Goal: Task Accomplishment & Management: Complete application form

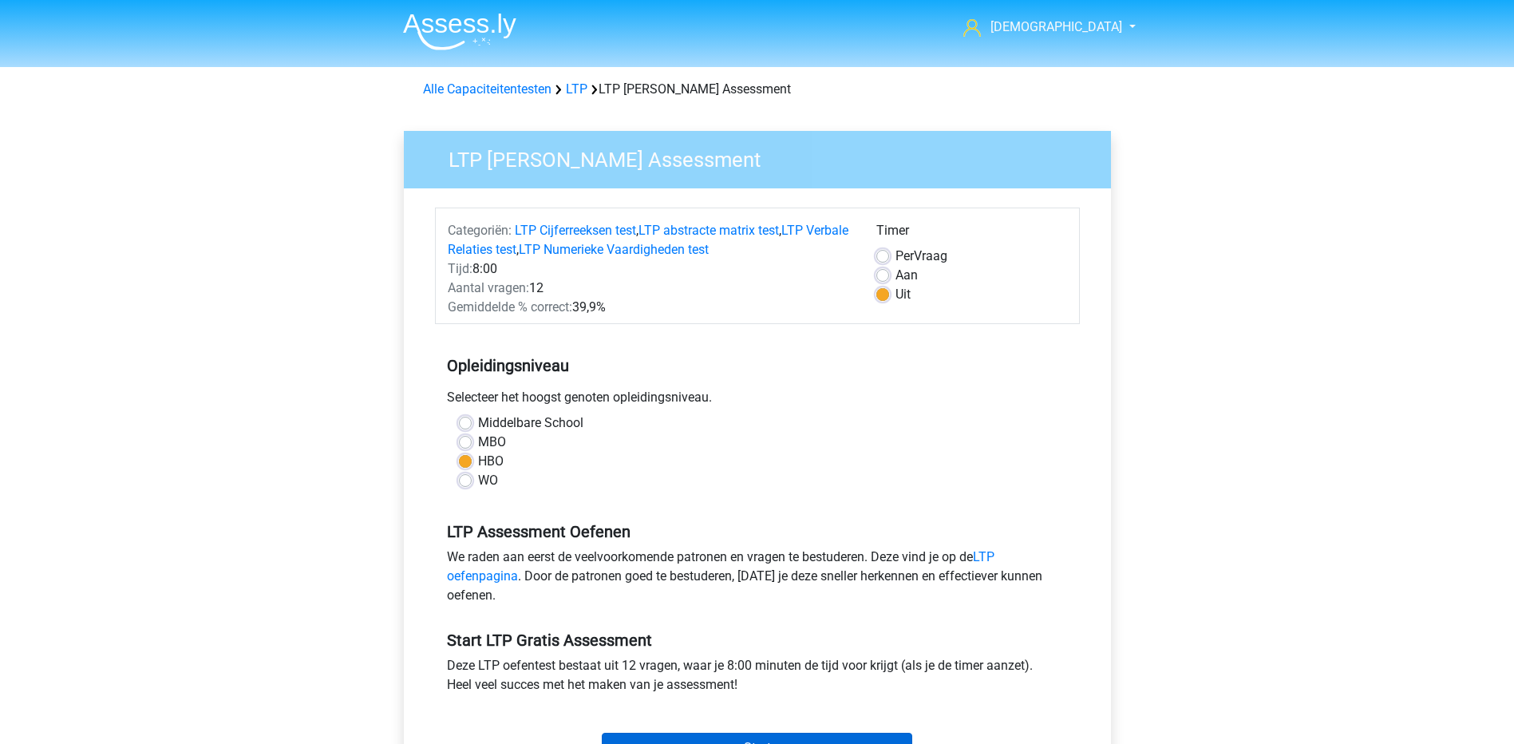
scroll to position [160, 0]
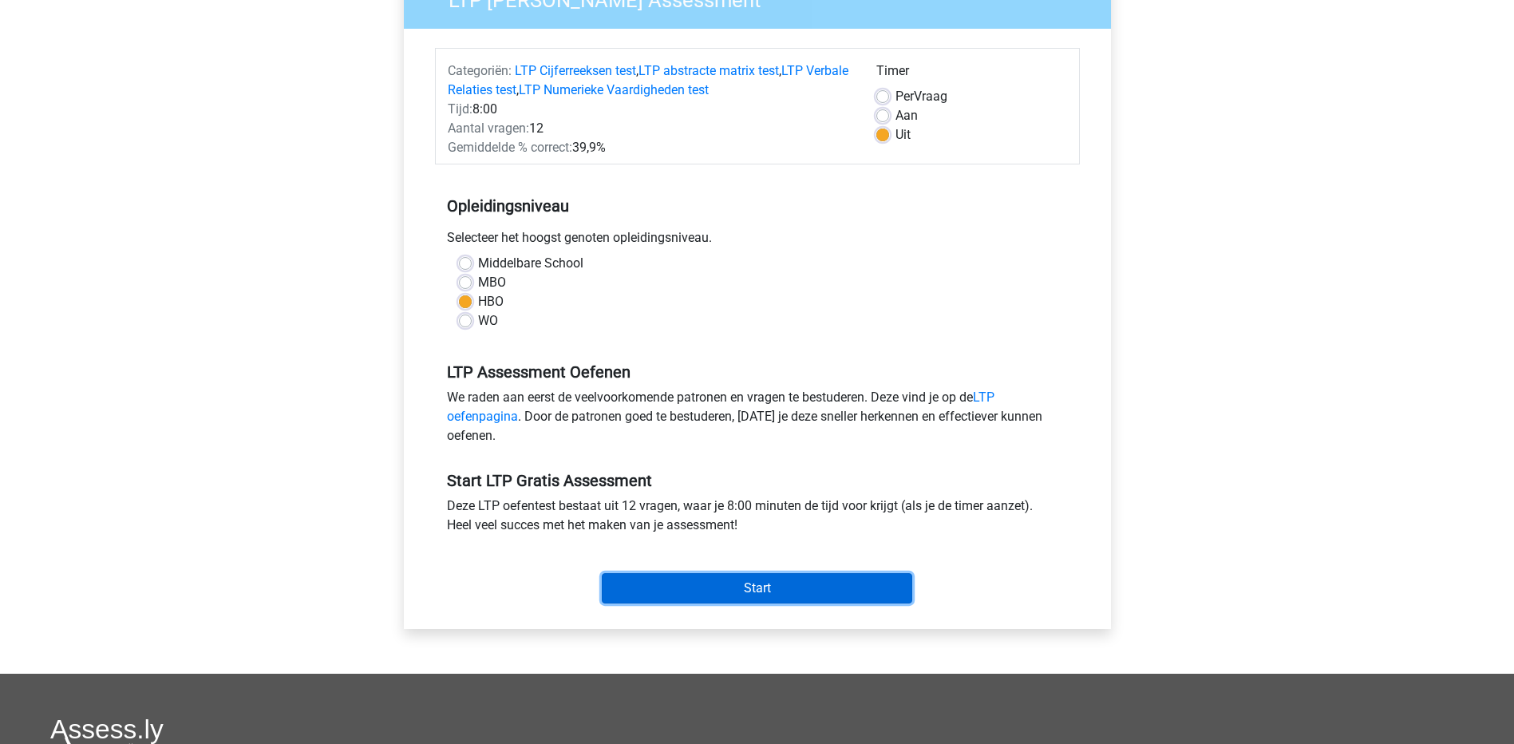
click at [782, 589] on input "Start" at bounding box center [757, 588] width 310 height 30
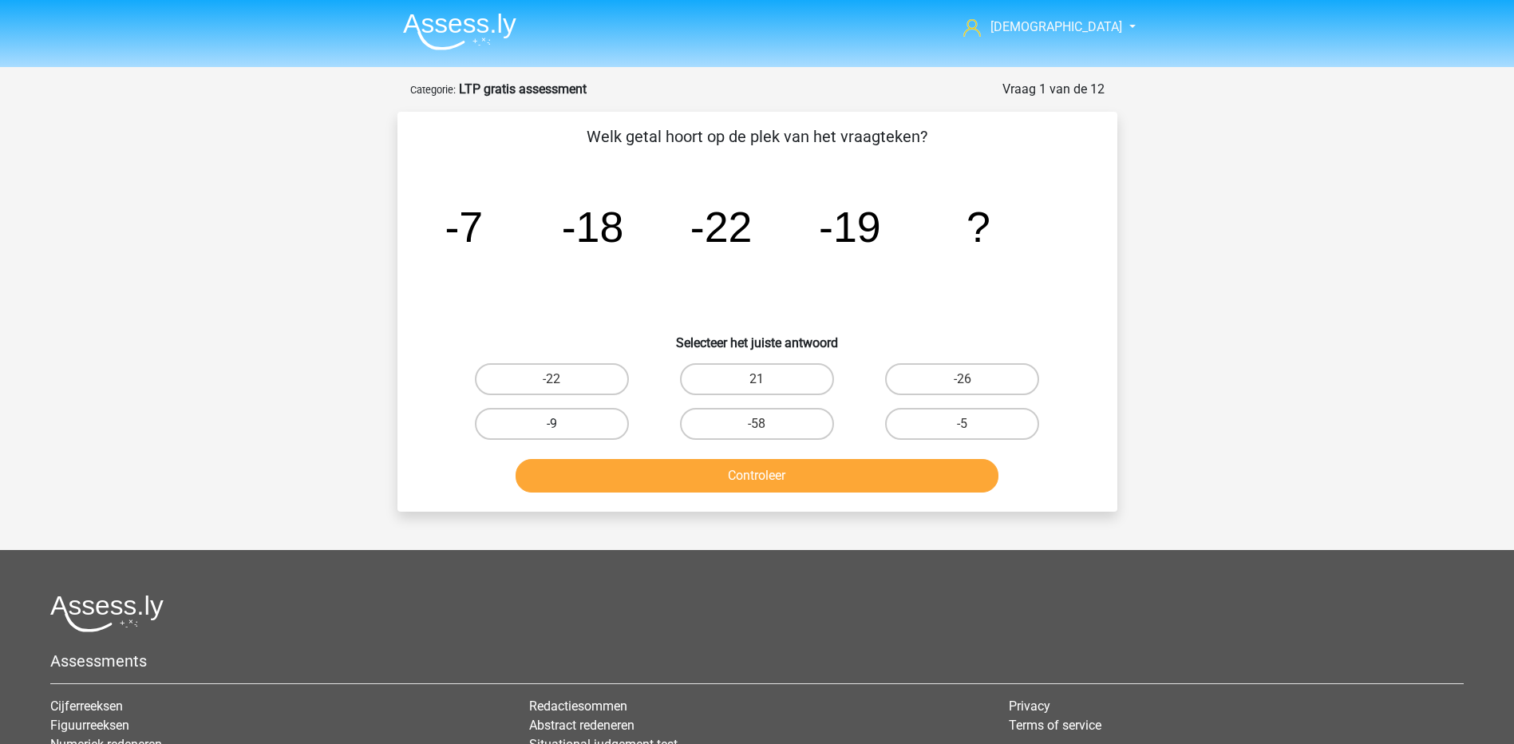
click at [595, 421] on label "-9" at bounding box center [552, 424] width 154 height 32
click at [562, 424] on input "-9" at bounding box center [556, 429] width 10 height 10
radio input "true"
click at [653, 480] on button "Controleer" at bounding box center [757, 476] width 483 height 34
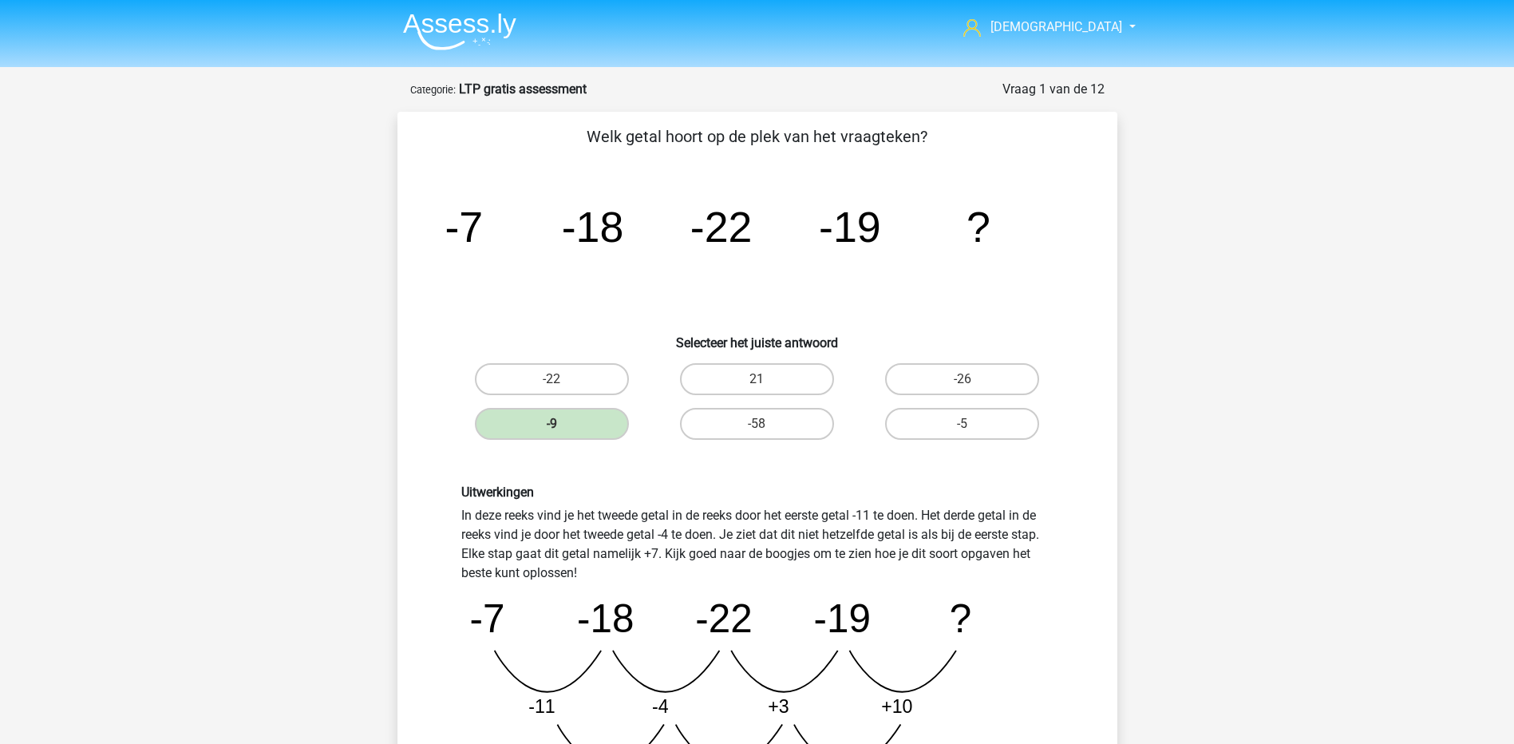
scroll to position [319, 0]
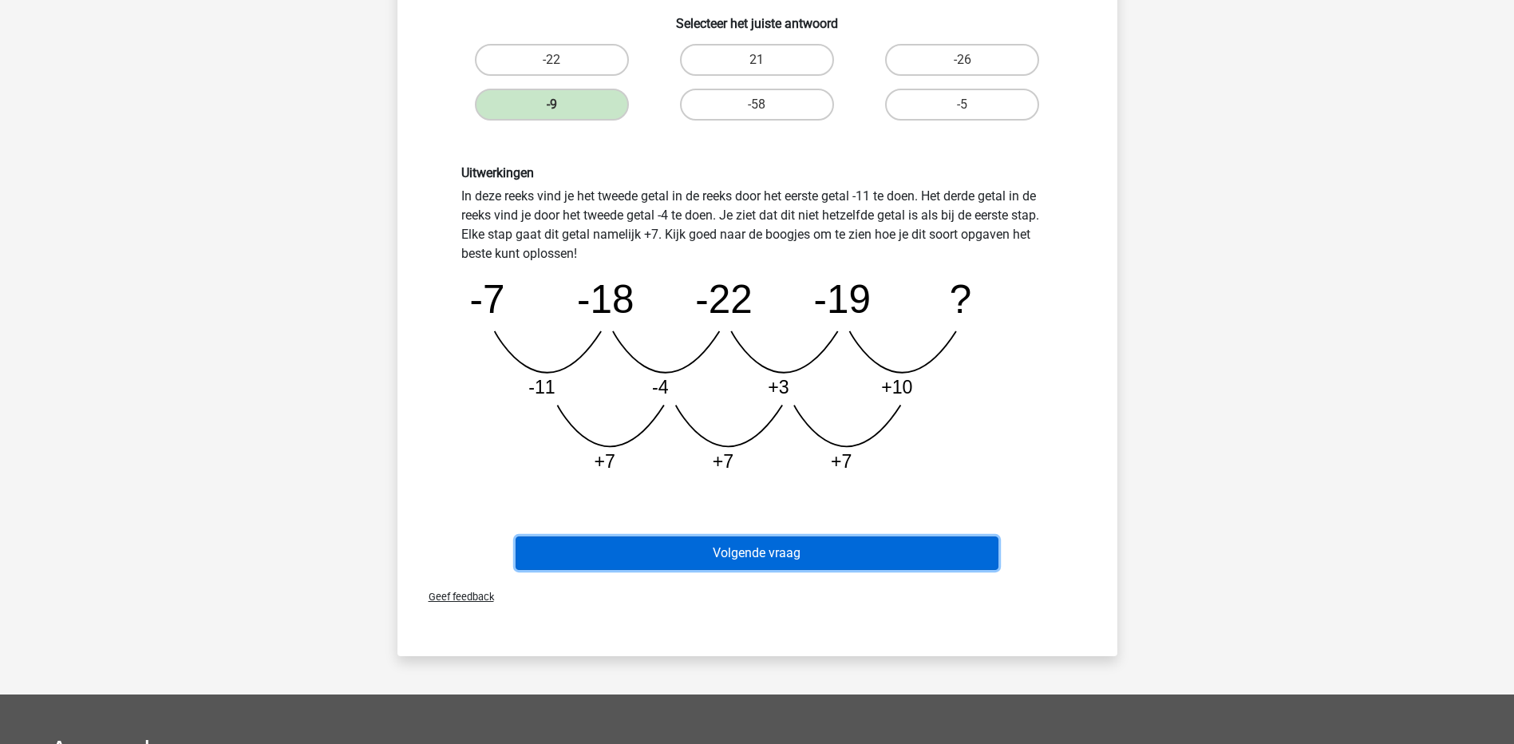
click at [856, 563] on button "Volgende vraag" at bounding box center [757, 553] width 483 height 34
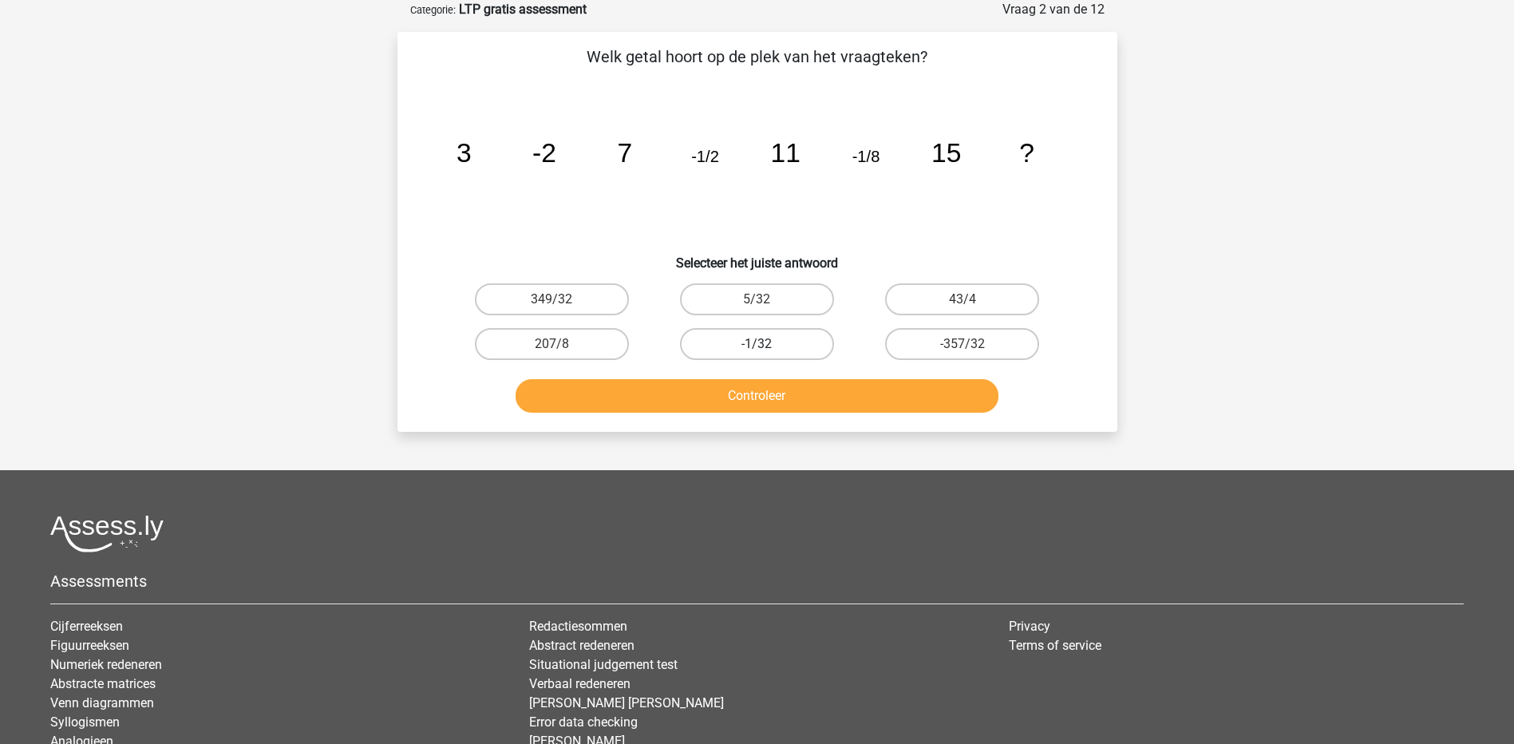
click at [765, 342] on label "-1/32" at bounding box center [757, 344] width 154 height 32
click at [765, 344] on input "-1/32" at bounding box center [762, 349] width 10 height 10
radio input "true"
click at [780, 393] on button "Controleer" at bounding box center [757, 396] width 483 height 34
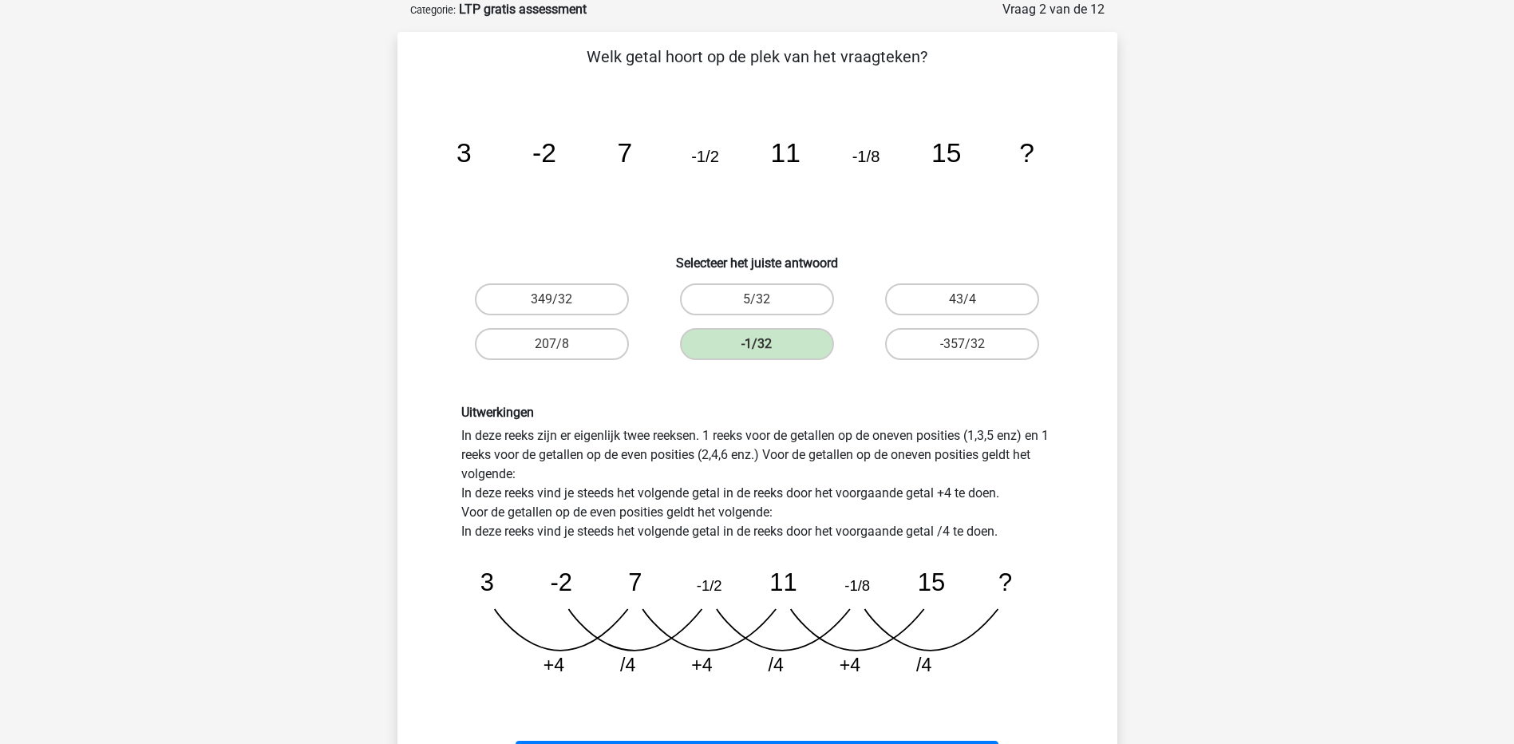
scroll to position [479, 0]
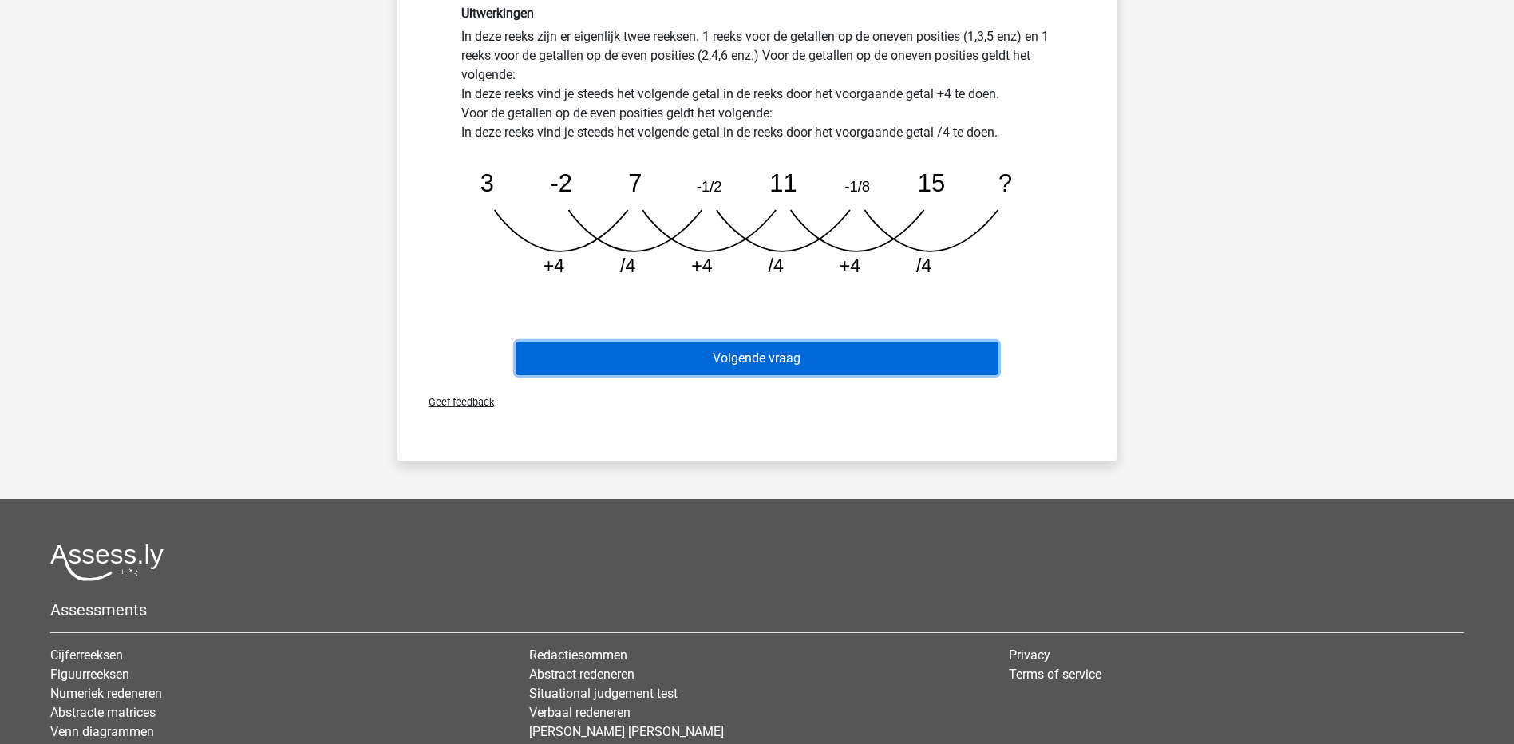
click at [841, 358] on button "Volgende vraag" at bounding box center [757, 359] width 483 height 34
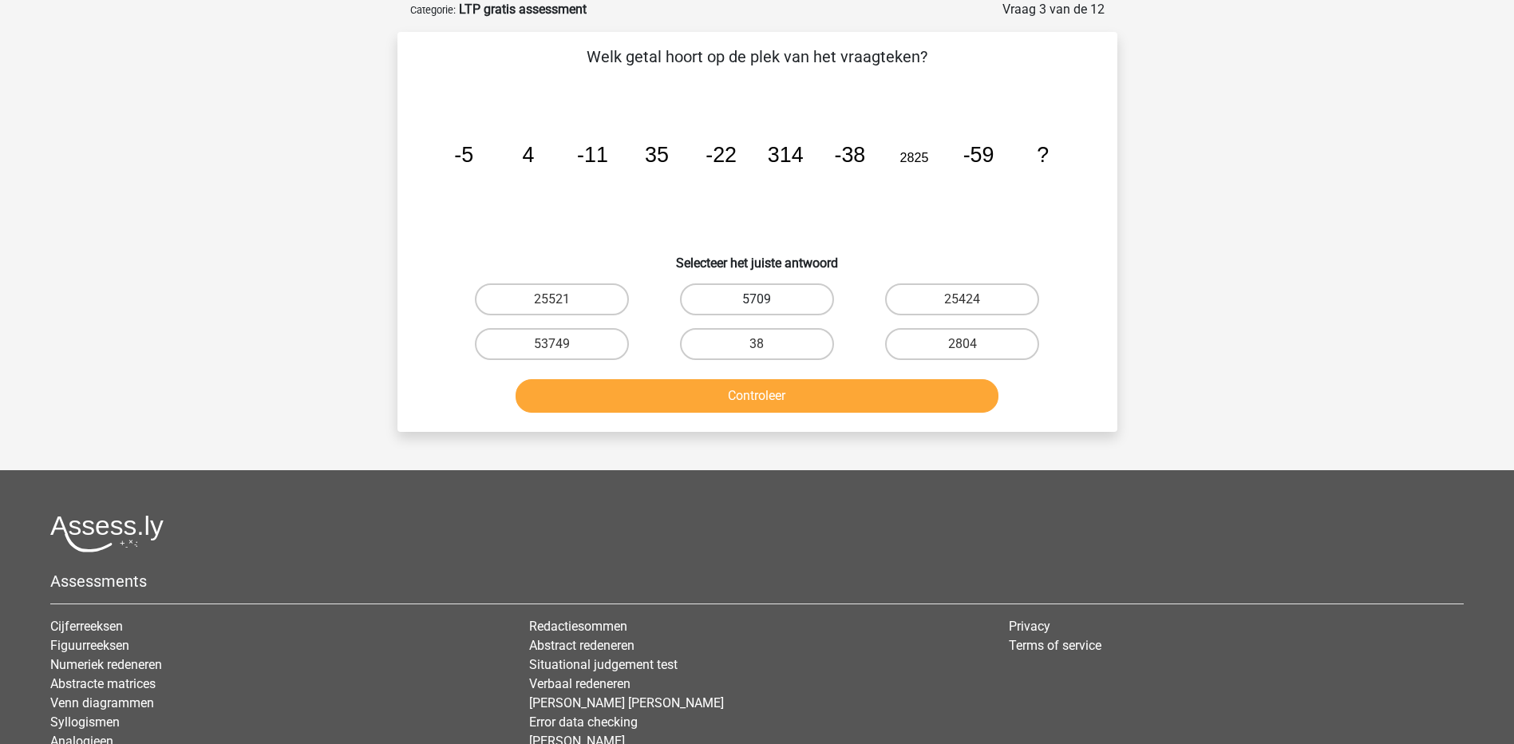
click at [796, 291] on label "5709" at bounding box center [757, 299] width 154 height 32
click at [767, 299] on input "5709" at bounding box center [762, 304] width 10 height 10
radio input "true"
click at [845, 393] on button "Controleer" at bounding box center [757, 396] width 483 height 34
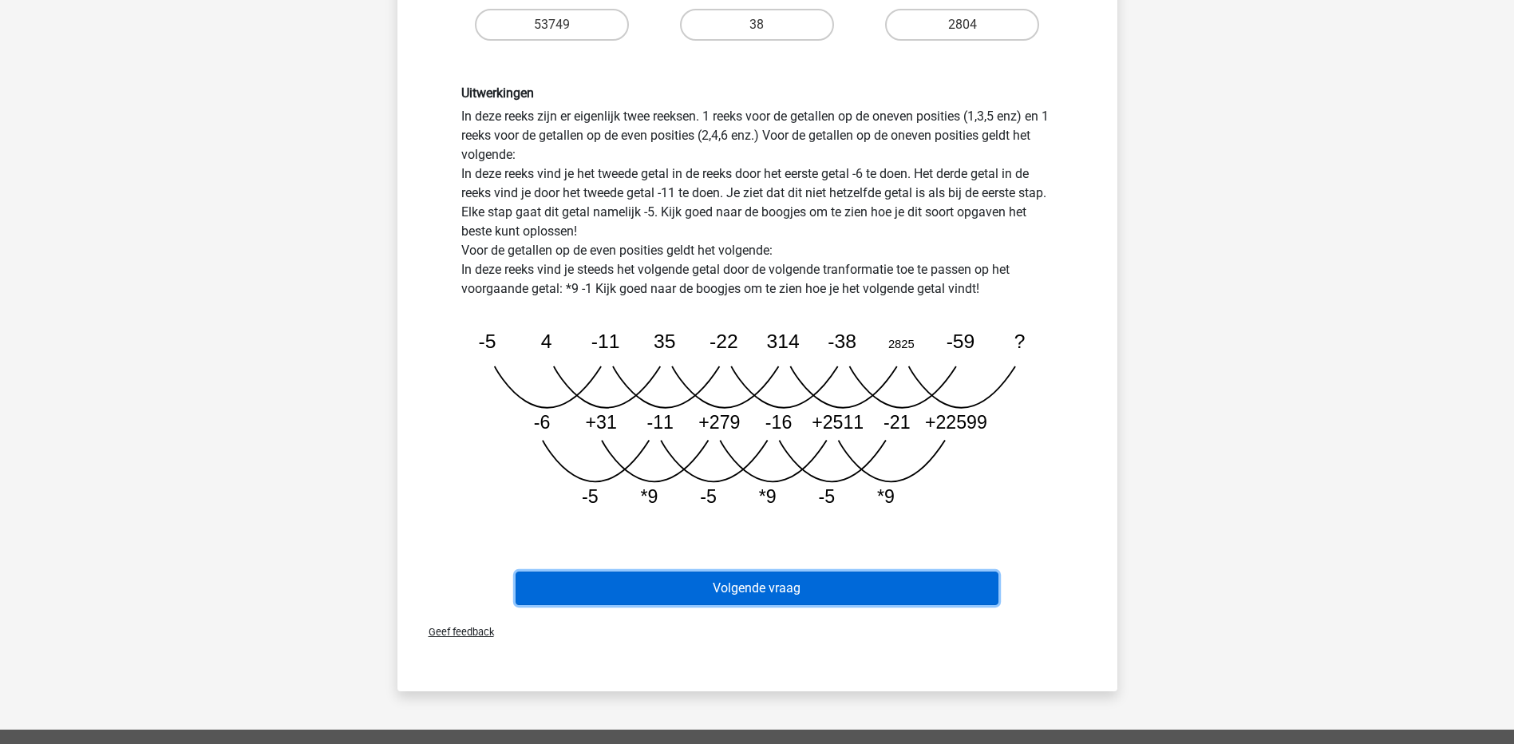
click at [753, 587] on button "Volgende vraag" at bounding box center [757, 588] width 483 height 34
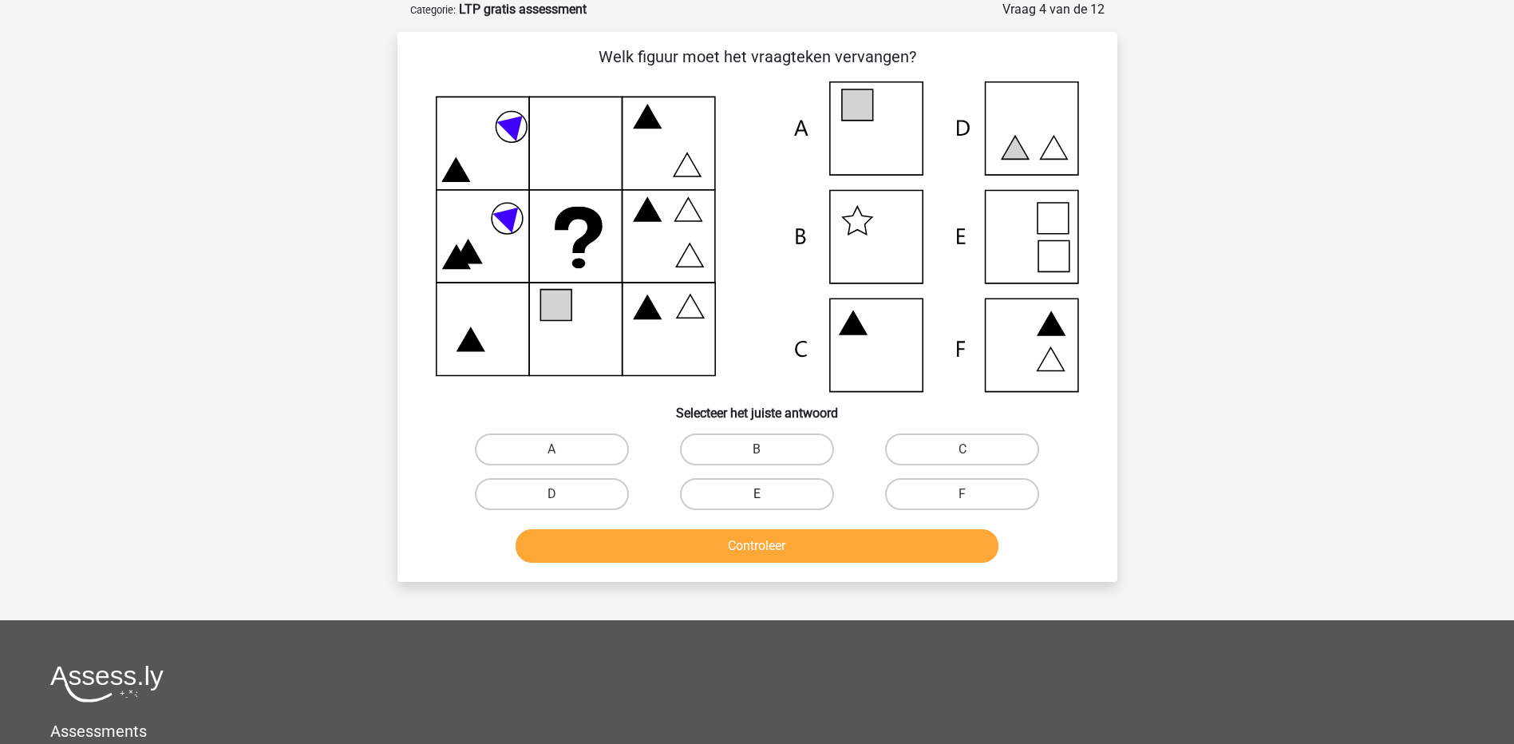
click at [775, 488] on label "E" at bounding box center [757, 494] width 154 height 32
click at [767, 494] on input "E" at bounding box center [762, 499] width 10 height 10
radio input "true"
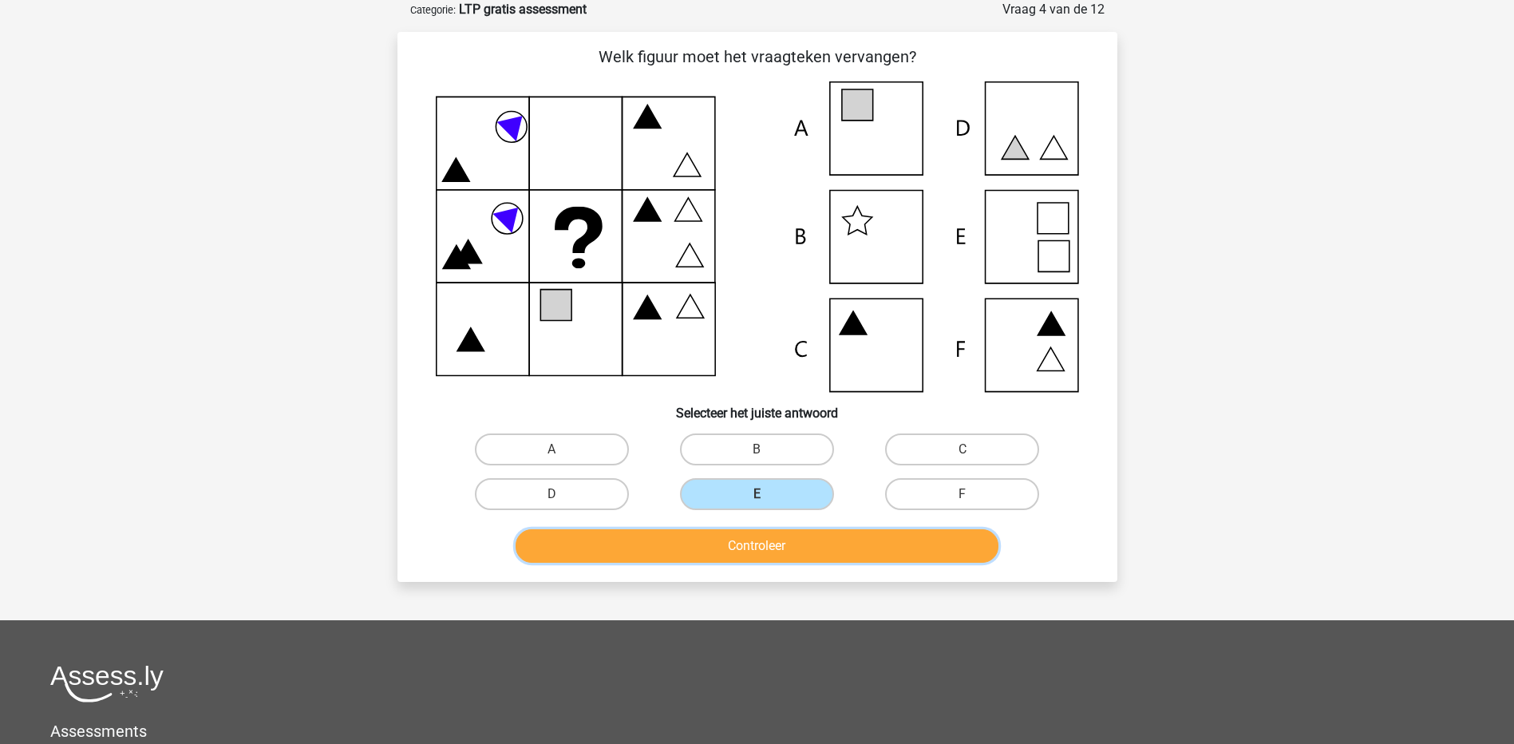
click at [776, 549] on button "Controleer" at bounding box center [757, 546] width 483 height 34
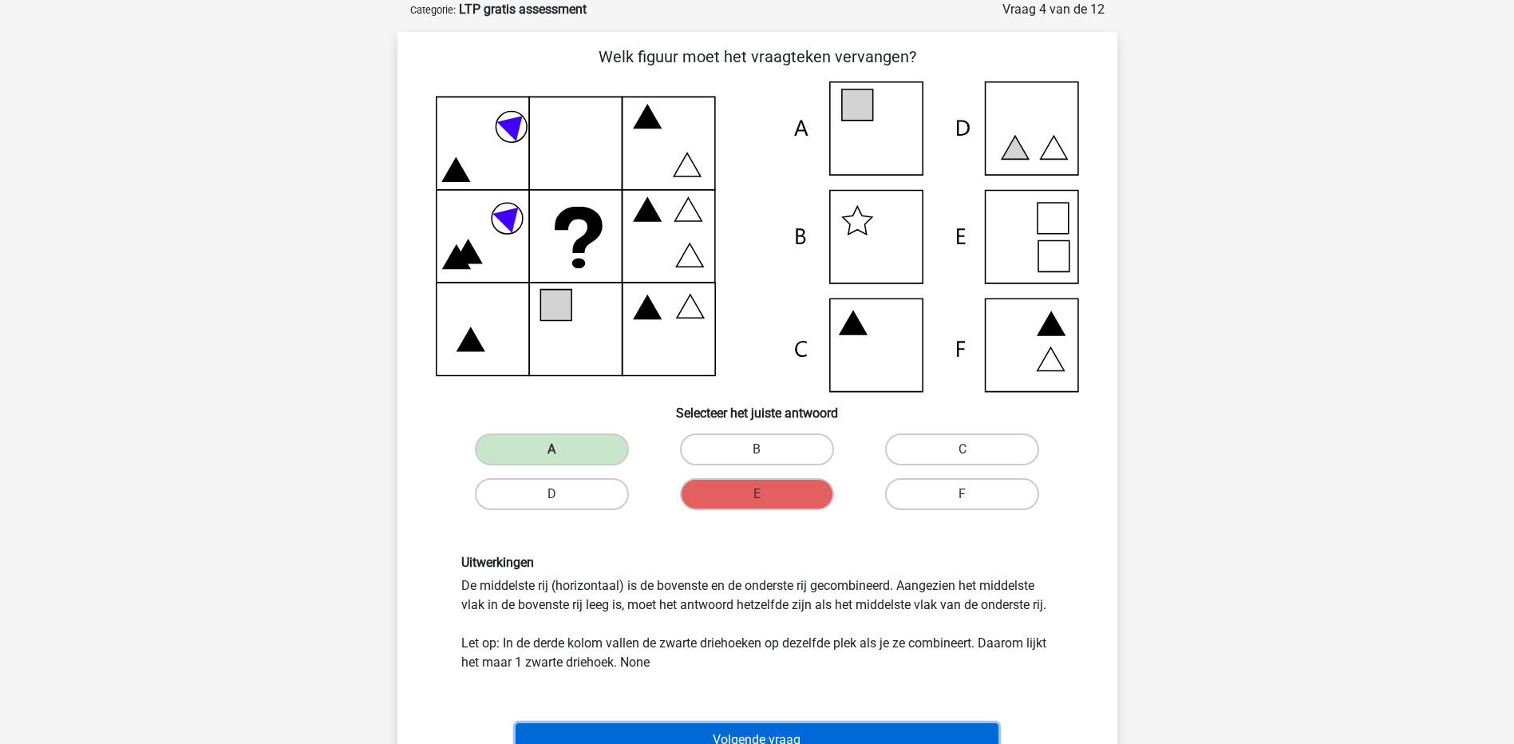
click at [769, 734] on button "Volgende vraag" at bounding box center [757, 740] width 483 height 34
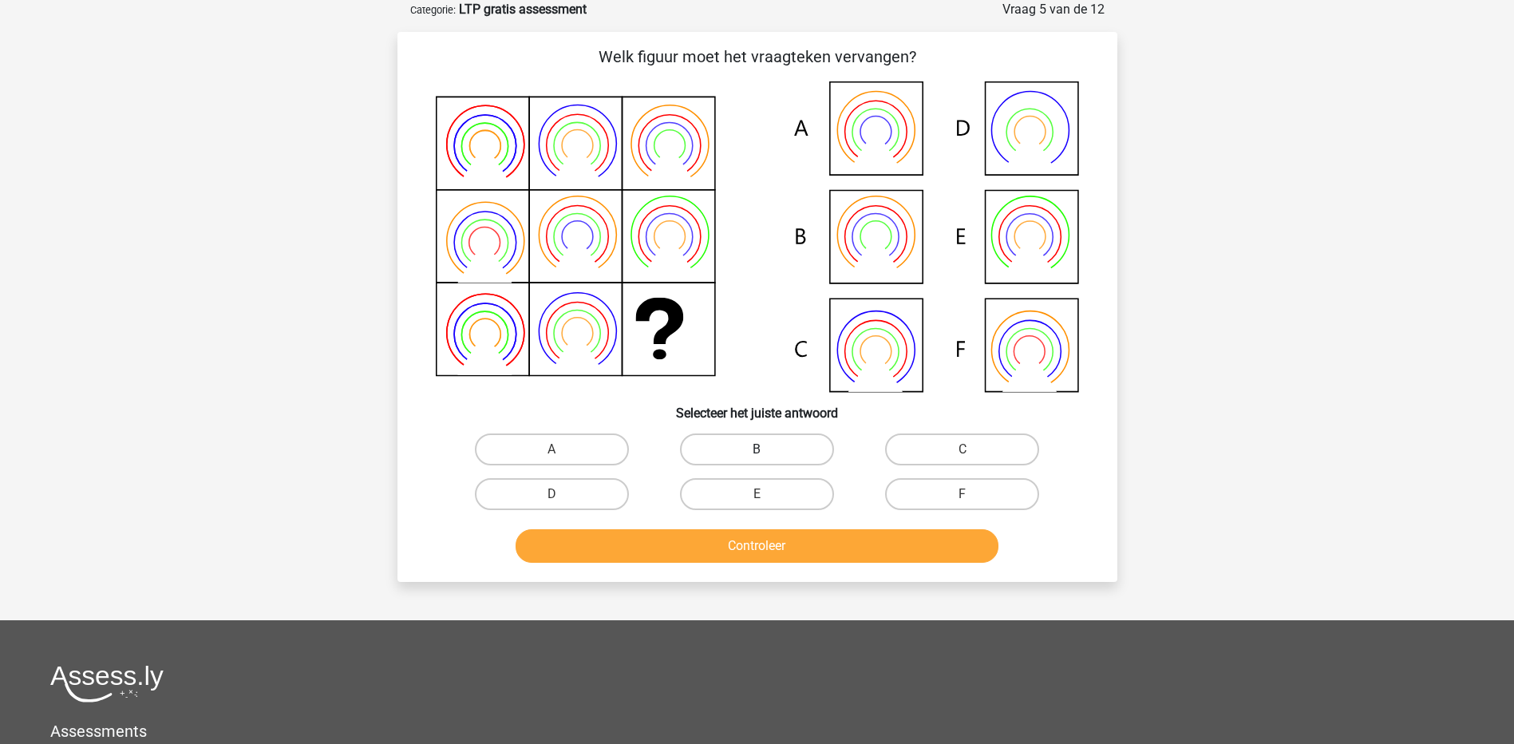
click at [792, 462] on label "B" at bounding box center [757, 449] width 154 height 32
click at [767, 460] on input "B" at bounding box center [762, 454] width 10 height 10
radio input "true"
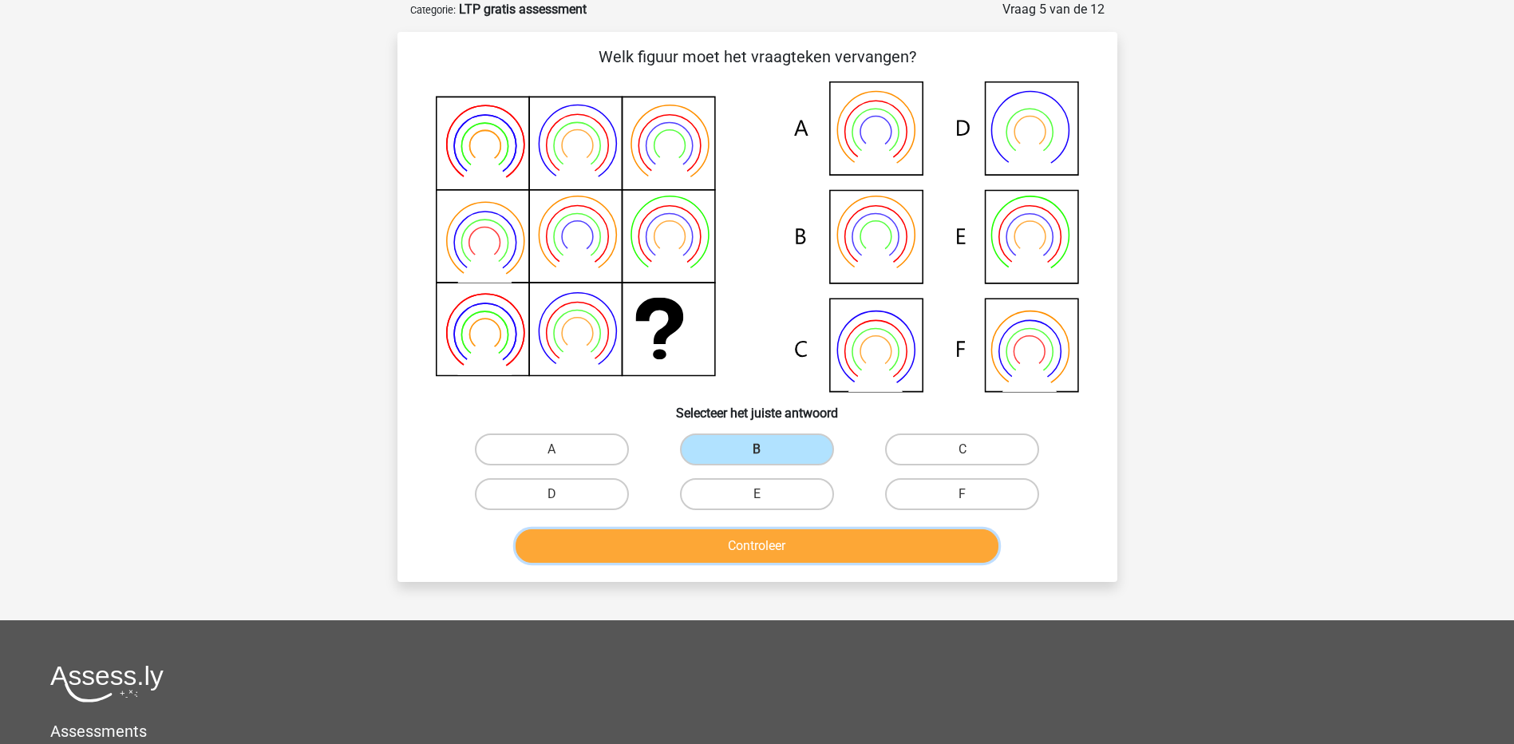
click at [792, 529] on button "Controleer" at bounding box center [757, 546] width 483 height 34
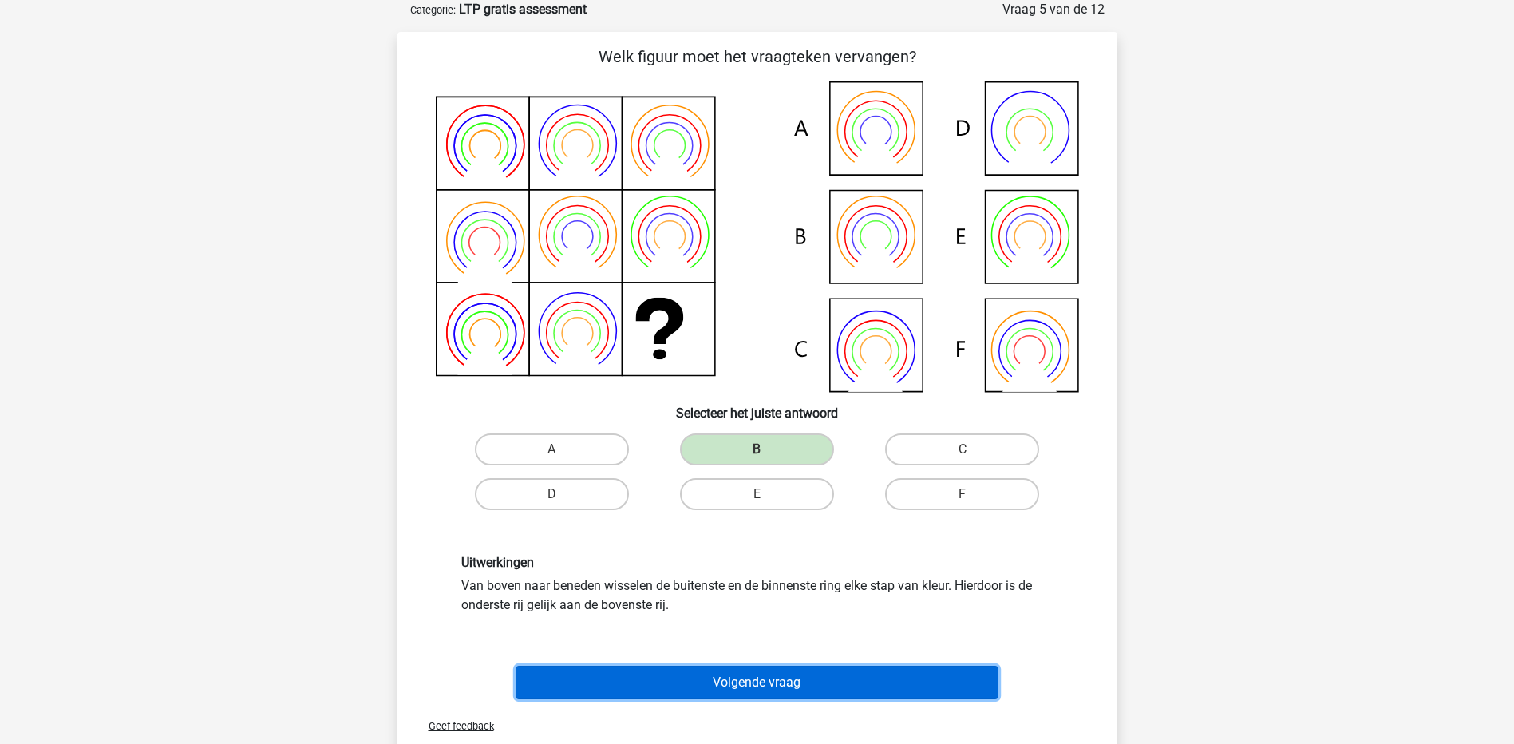
click at [774, 685] on button "Volgende vraag" at bounding box center [757, 683] width 483 height 34
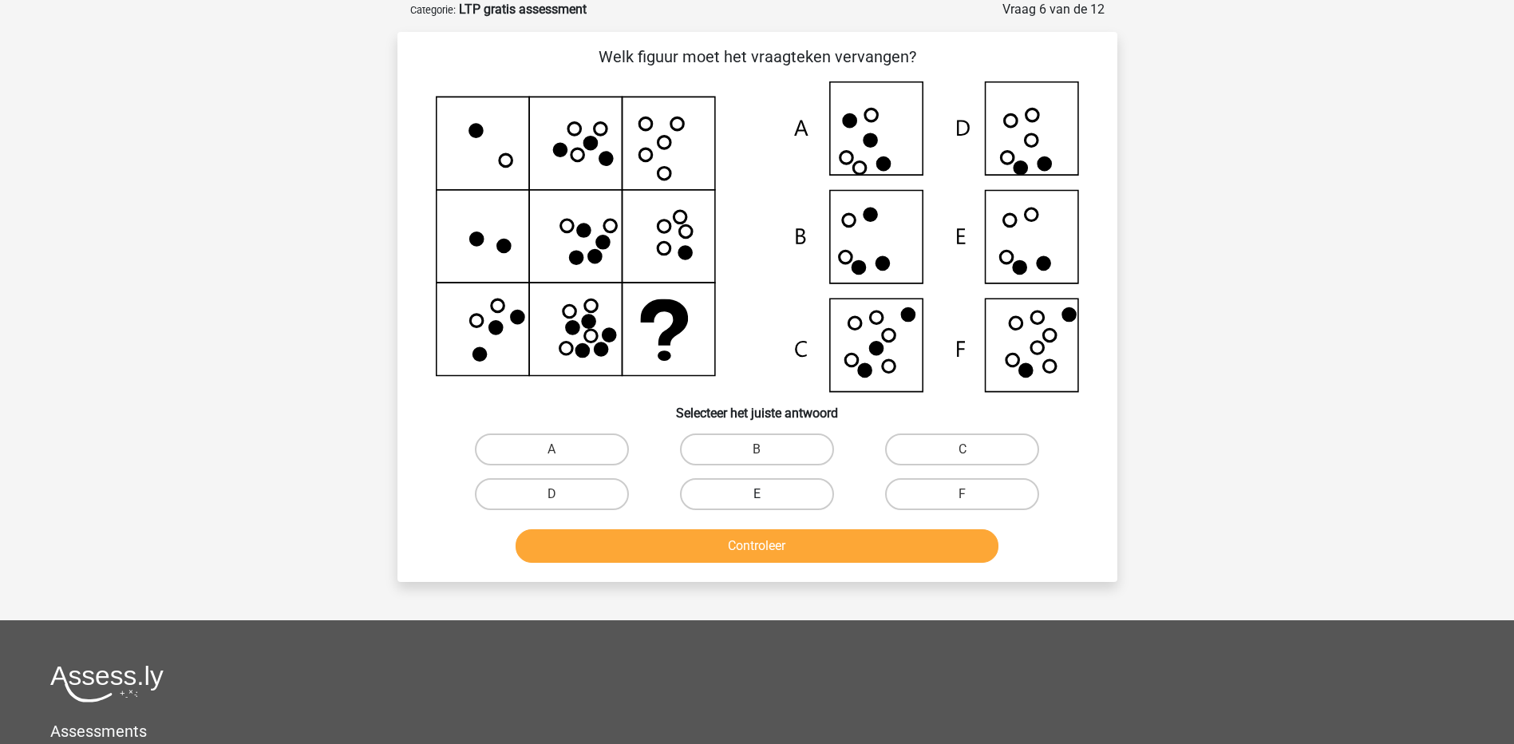
click at [753, 479] on label "E" at bounding box center [757, 494] width 154 height 32
click at [757, 494] on input "E" at bounding box center [762, 499] width 10 height 10
radio input "true"
click at [765, 526] on div "Controleer" at bounding box center [757, 542] width 669 height 53
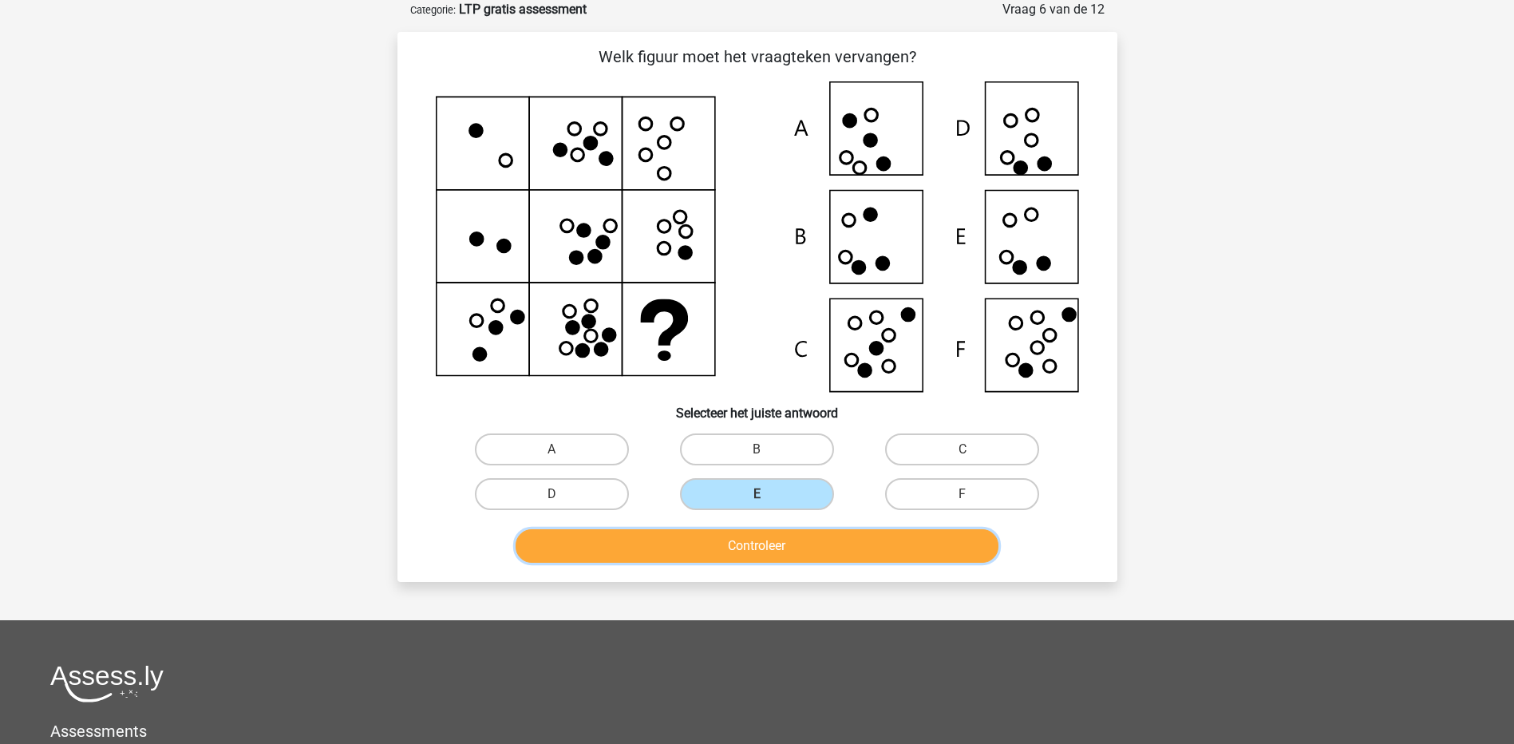
click at [768, 541] on button "Controleer" at bounding box center [757, 546] width 483 height 34
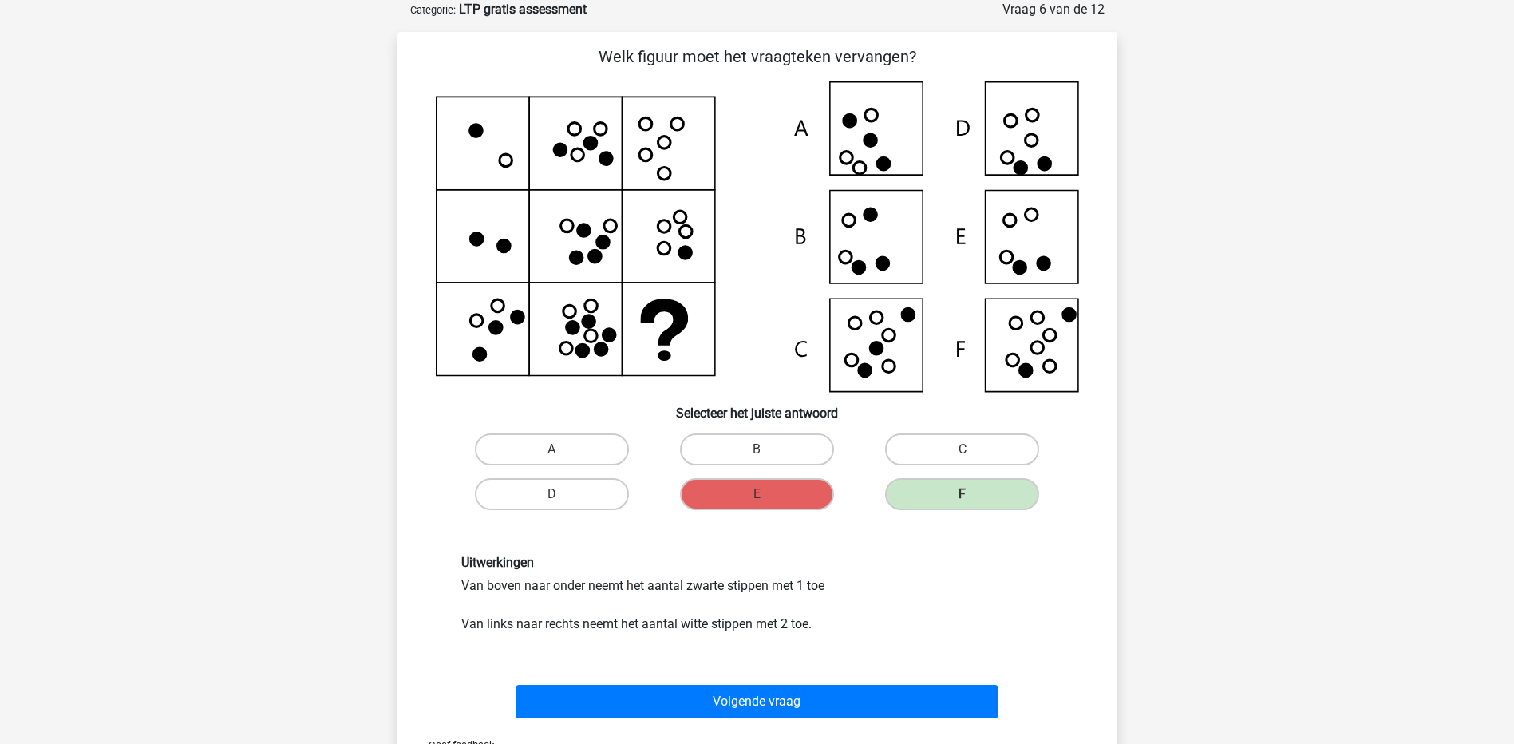
drag, startPoint x: 785, startPoint y: 721, endPoint x: 789, endPoint y: 697, distance: 24.4
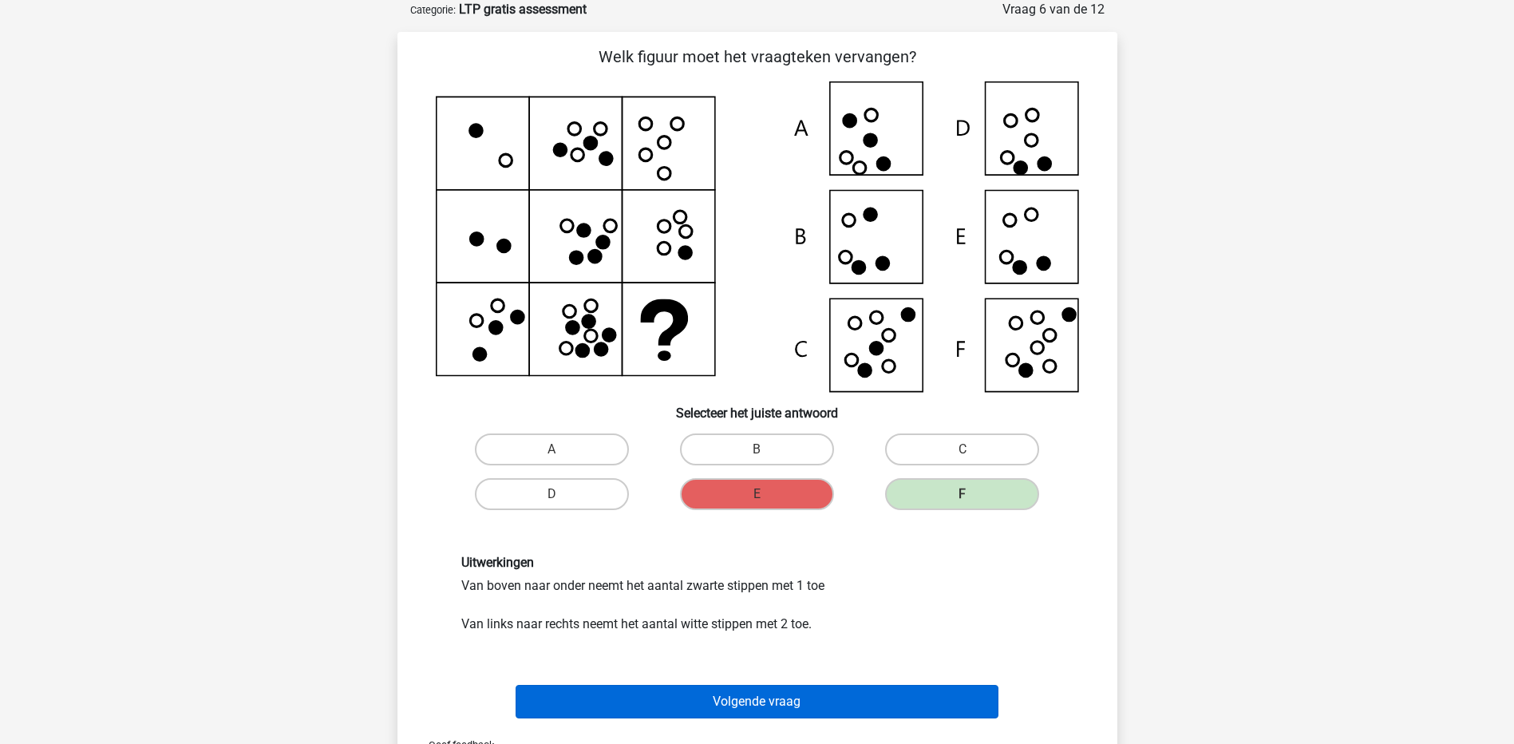
click at [785, 715] on div "Volgende vraag" at bounding box center [757, 705] width 616 height 40
click at [792, 694] on button "Volgende vraag" at bounding box center [757, 702] width 483 height 34
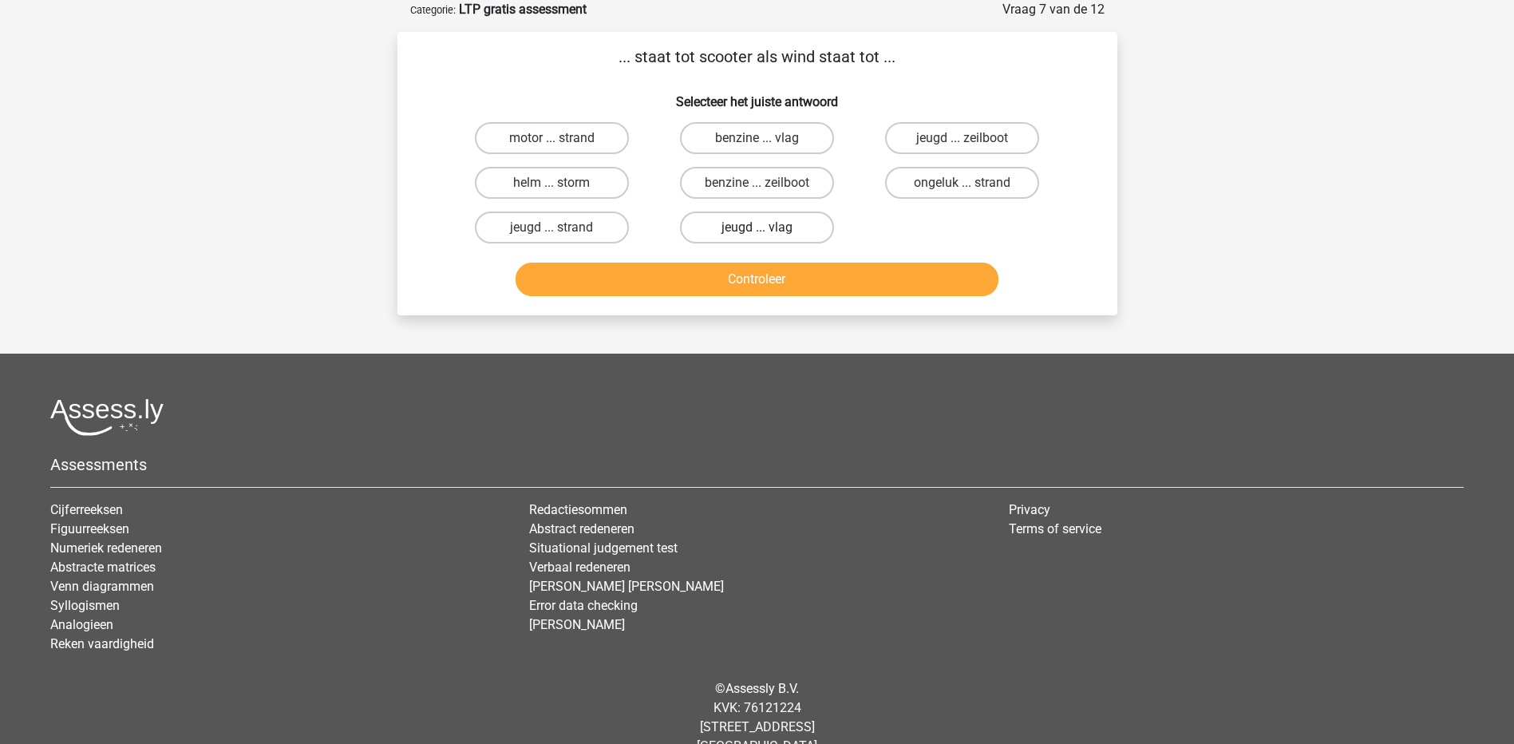
click at [779, 227] on label "jeugd ... vlag" at bounding box center [757, 227] width 154 height 32
click at [767, 227] on input "jeugd ... vlag" at bounding box center [762, 232] width 10 height 10
radio input "true"
click at [781, 273] on button "Controleer" at bounding box center [757, 280] width 483 height 34
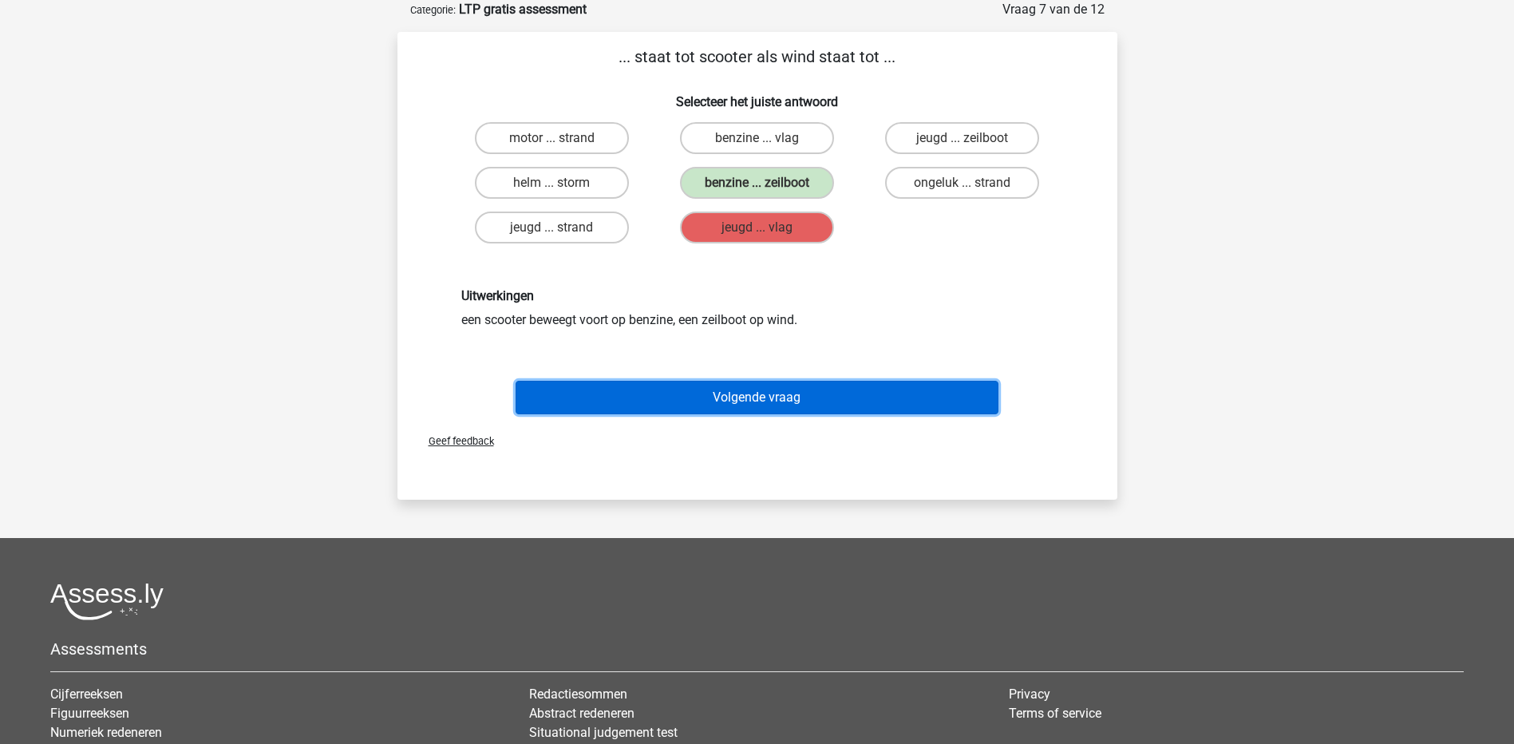
click at [800, 389] on button "Volgende vraag" at bounding box center [757, 398] width 483 height 34
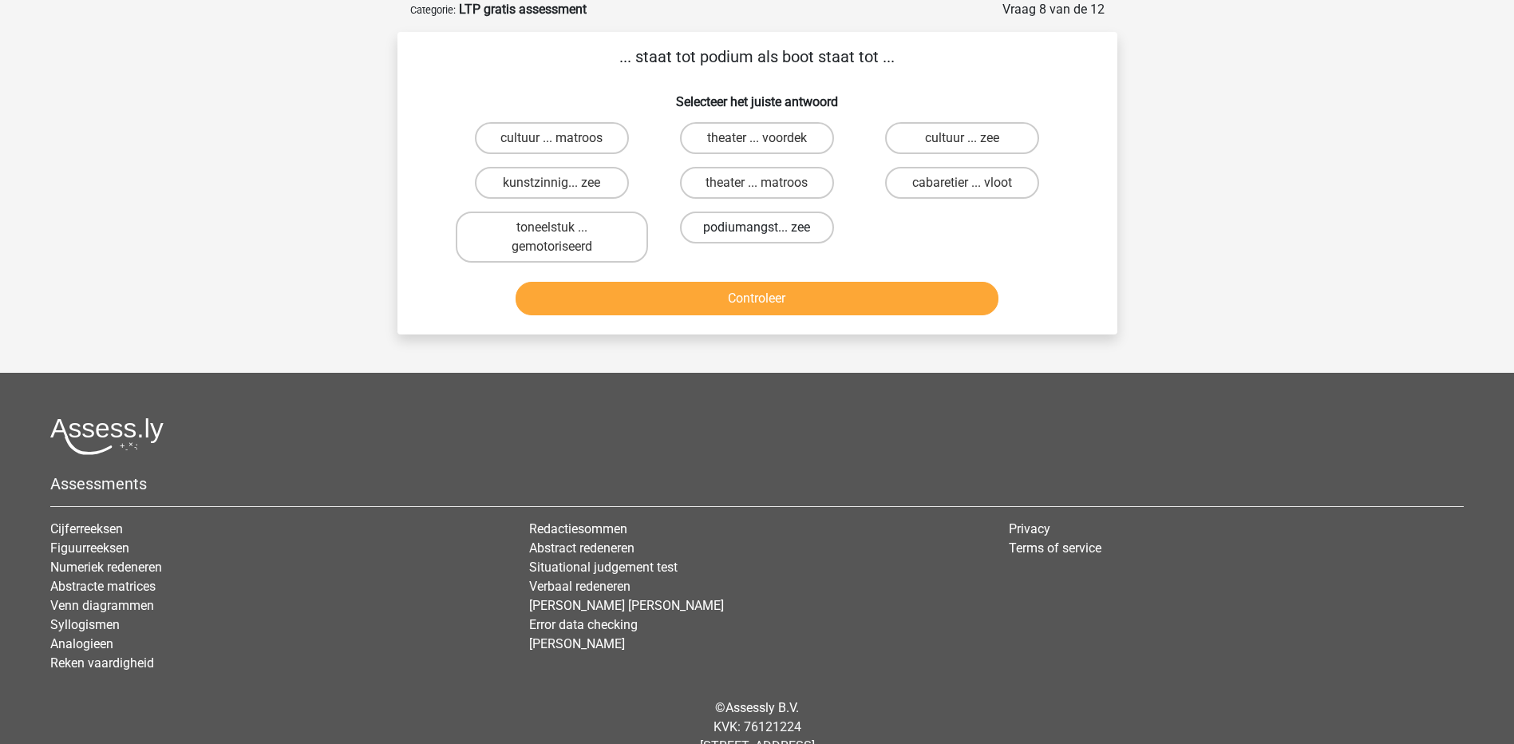
click at [785, 217] on label "podiumangst... zee" at bounding box center [757, 227] width 154 height 32
click at [767, 227] on input "podiumangst... zee" at bounding box center [762, 232] width 10 height 10
radio input "true"
click at [792, 305] on button "Controleer" at bounding box center [757, 299] width 483 height 34
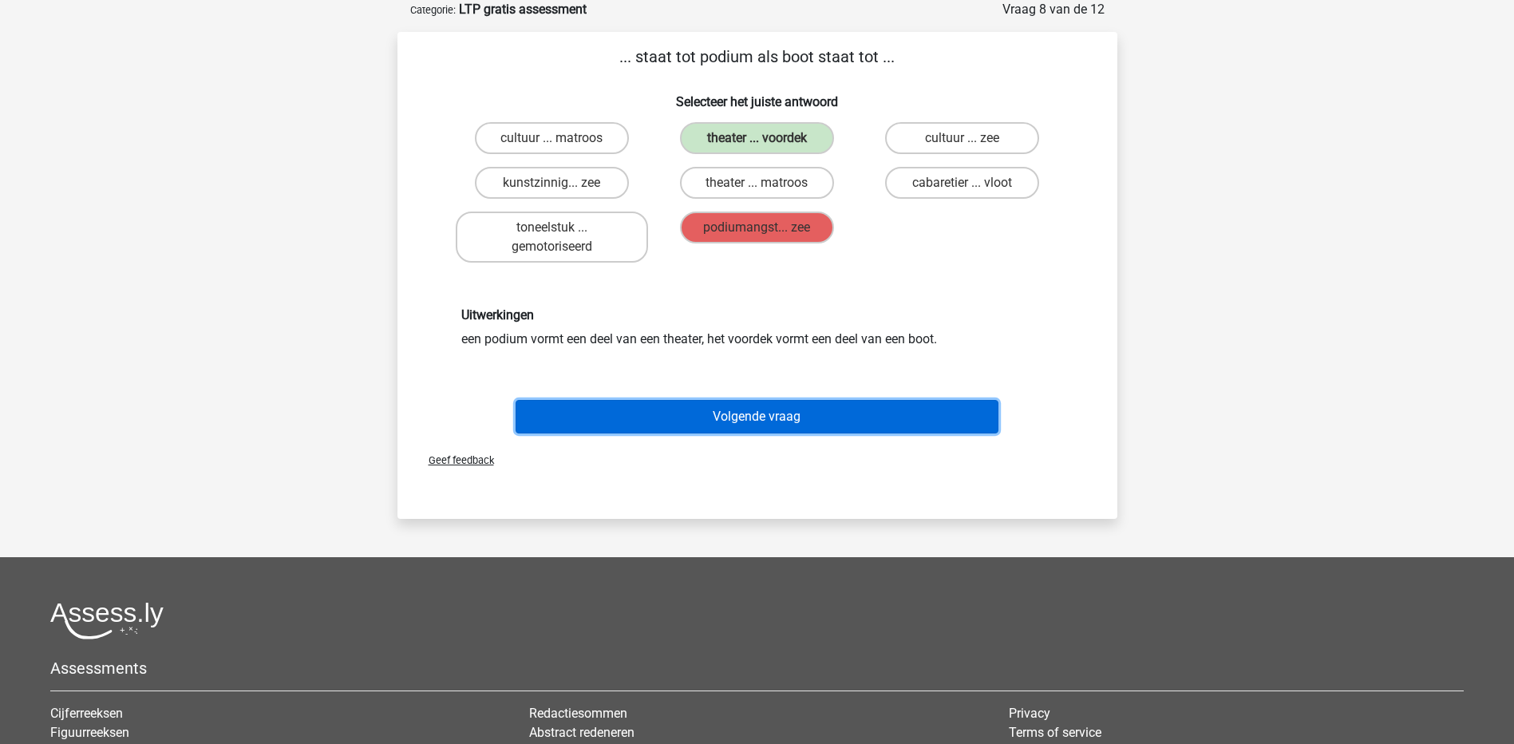
click at [800, 410] on button "Volgende vraag" at bounding box center [757, 417] width 483 height 34
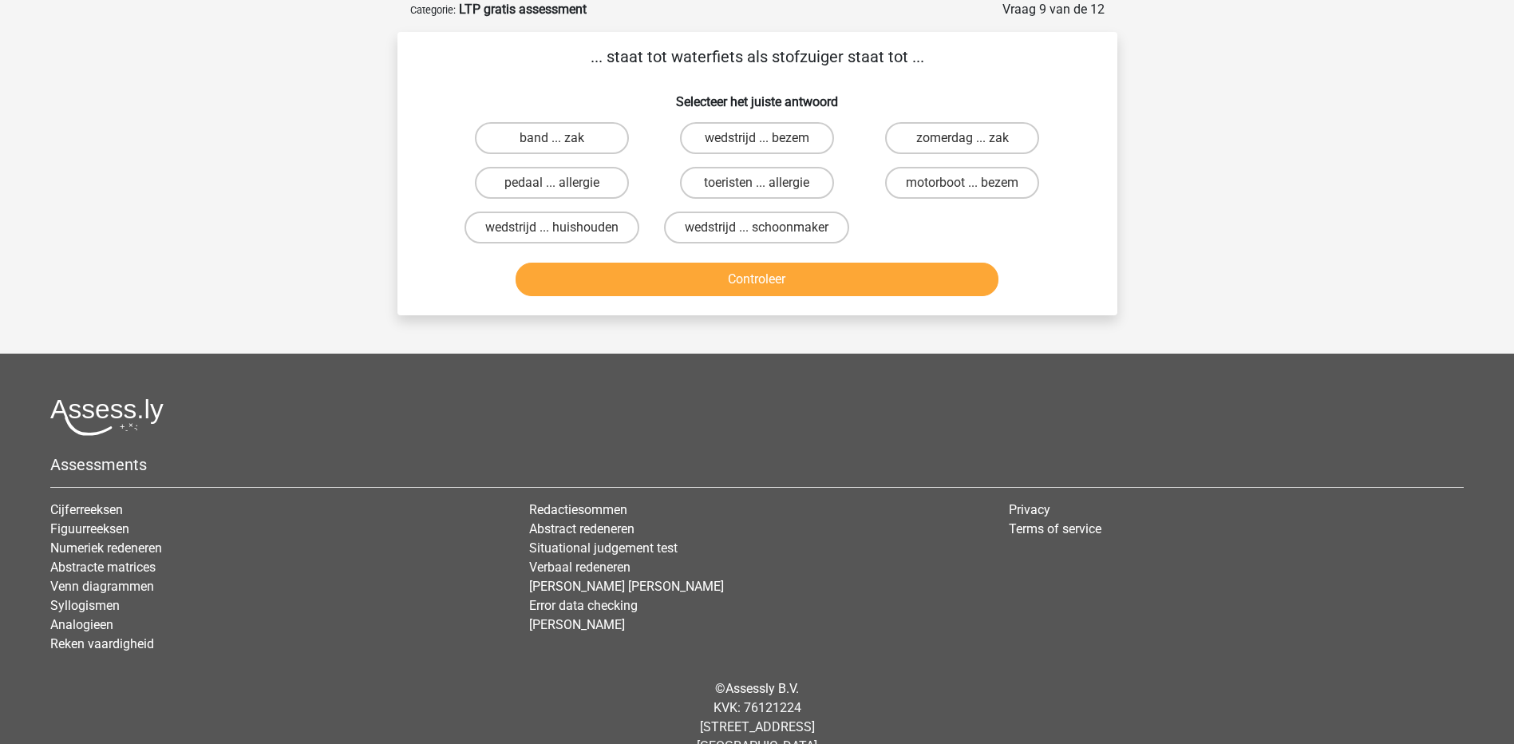
click at [788, 207] on div "wedstrijd ... schoonmaker" at bounding box center [756, 227] width 205 height 45
click at [791, 183] on label "toeristen ... allergie" at bounding box center [757, 183] width 154 height 32
click at [767, 183] on input "toeristen ... allergie" at bounding box center [762, 188] width 10 height 10
radio input "true"
click at [800, 262] on div "Controleer" at bounding box center [757, 276] width 669 height 53
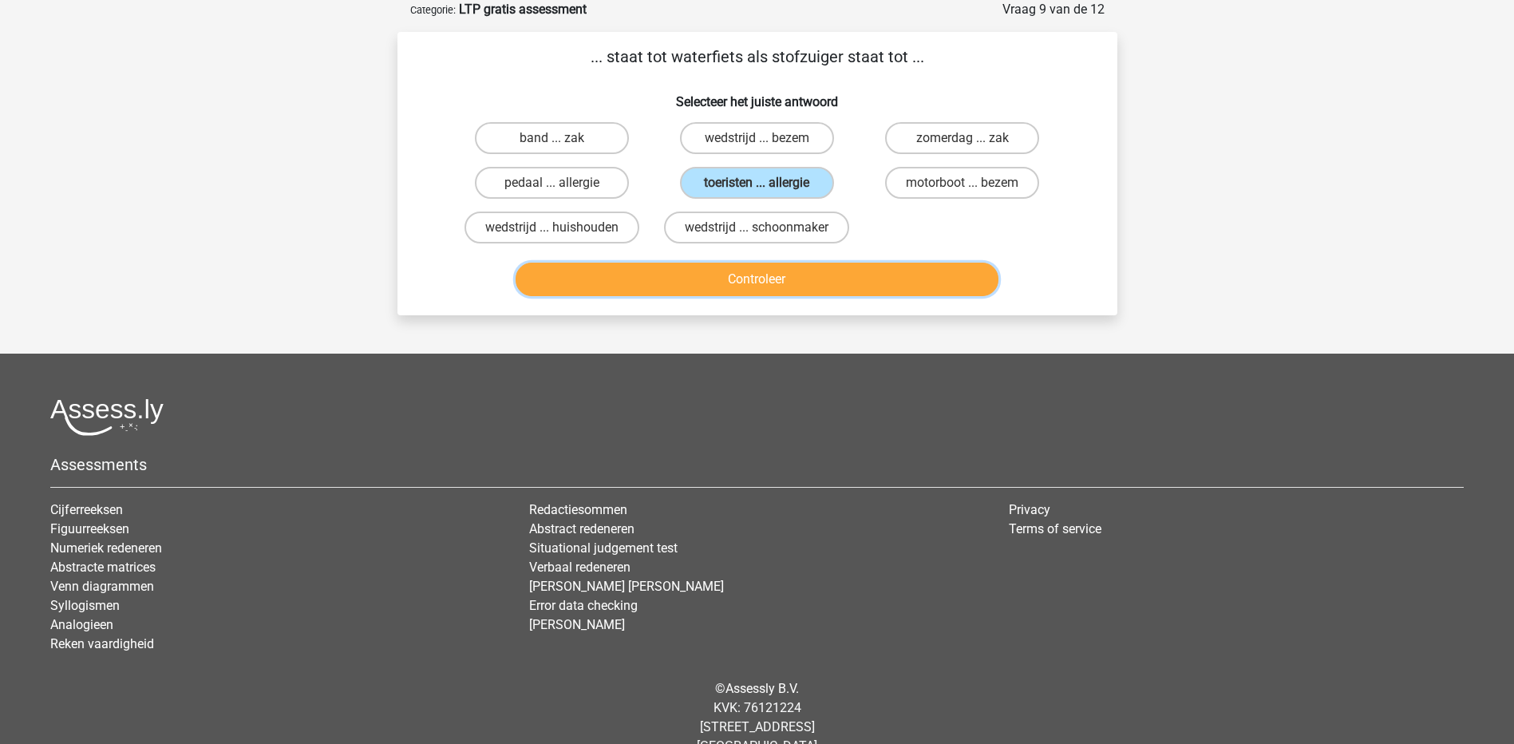
click at [804, 282] on button "Controleer" at bounding box center [757, 280] width 483 height 34
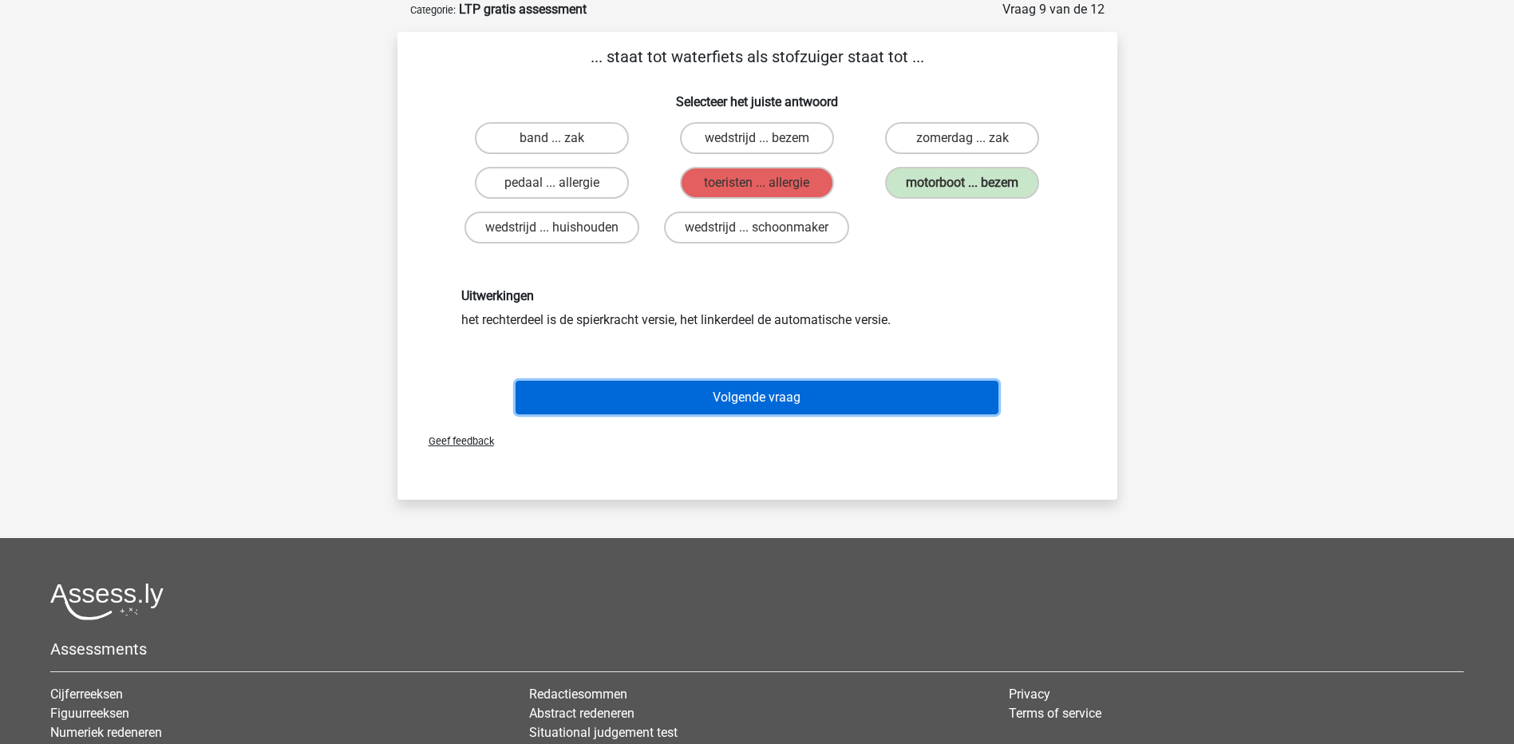
click at [751, 386] on button "Volgende vraag" at bounding box center [757, 398] width 483 height 34
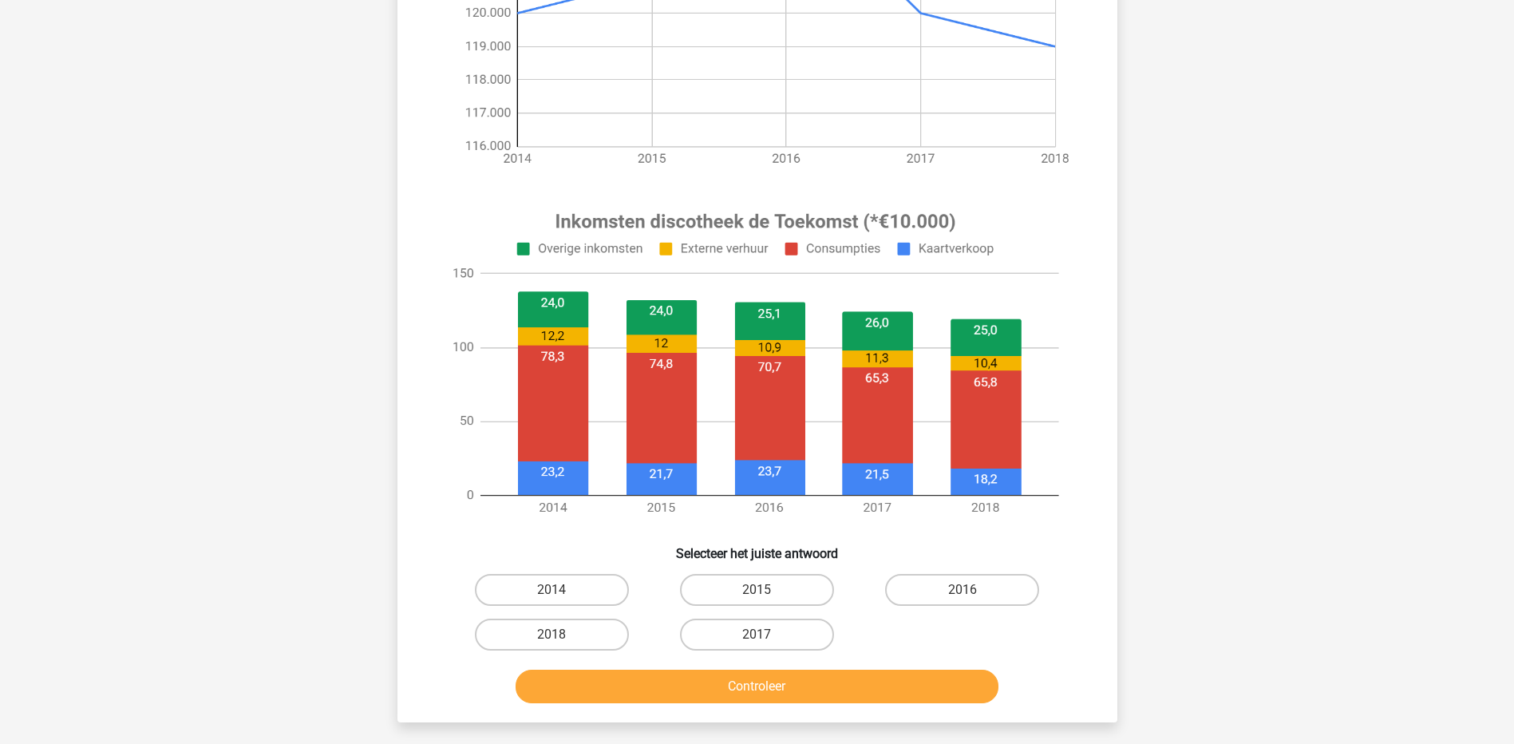
scroll to position [479, 0]
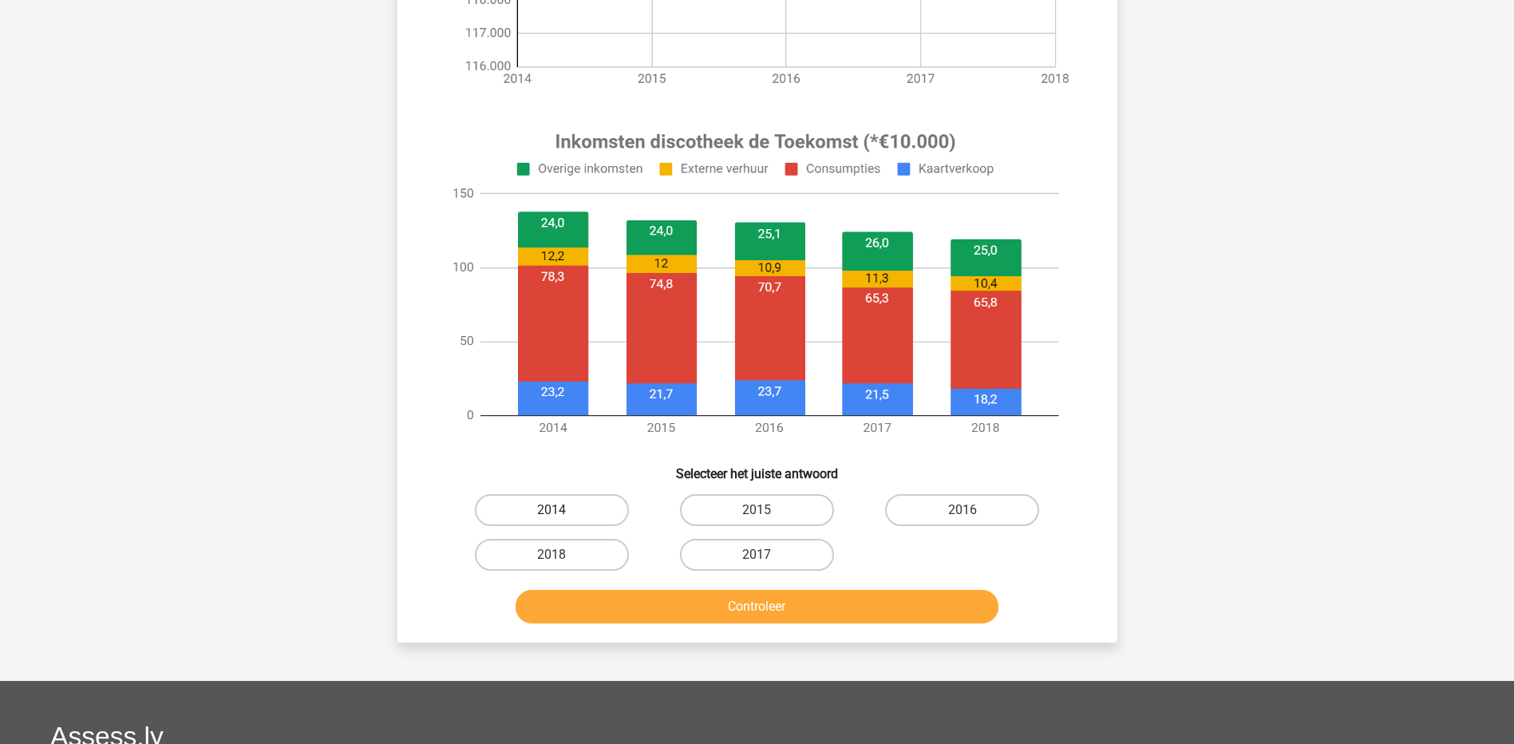
click at [596, 503] on label "2014" at bounding box center [552, 510] width 154 height 32
click at [562, 510] on input "2014" at bounding box center [556, 515] width 10 height 10
radio input "true"
click at [671, 609] on button "Controleer" at bounding box center [757, 607] width 483 height 34
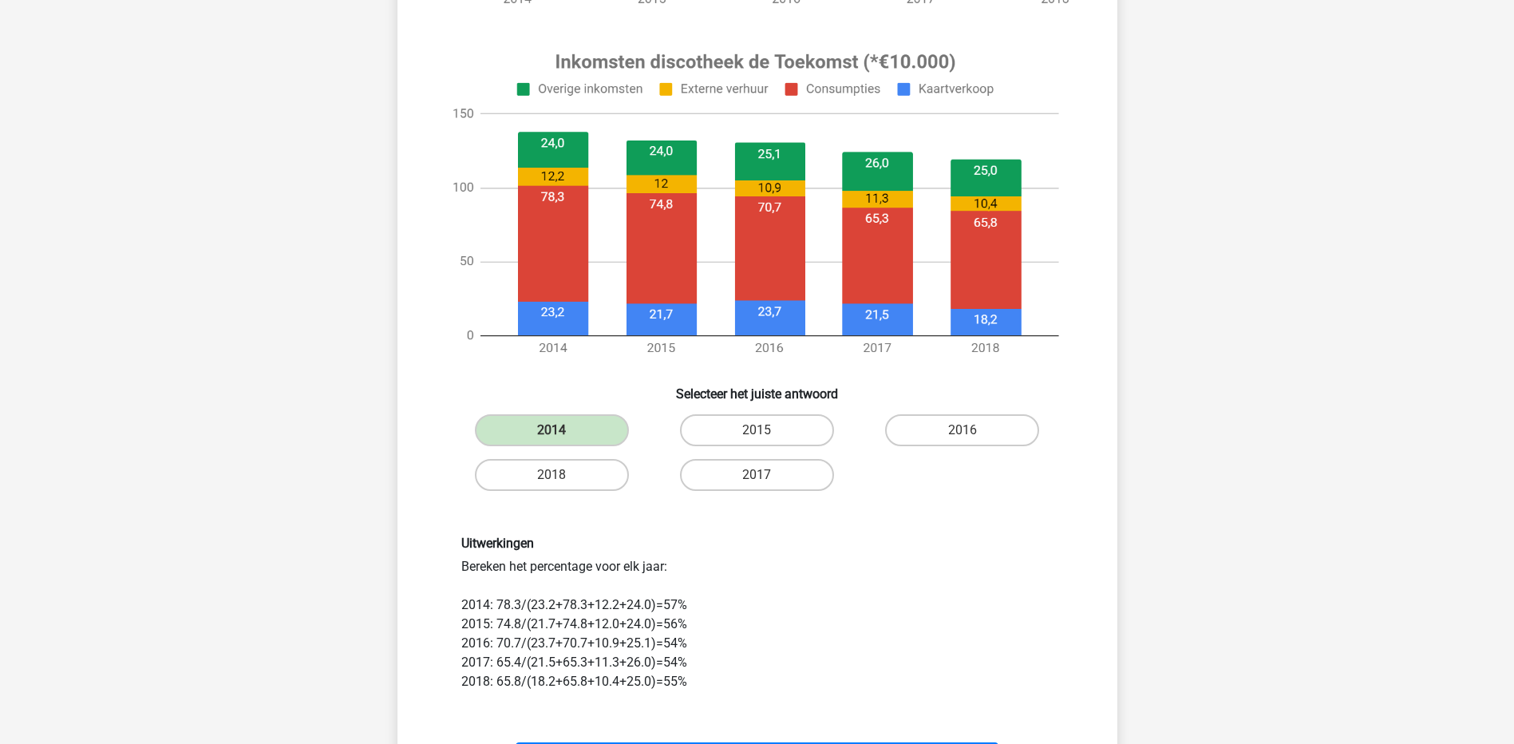
scroll to position [718, 0]
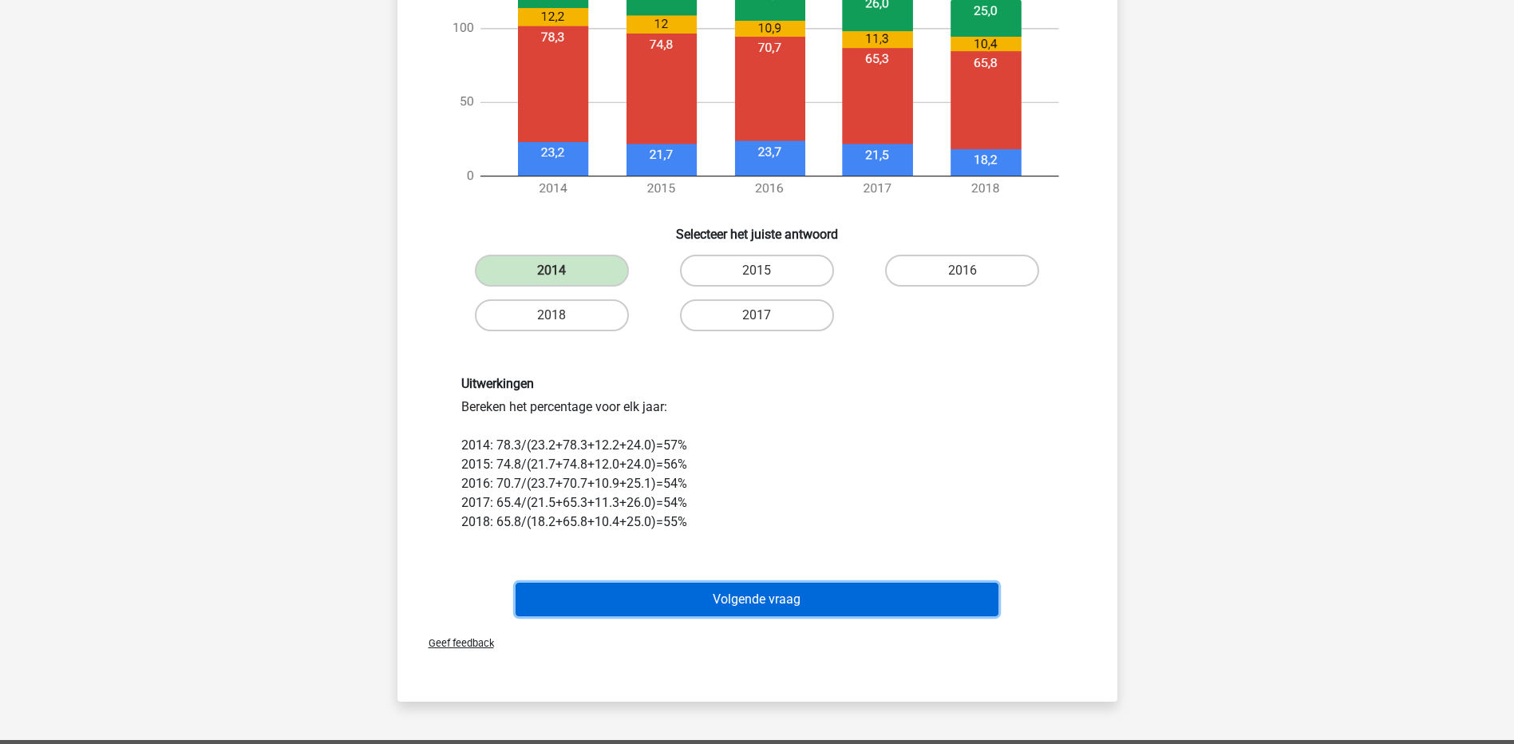
click at [791, 594] on button "Volgende vraag" at bounding box center [757, 600] width 483 height 34
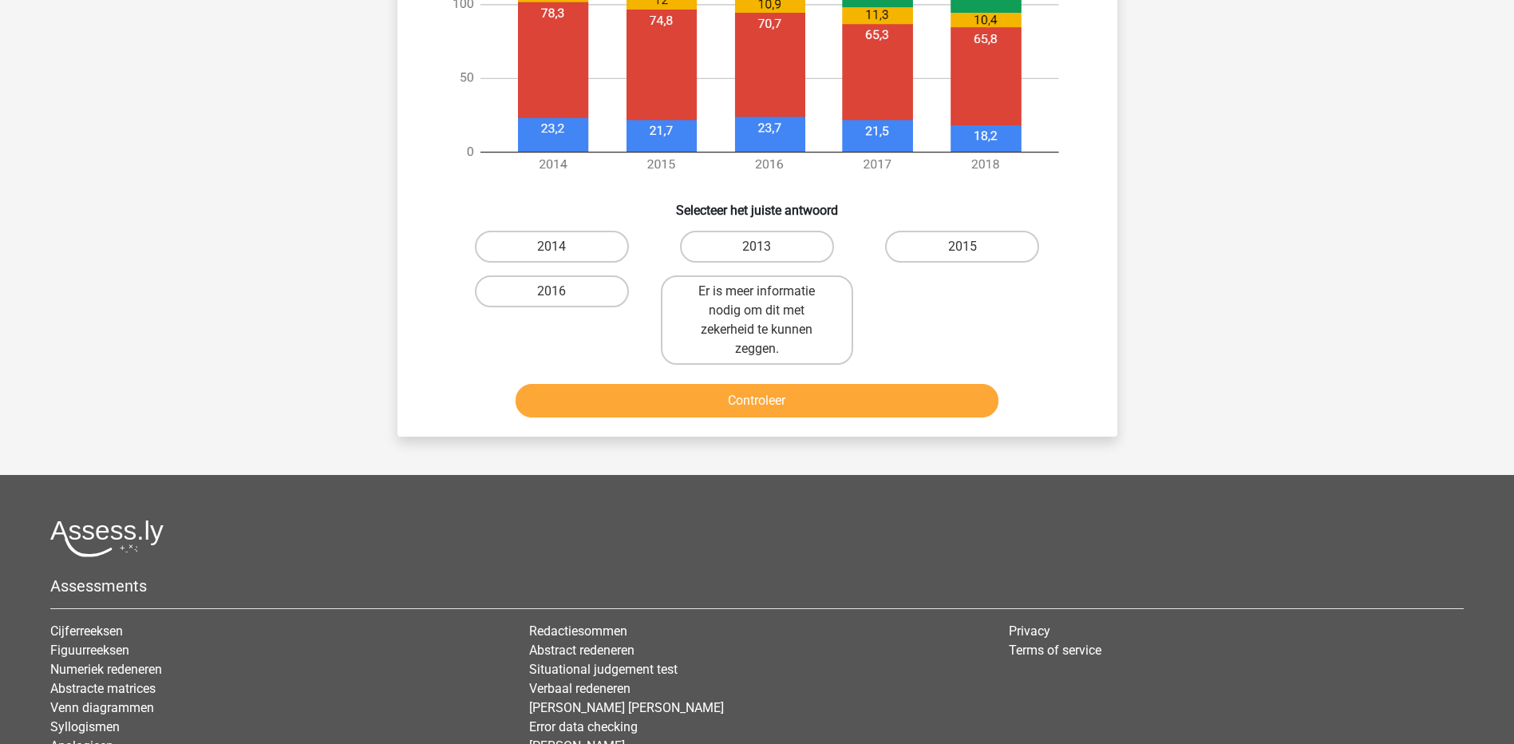
scroll to position [80, 0]
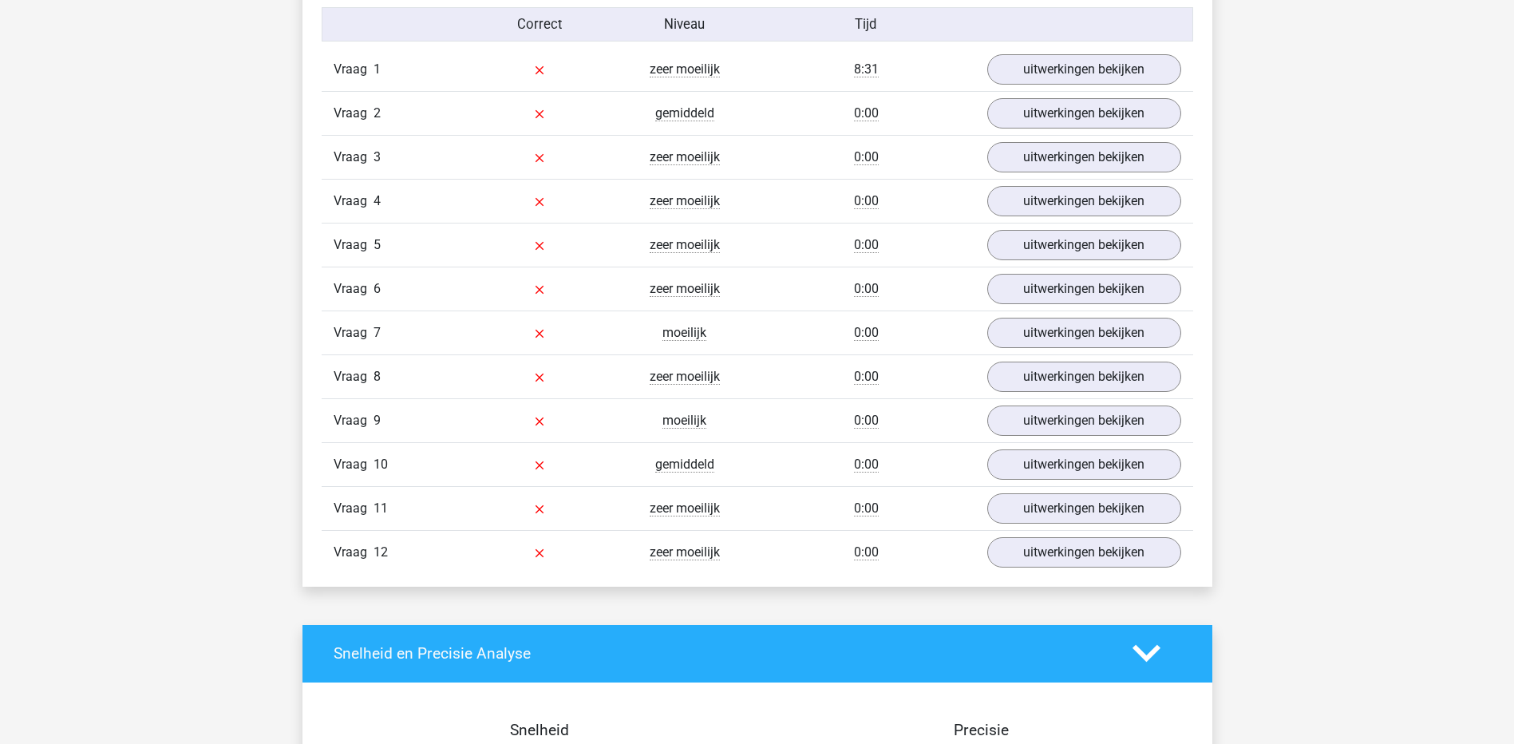
scroll to position [1117, 0]
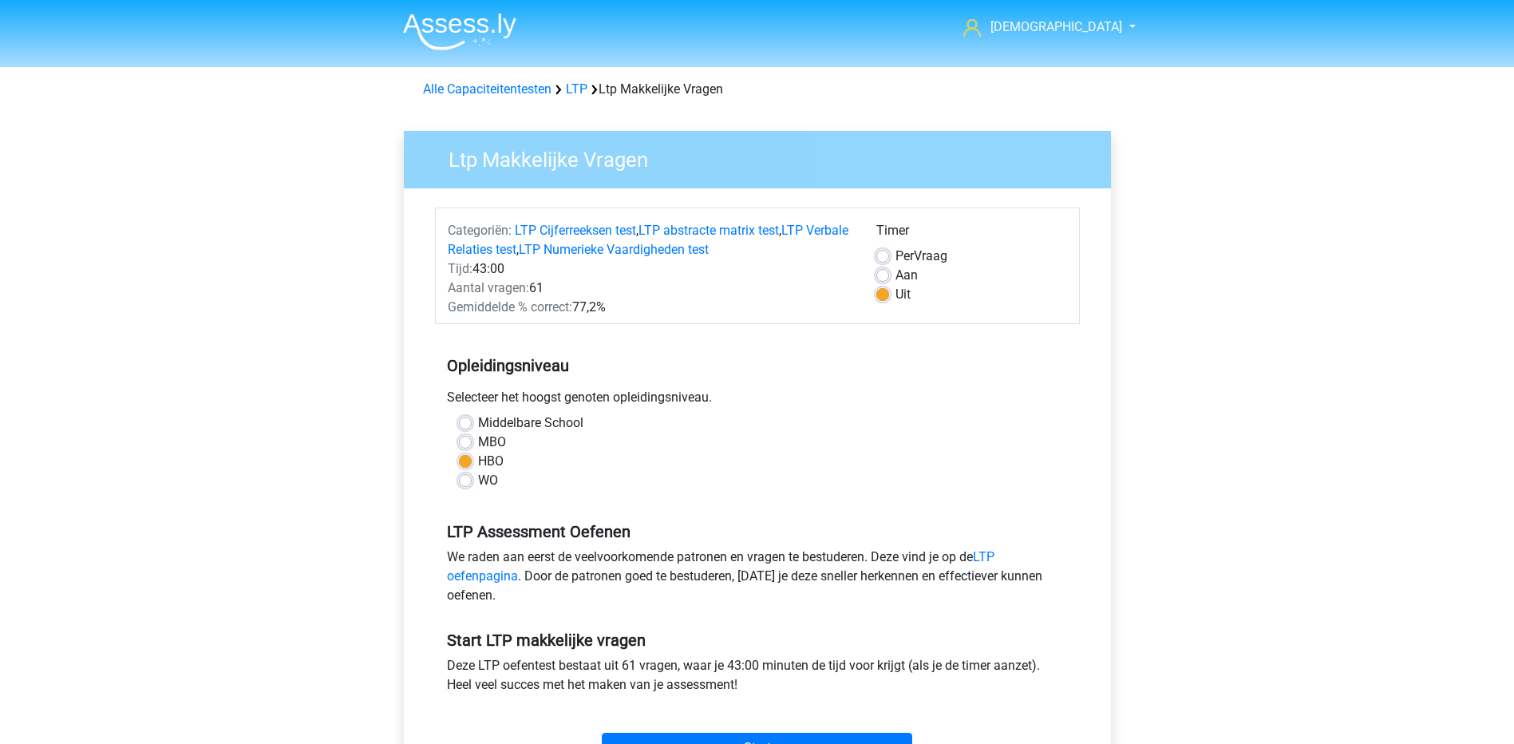
scroll to position [239, 0]
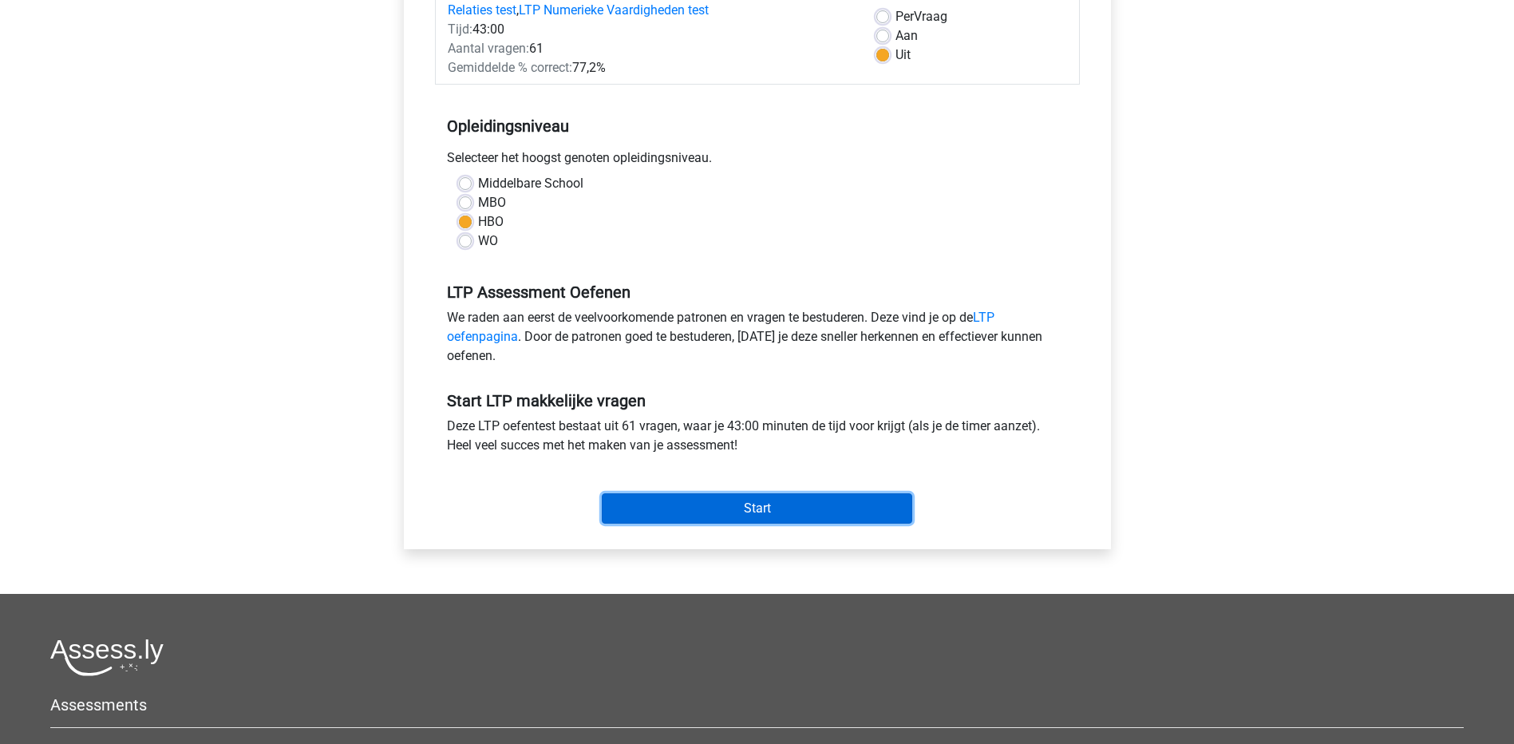
click at [702, 500] on input "Start" at bounding box center [757, 508] width 310 height 30
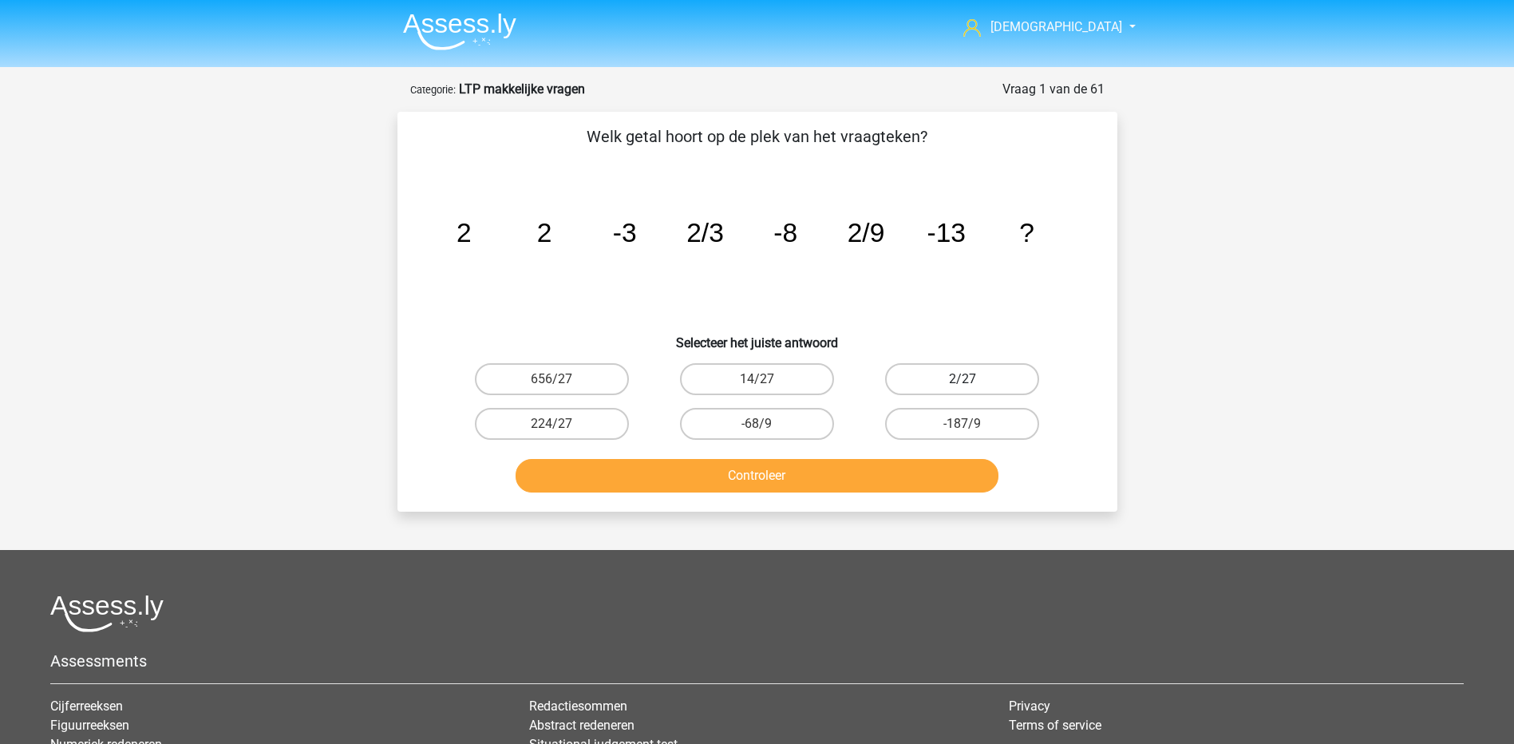
click at [952, 381] on label "2/27" at bounding box center [962, 379] width 154 height 32
click at [962, 381] on input "2/27" at bounding box center [967, 384] width 10 height 10
radio input "true"
click at [903, 475] on button "Controleer" at bounding box center [757, 476] width 483 height 34
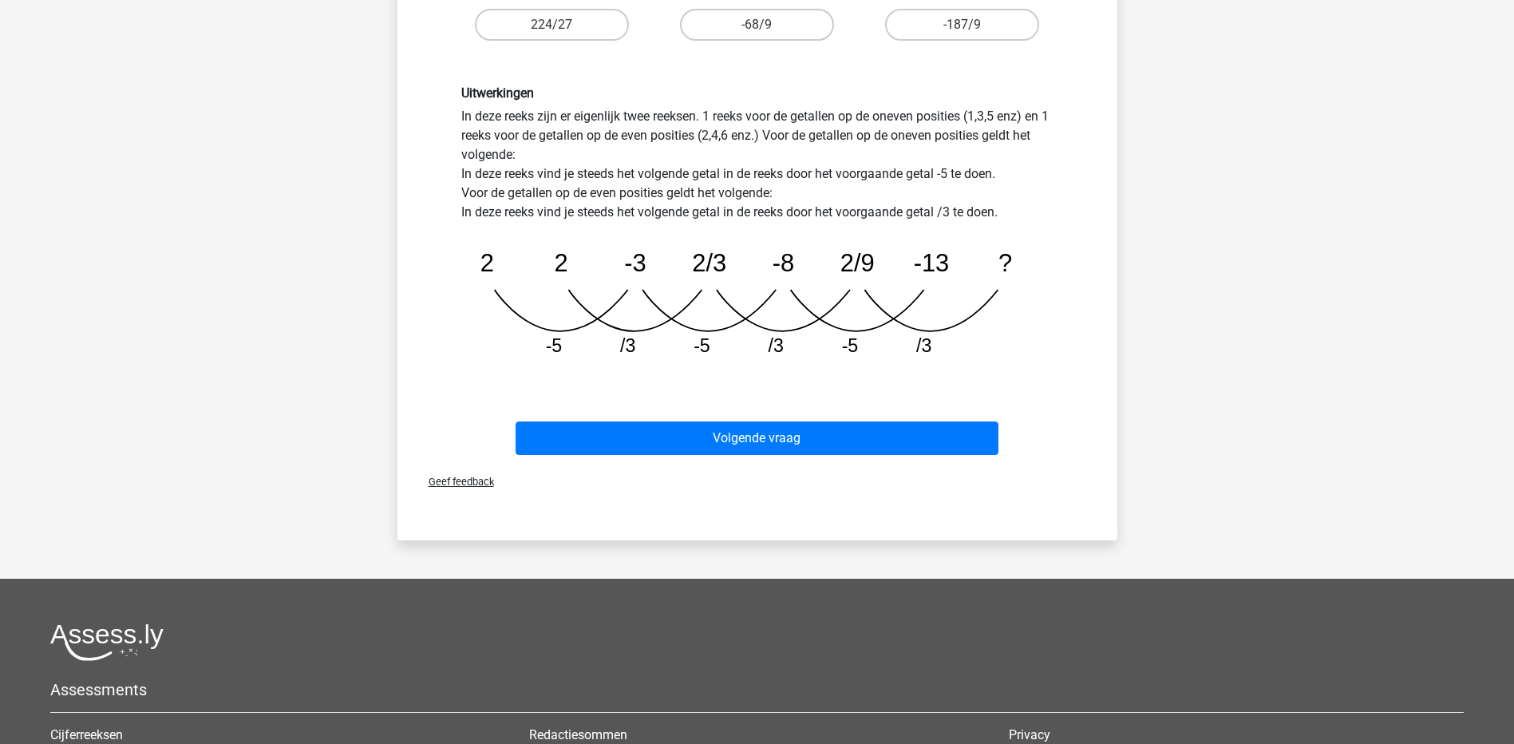
scroll to position [479, 0]
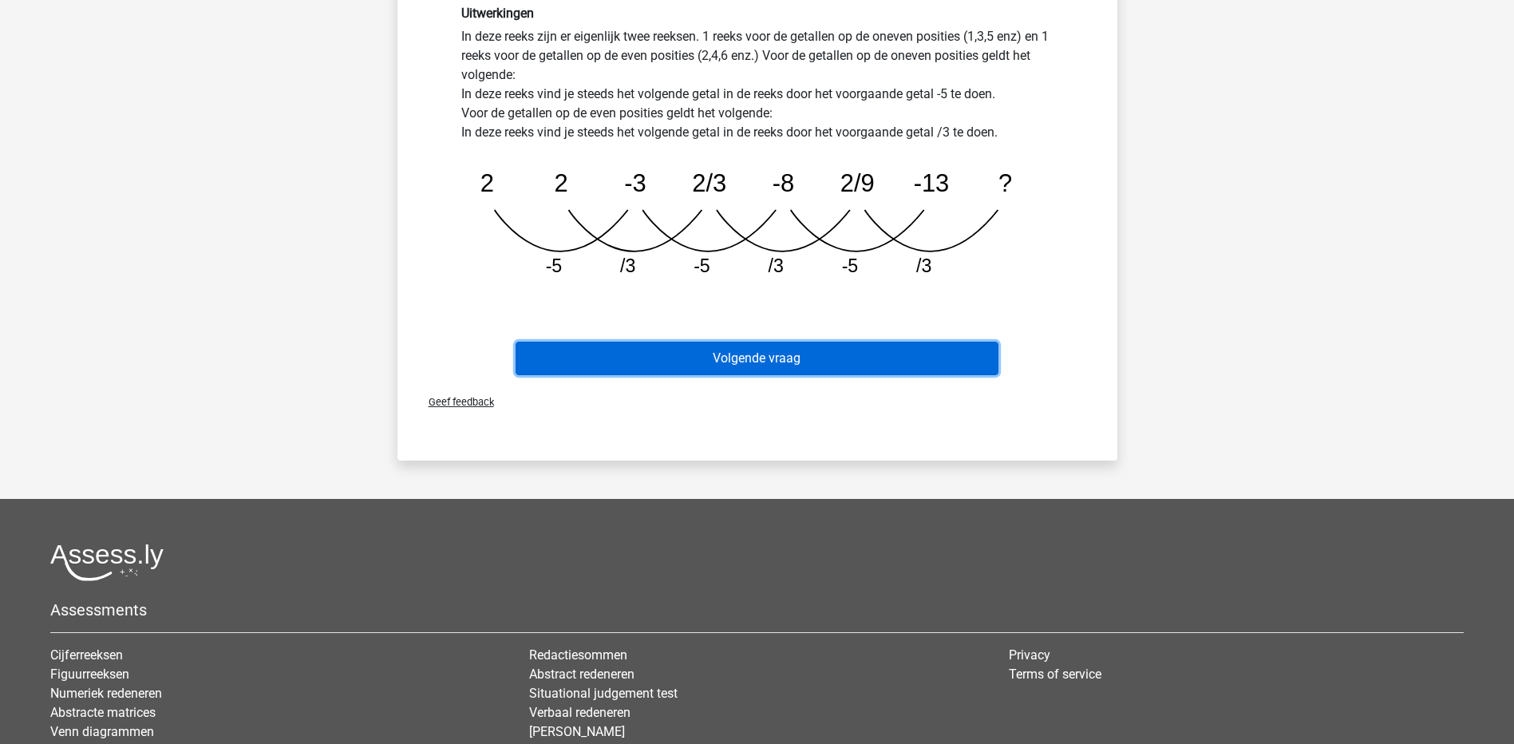
click at [907, 369] on button "Volgende vraag" at bounding box center [757, 359] width 483 height 34
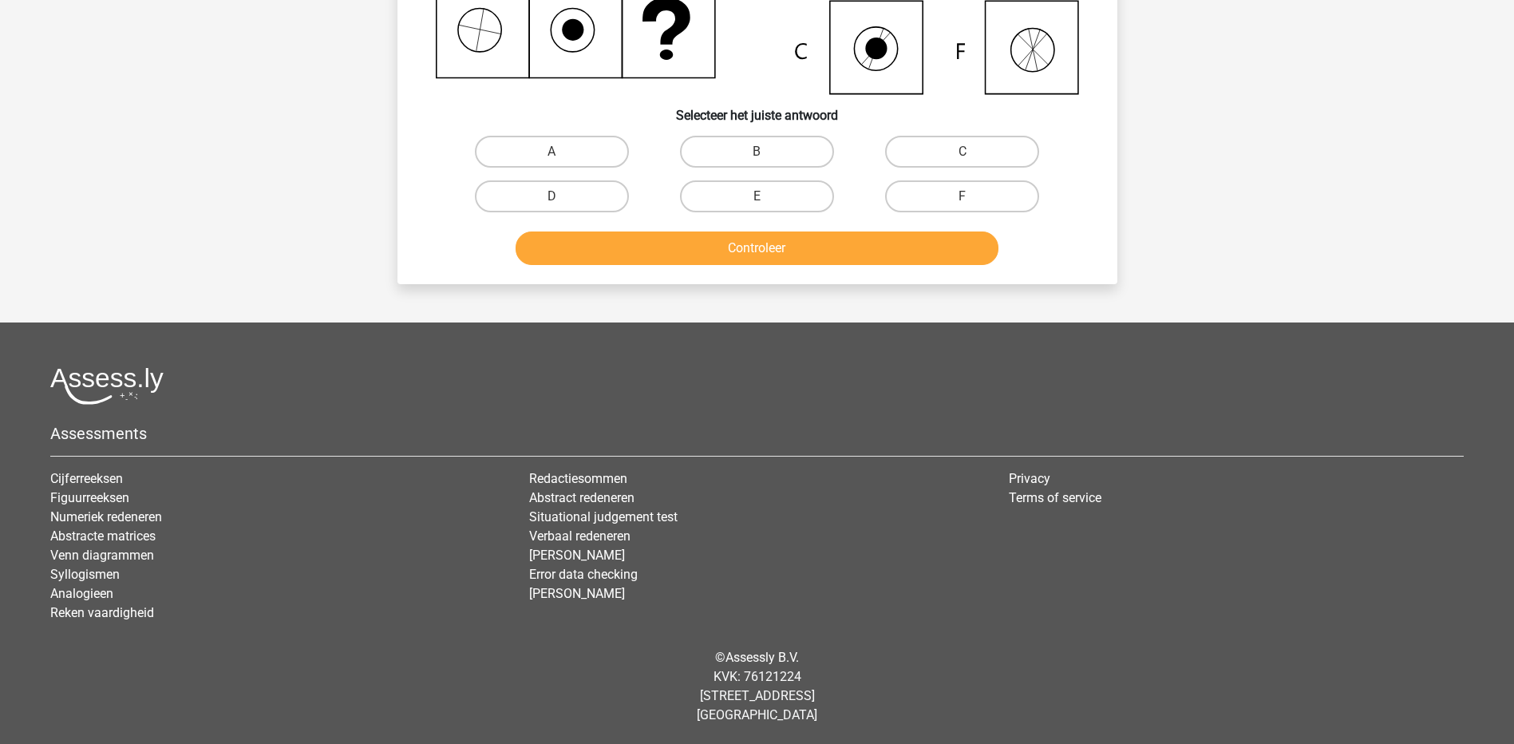
scroll to position [80, 0]
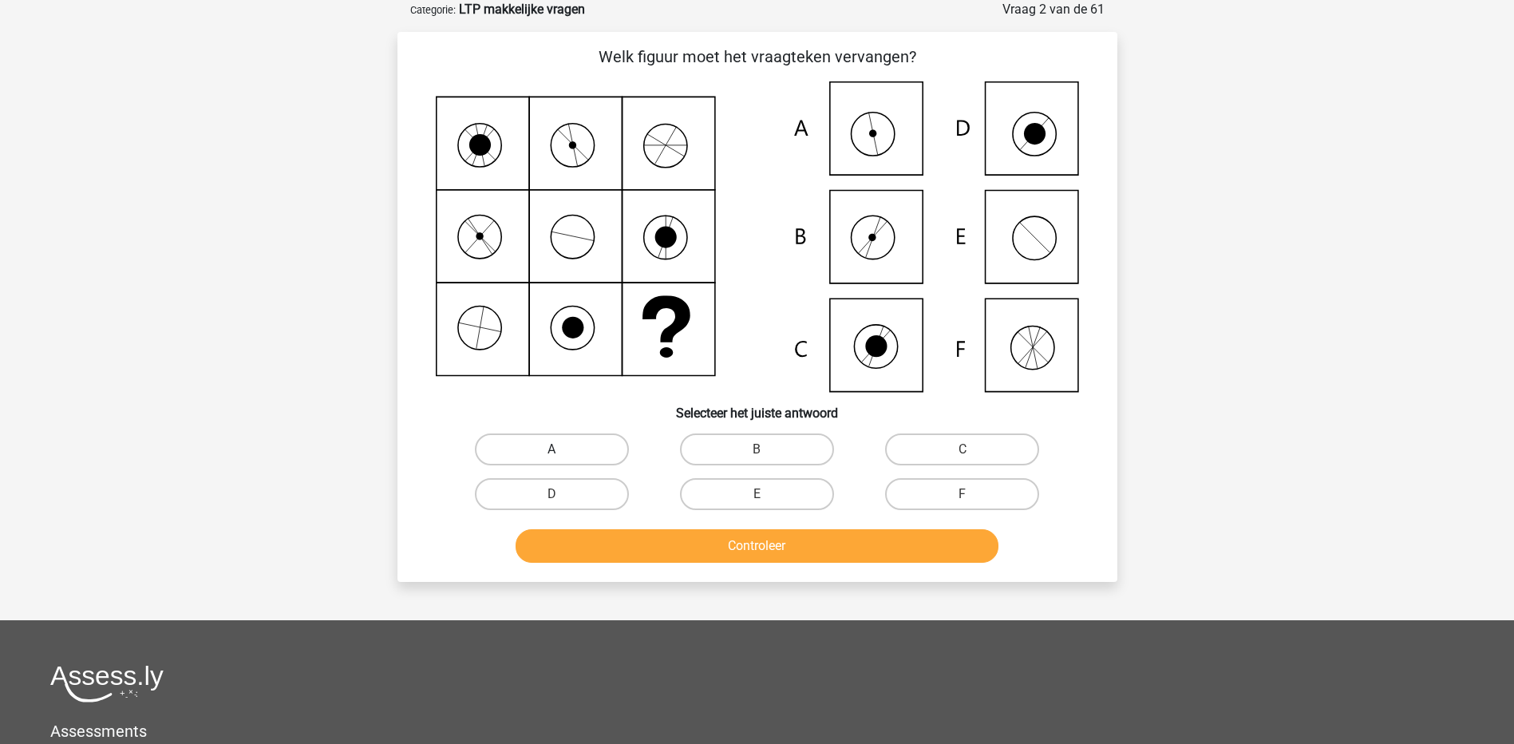
click at [562, 460] on label "A" at bounding box center [552, 449] width 154 height 32
click at [562, 460] on input "A" at bounding box center [556, 454] width 10 height 10
radio input "true"
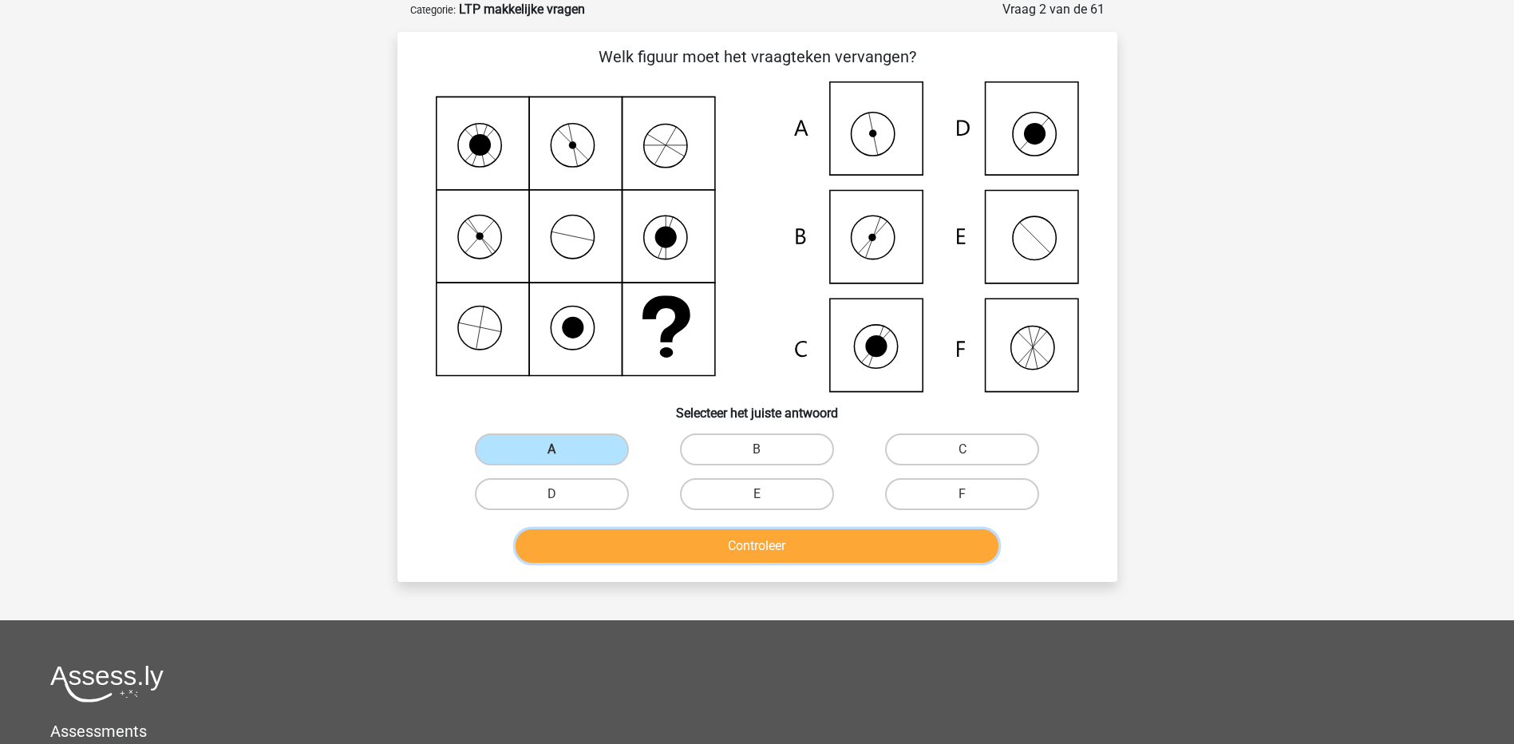
click at [667, 559] on button "Controleer" at bounding box center [757, 546] width 483 height 34
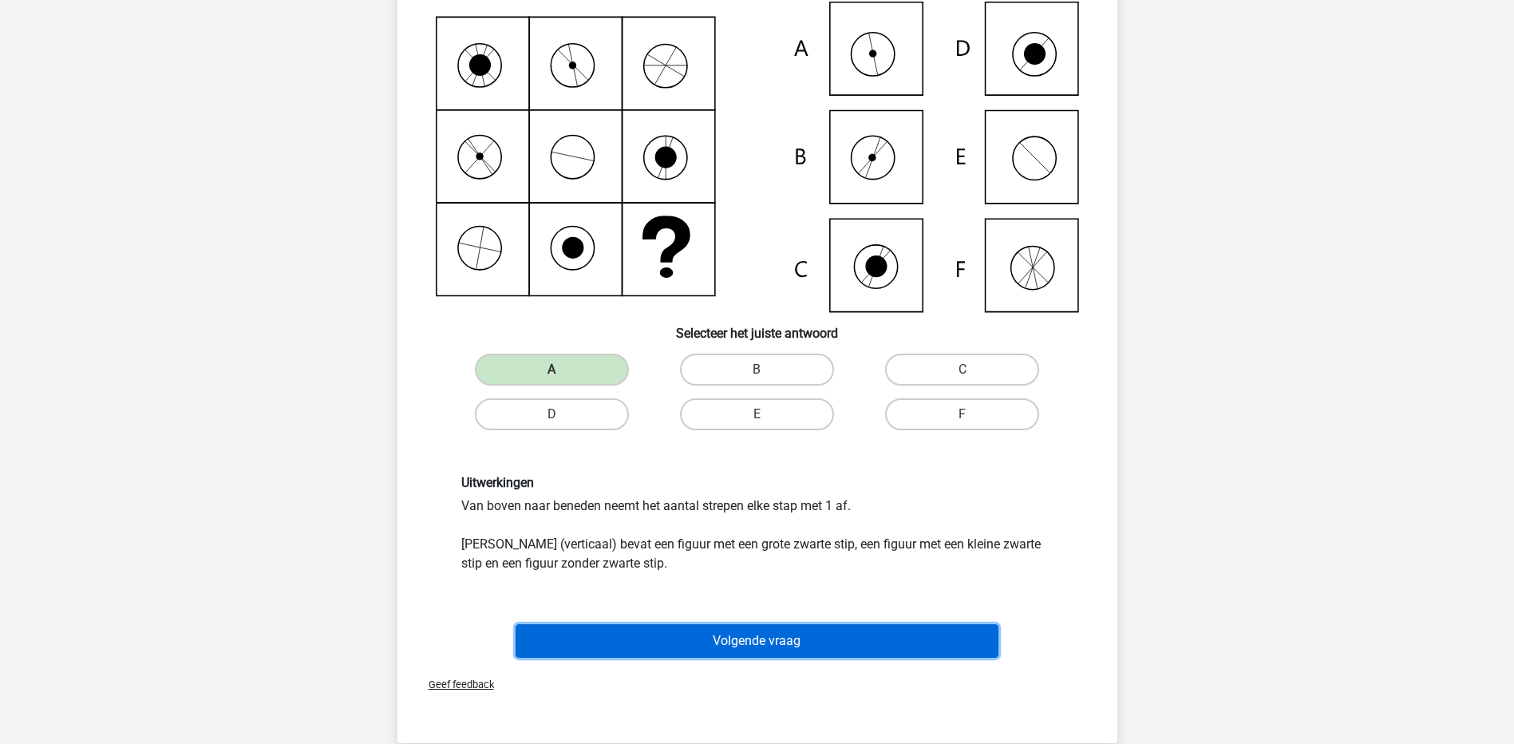
click at [751, 646] on button "Volgende vraag" at bounding box center [757, 641] width 483 height 34
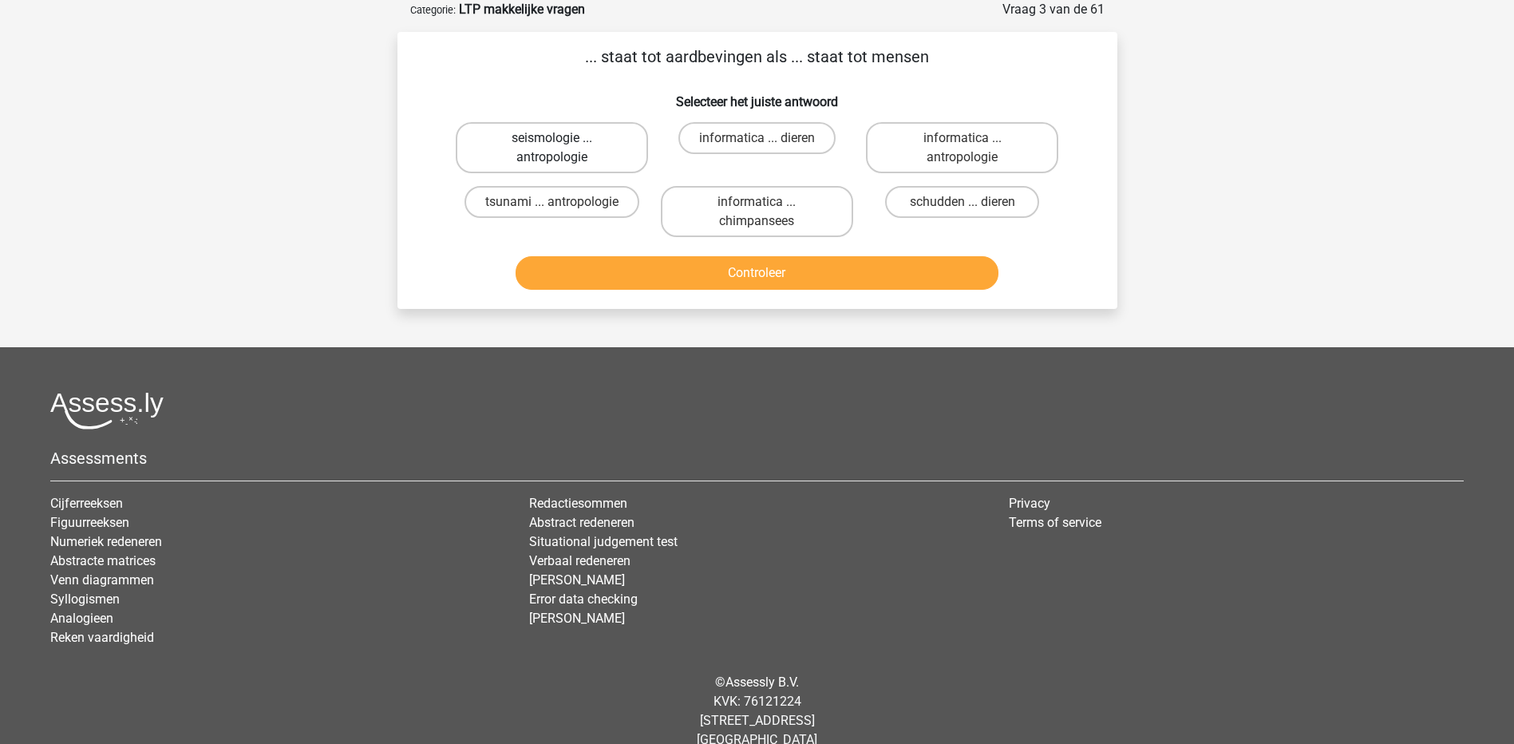
click at [610, 148] on label "seismologie ... antropologie" at bounding box center [552, 147] width 192 height 51
click at [562, 148] on input "seismologie ... antropologie" at bounding box center [556, 143] width 10 height 10
radio input "true"
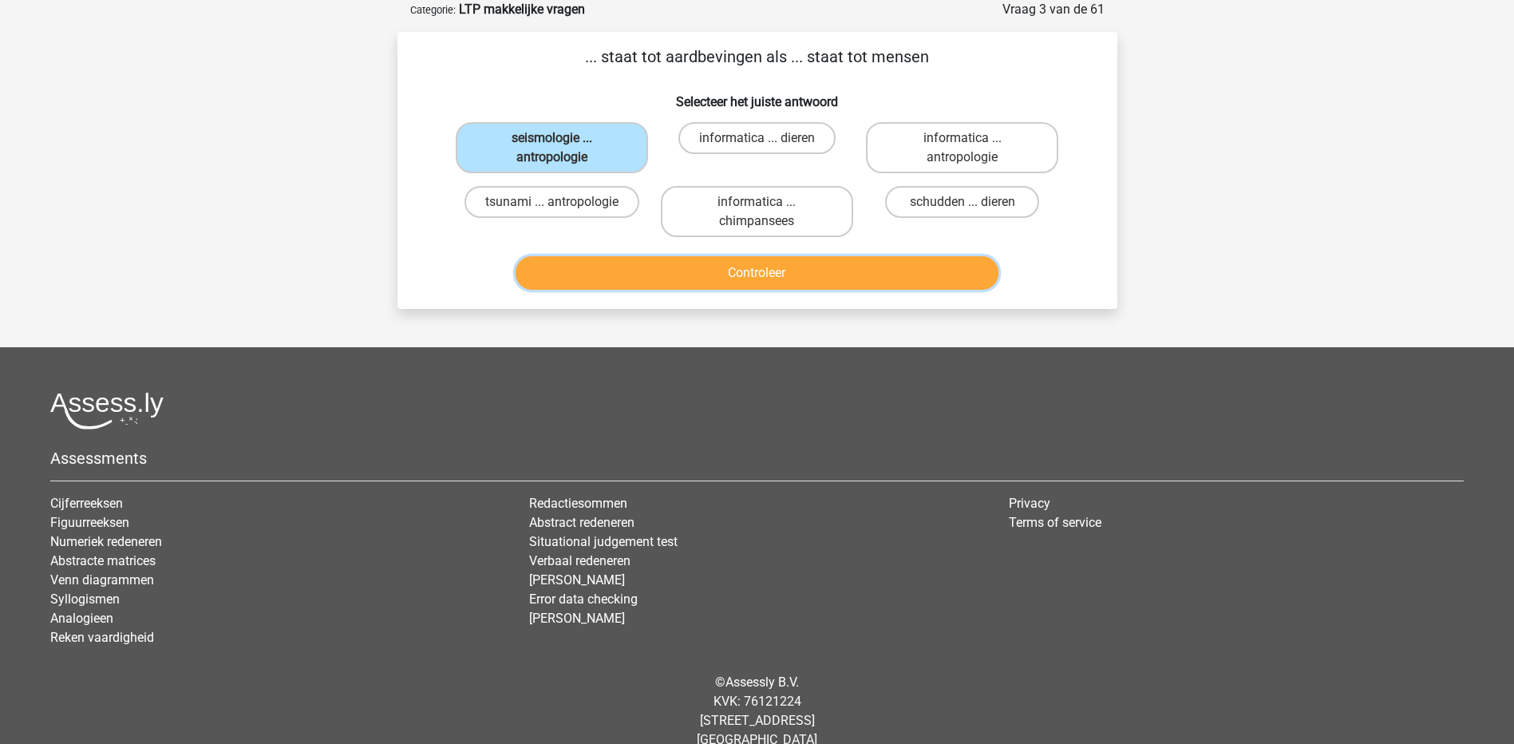
click at [748, 271] on button "Controleer" at bounding box center [757, 273] width 483 height 34
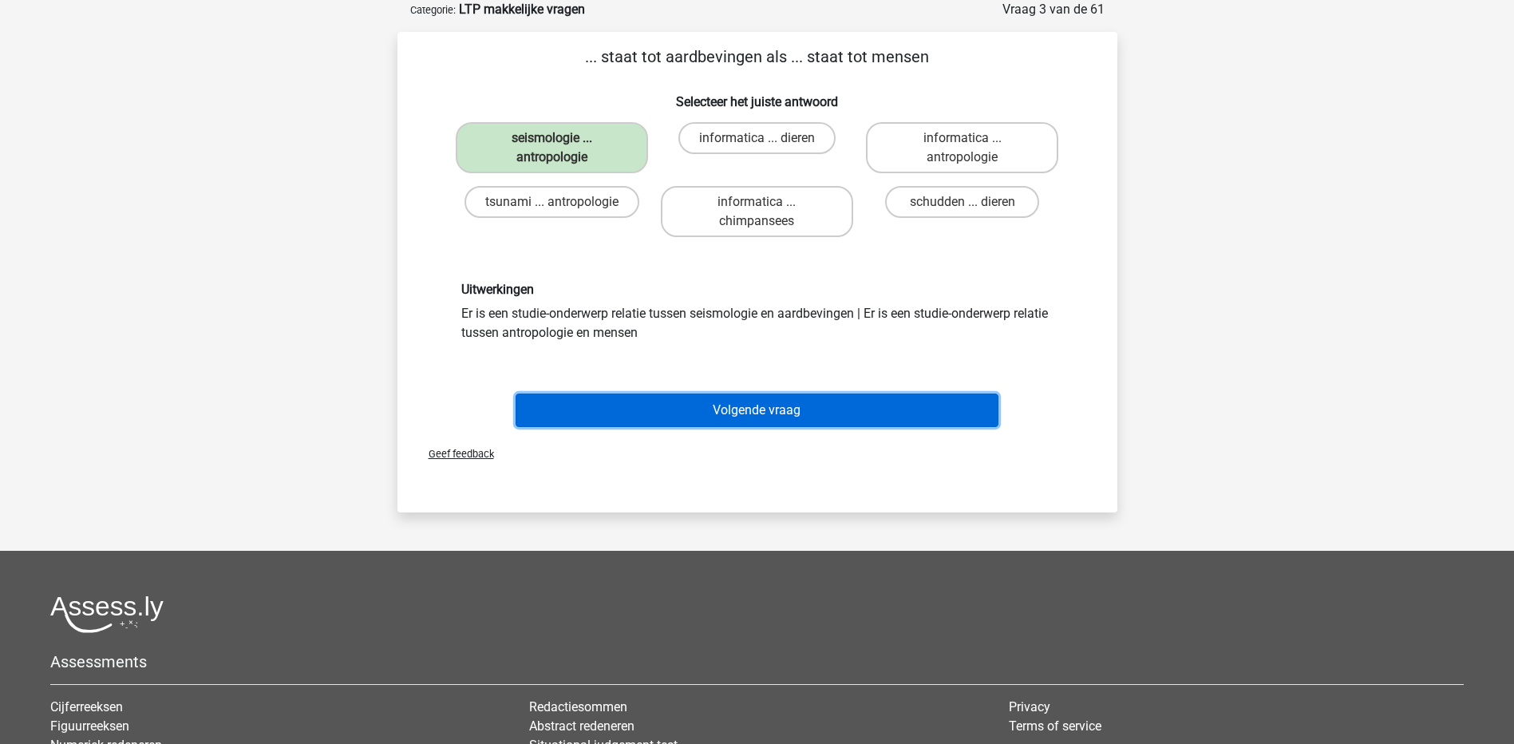
click at [773, 411] on button "Volgende vraag" at bounding box center [757, 410] width 483 height 34
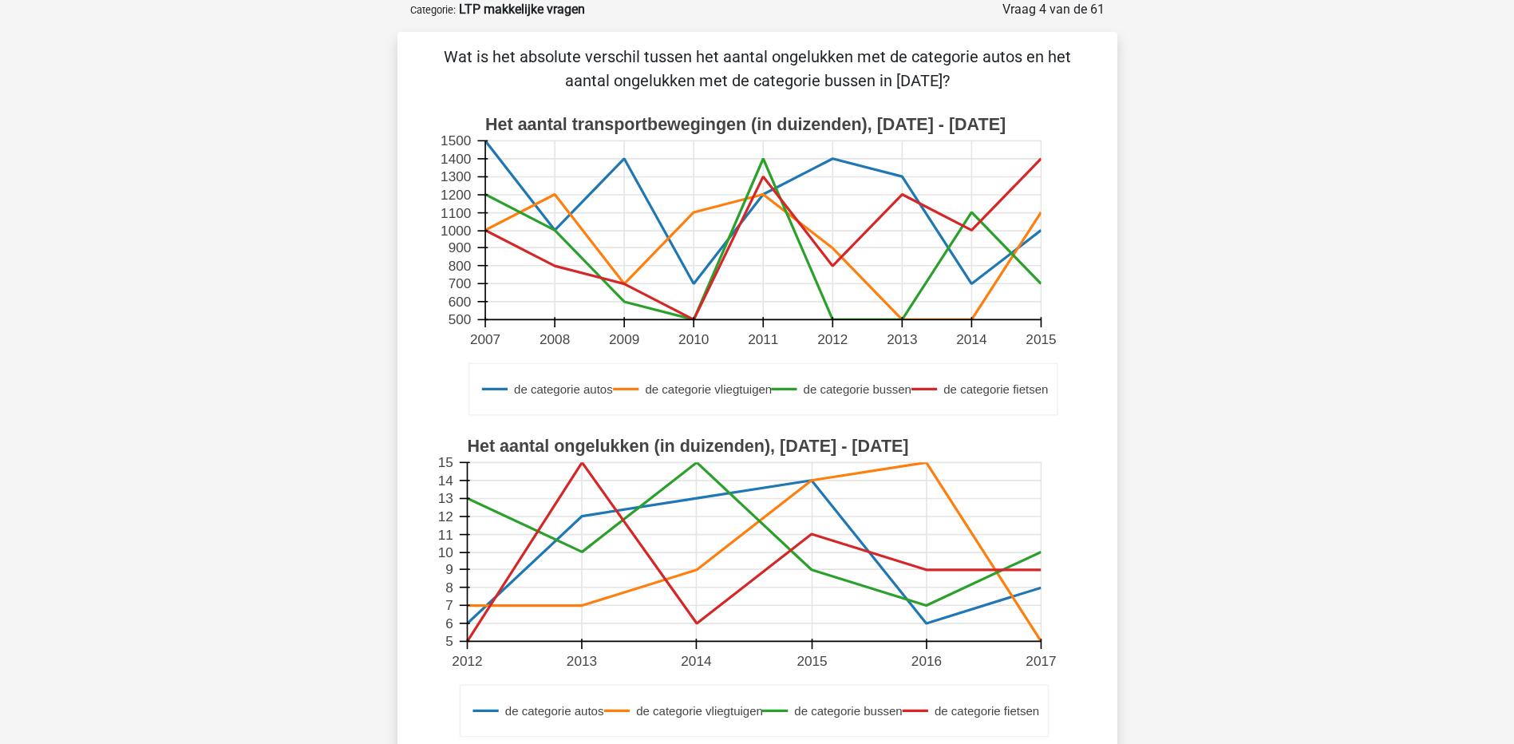
scroll to position [239, 0]
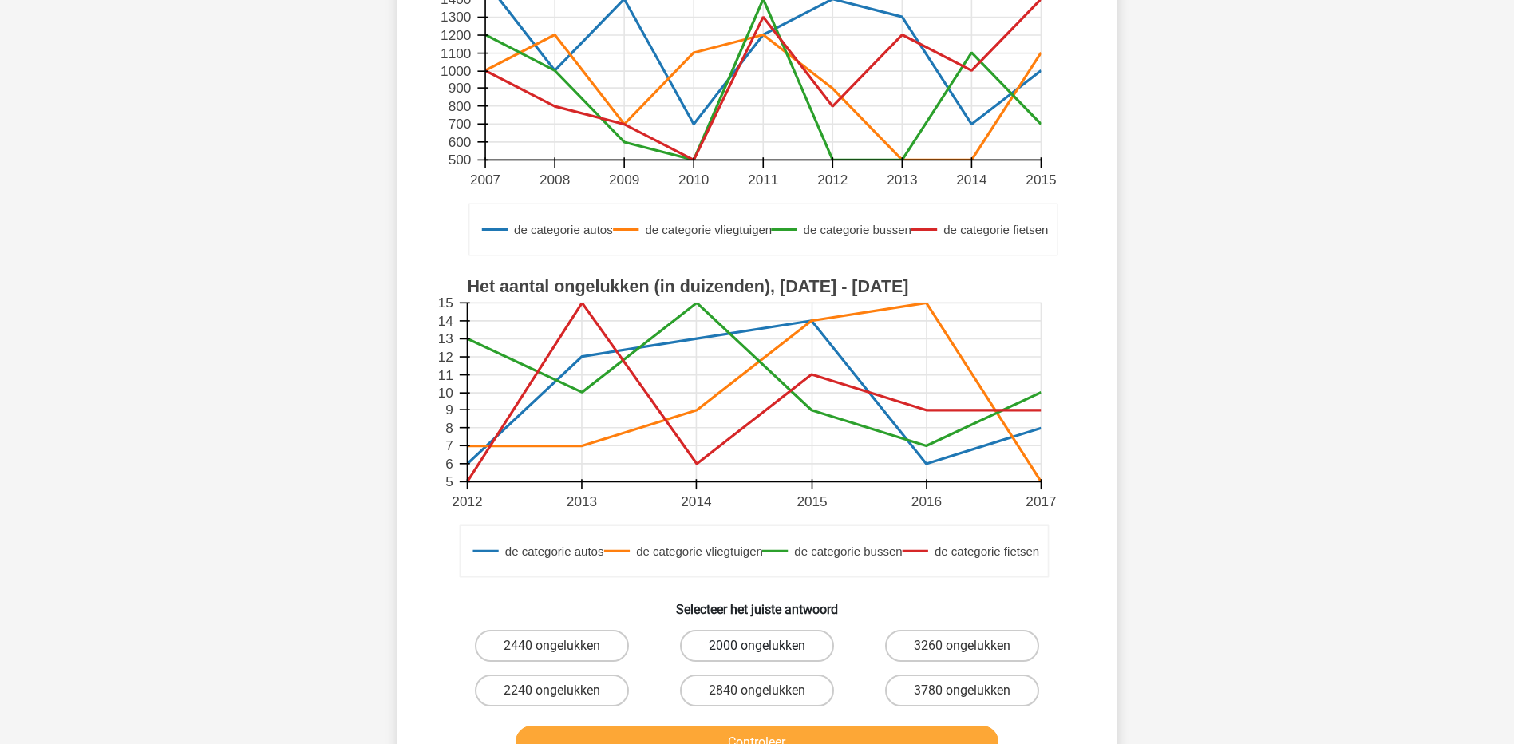
click at [759, 633] on label "2000 ongelukken" at bounding box center [757, 646] width 154 height 32
click at [759, 646] on input "2000 ongelukken" at bounding box center [762, 651] width 10 height 10
radio input "true"
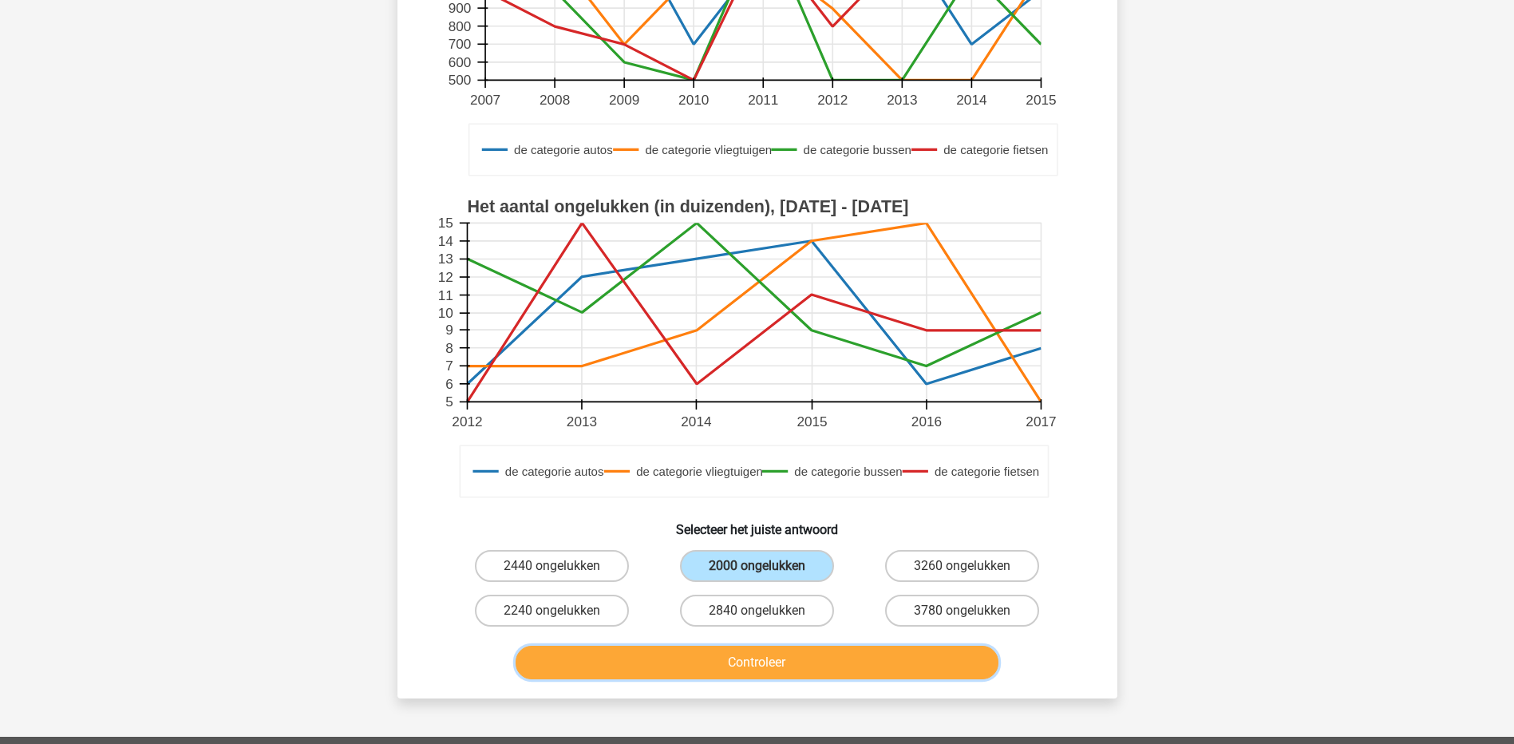
click at [744, 658] on button "Controleer" at bounding box center [757, 663] width 483 height 34
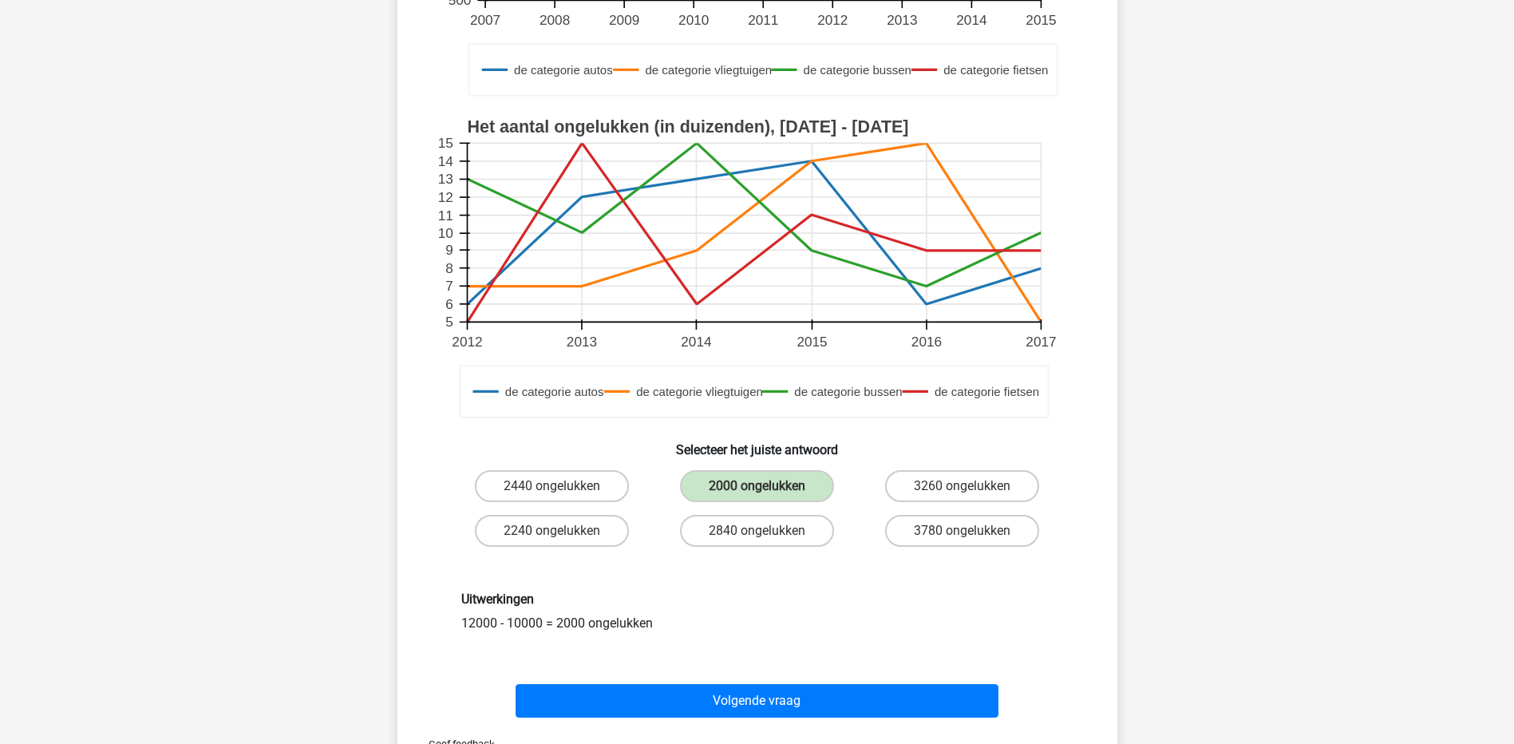
scroll to position [479, 0]
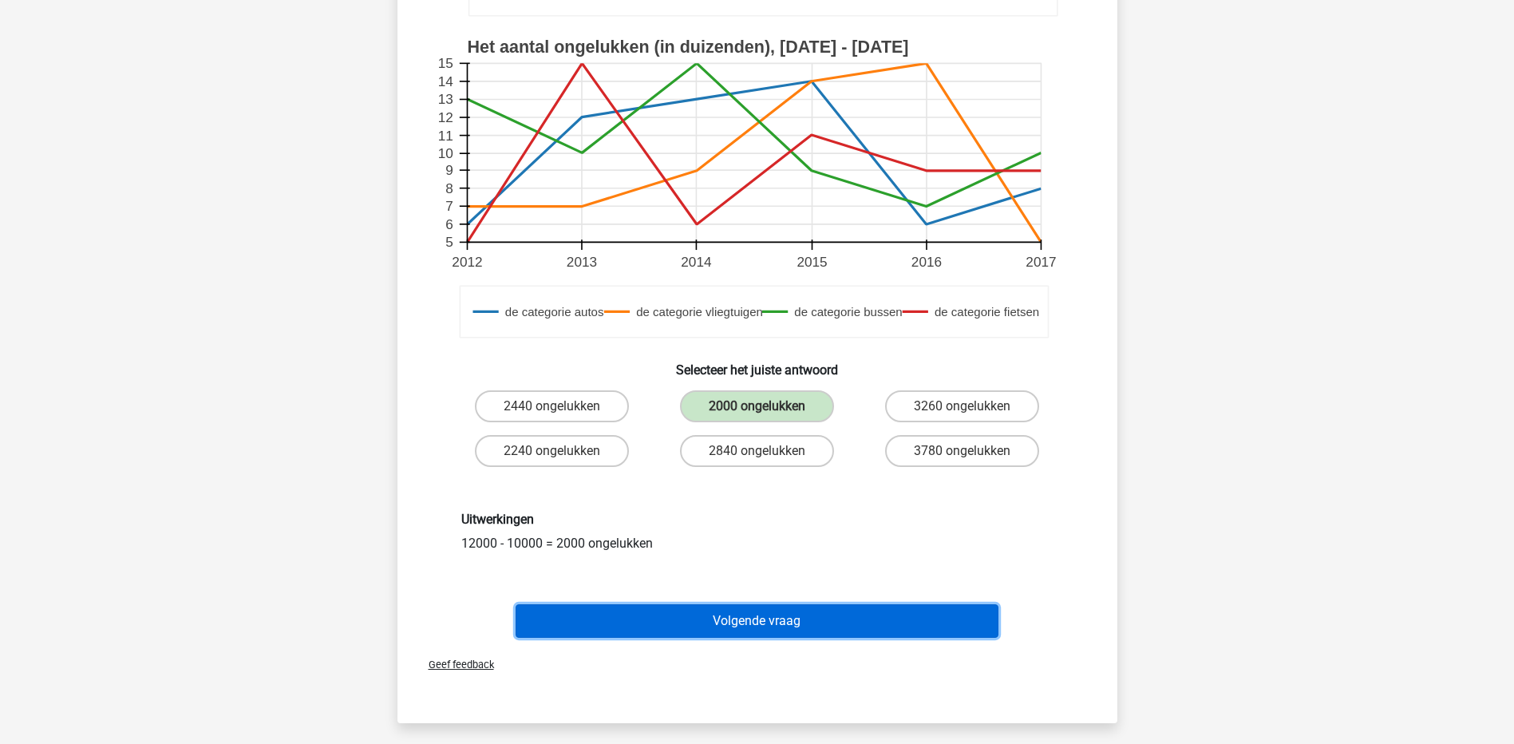
click at [758, 611] on button "Volgende vraag" at bounding box center [757, 621] width 483 height 34
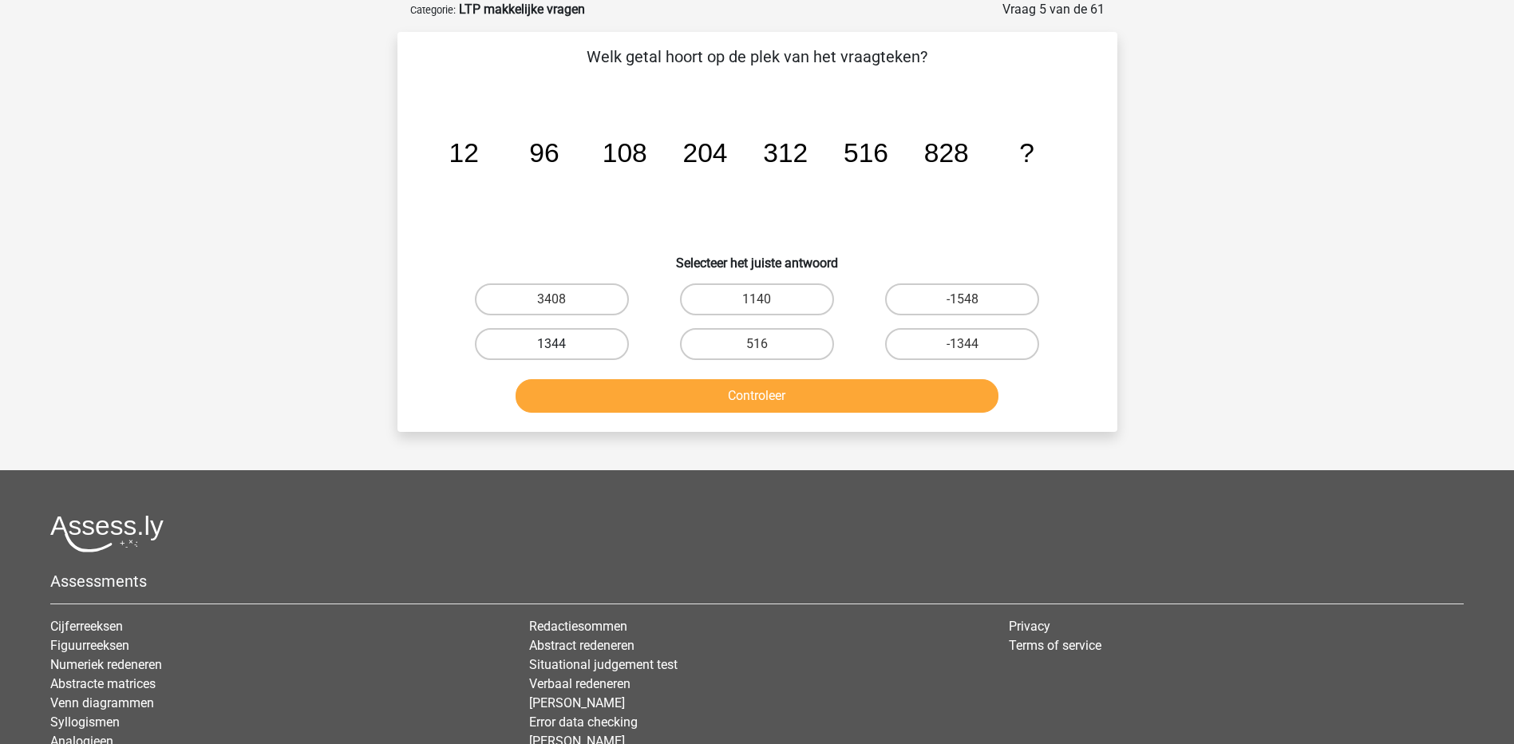
click at [589, 342] on label "1344" at bounding box center [552, 344] width 154 height 32
click at [562, 344] on input "1344" at bounding box center [556, 349] width 10 height 10
radio input "true"
click at [690, 394] on button "Controleer" at bounding box center [757, 396] width 483 height 34
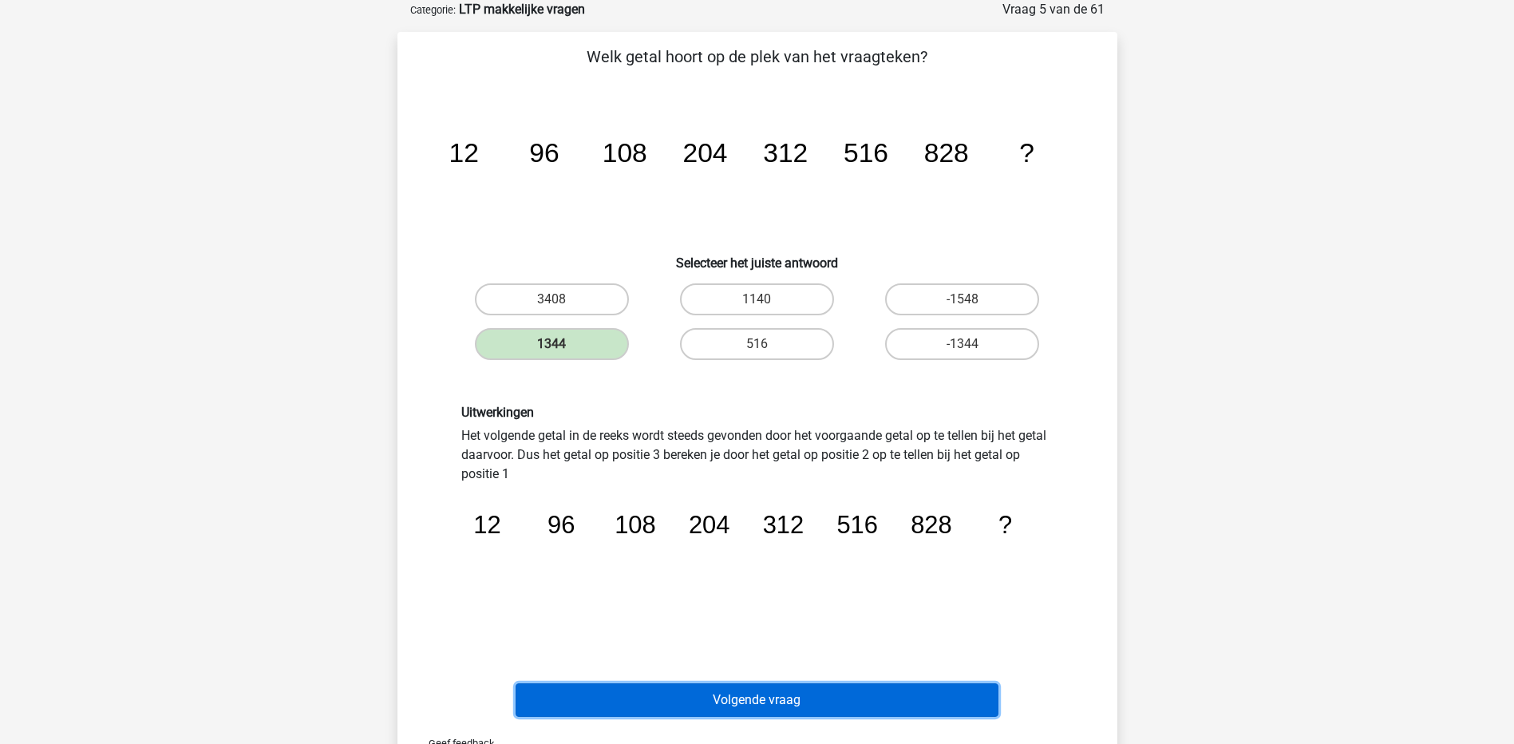
click at [703, 690] on button "Volgende vraag" at bounding box center [757, 700] width 483 height 34
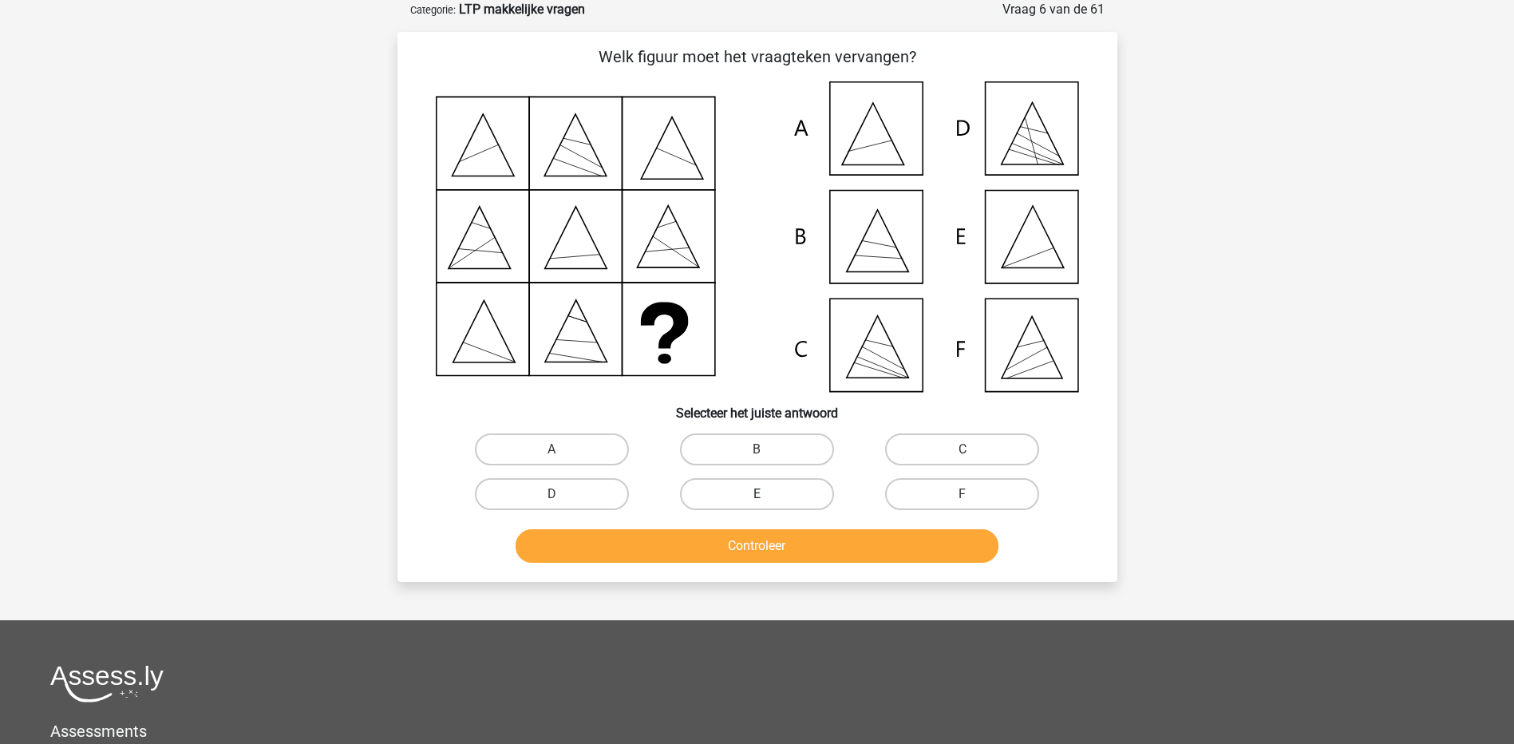
click at [773, 501] on label "E" at bounding box center [757, 494] width 154 height 32
click at [767, 501] on input "E" at bounding box center [762, 499] width 10 height 10
radio input "true"
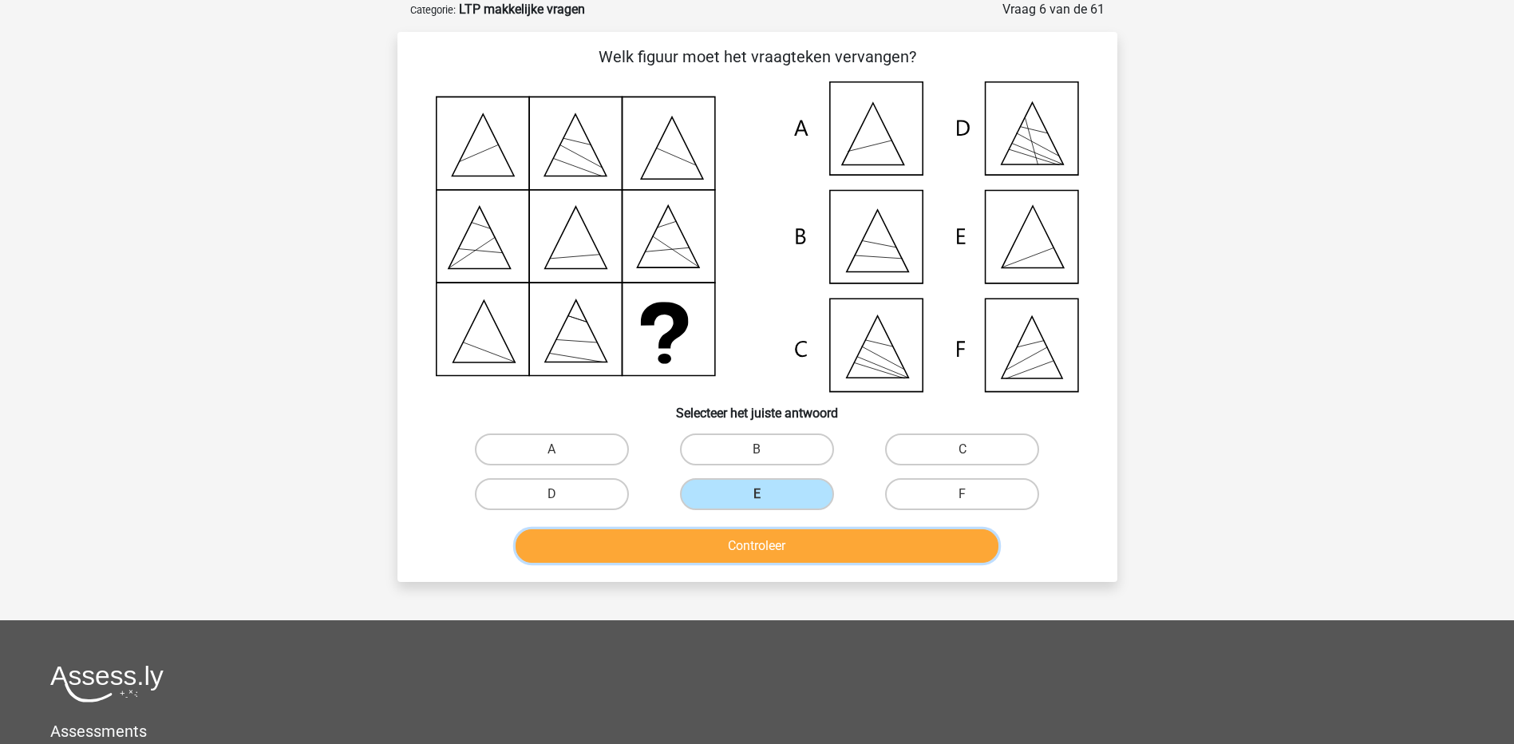
click at [780, 548] on button "Controleer" at bounding box center [757, 546] width 483 height 34
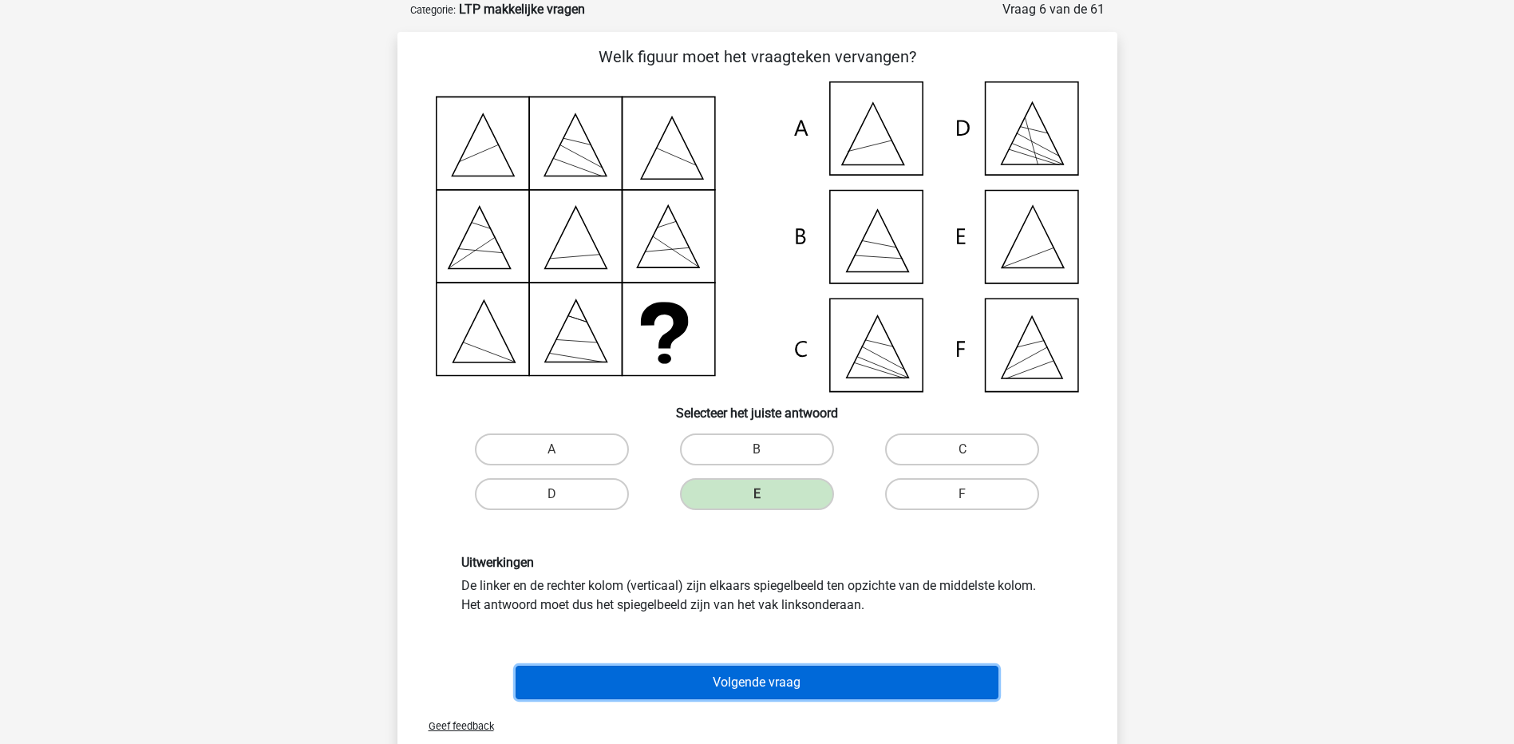
click at [784, 681] on button "Volgende vraag" at bounding box center [757, 683] width 483 height 34
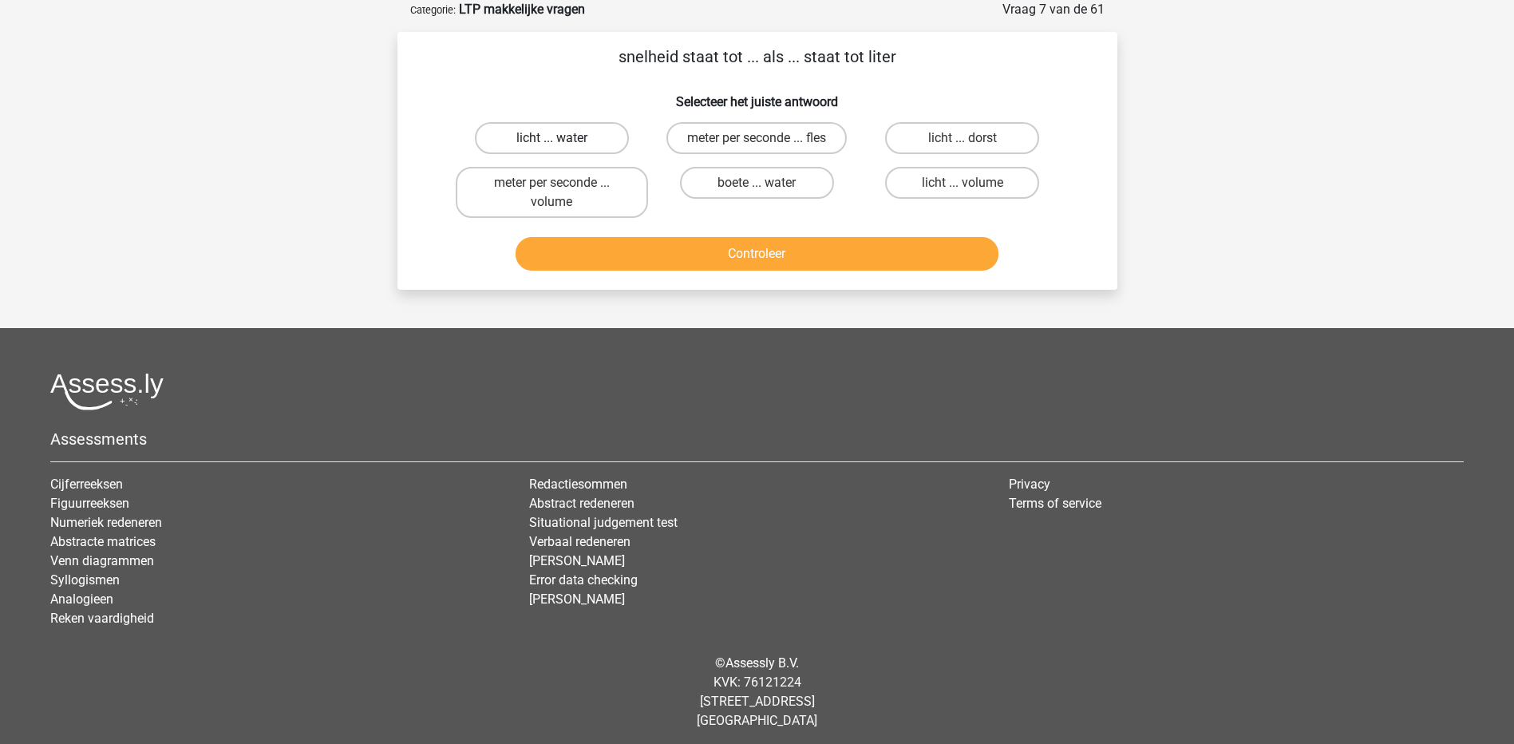
click at [592, 139] on label "licht ... water" at bounding box center [552, 138] width 154 height 32
click at [562, 139] on input "licht ... water" at bounding box center [556, 143] width 10 height 10
radio input "true"
click at [710, 251] on button "Controleer" at bounding box center [757, 254] width 483 height 34
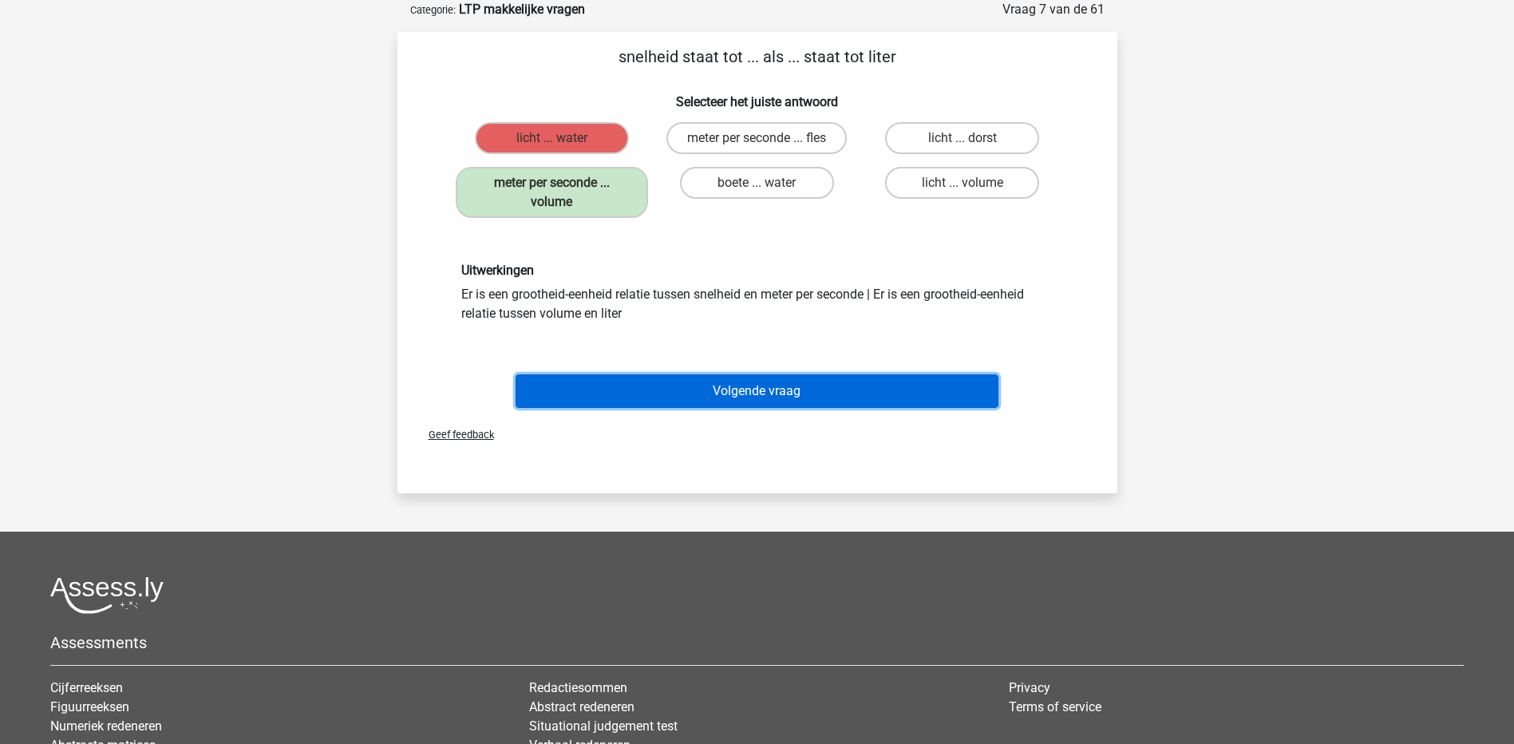
click at [743, 390] on button "Volgende vraag" at bounding box center [757, 391] width 483 height 34
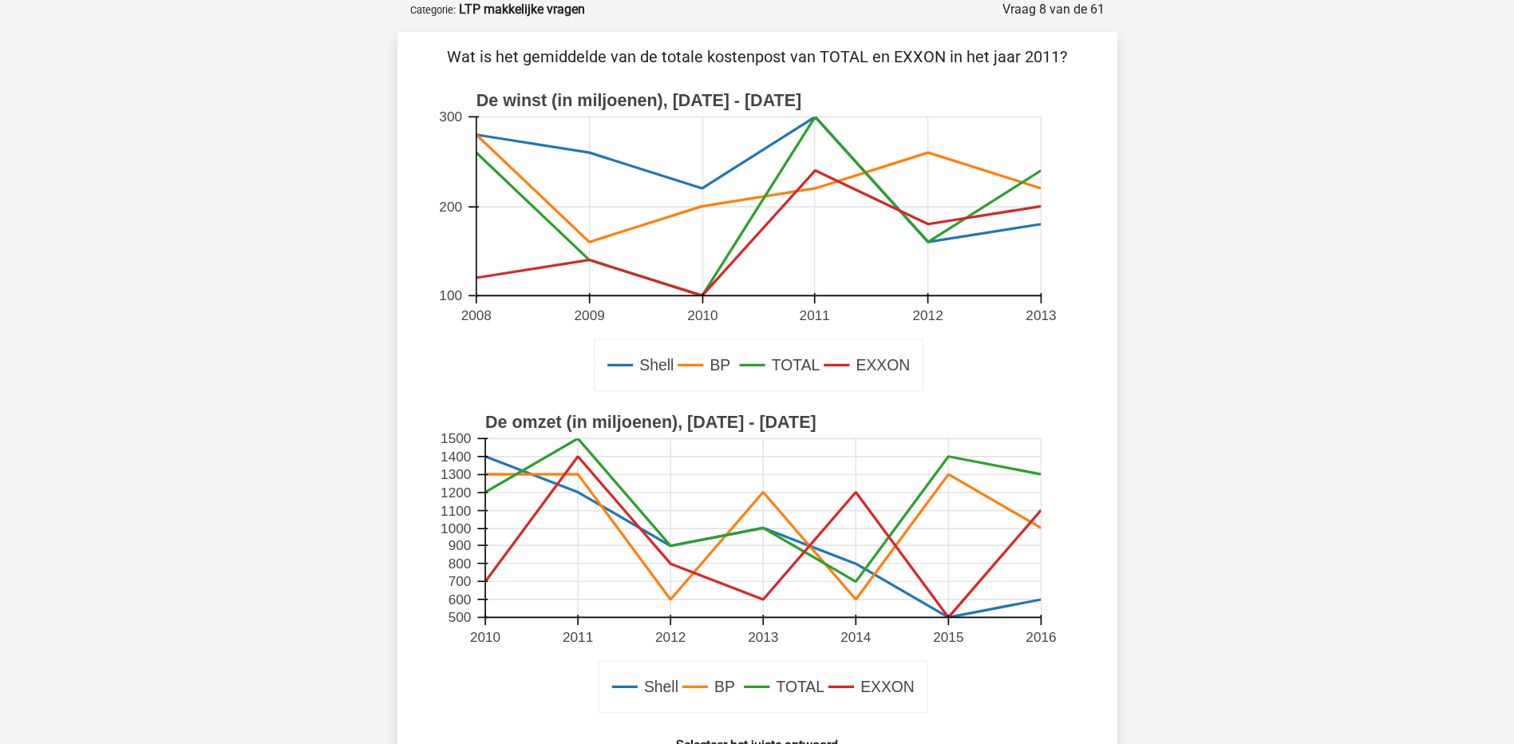
click at [823, 124] on icon at bounding box center [758, 206] width 565 height 179
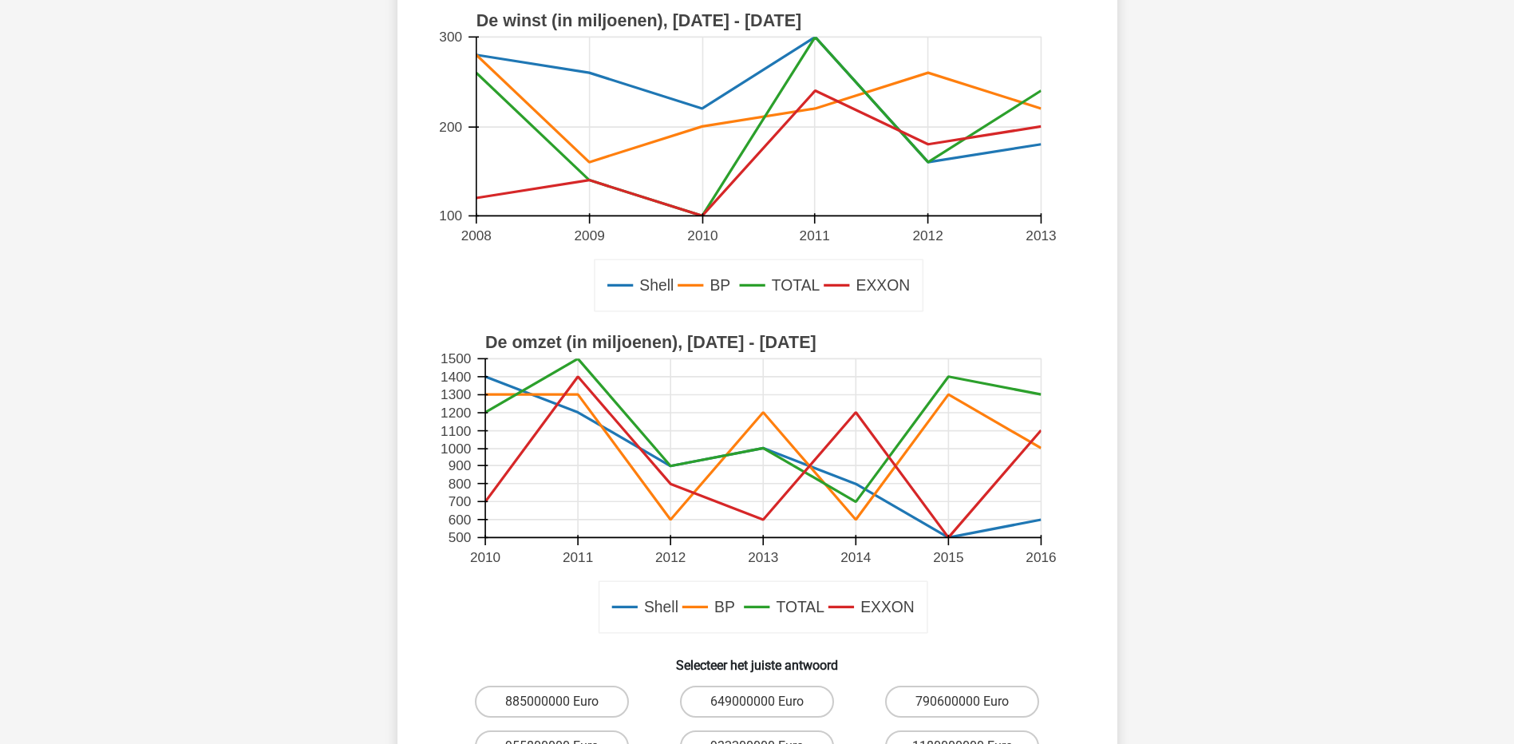
scroll to position [319, 0]
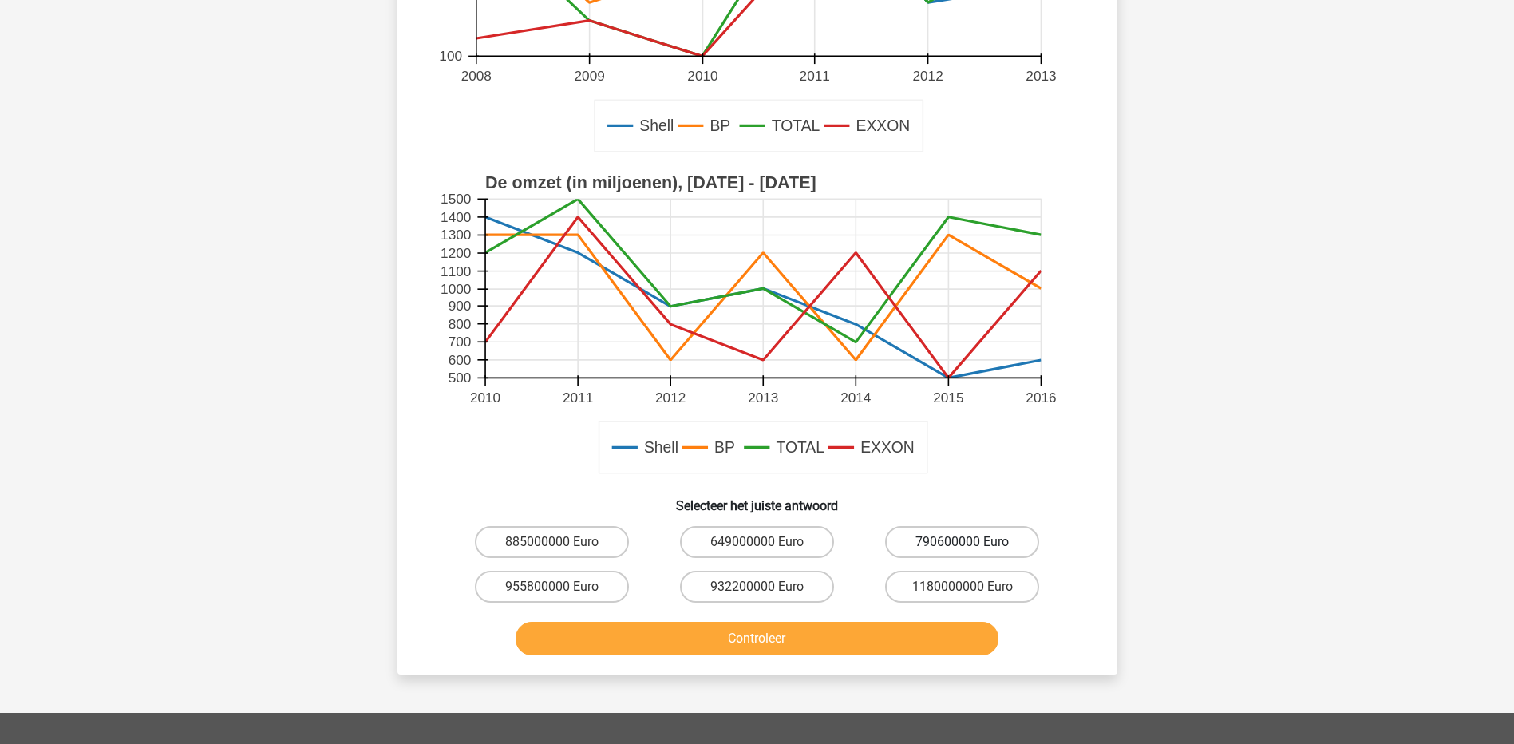
click at [986, 548] on label "790600000 Euro" at bounding box center [962, 542] width 154 height 32
click at [973, 548] on input "790600000 Euro" at bounding box center [967, 547] width 10 height 10
radio input "true"
click at [937, 550] on label "790600000 Euro" at bounding box center [962, 542] width 154 height 32
click at [962, 550] on input "790600000 Euro" at bounding box center [967, 547] width 10 height 10
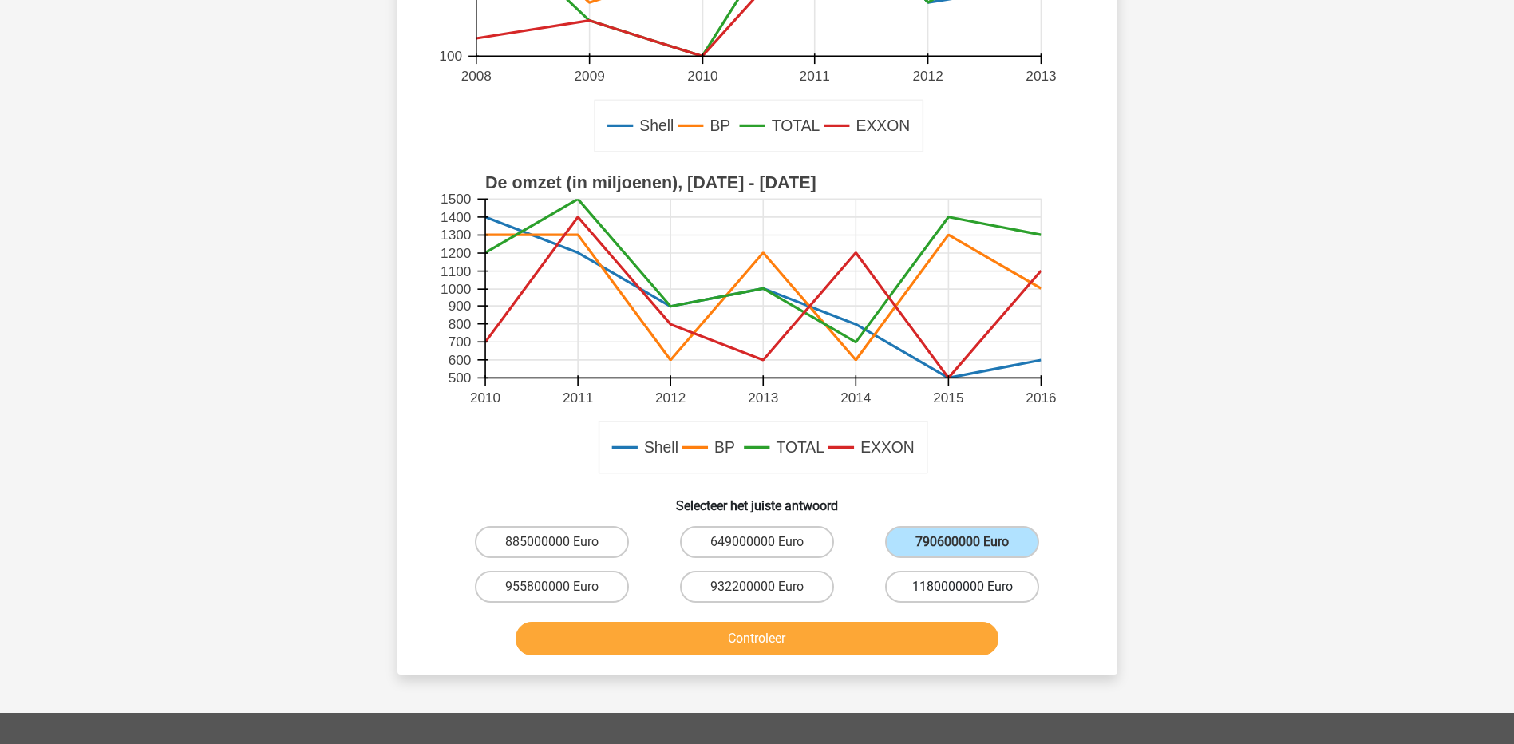
click at [935, 591] on label "1180000000 Euro" at bounding box center [962, 587] width 154 height 32
click at [962, 591] on input "1180000000 Euro" at bounding box center [967, 592] width 10 height 10
radio input "true"
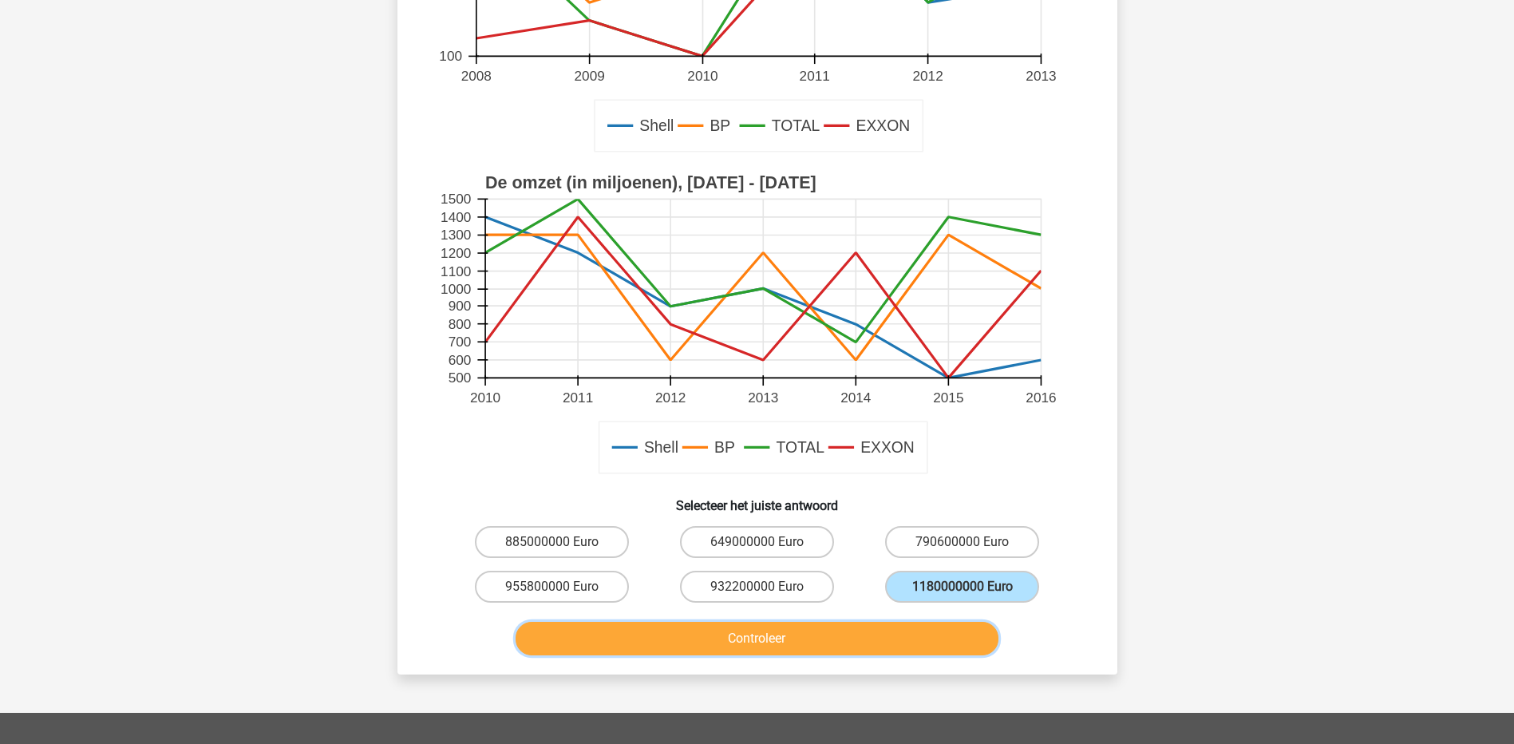
click at [804, 637] on button "Controleer" at bounding box center [757, 639] width 483 height 34
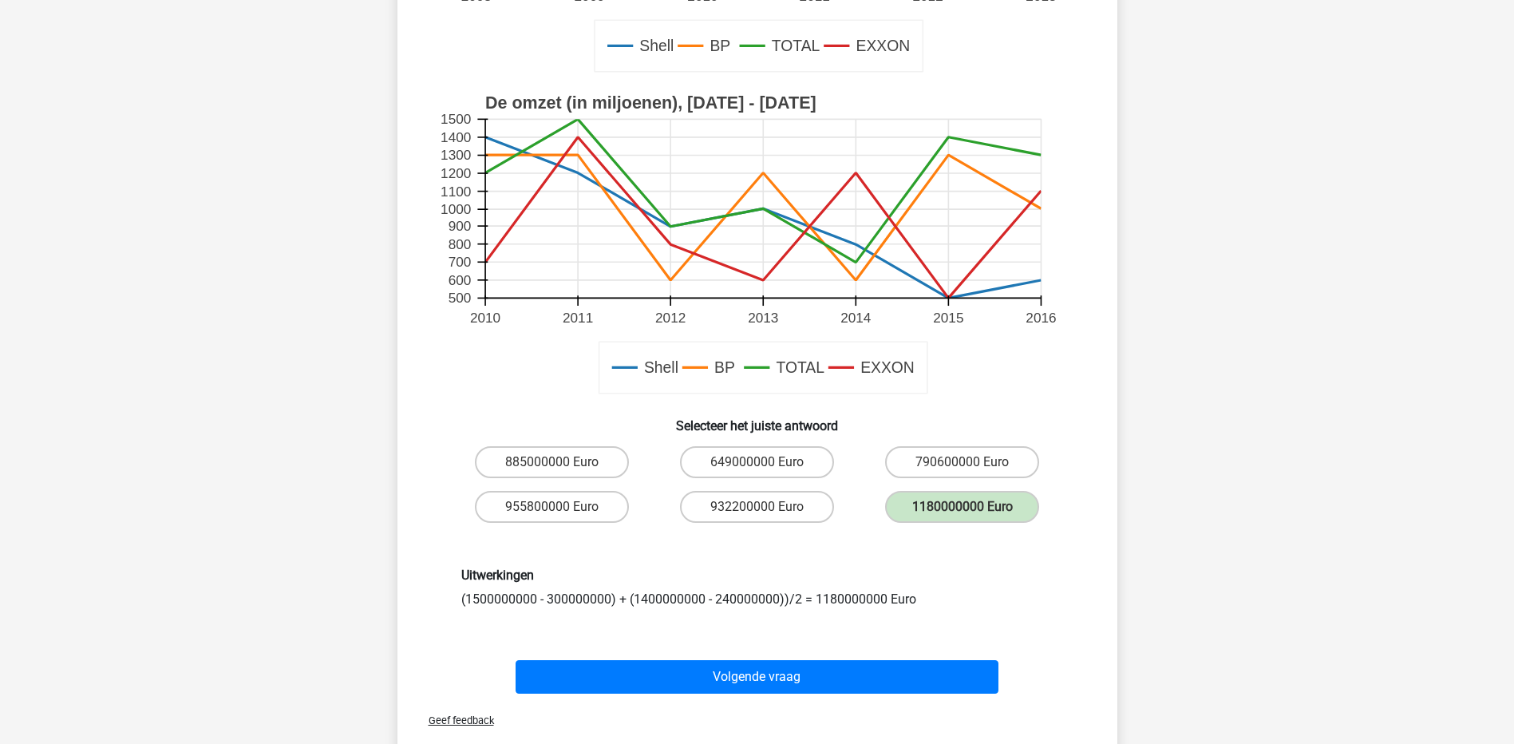
scroll to position [479, 0]
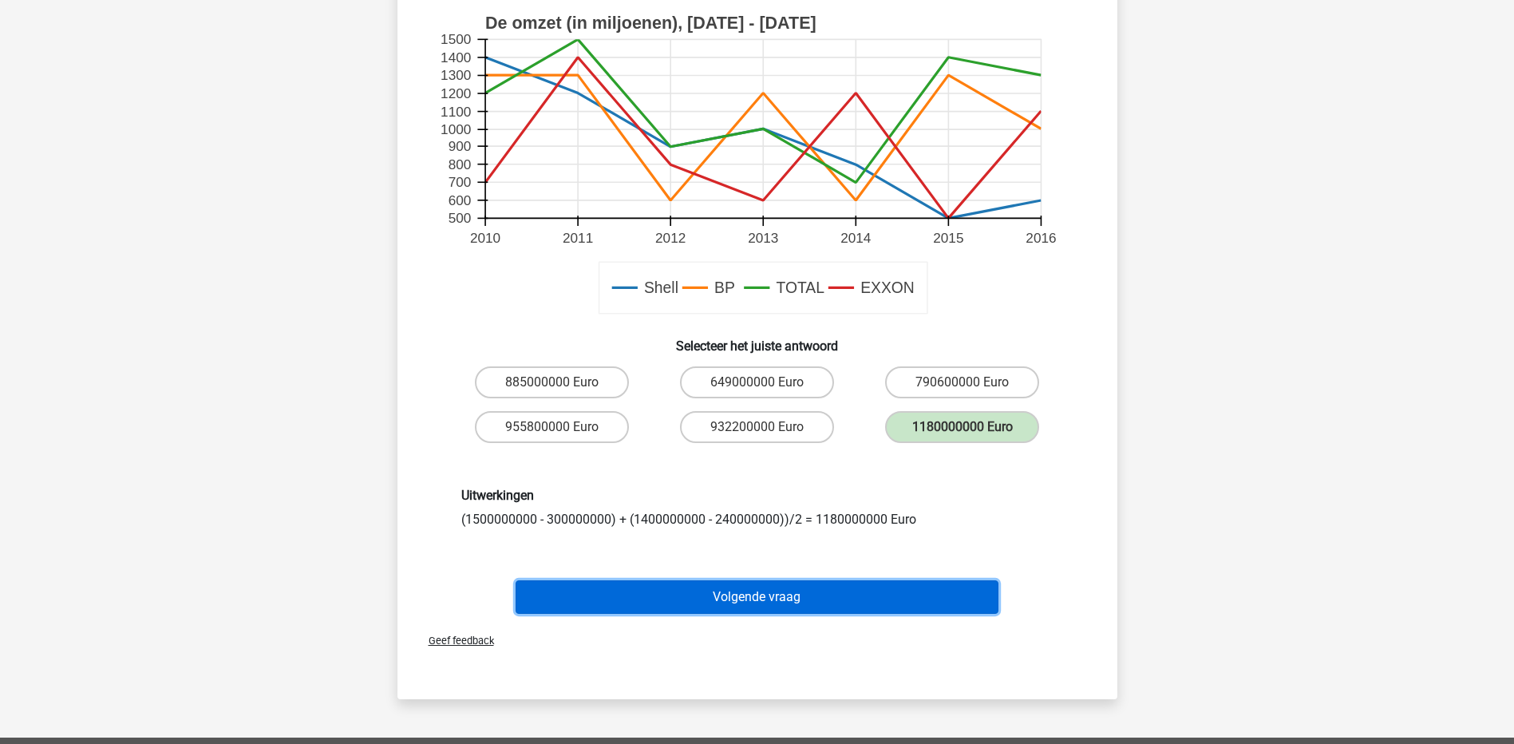
click at [879, 601] on button "Volgende vraag" at bounding box center [757, 597] width 483 height 34
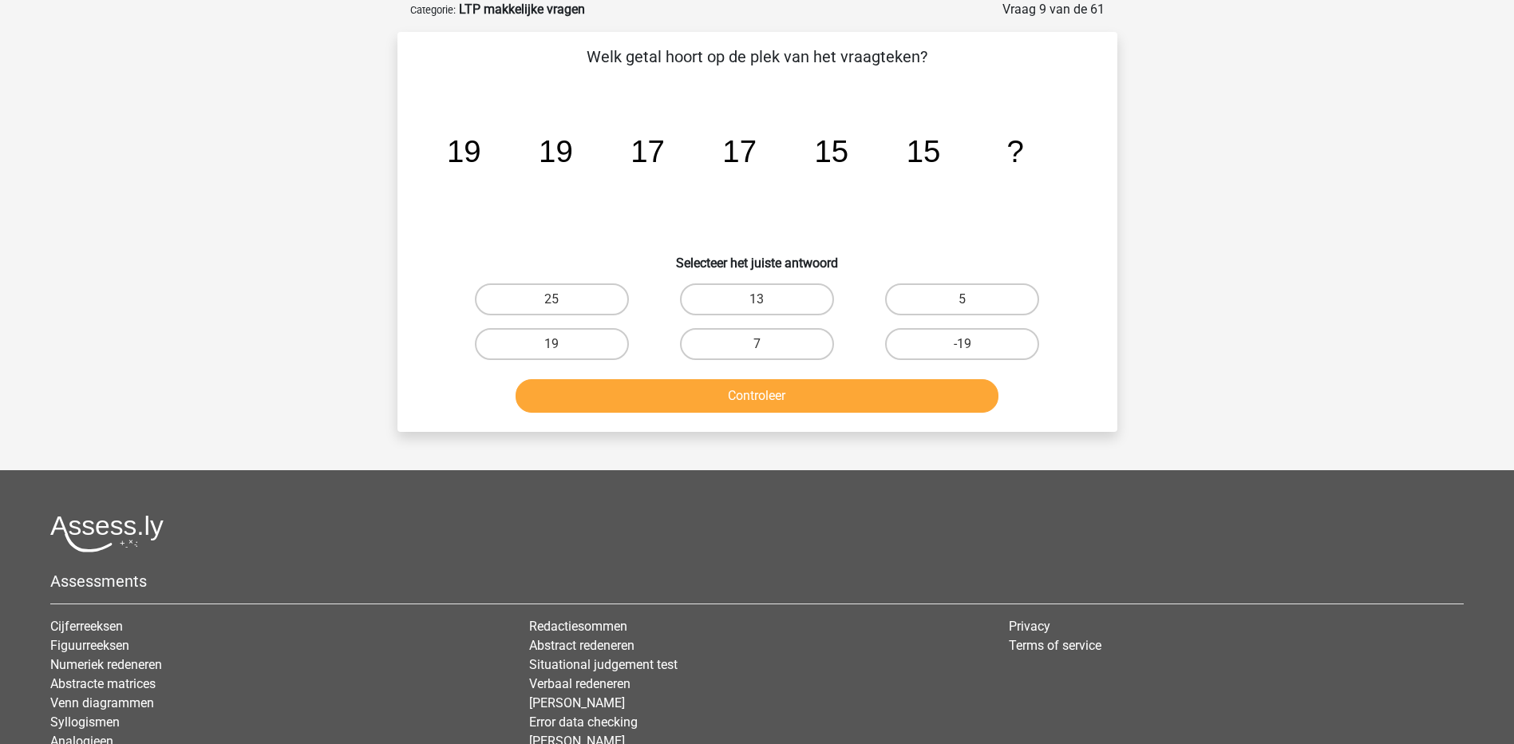
scroll to position [0, 0]
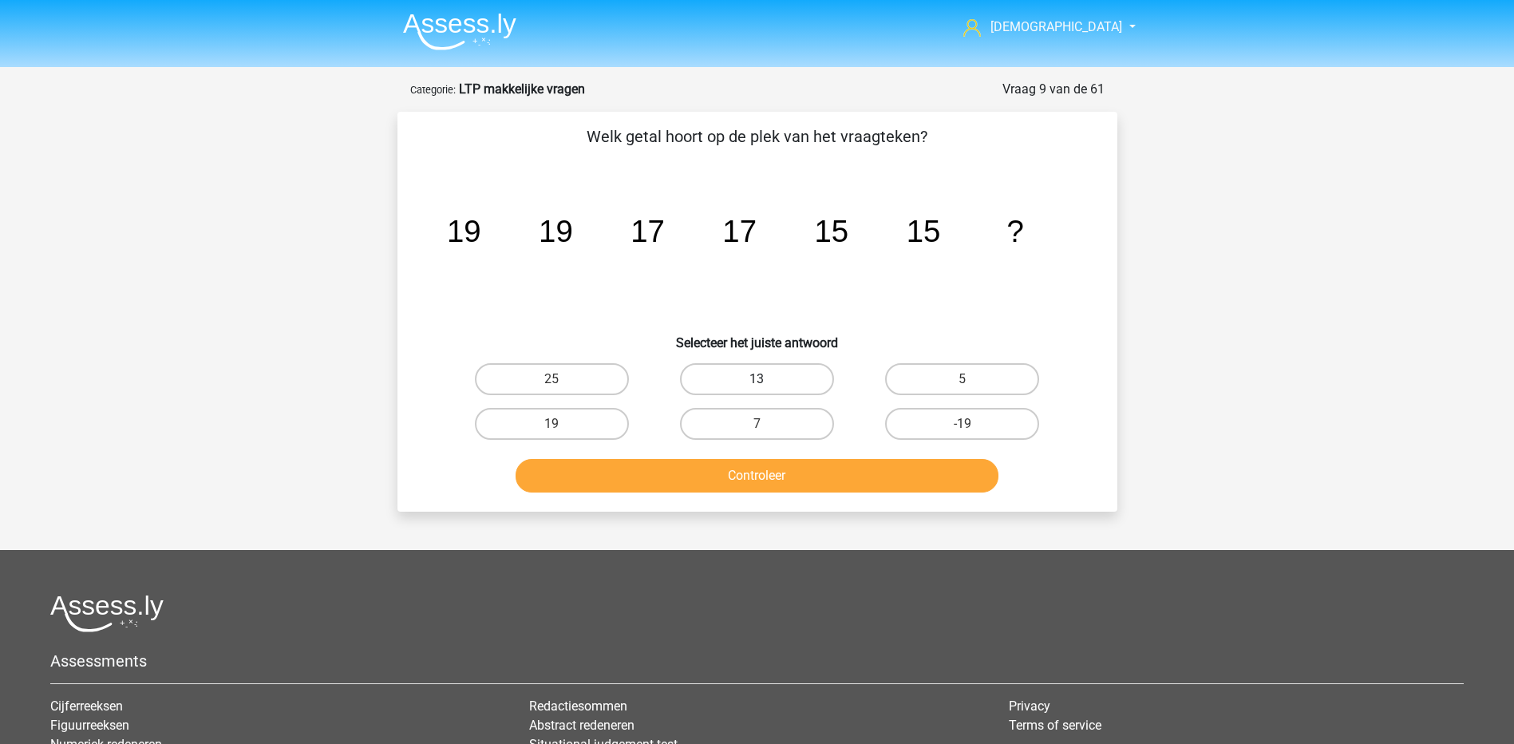
click at [715, 370] on label "13" at bounding box center [757, 379] width 154 height 32
click at [757, 379] on input "13" at bounding box center [762, 384] width 10 height 10
radio input "true"
click at [755, 473] on button "Controleer" at bounding box center [757, 476] width 483 height 34
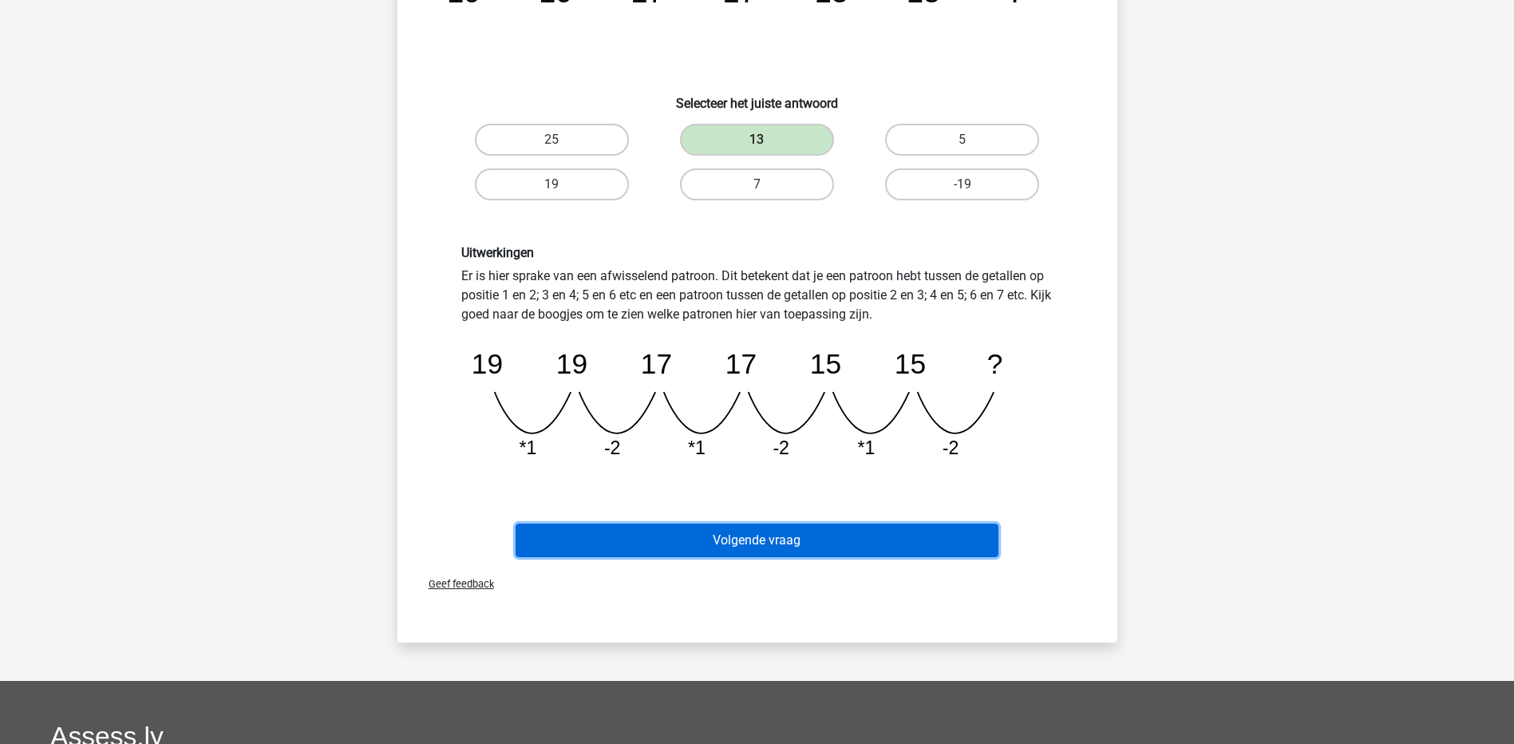
click at [773, 543] on button "Volgende vraag" at bounding box center [757, 541] width 483 height 34
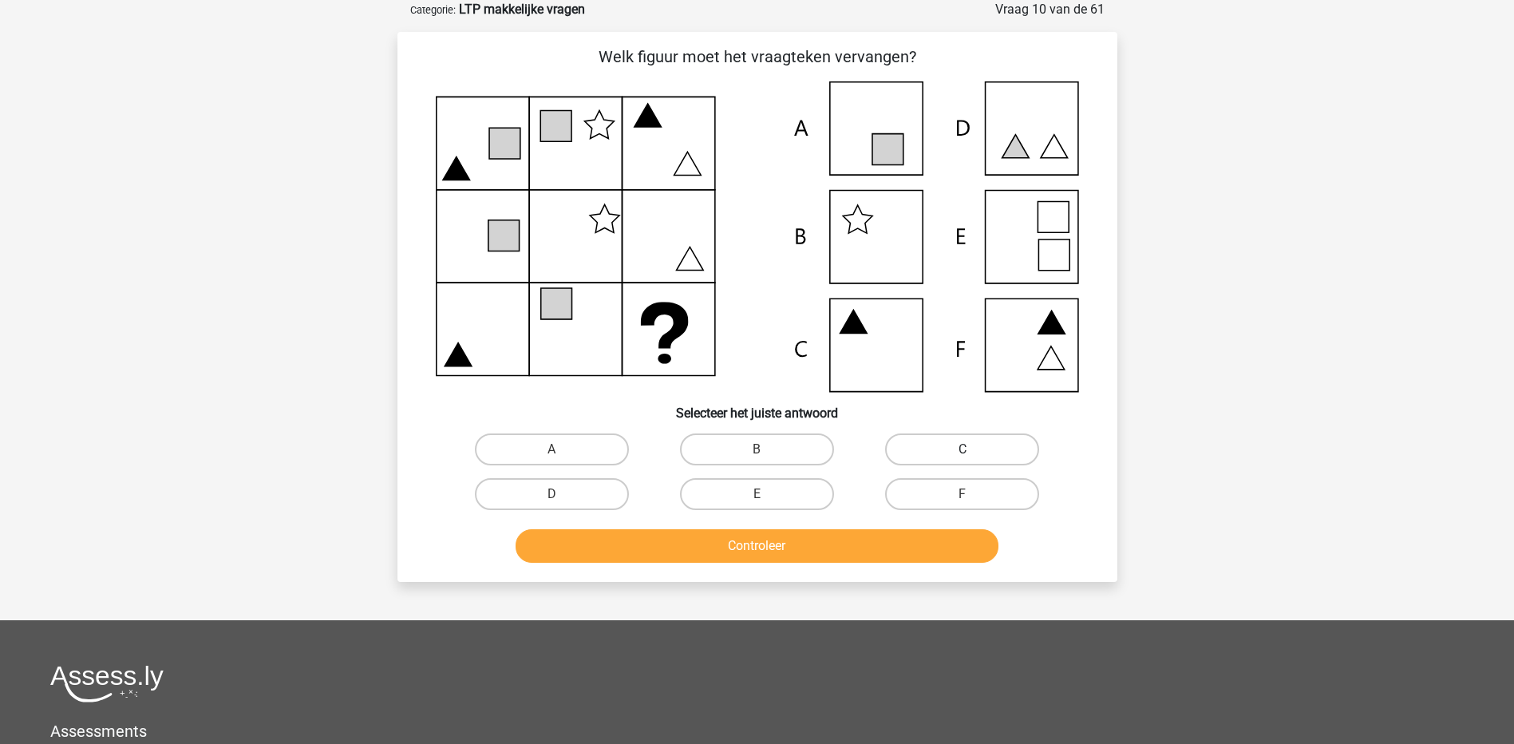
click at [984, 445] on label "C" at bounding box center [962, 449] width 154 height 32
click at [973, 449] on input "C" at bounding box center [967, 454] width 10 height 10
radio input "true"
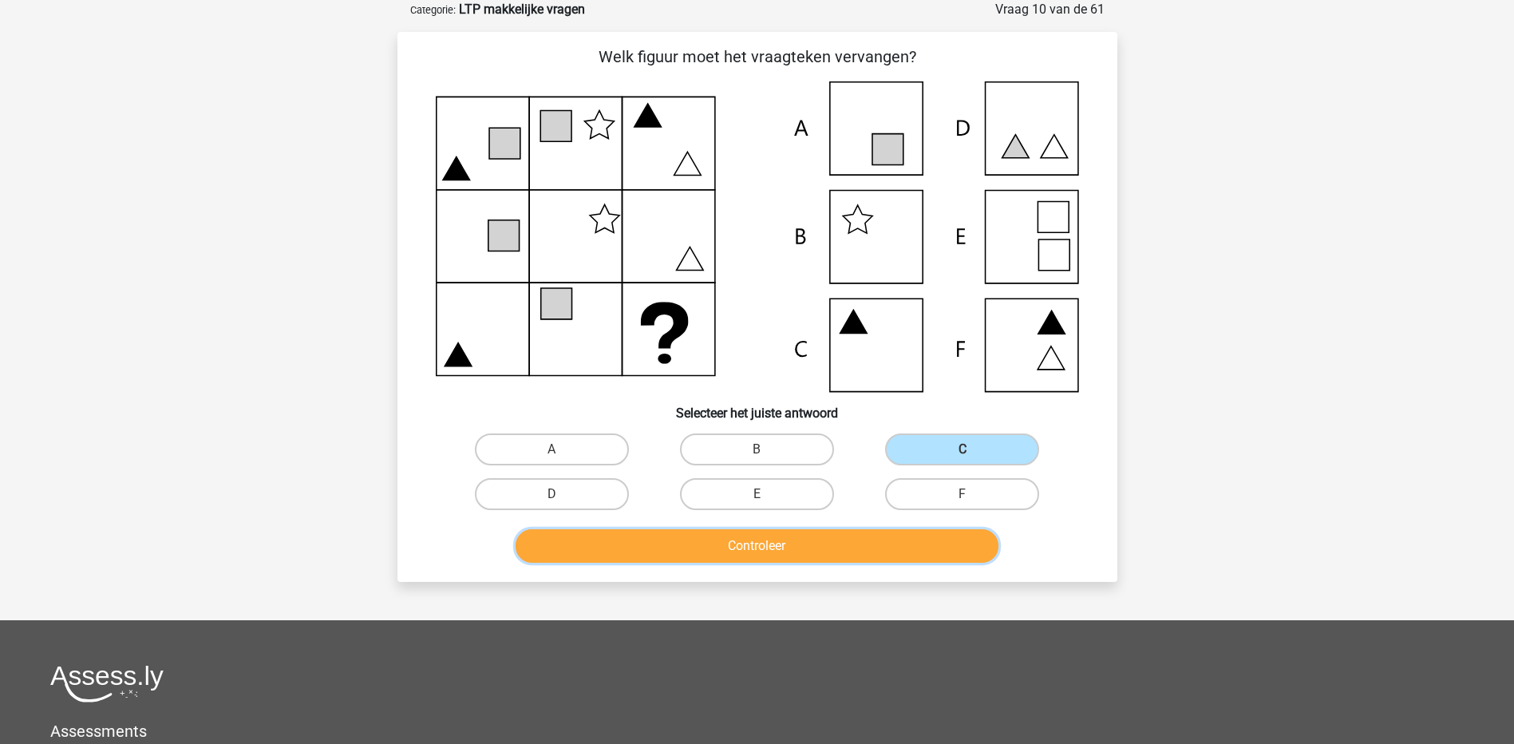
click at [899, 542] on button "Controleer" at bounding box center [757, 546] width 483 height 34
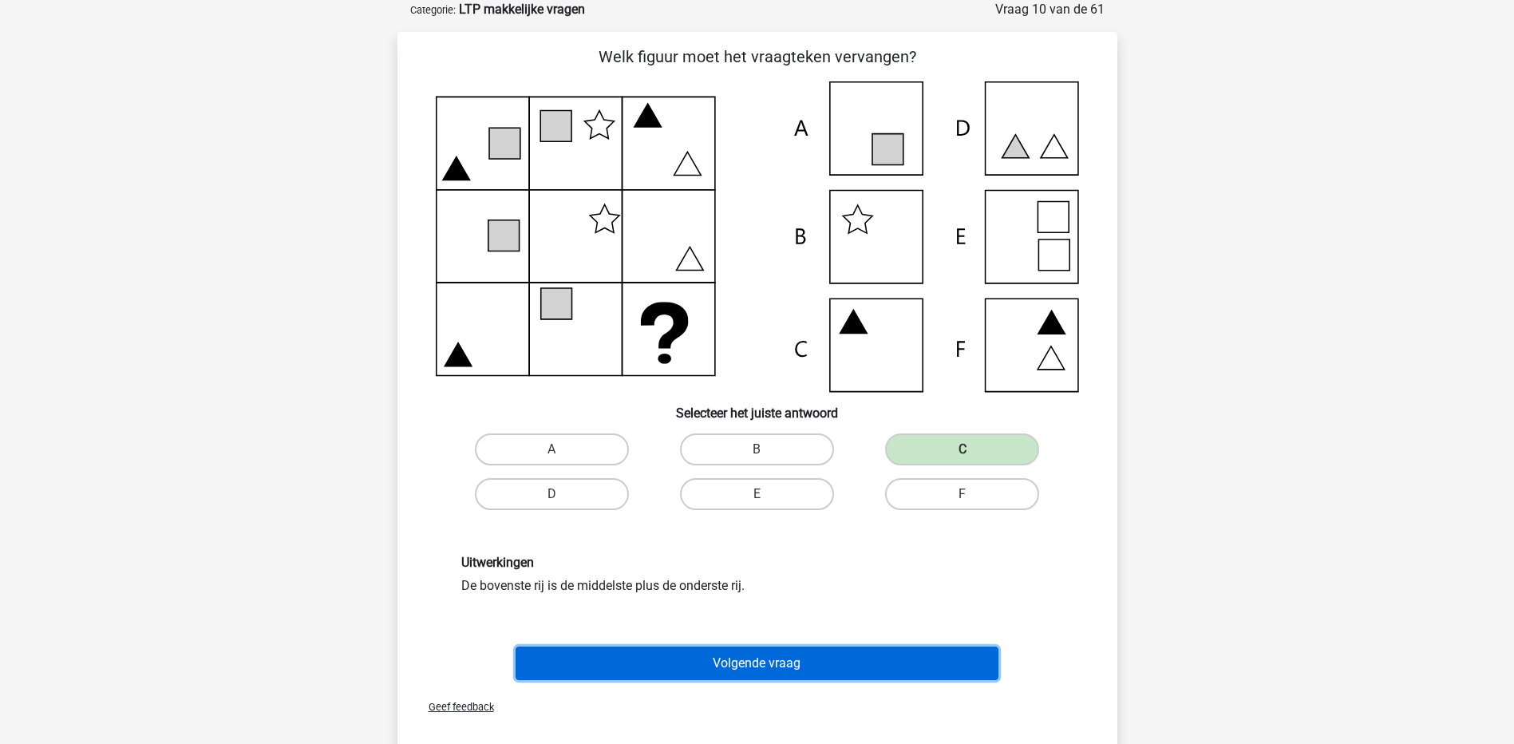
click at [803, 659] on button "Volgende vraag" at bounding box center [757, 663] width 483 height 34
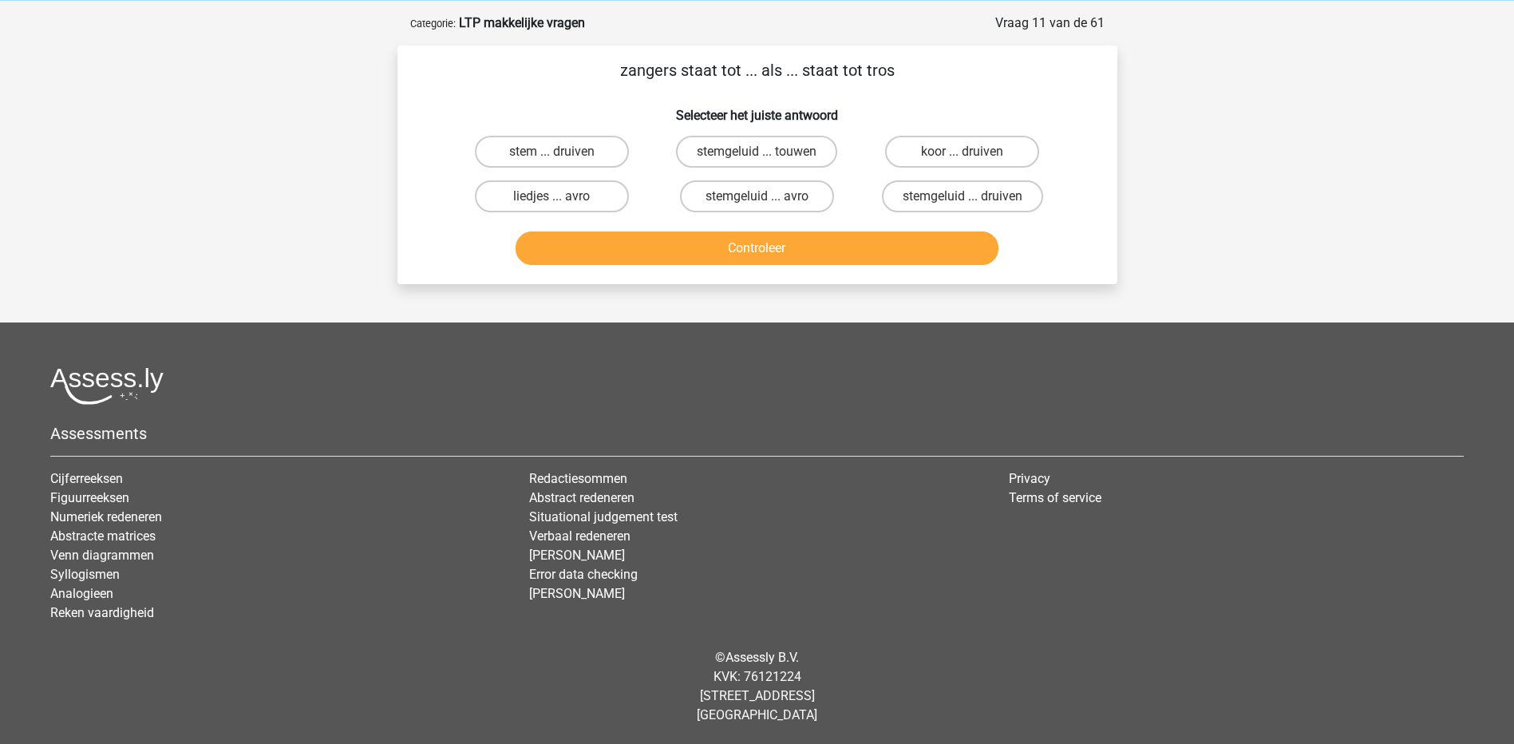
scroll to position [66, 0]
click at [598, 152] on label "stem ... druiven" at bounding box center [552, 152] width 154 height 32
click at [562, 152] on input "stem ... druiven" at bounding box center [556, 157] width 10 height 10
radio input "true"
click at [678, 253] on button "Controleer" at bounding box center [757, 248] width 483 height 34
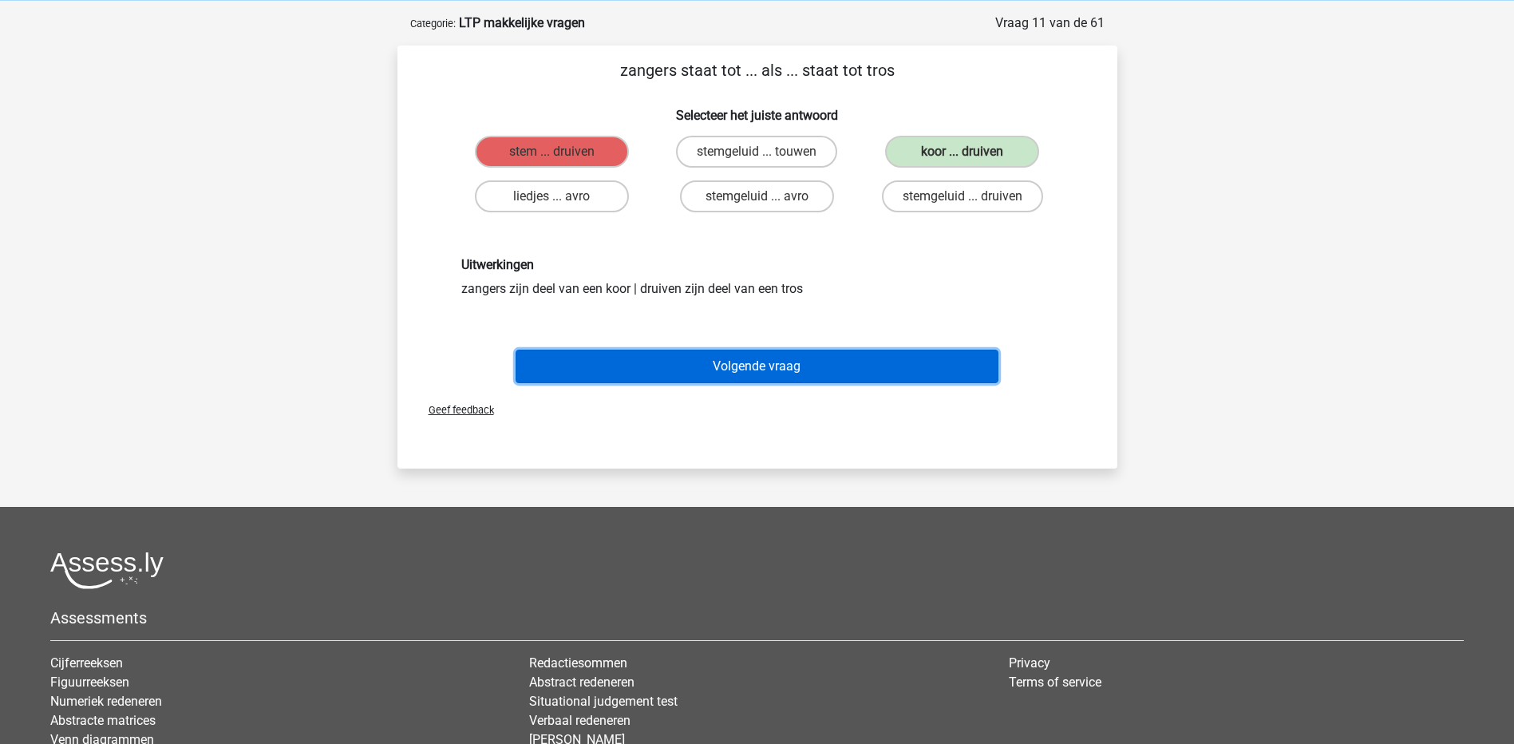
click at [666, 366] on button "Volgende vraag" at bounding box center [757, 367] width 483 height 34
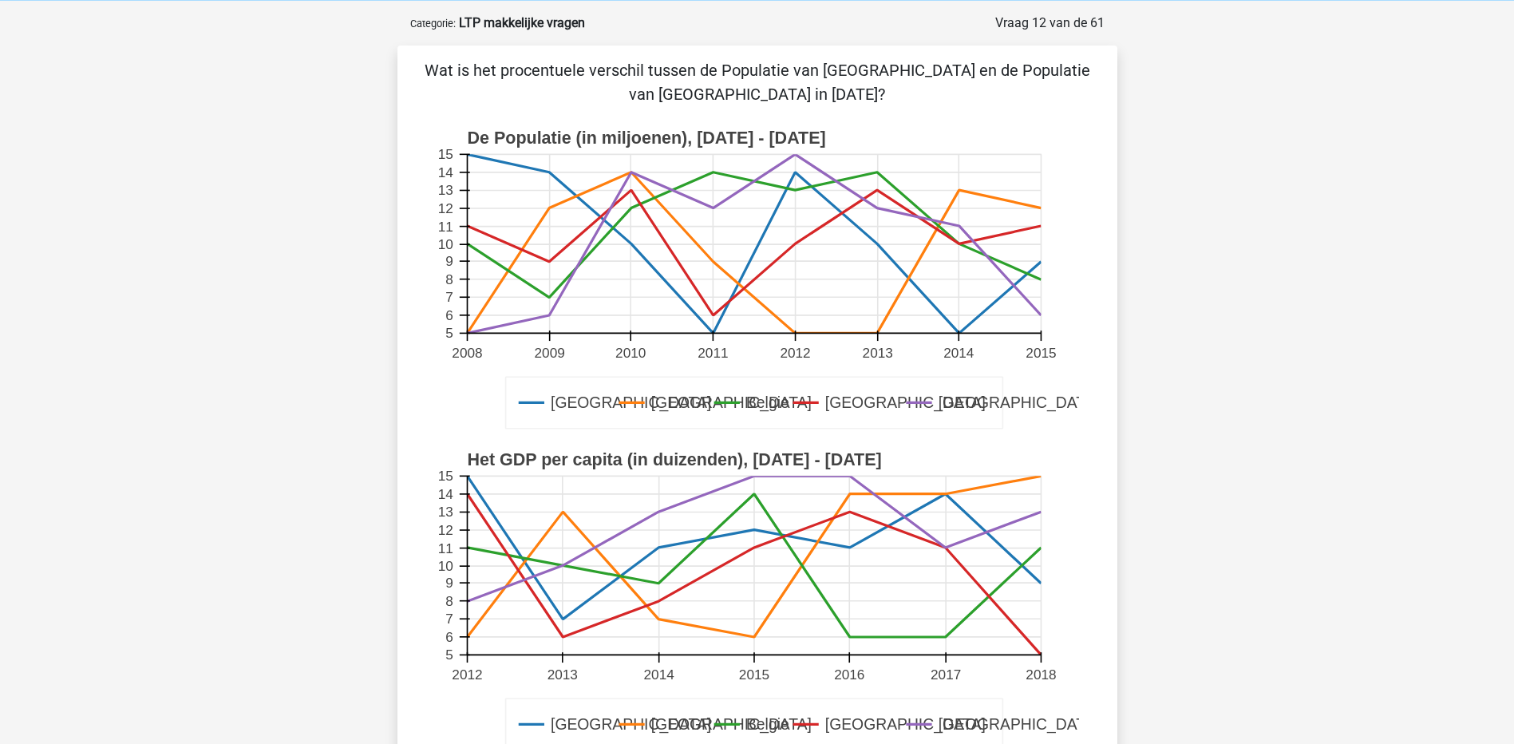
scroll to position [80, 0]
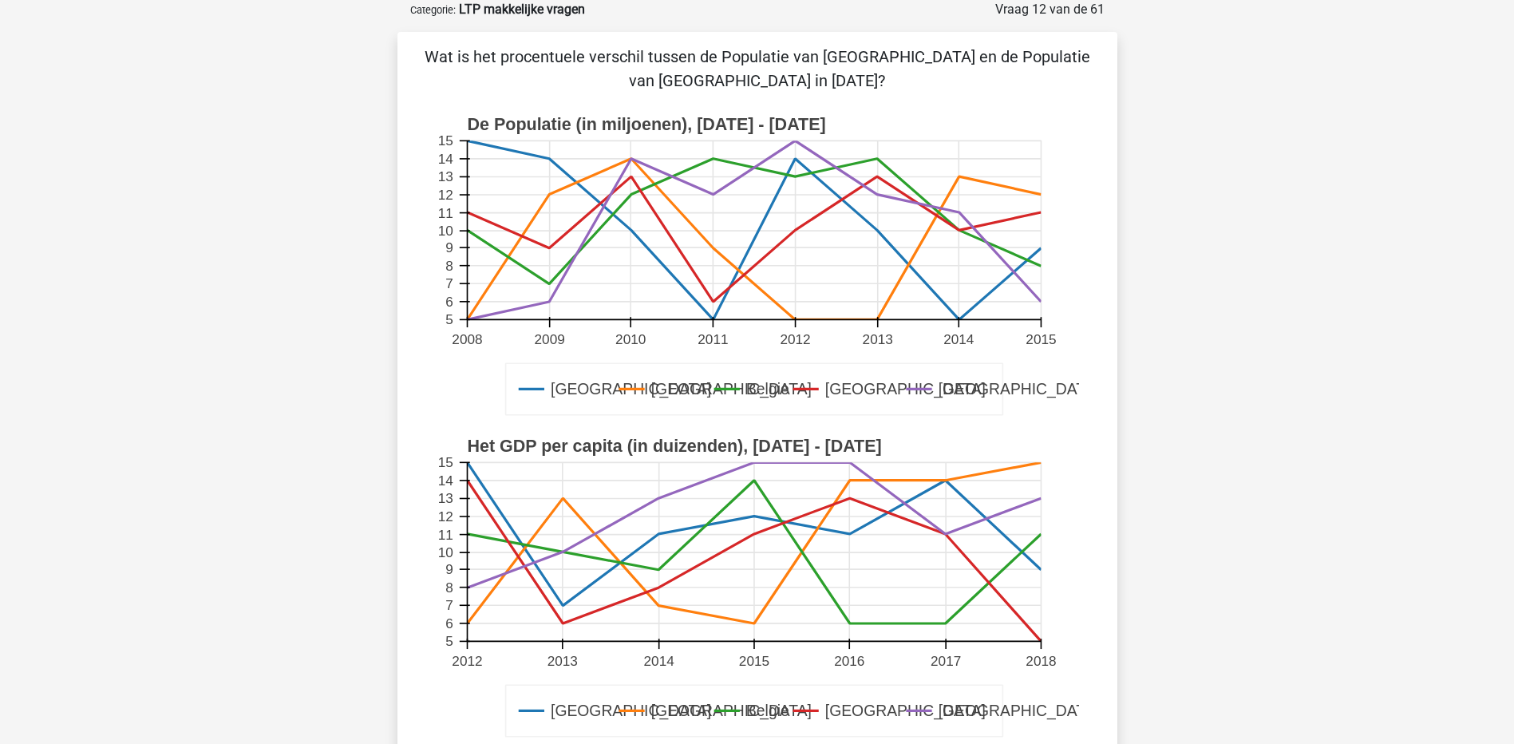
click at [879, 191] on rect at bounding box center [754, 230] width 574 height 179
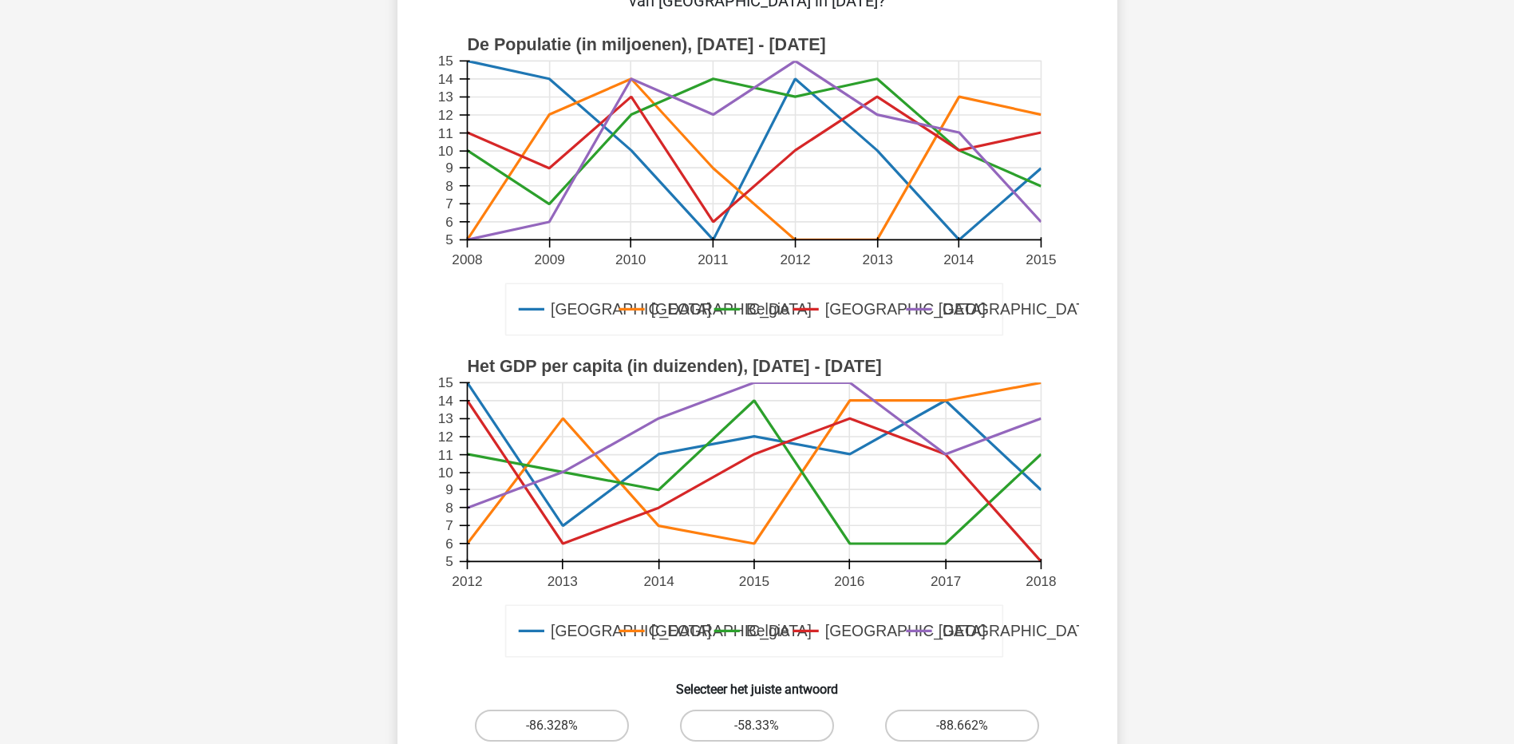
scroll to position [239, 0]
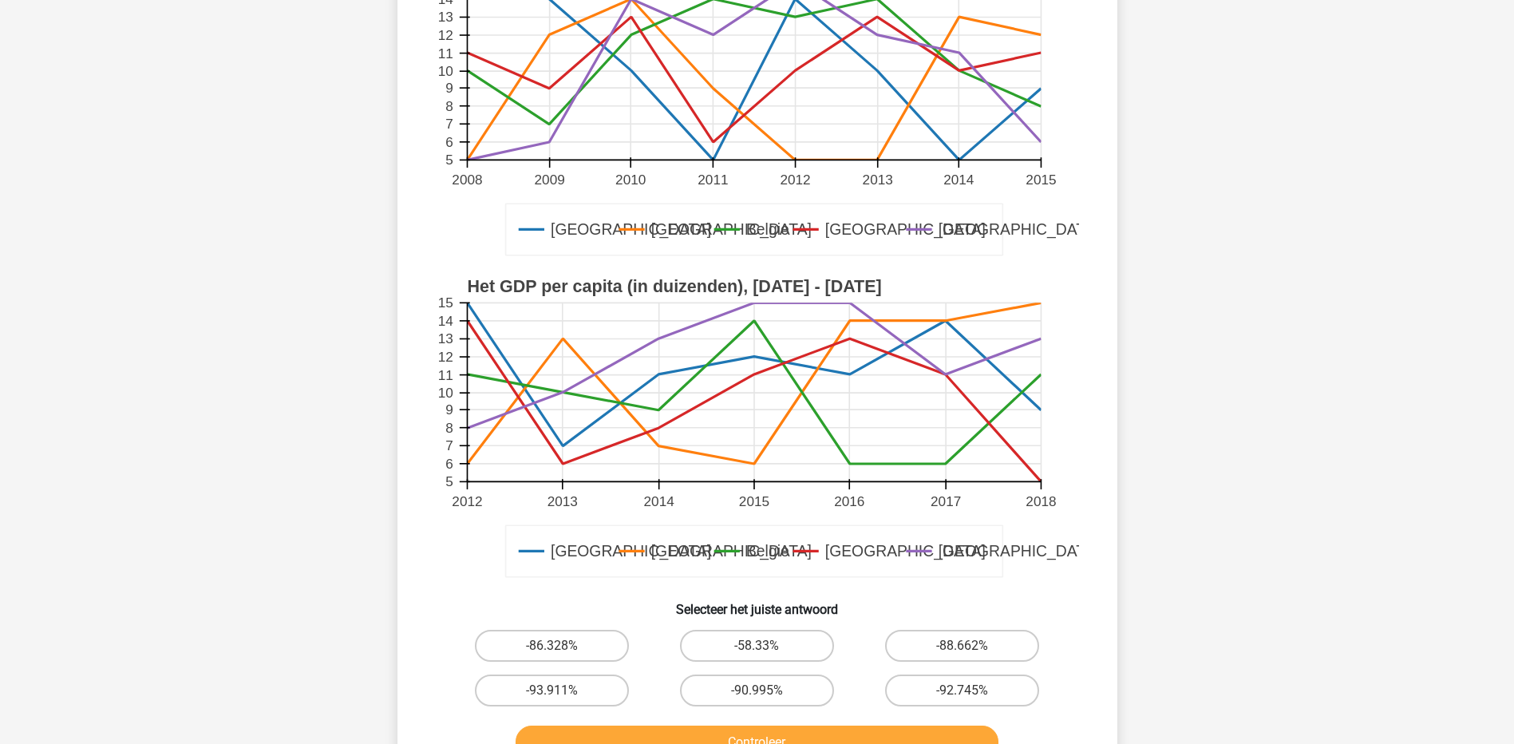
click at [561, 392] on icon at bounding box center [754, 365] width 574 height 125
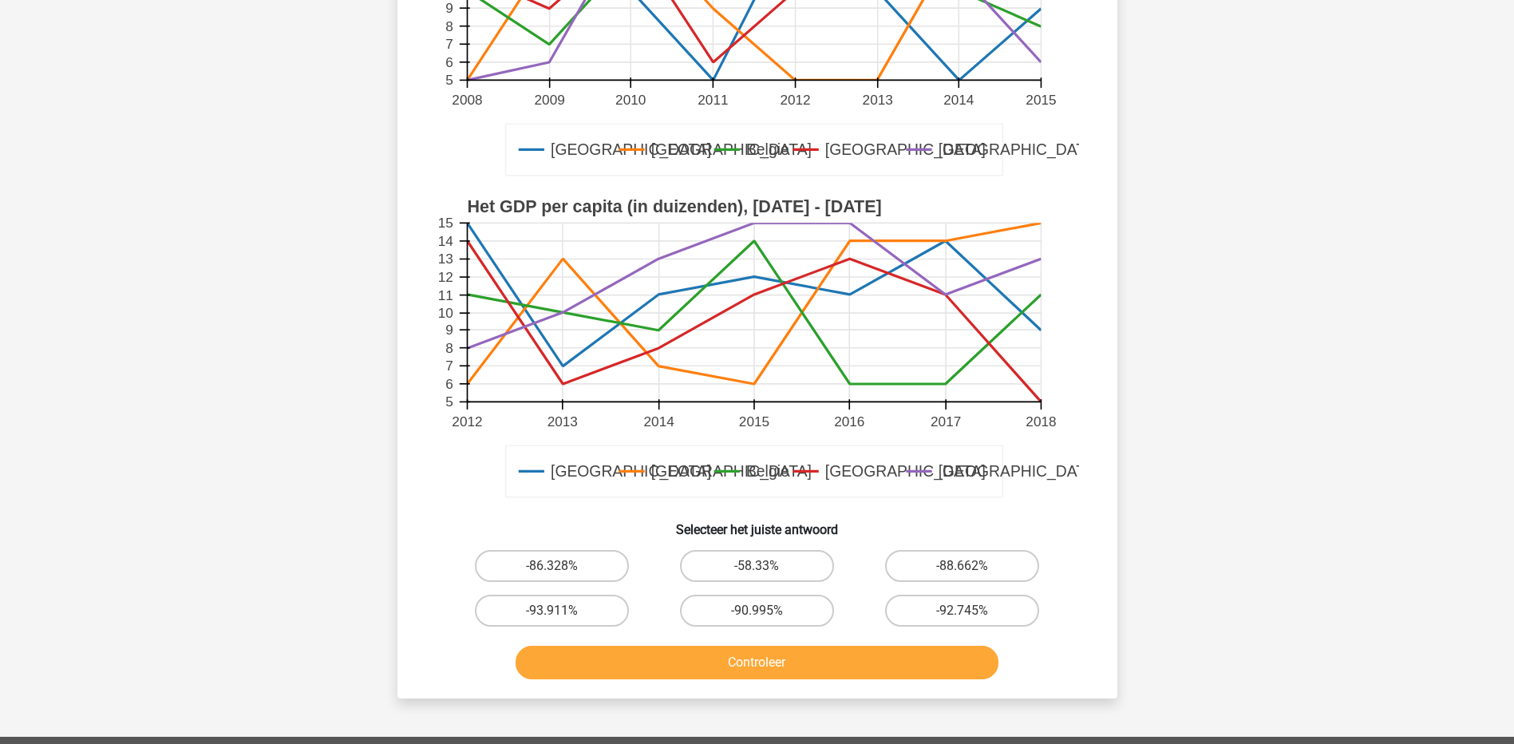
scroll to position [0, 0]
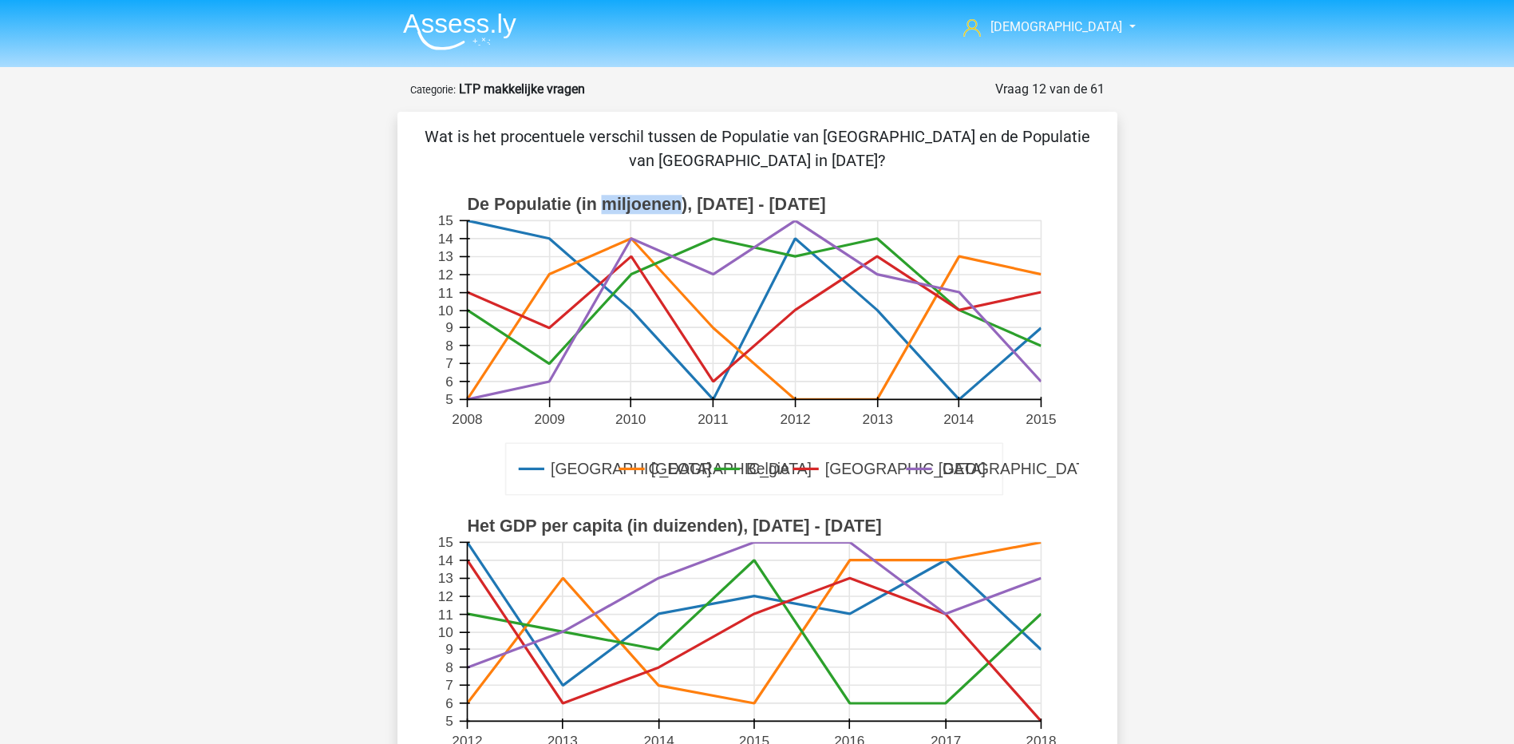
drag, startPoint x: 608, startPoint y: 207, endPoint x: 682, endPoint y: 196, distance: 74.2
click at [682, 196] on text "De Populatie (in miljoenen), [DATE] - [DATE]" at bounding box center [646, 204] width 358 height 19
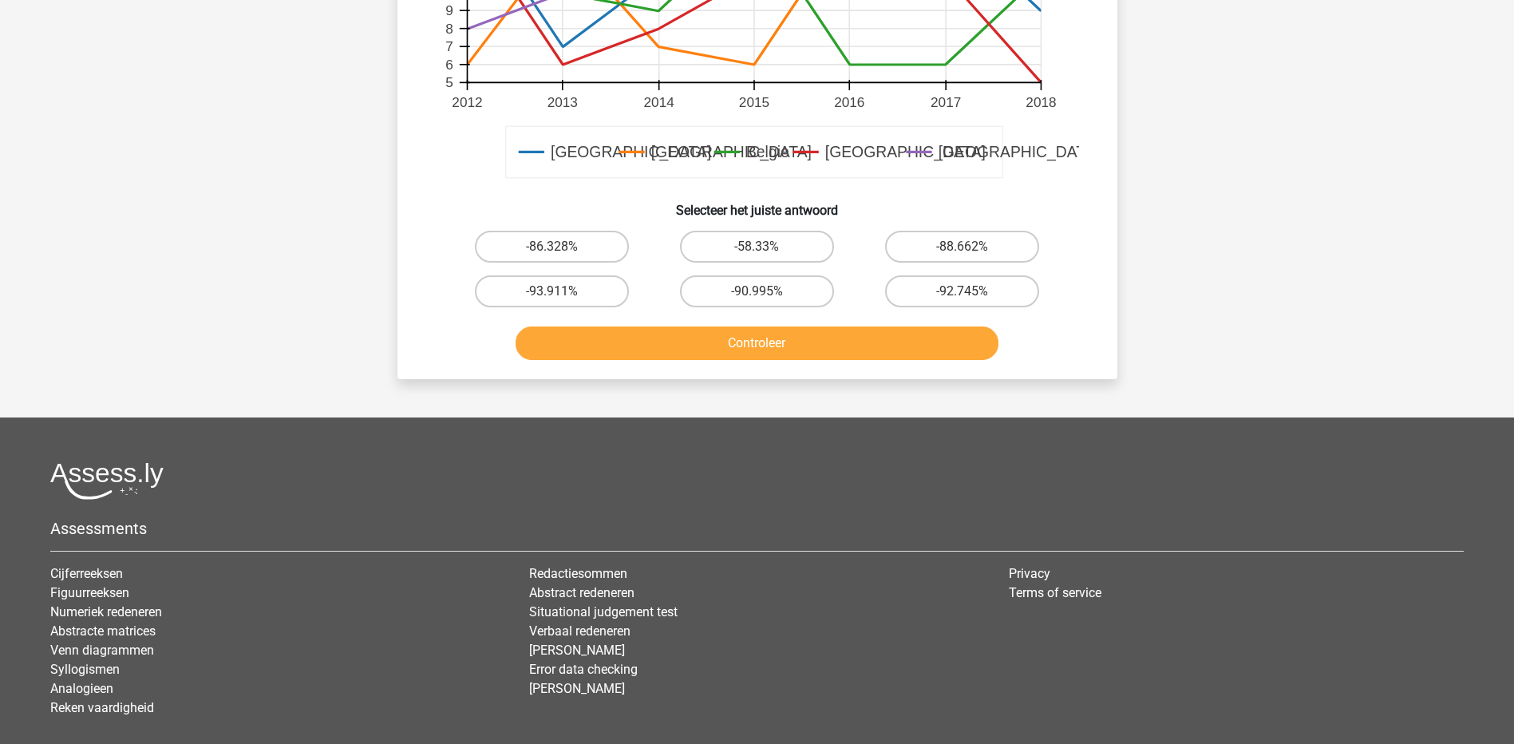
scroll to position [559, 0]
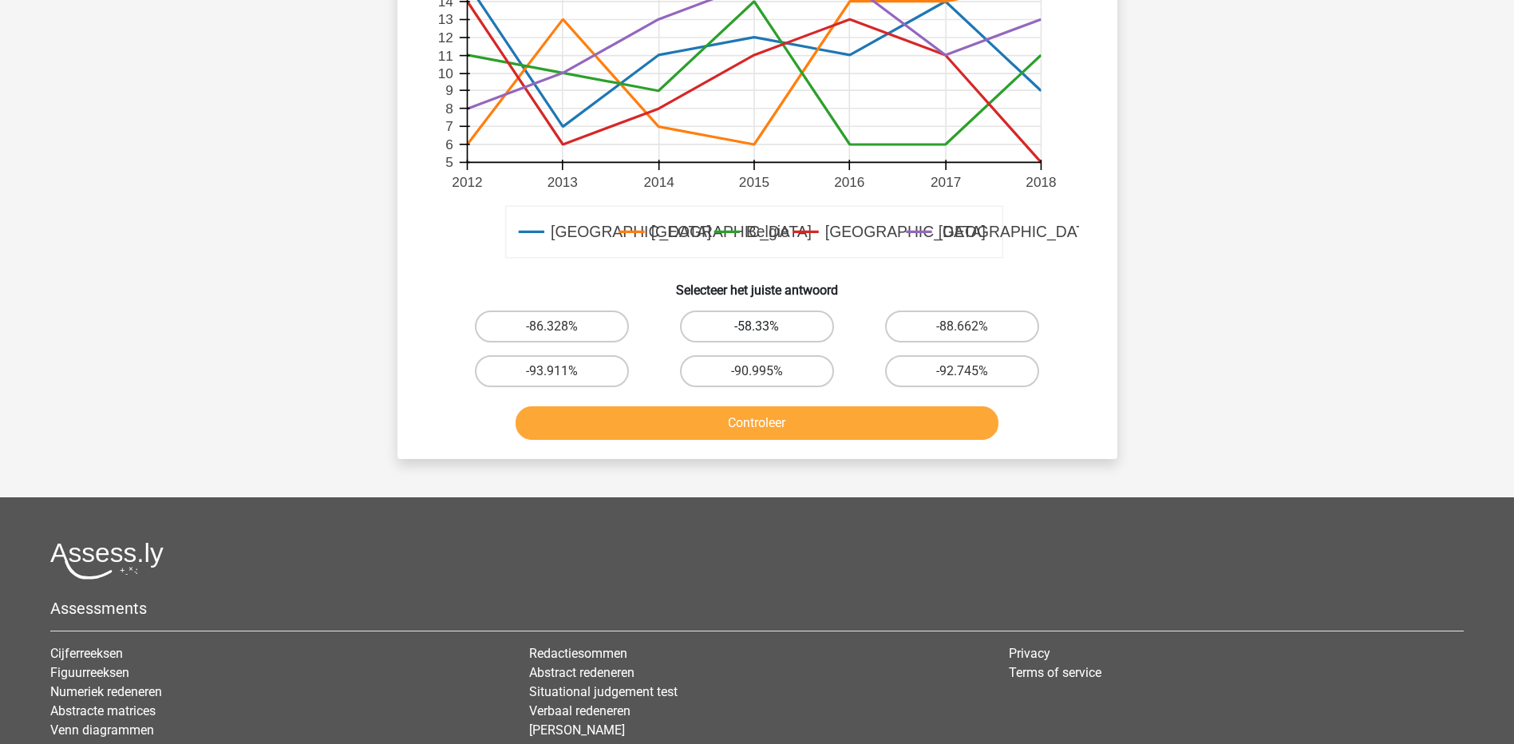
click at [753, 330] on label "-58.33%" at bounding box center [757, 326] width 154 height 32
click at [757, 330] on input "-58.33%" at bounding box center [762, 331] width 10 height 10
radio input "true"
click at [792, 417] on button "Controleer" at bounding box center [757, 423] width 483 height 34
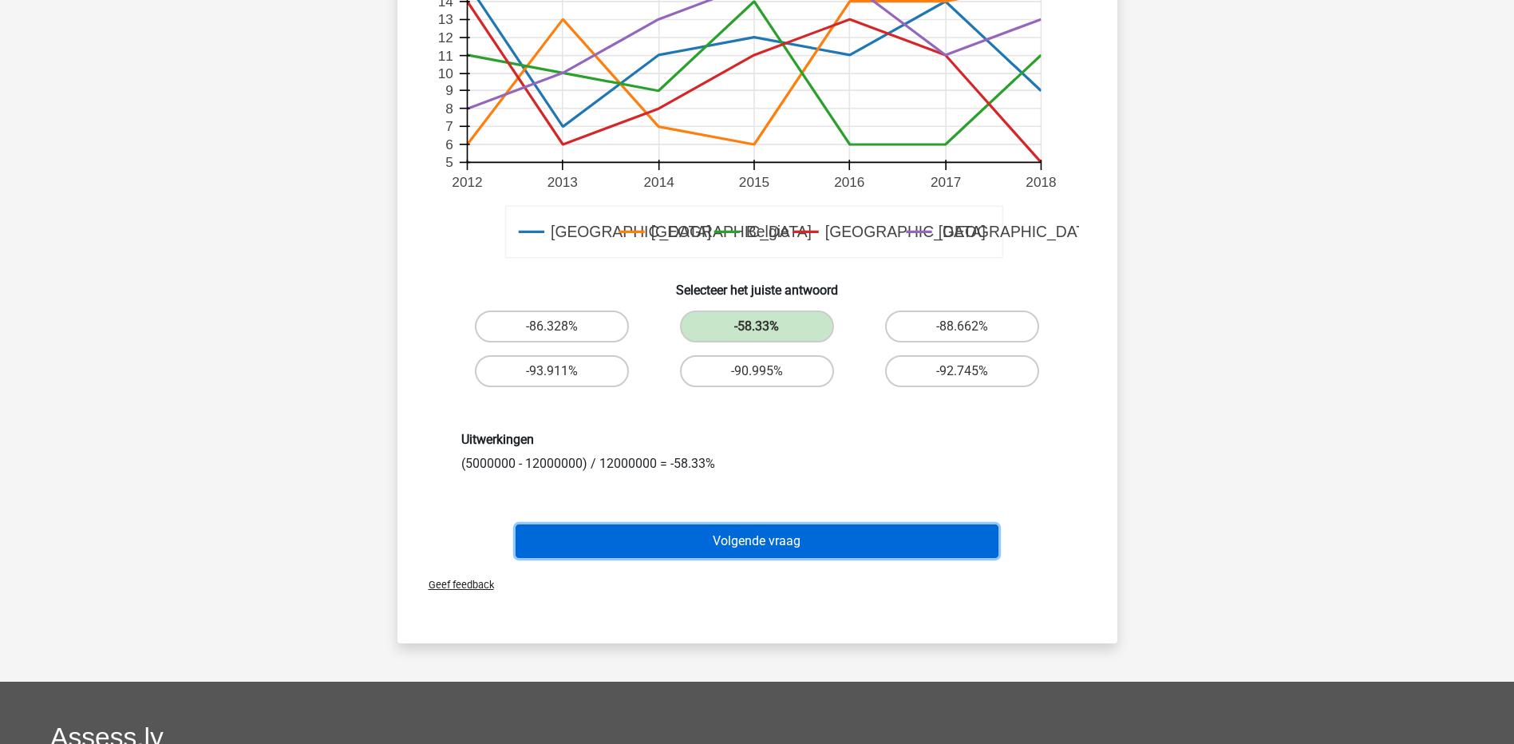
click at [753, 537] on button "Volgende vraag" at bounding box center [757, 541] width 483 height 34
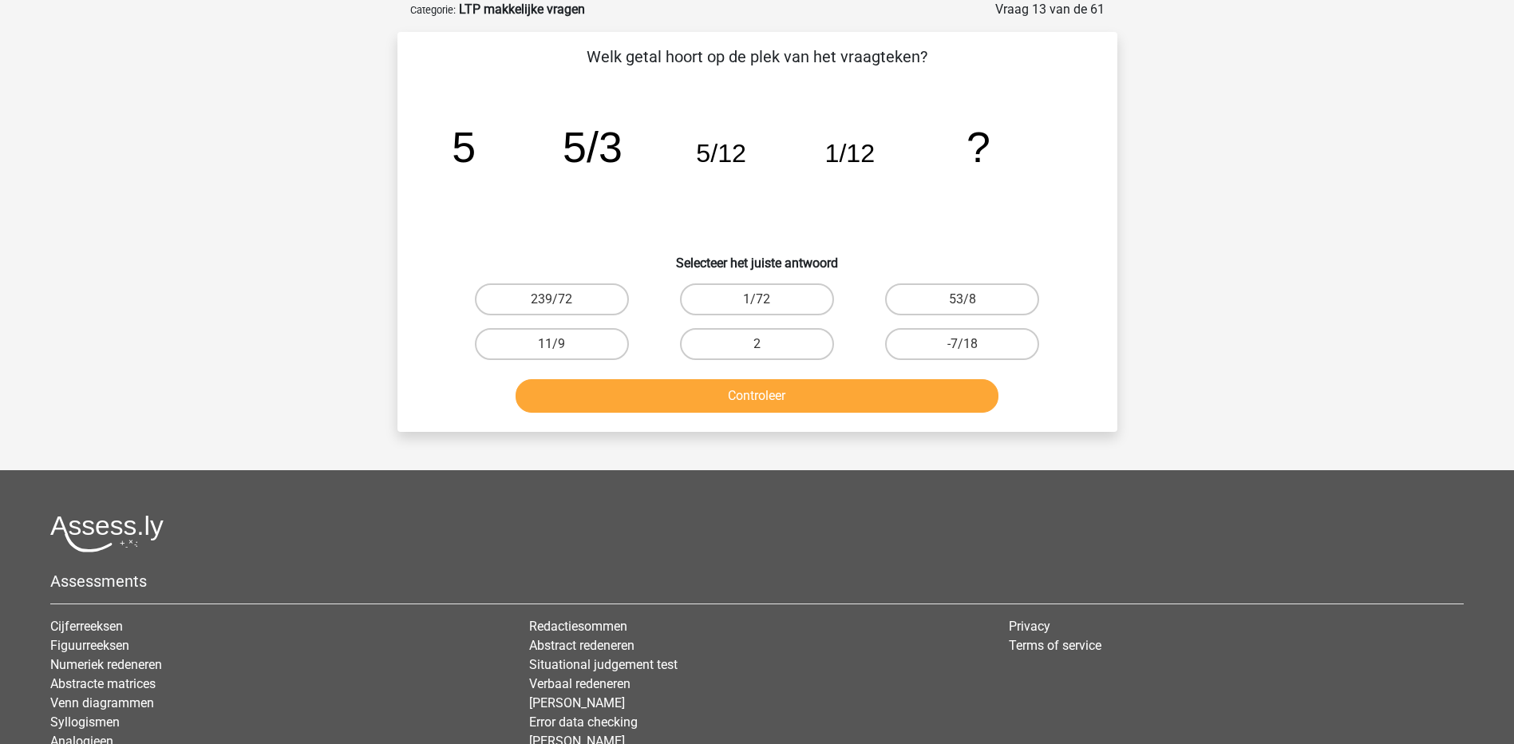
scroll to position [0, 0]
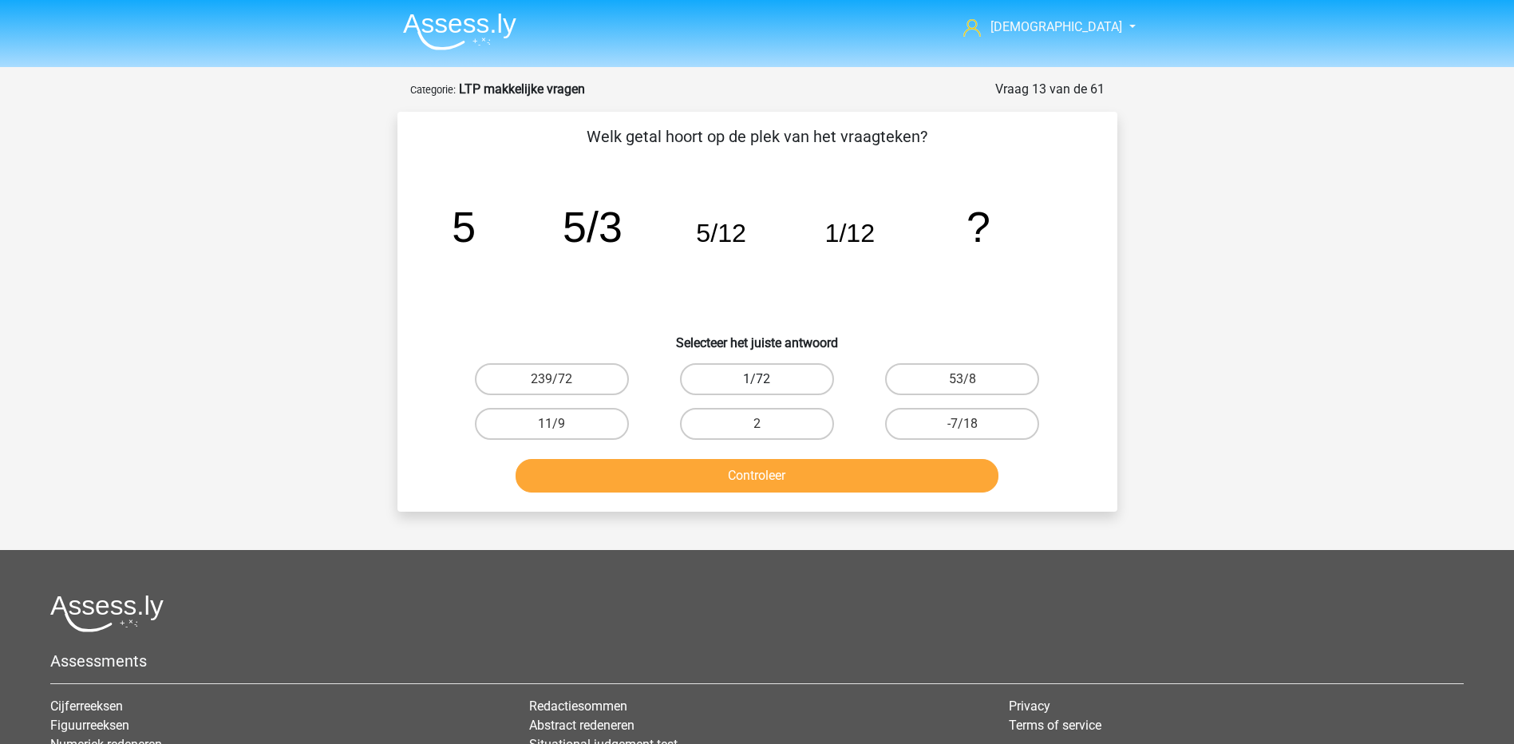
click at [709, 384] on label "1/72" at bounding box center [757, 379] width 154 height 32
click at [757, 384] on input "1/72" at bounding box center [762, 384] width 10 height 10
radio input "true"
click at [734, 475] on button "Controleer" at bounding box center [757, 476] width 483 height 34
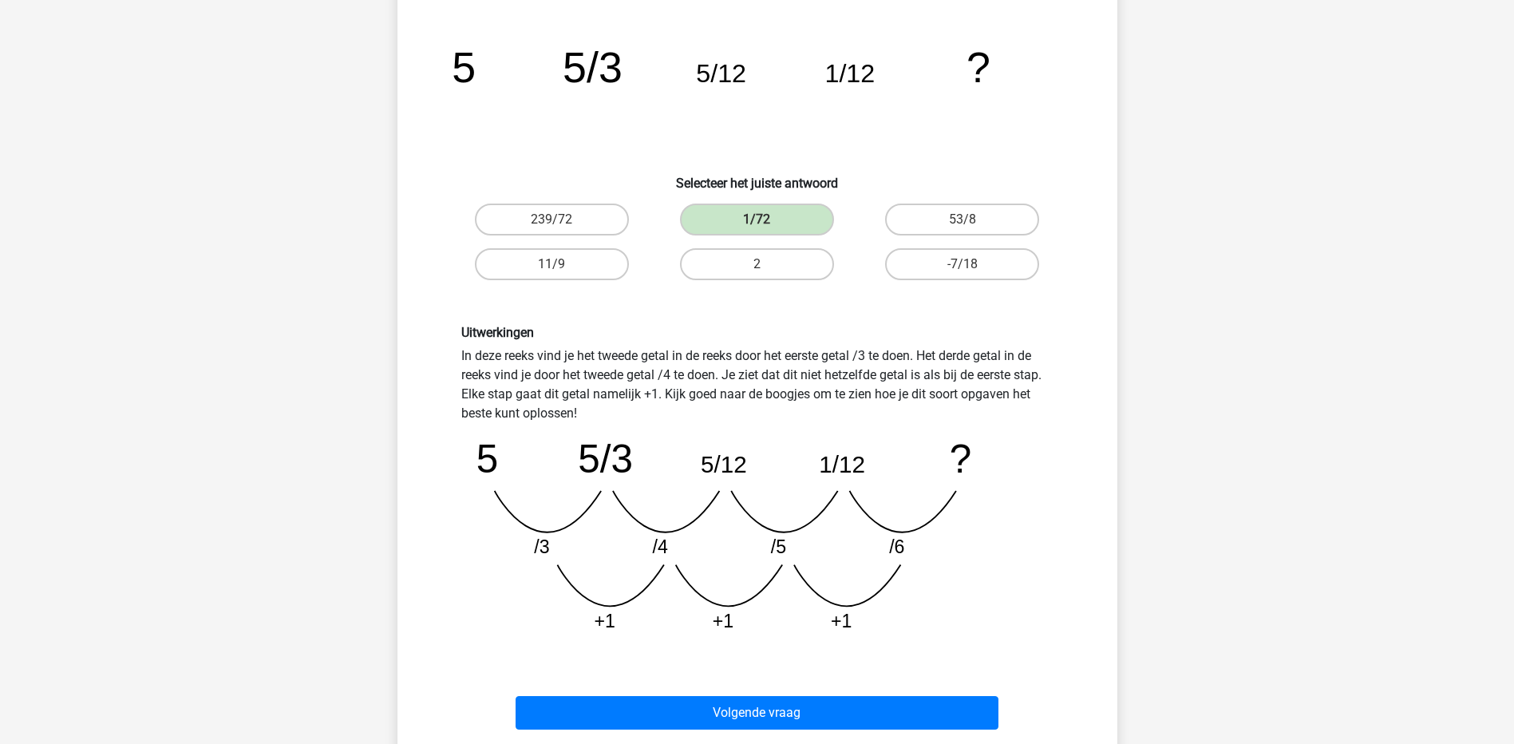
scroll to position [239, 0]
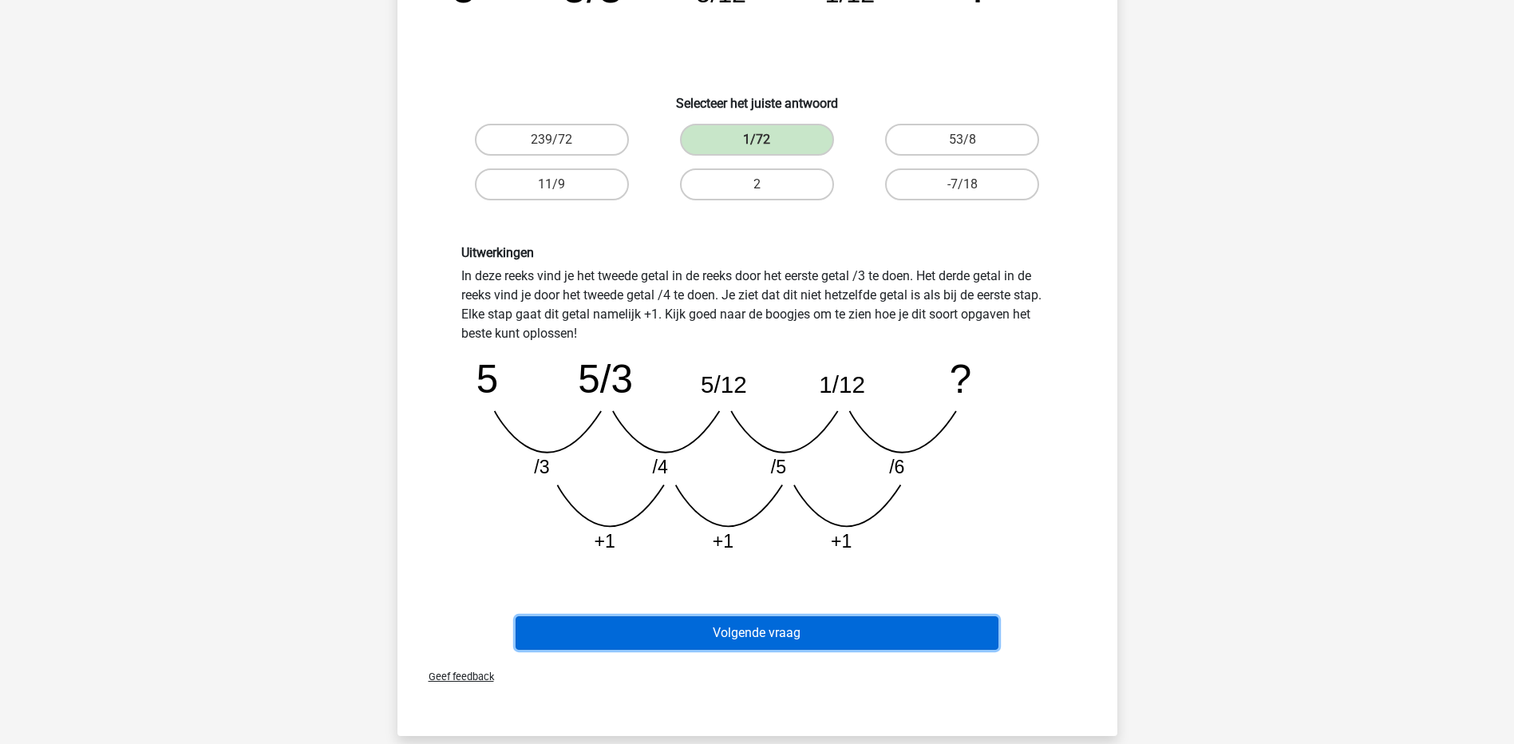
drag, startPoint x: 832, startPoint y: 626, endPoint x: 1026, endPoint y: 553, distance: 206.6
click at [1026, 553] on div "Welk getal hoort op de plek van het vraagteken? image/svg+xml 5 5/3 5/12 1/12 ?…" at bounding box center [757, 270] width 707 height 771
click at [912, 639] on button "Volgende vraag" at bounding box center [757, 633] width 483 height 34
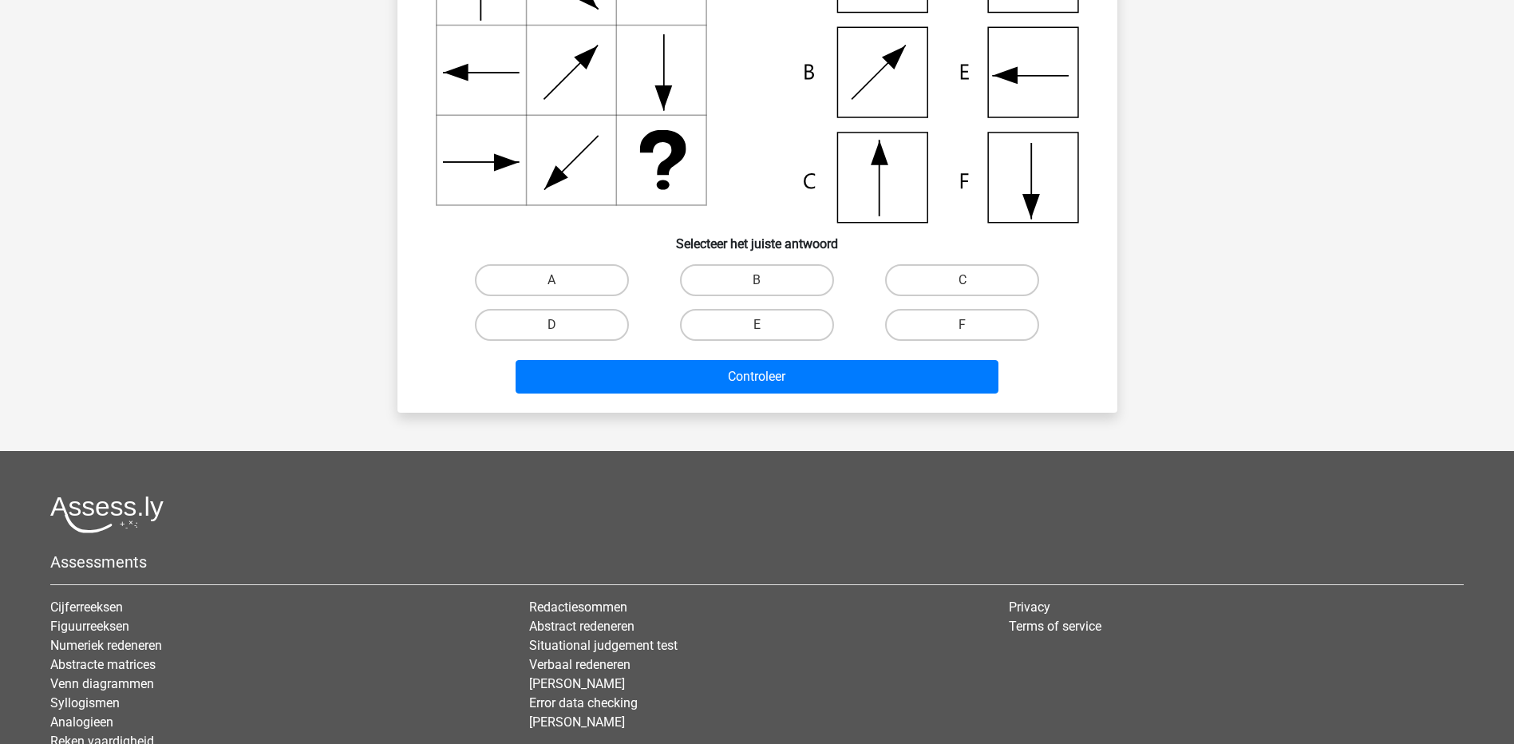
scroll to position [80, 0]
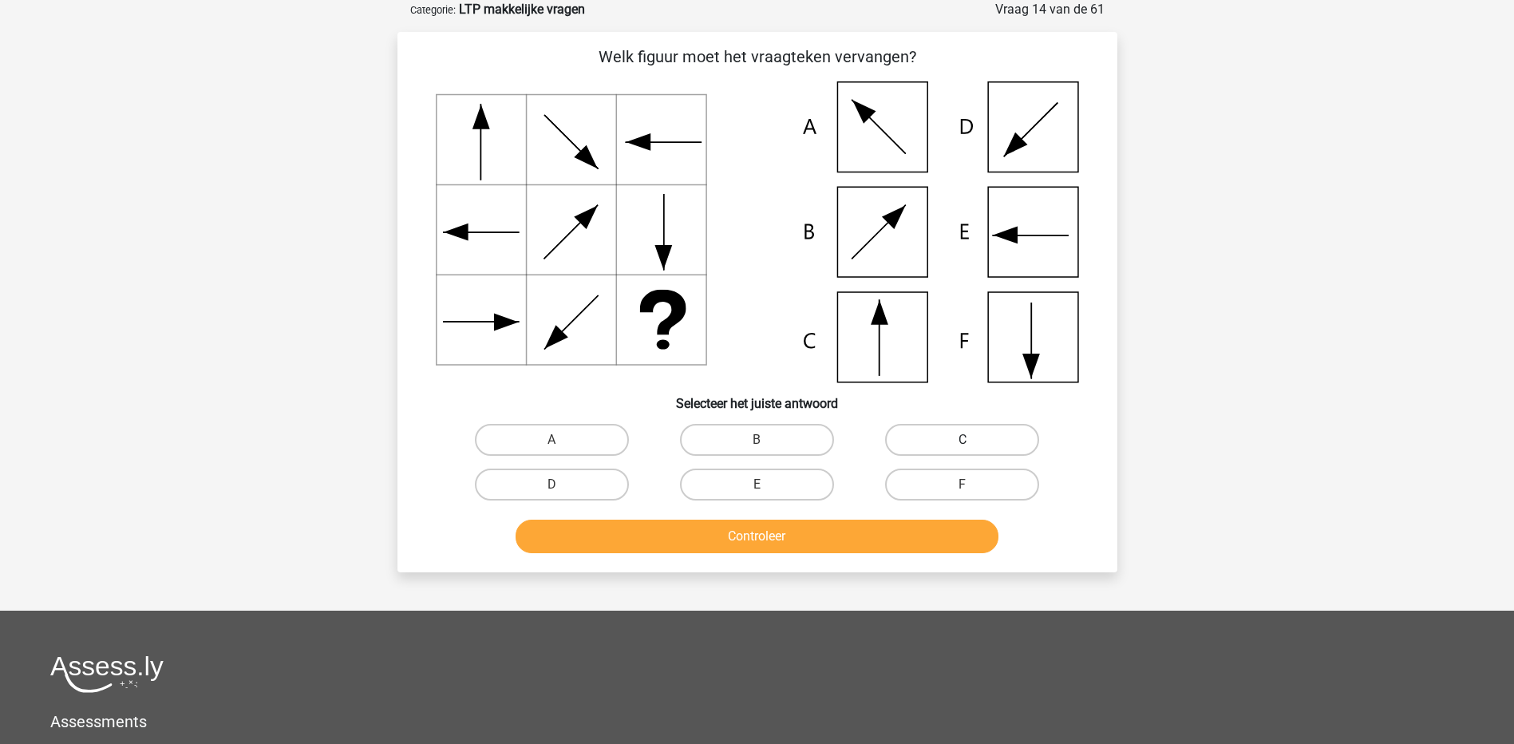
click at [1002, 435] on label "C" at bounding box center [962, 440] width 154 height 32
click at [973, 440] on input "C" at bounding box center [967, 445] width 10 height 10
radio input "true"
click at [899, 529] on button "Controleer" at bounding box center [757, 537] width 483 height 34
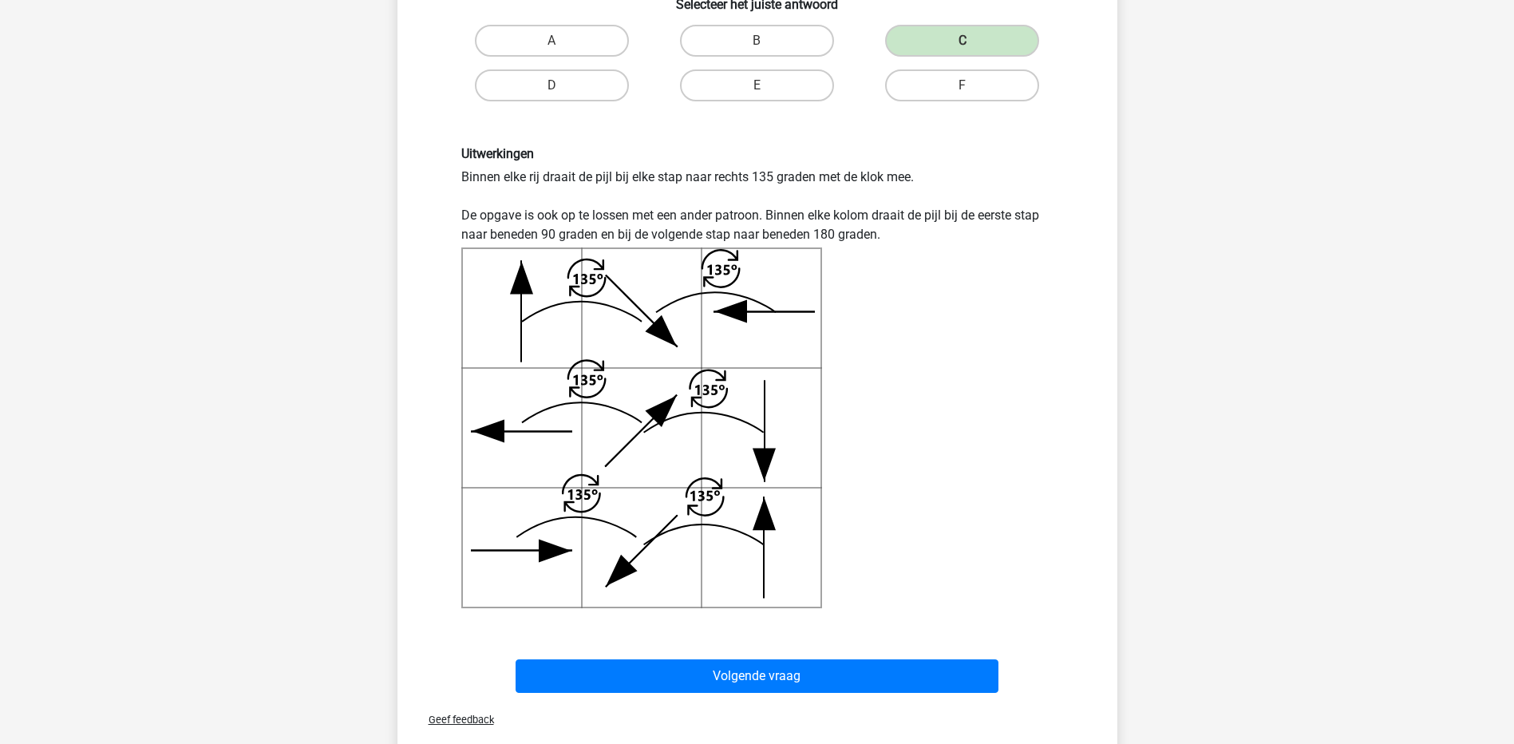
scroll to position [559, 0]
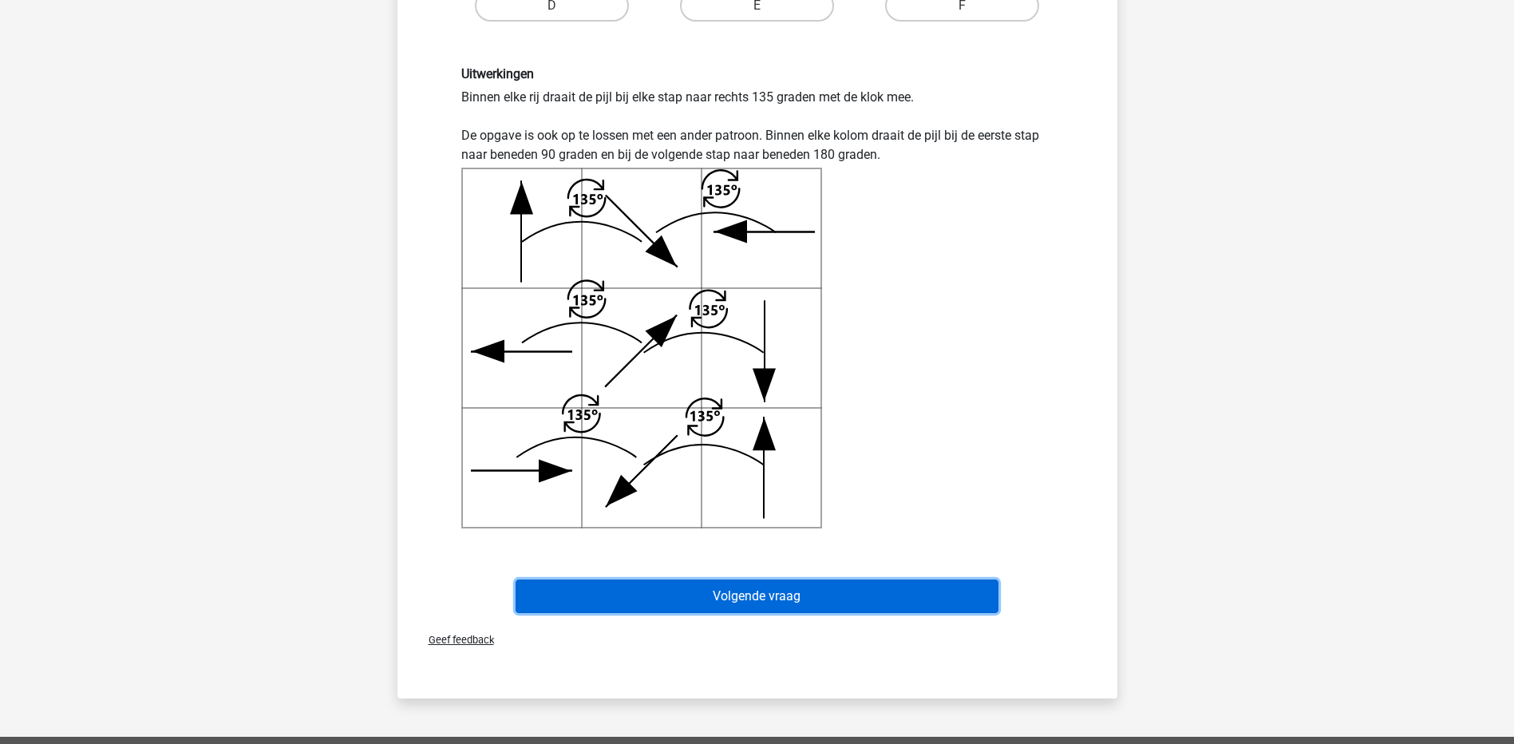
click at [742, 587] on button "Volgende vraag" at bounding box center [757, 596] width 483 height 34
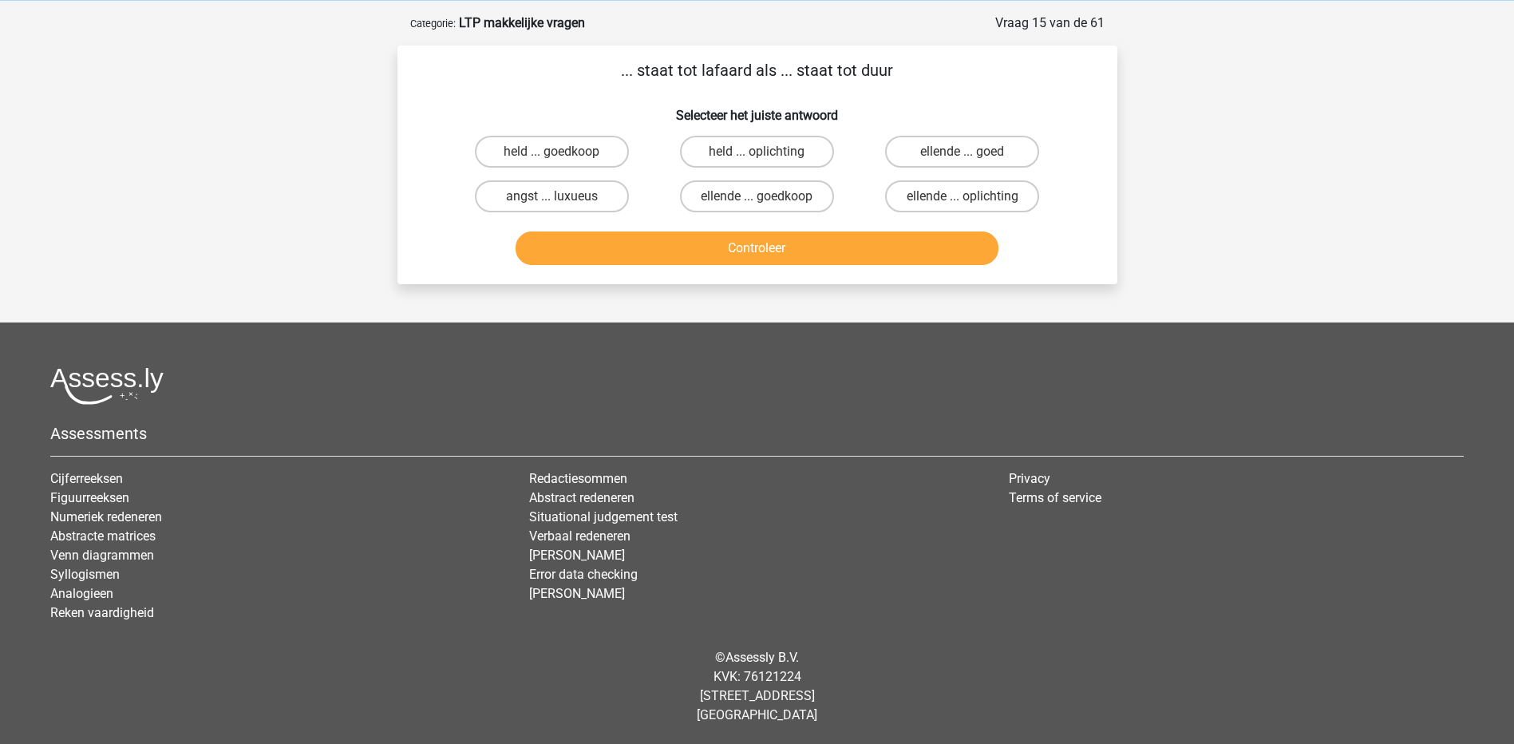
scroll to position [0, 0]
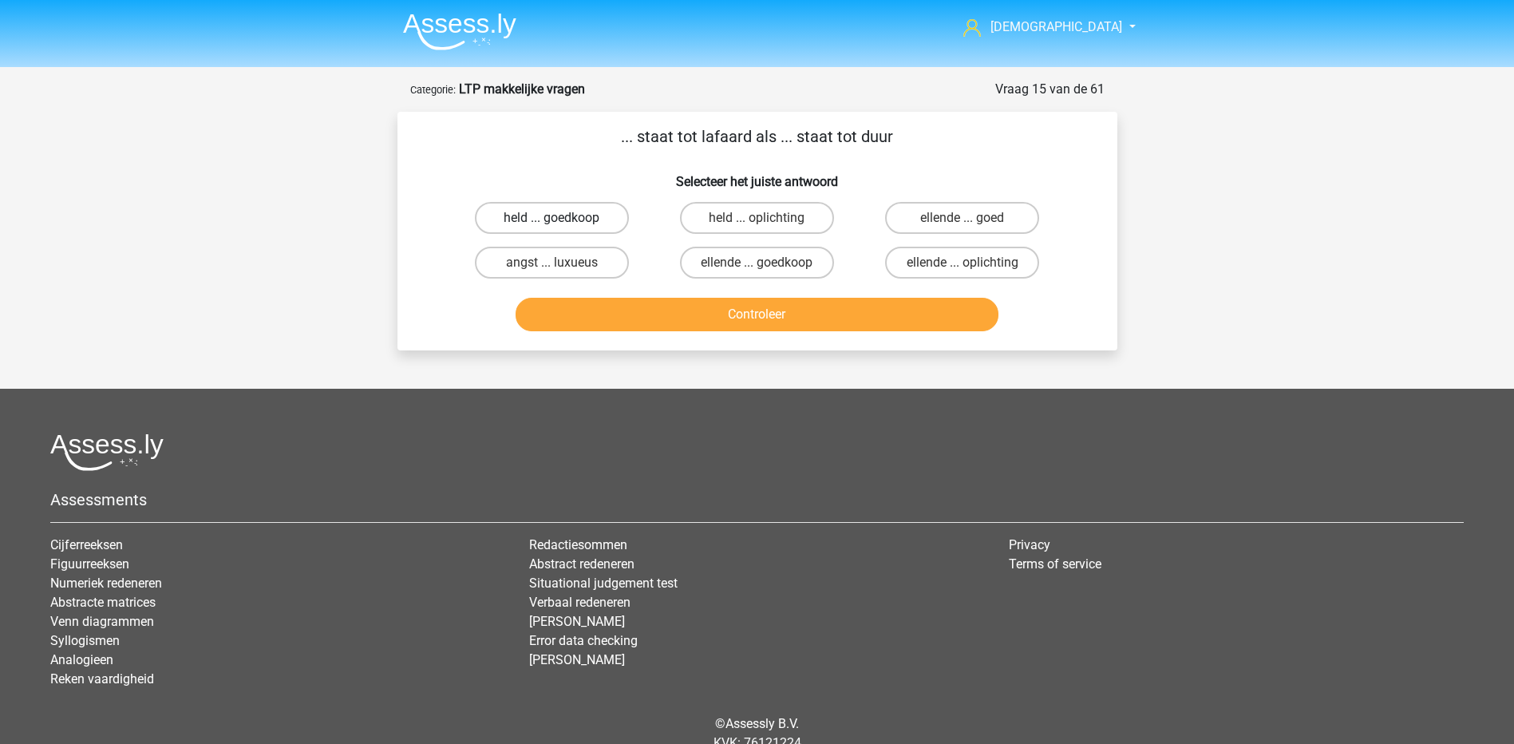
click at [580, 220] on label "held ... goedkoop" at bounding box center [552, 218] width 154 height 32
click at [562, 220] on input "held ... goedkoop" at bounding box center [556, 223] width 10 height 10
radio input "true"
click at [682, 311] on button "Controleer" at bounding box center [757, 315] width 483 height 34
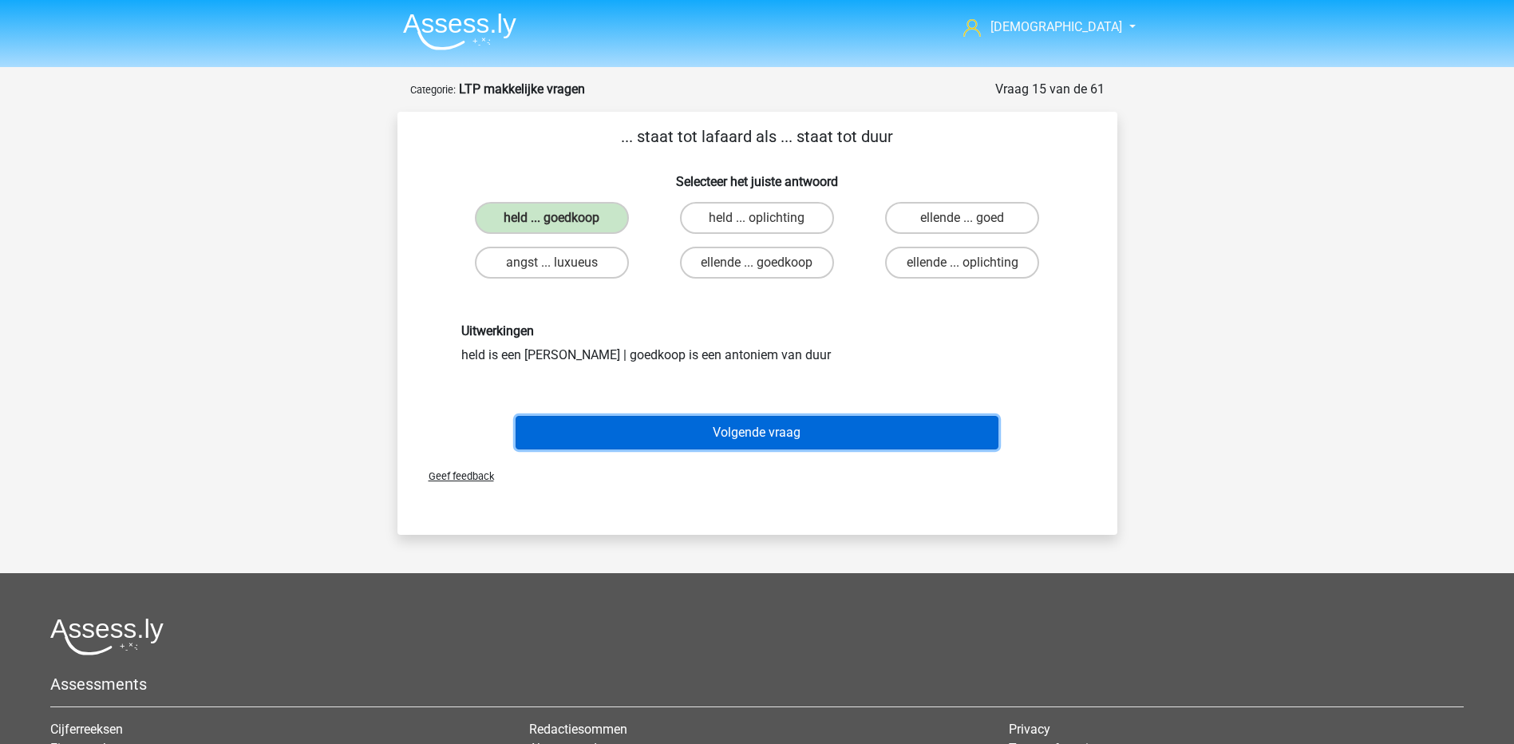
click at [749, 429] on button "Volgende vraag" at bounding box center [757, 433] width 483 height 34
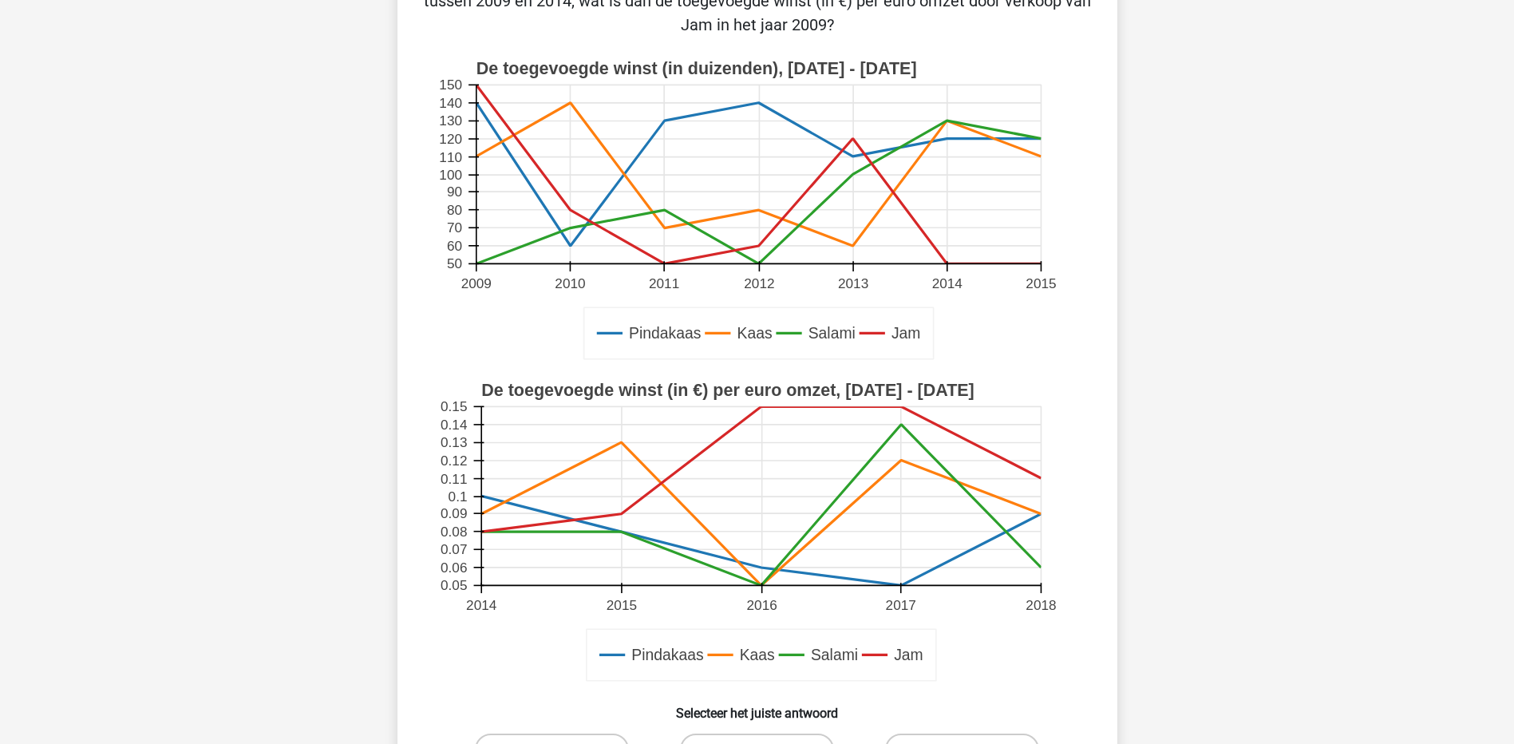
scroll to position [80, 0]
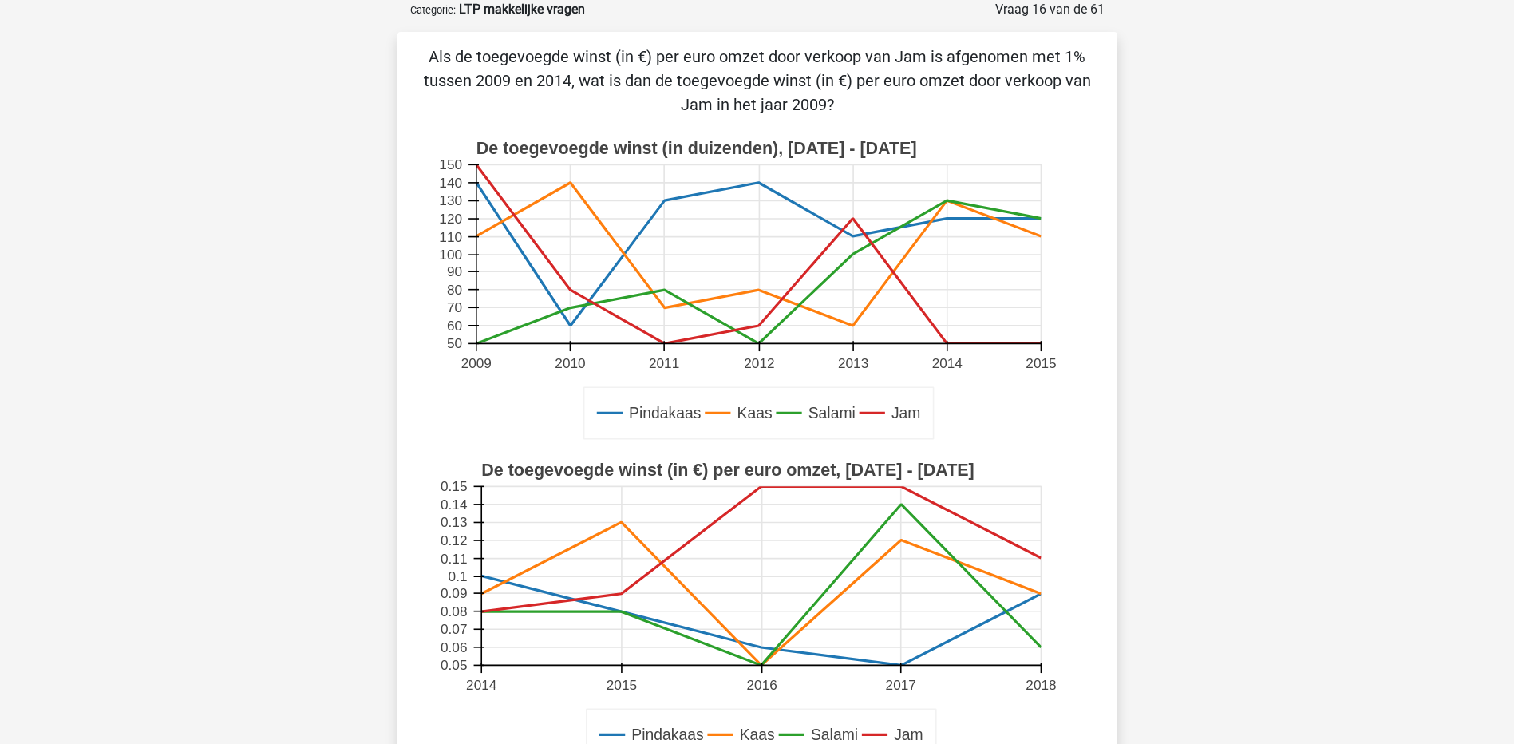
click at [940, 338] on rect at bounding box center [758, 254] width 565 height 179
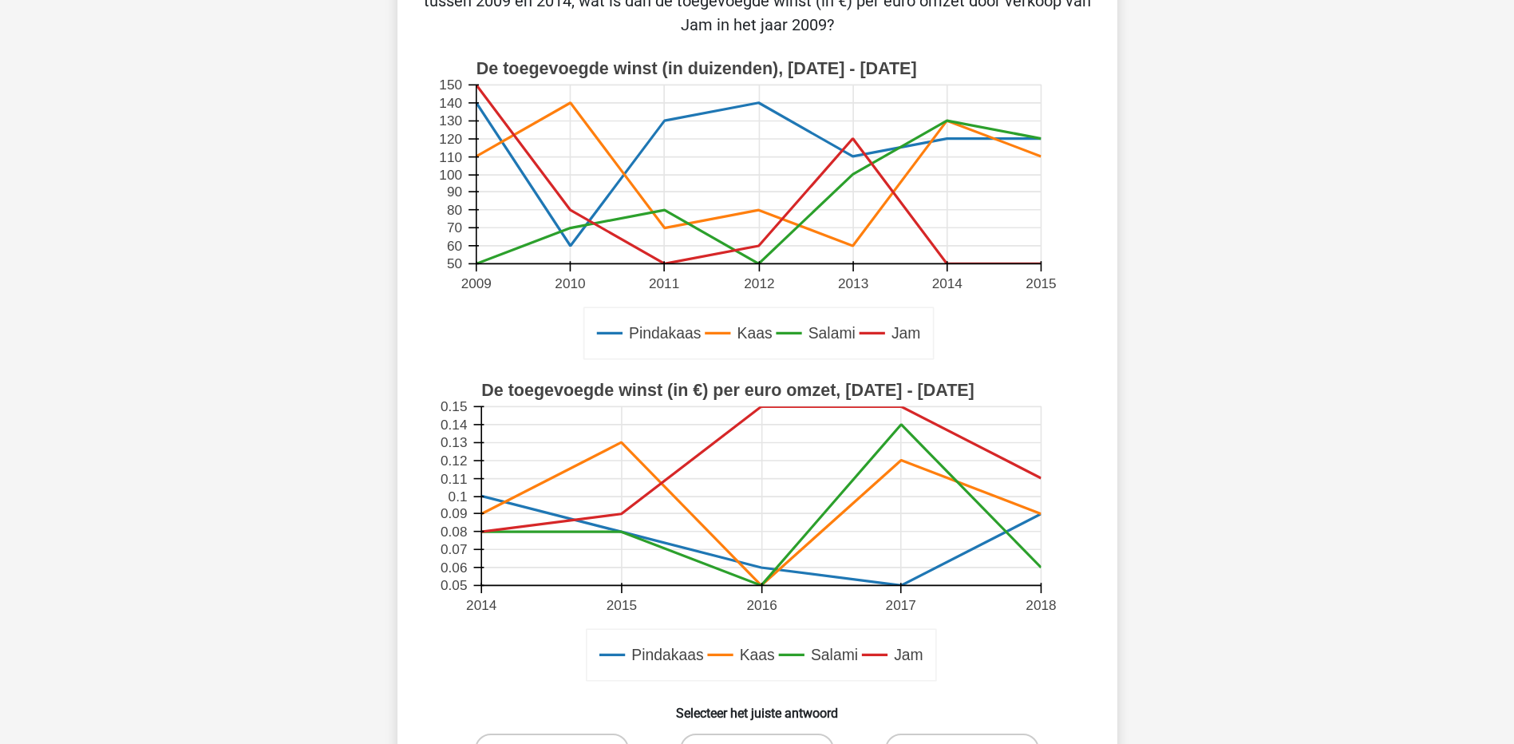
scroll to position [239, 0]
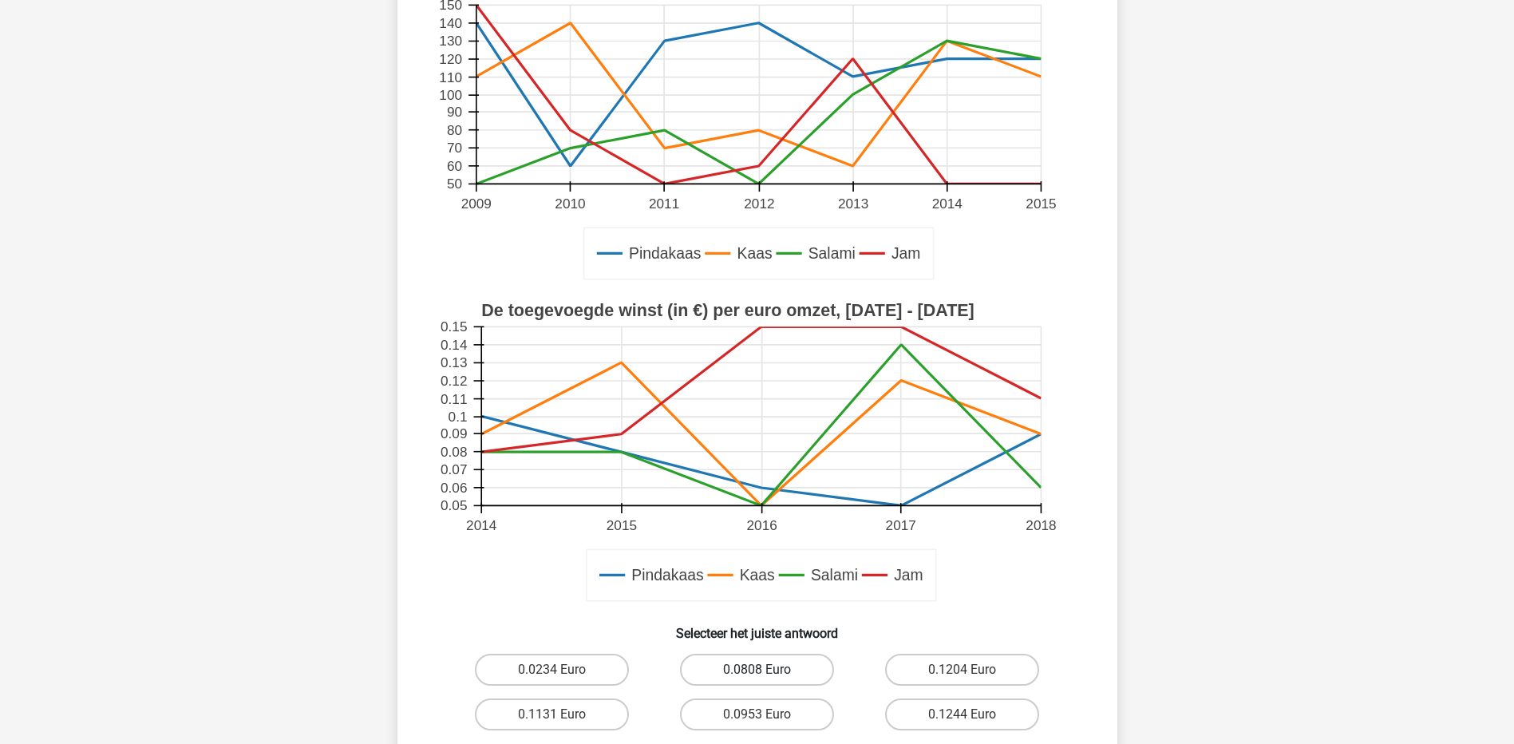
click at [740, 667] on label "0.0808 Euro" at bounding box center [757, 670] width 154 height 32
click at [757, 670] on input "0.0808 Euro" at bounding box center [762, 675] width 10 height 10
radio input "true"
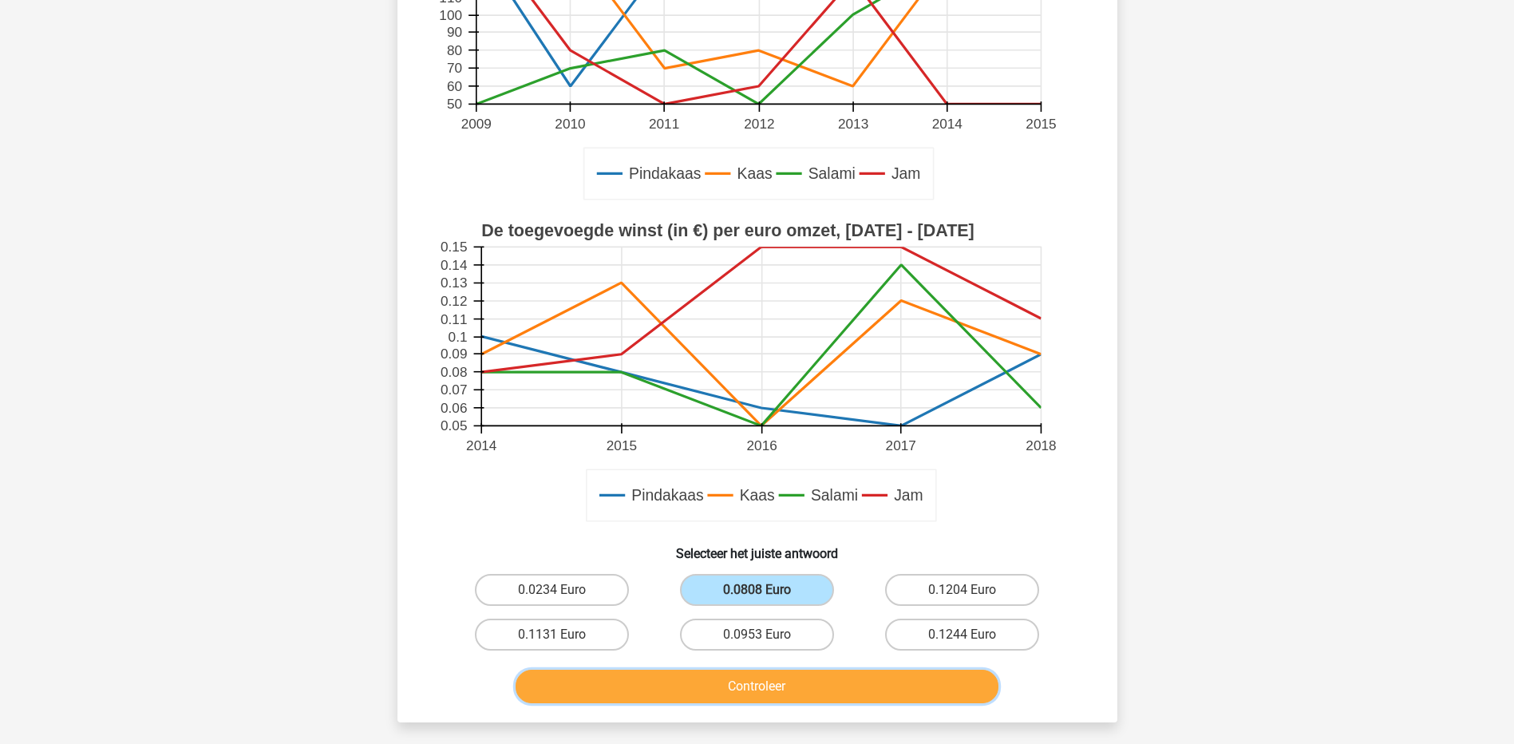
click at [751, 696] on button "Controleer" at bounding box center [757, 687] width 483 height 34
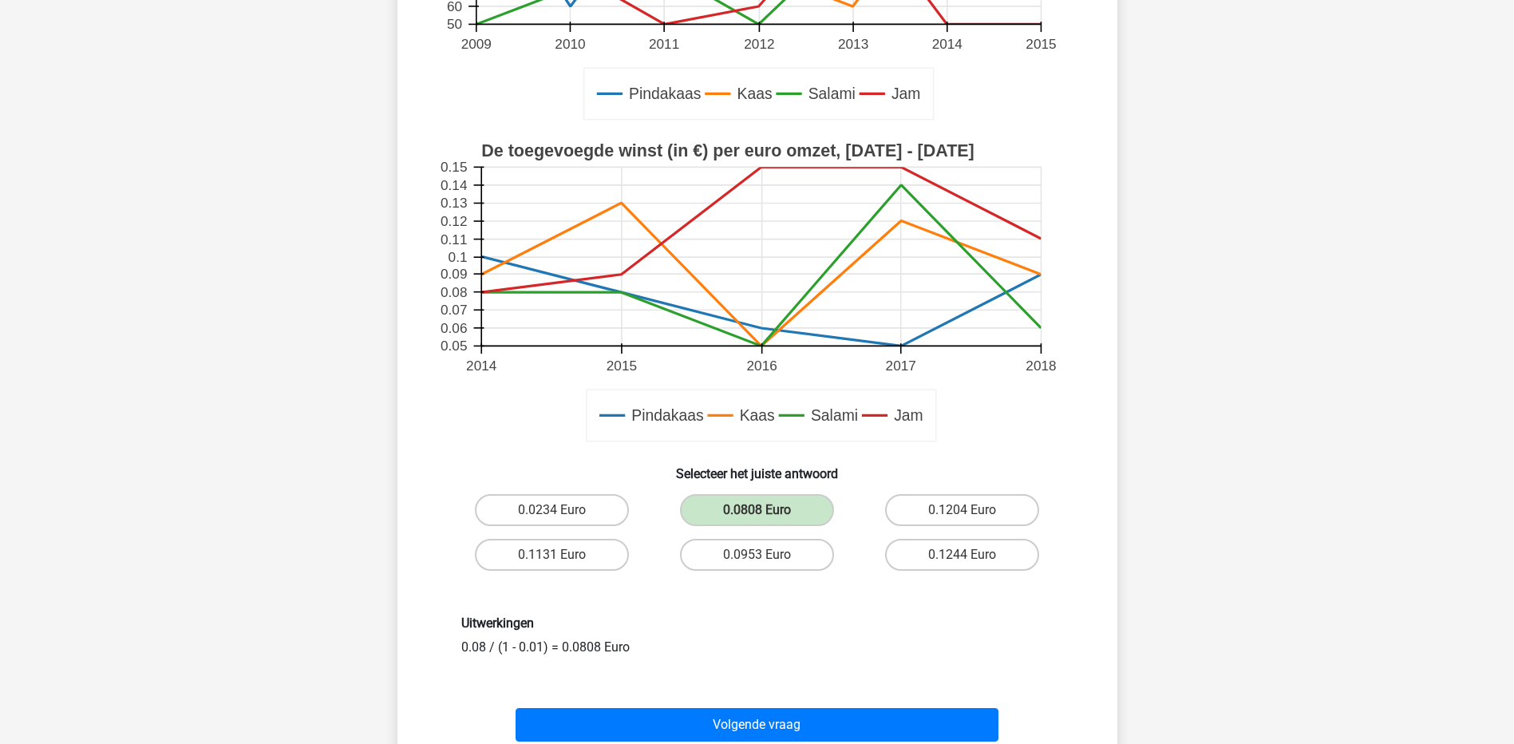
scroll to position [479, 0]
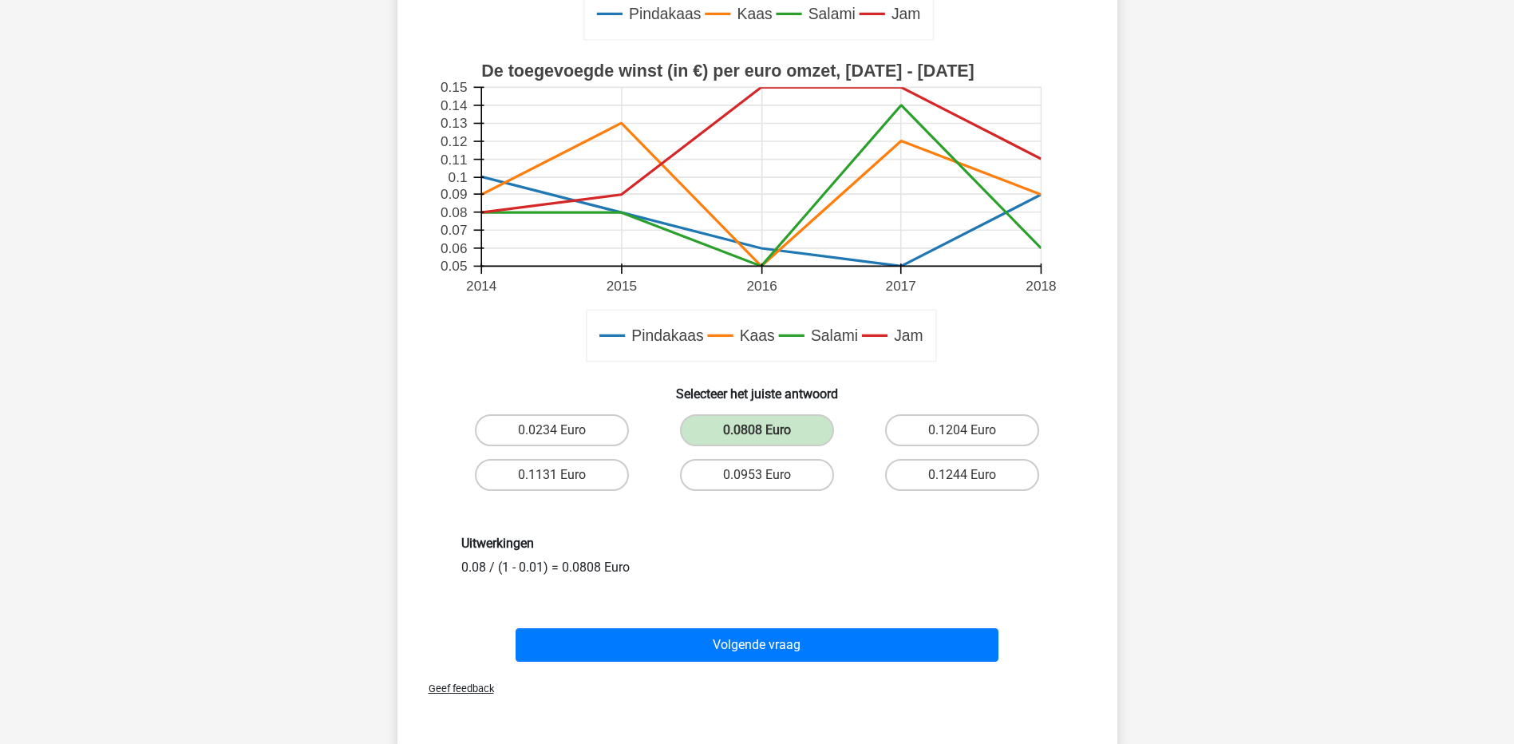
drag, startPoint x: 508, startPoint y: 569, endPoint x: 498, endPoint y: 566, distance: 10.1
click at [498, 566] on div "Uitwerkingen 0.08 / (1 - 0.01) = 0.0808 Euro" at bounding box center [757, 556] width 616 height 41
drag, startPoint x: 498, startPoint y: 566, endPoint x: 541, endPoint y: 587, distance: 47.8
click at [541, 587] on div "Uitwerkingen 0.08 / (1 - 0.01) = 0.0808 Euro" at bounding box center [757, 555] width 669 height 117
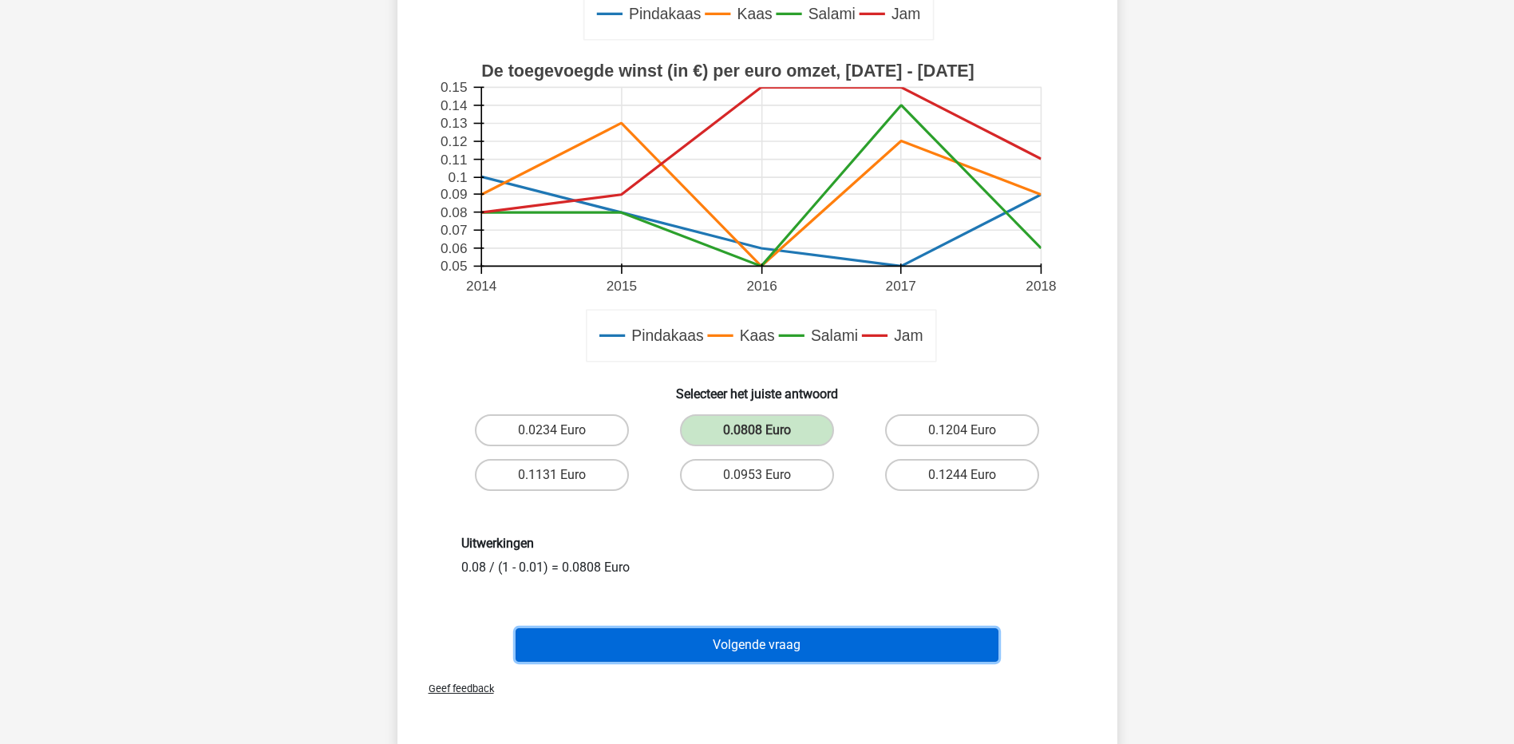
click at [789, 641] on button "Volgende vraag" at bounding box center [757, 645] width 483 height 34
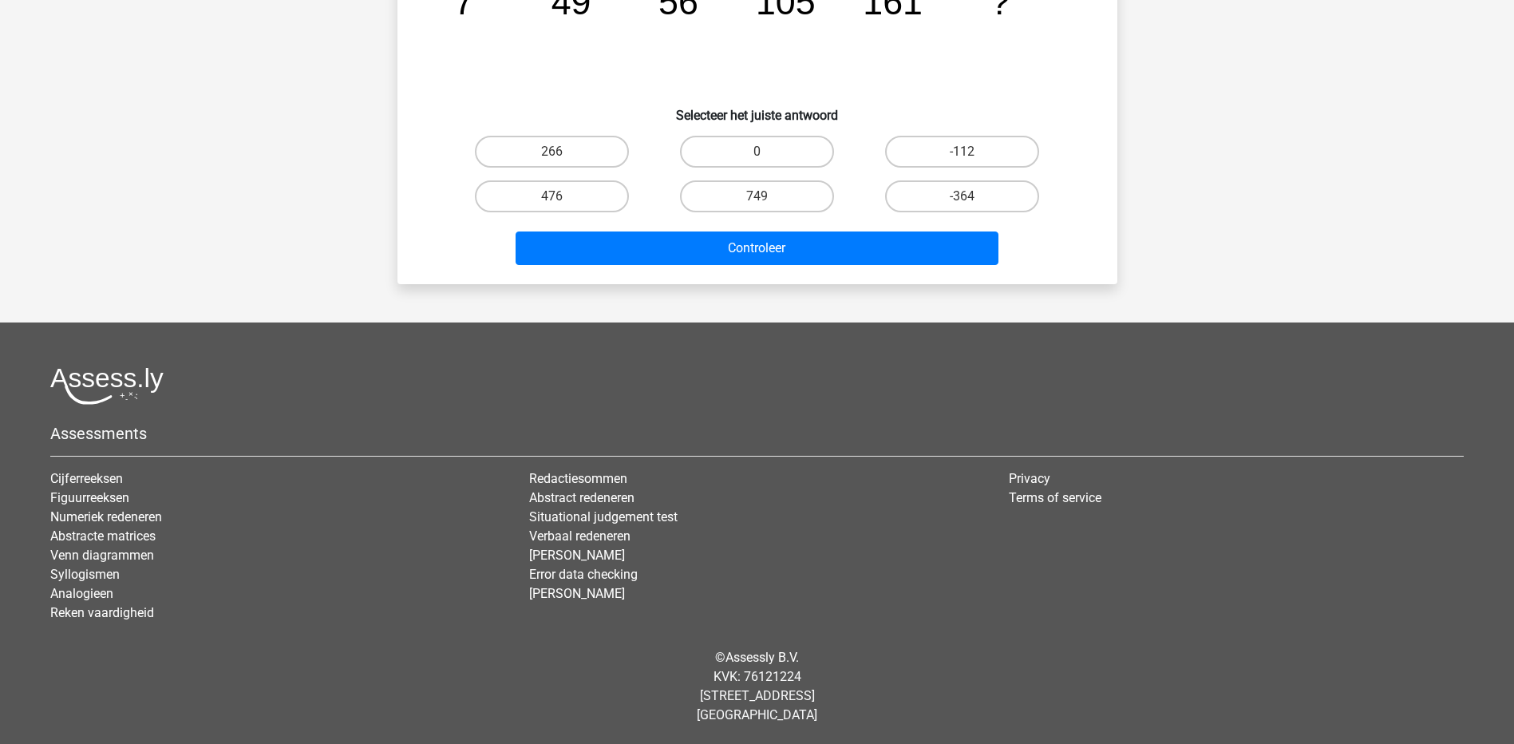
scroll to position [80, 0]
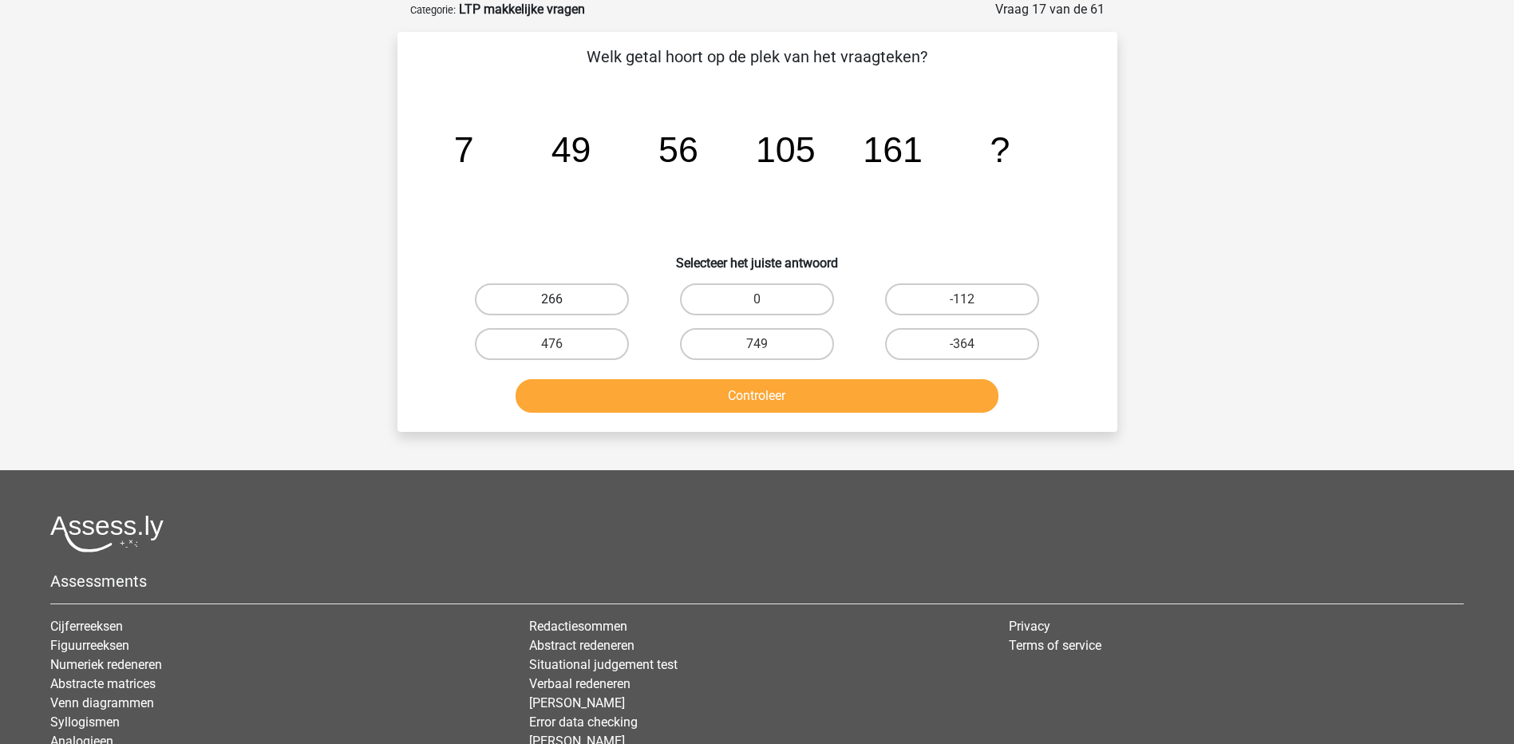
click at [574, 306] on label "266" at bounding box center [552, 299] width 154 height 32
click at [562, 306] on input "266" at bounding box center [556, 304] width 10 height 10
radio input "true"
click at [846, 392] on button "Controleer" at bounding box center [757, 396] width 483 height 34
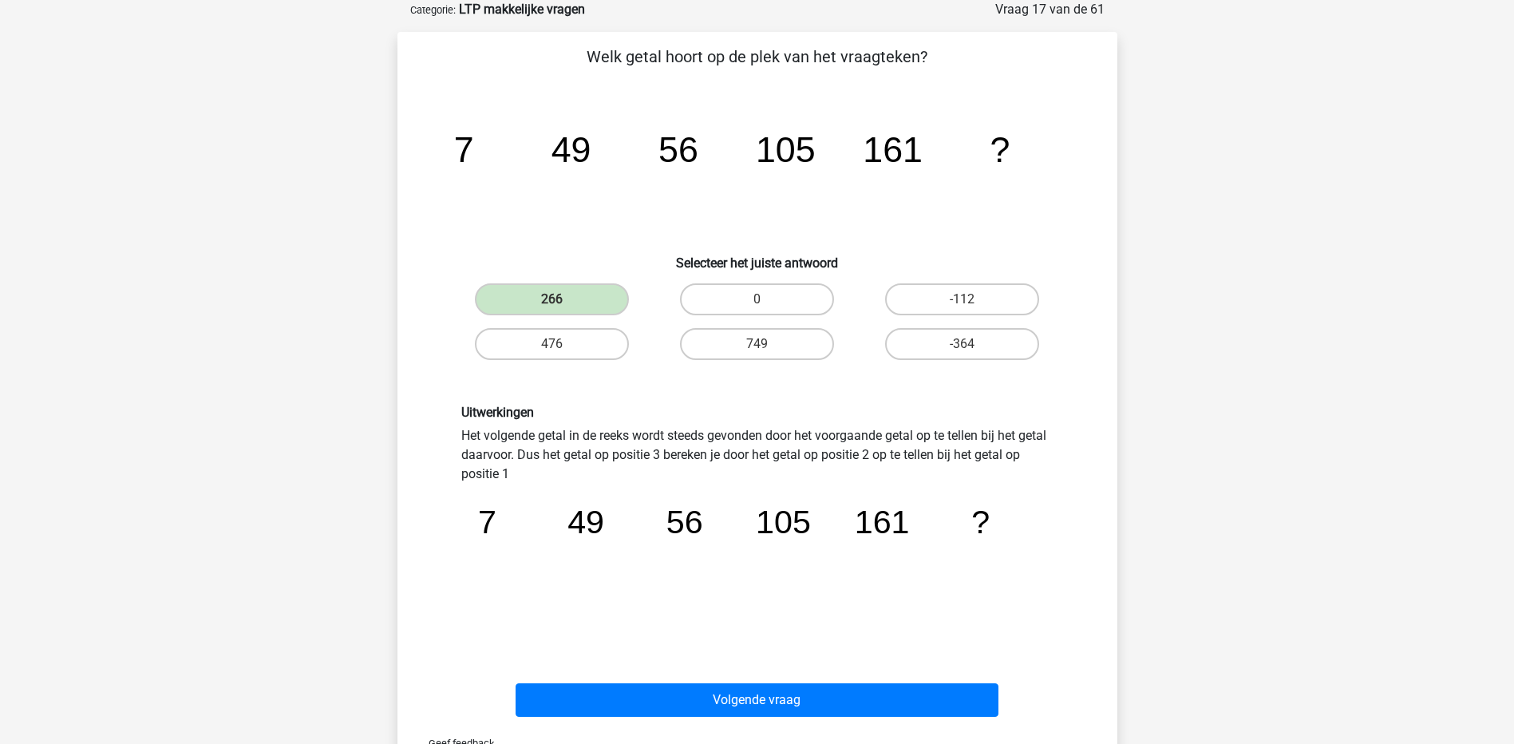
scroll to position [160, 0]
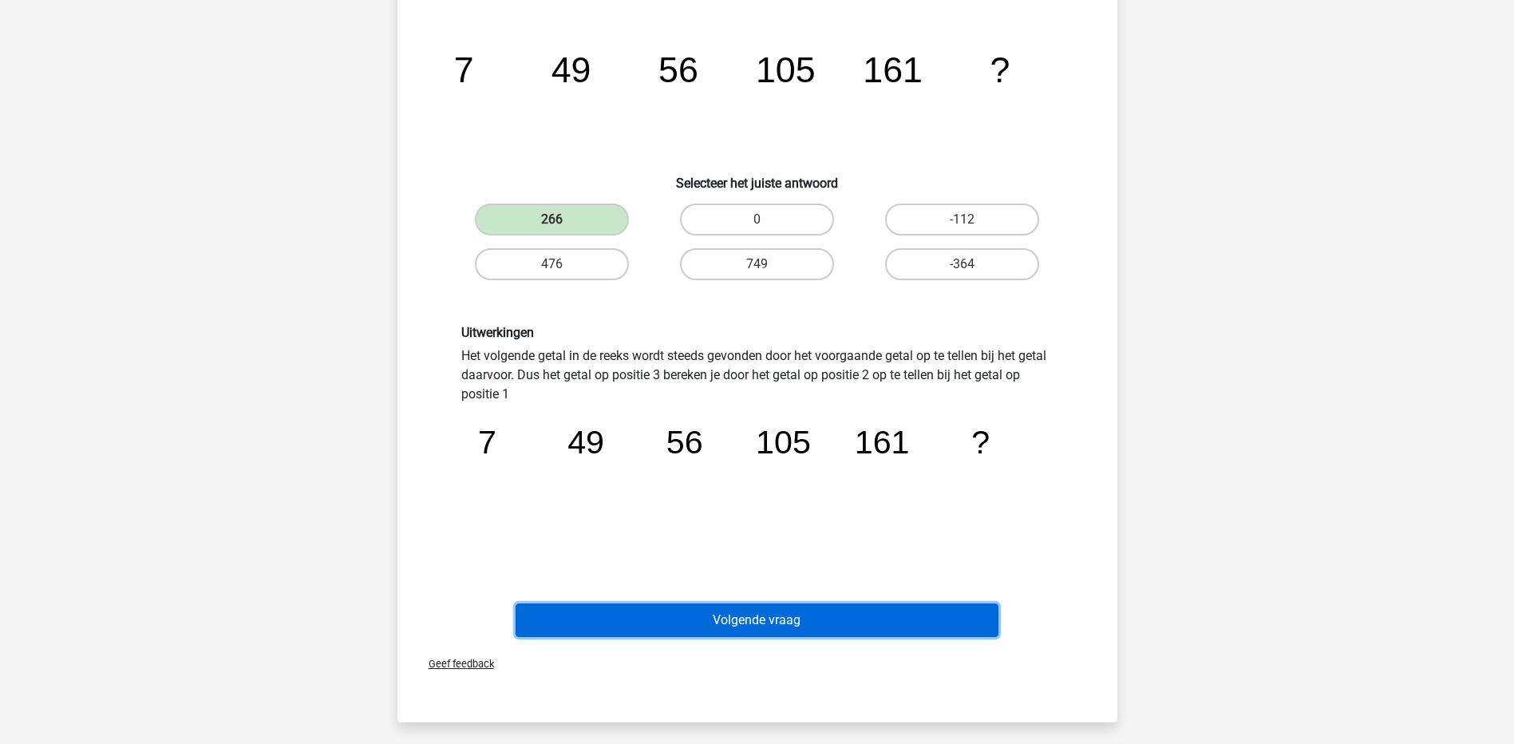
click at [839, 611] on button "Volgende vraag" at bounding box center [757, 620] width 483 height 34
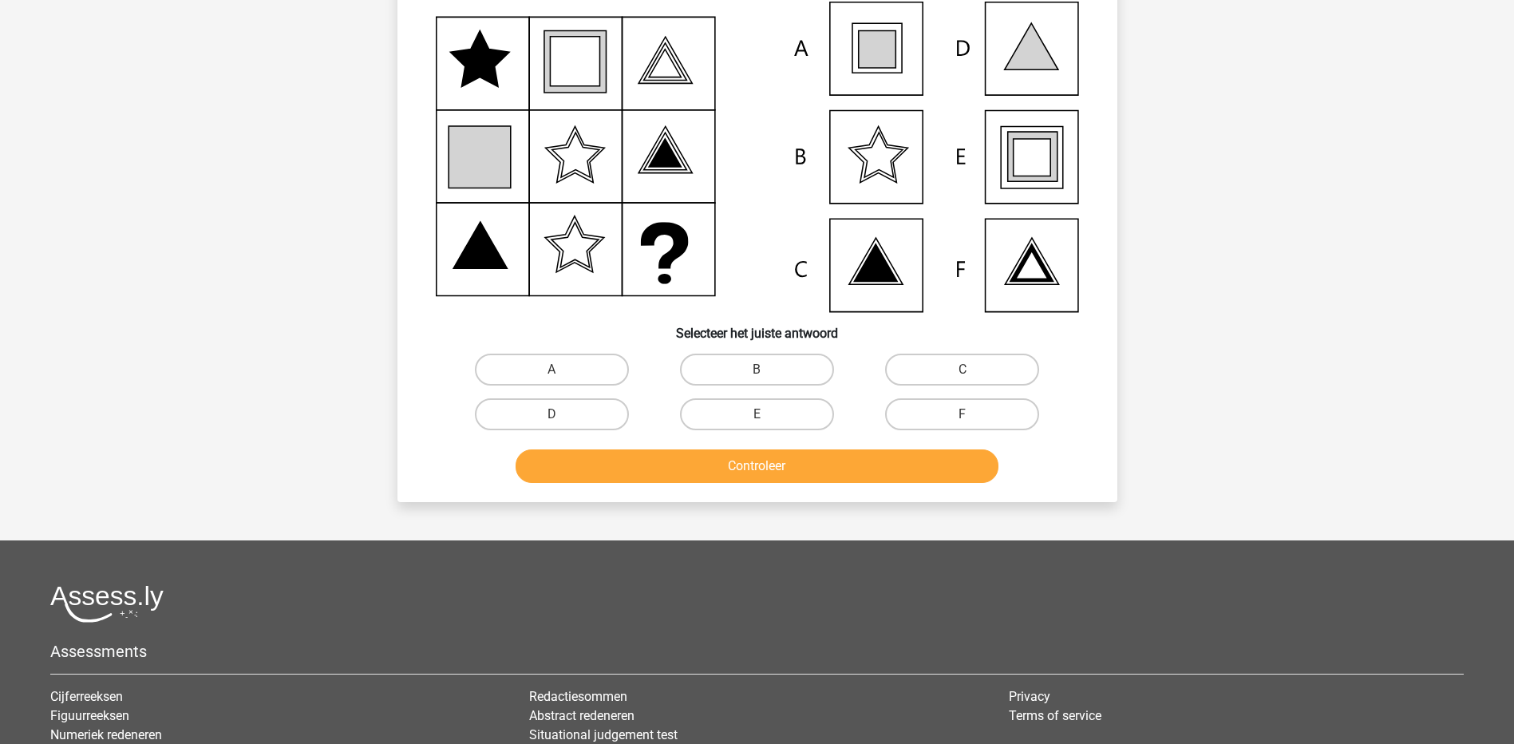
scroll to position [80, 0]
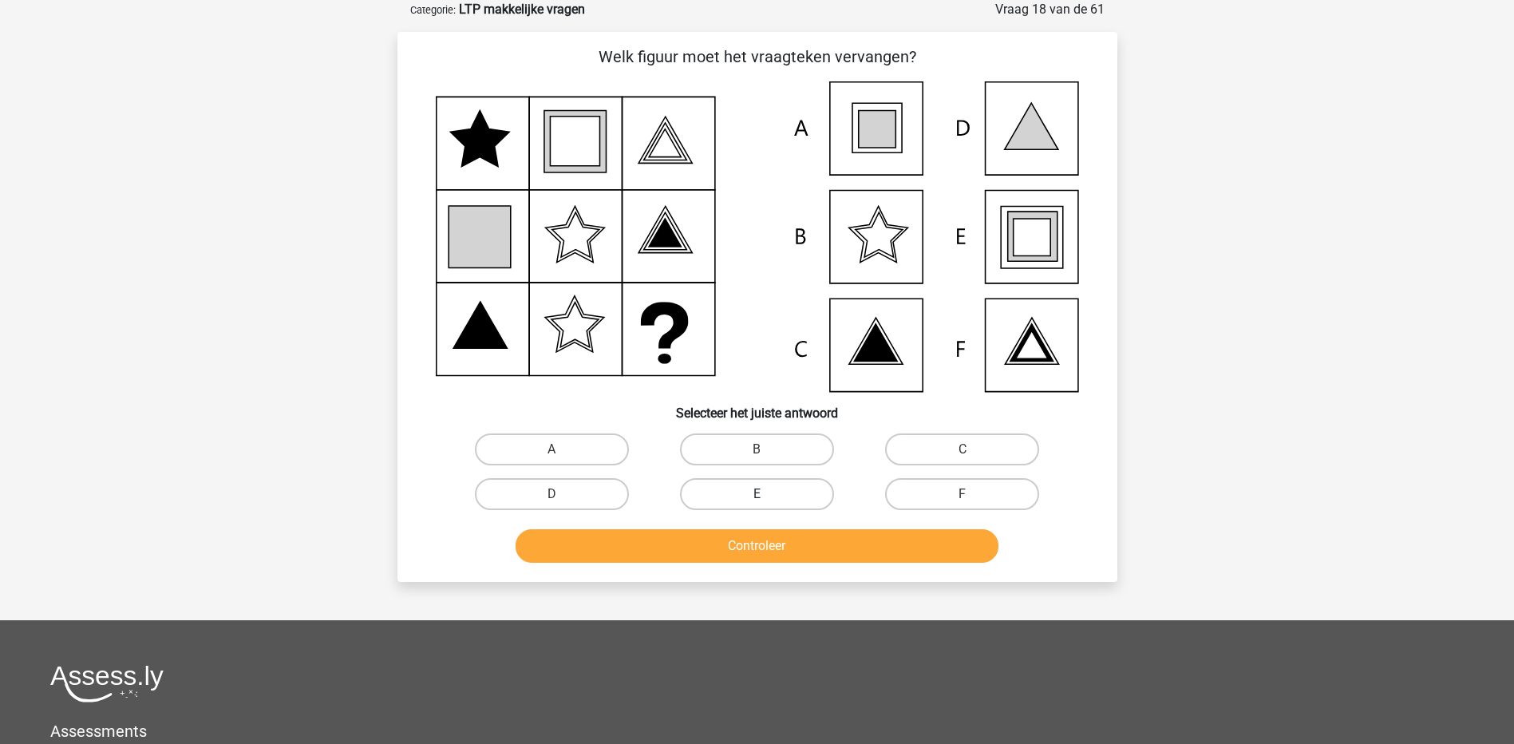
click at [736, 496] on label "E" at bounding box center [757, 494] width 154 height 32
click at [757, 496] on input "E" at bounding box center [762, 499] width 10 height 10
radio input "true"
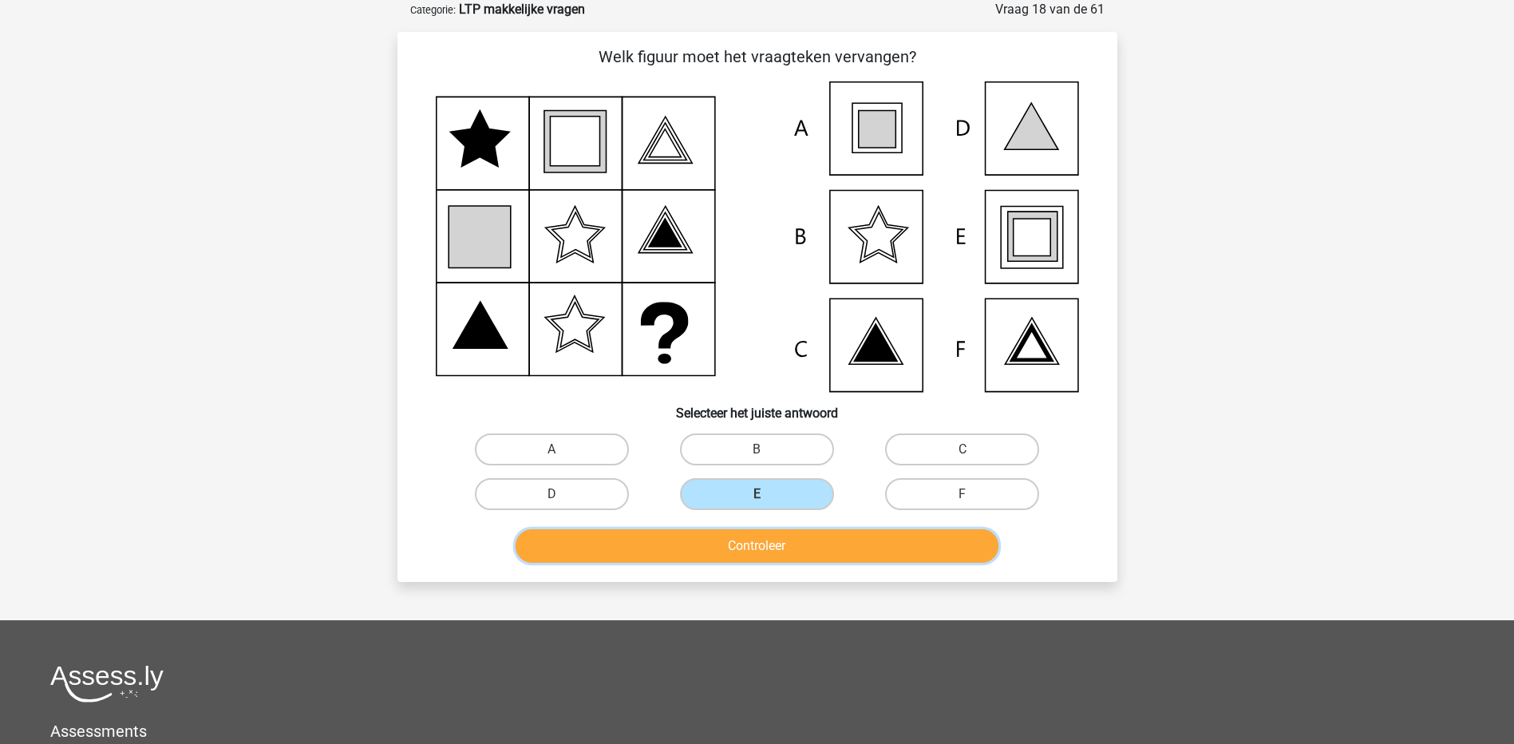
click at [737, 551] on button "Controleer" at bounding box center [757, 546] width 483 height 34
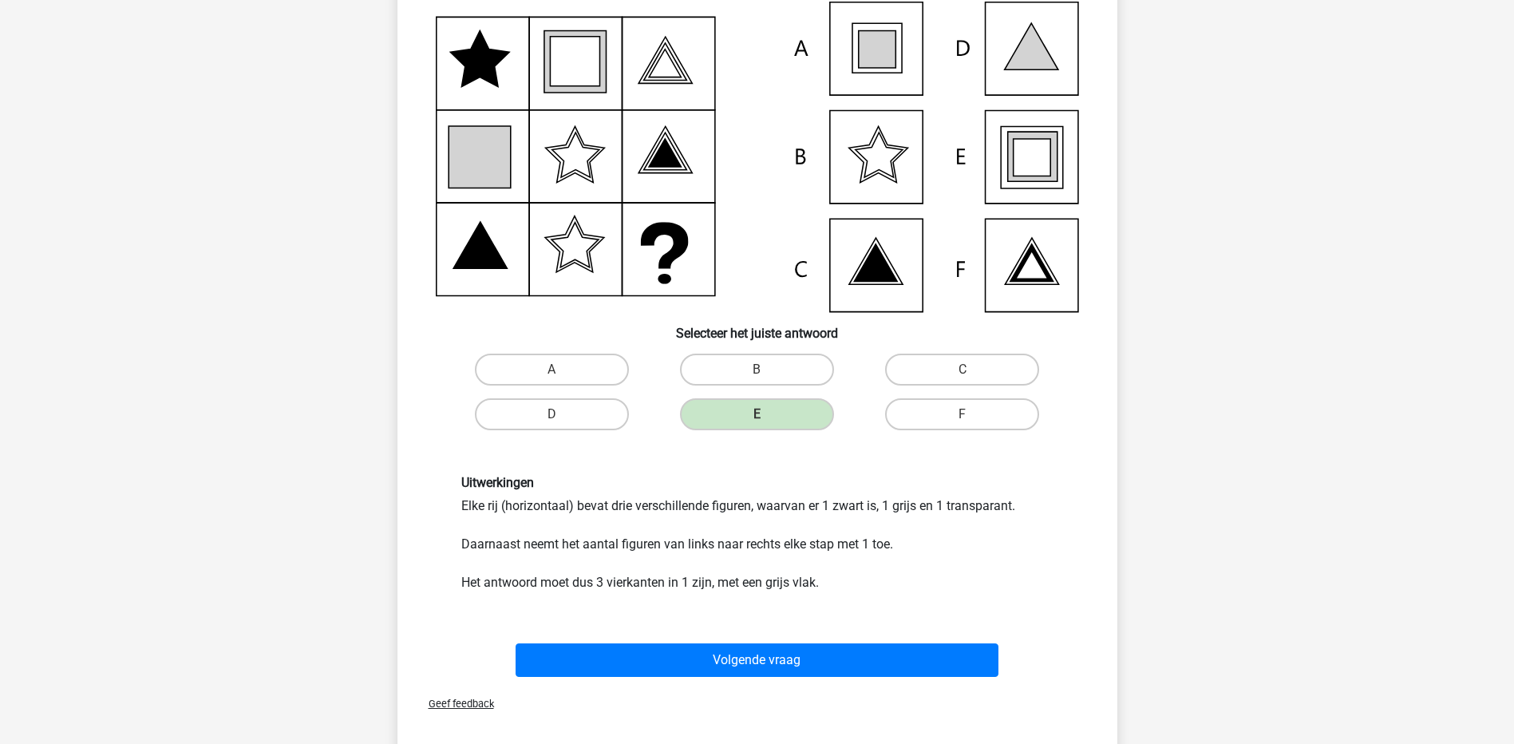
scroll to position [239, 0]
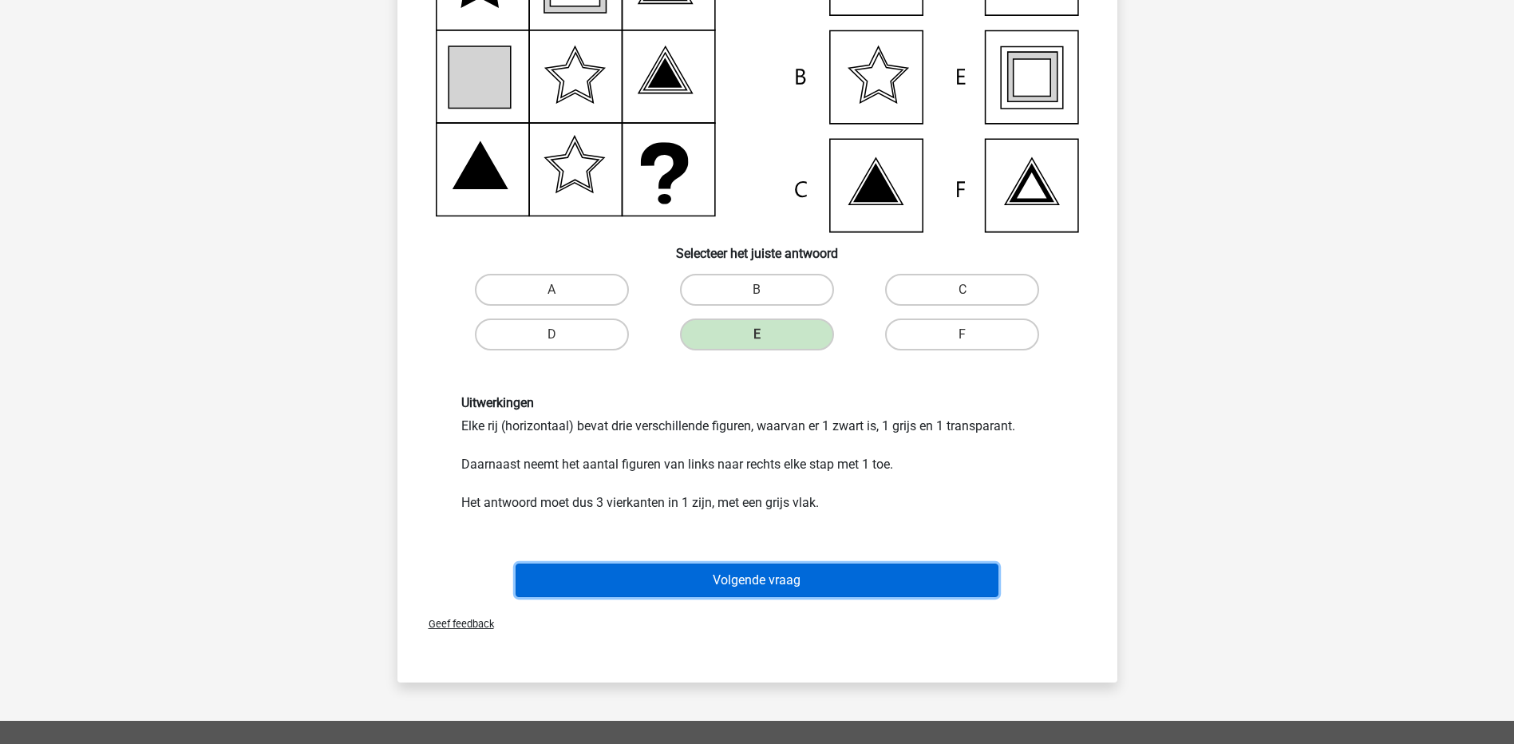
click at [741, 583] on button "Volgende vraag" at bounding box center [757, 580] width 483 height 34
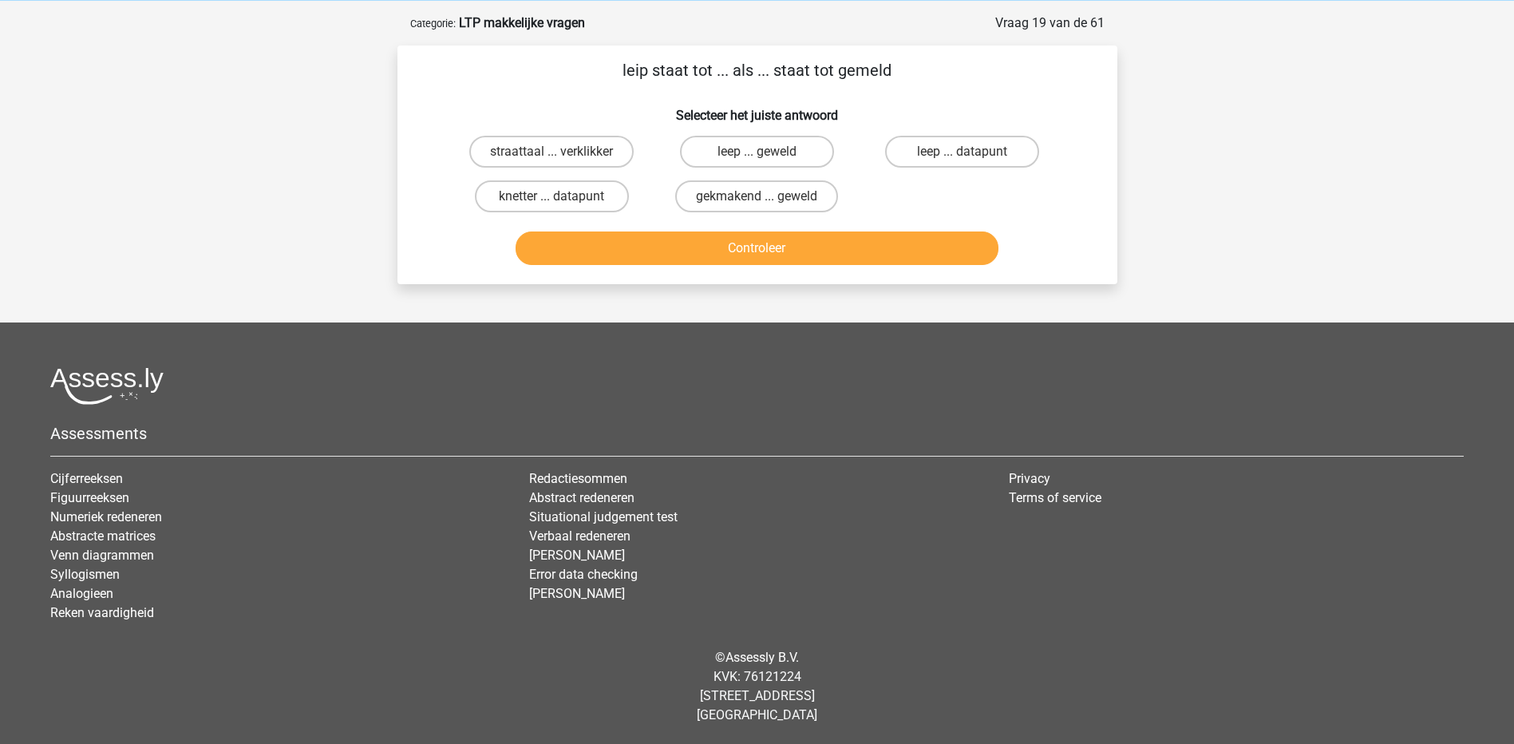
scroll to position [0, 0]
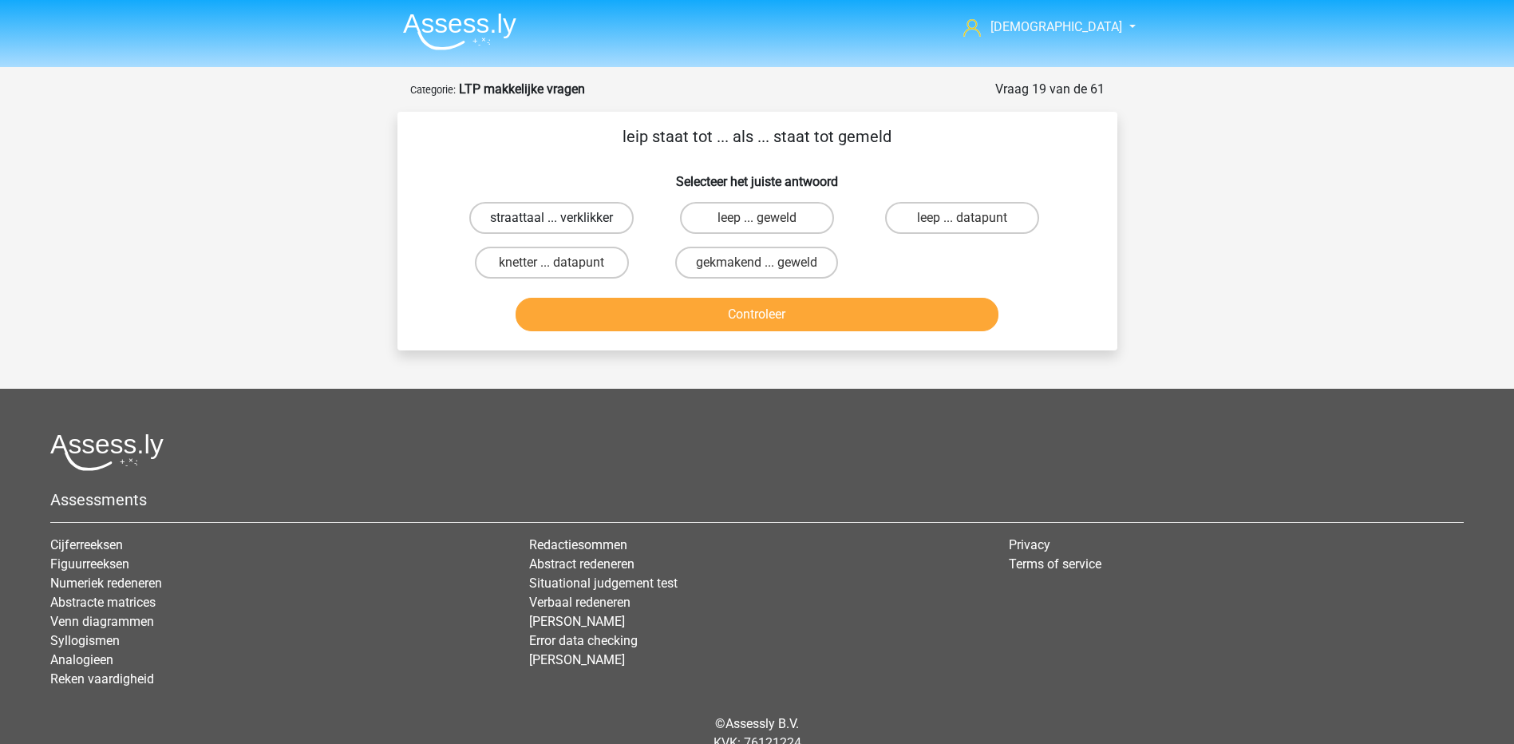
click at [605, 217] on label "straattaal ... verklikker" at bounding box center [551, 218] width 164 height 32
click at [562, 218] on input "straattaal ... verklikker" at bounding box center [556, 223] width 10 height 10
radio input "true"
click at [674, 308] on button "Controleer" at bounding box center [757, 315] width 483 height 34
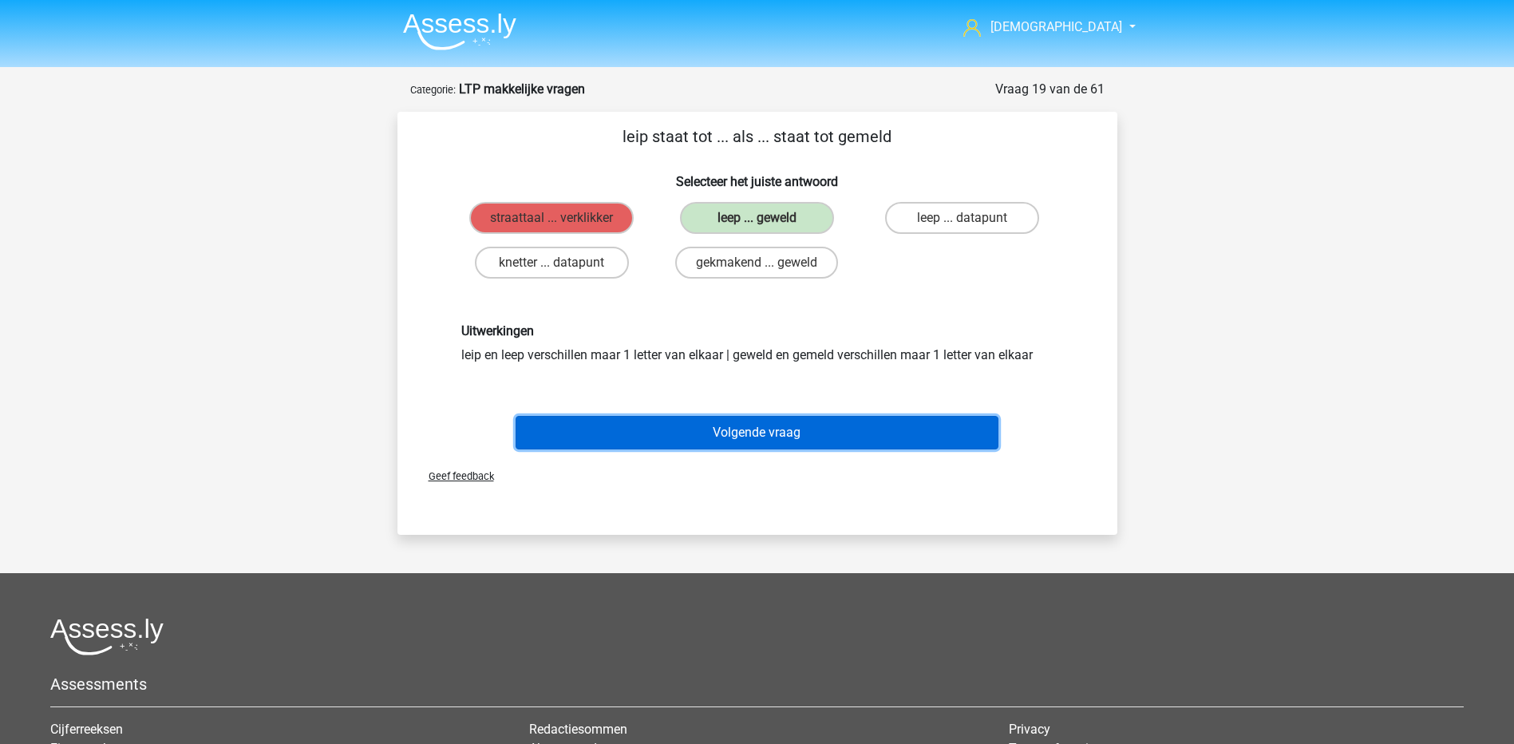
click at [758, 434] on button "Volgende vraag" at bounding box center [757, 433] width 483 height 34
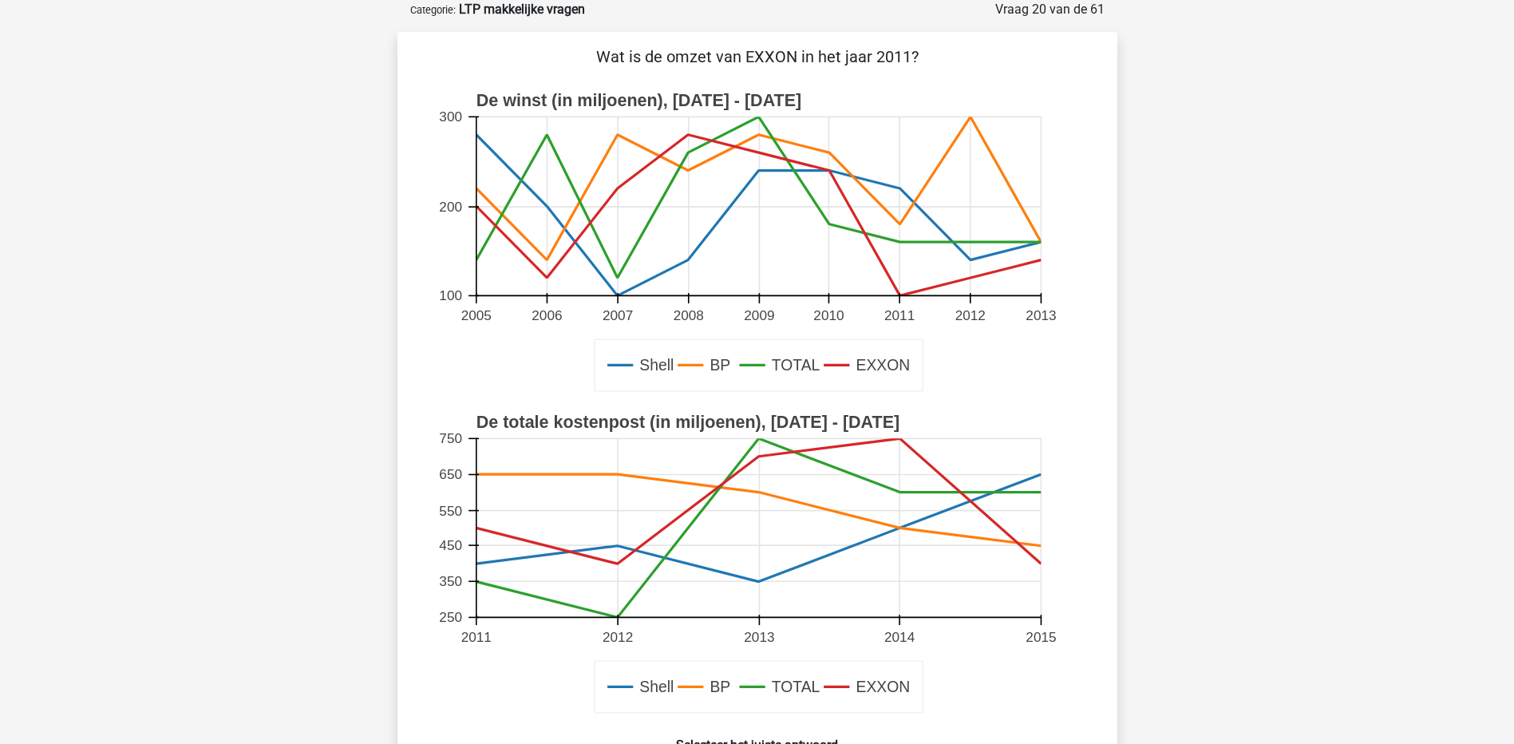
click at [901, 296] on icon at bounding box center [758, 296] width 565 height 0
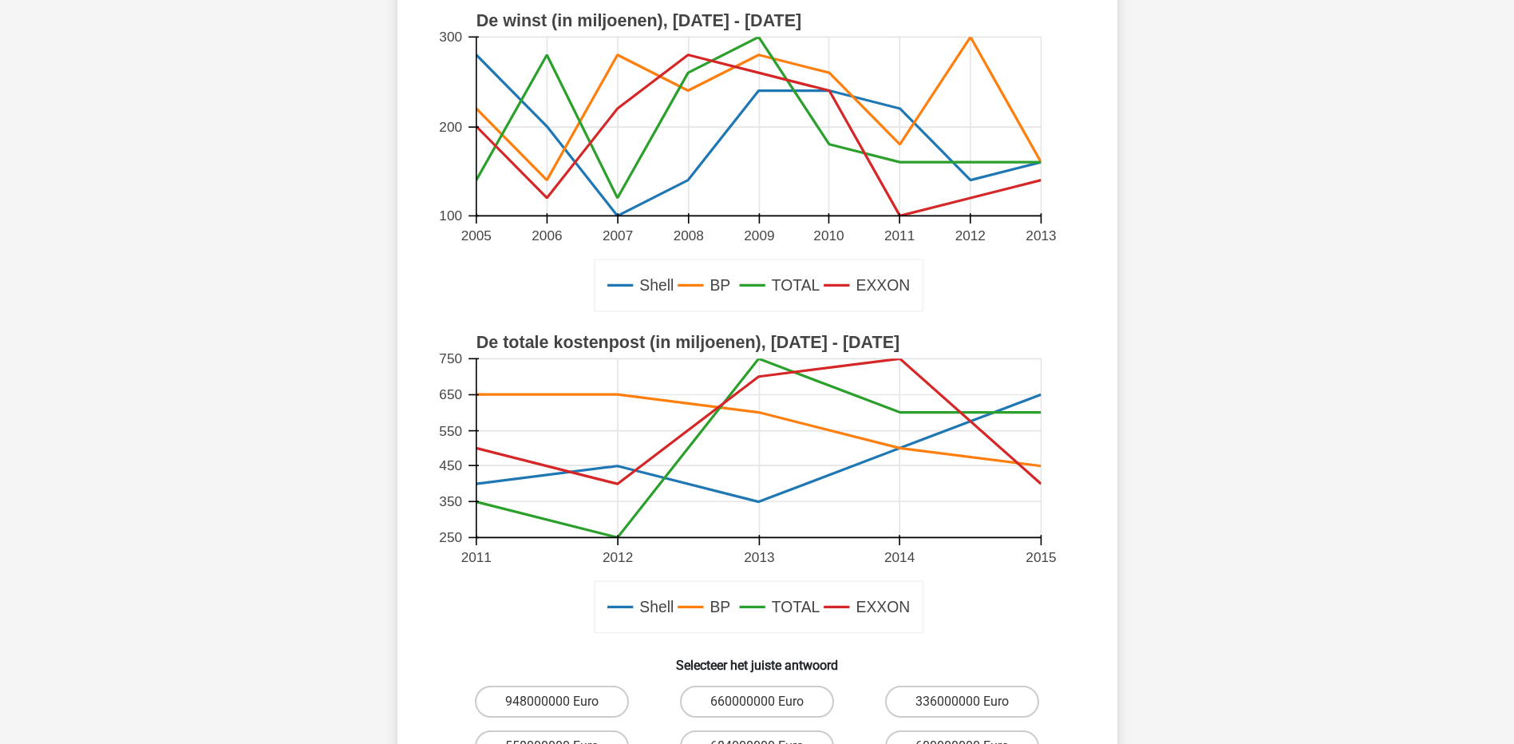
scroll to position [239, 0]
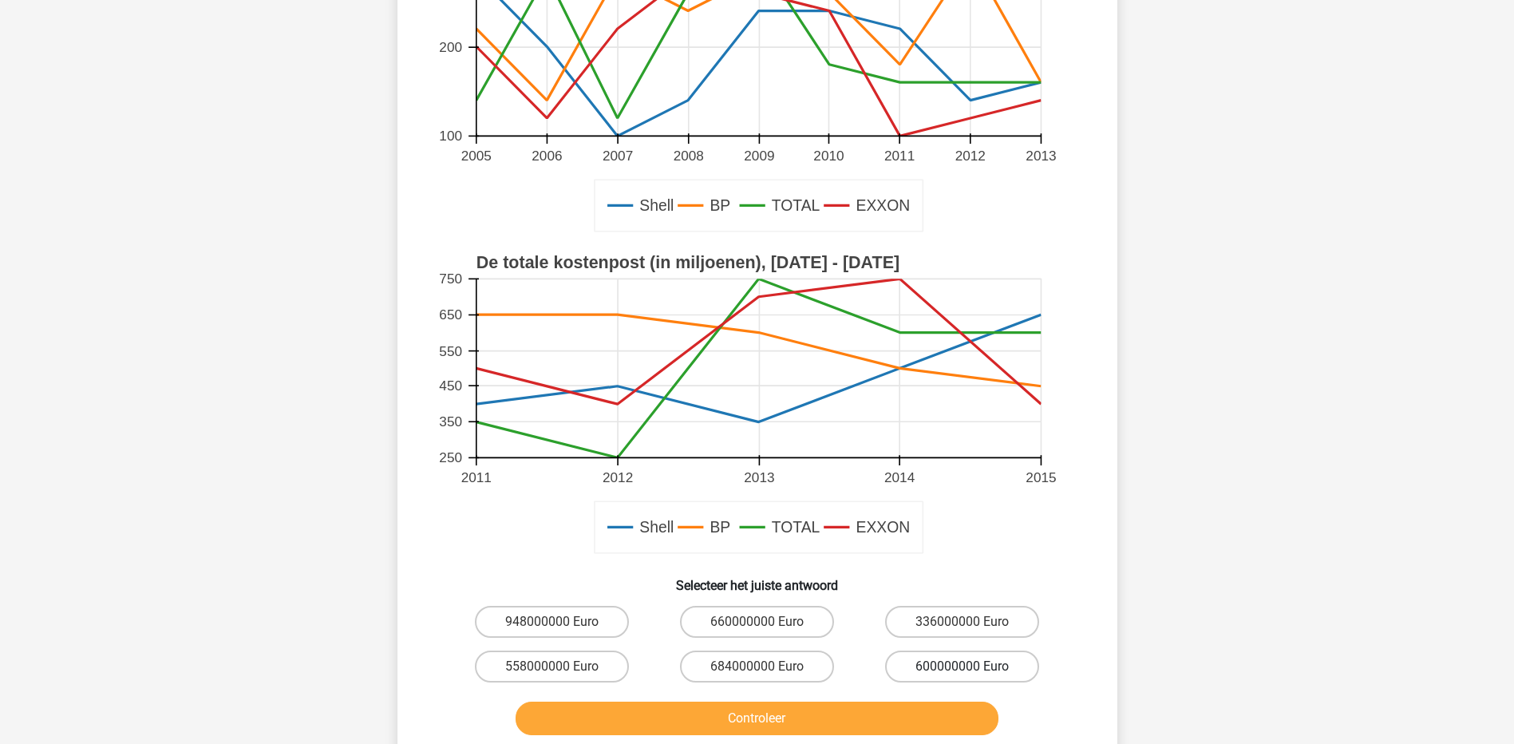
click at [974, 668] on label "600000000 Euro" at bounding box center [962, 666] width 154 height 32
click at [973, 668] on input "600000000 Euro" at bounding box center [967, 671] width 10 height 10
radio input "true"
click at [895, 705] on button "Controleer" at bounding box center [757, 719] width 483 height 34
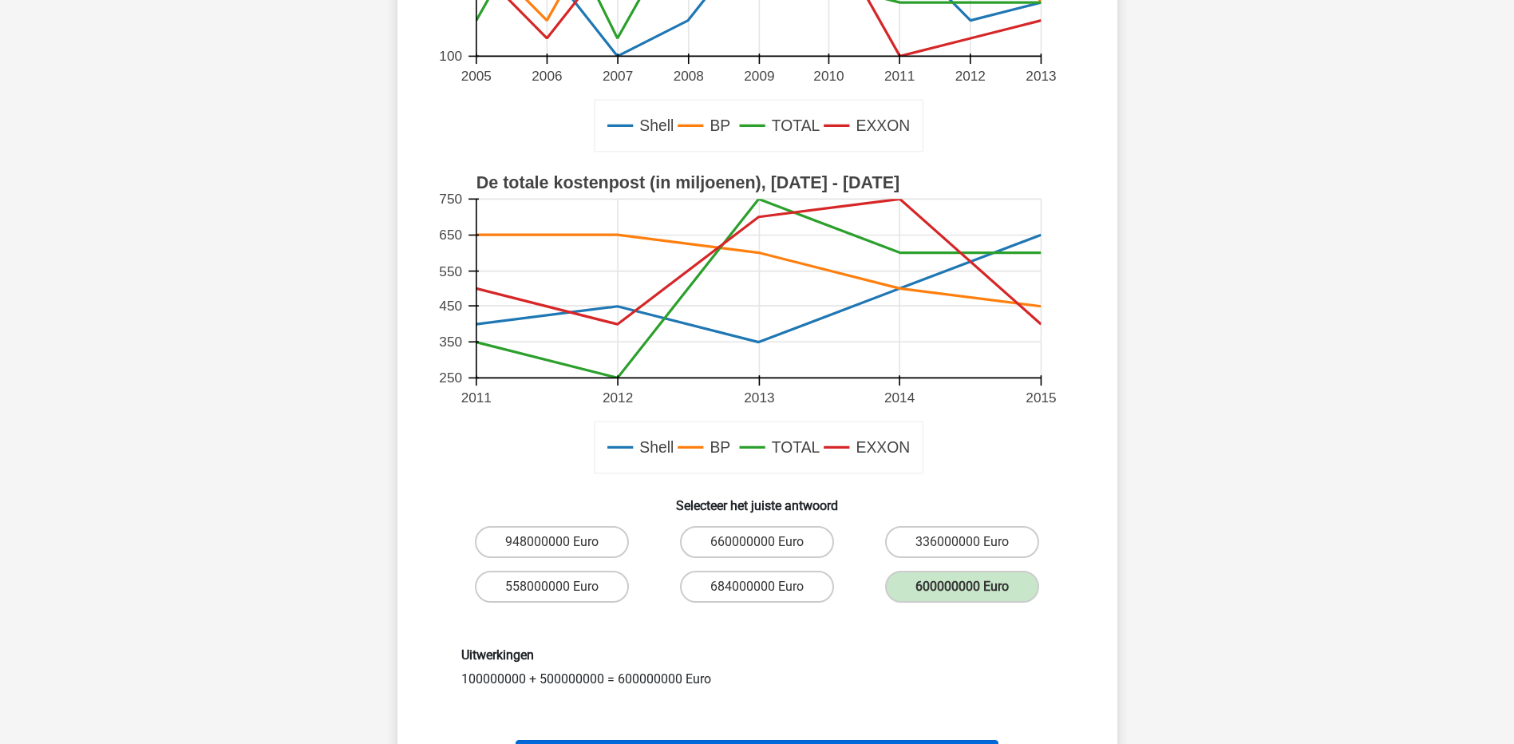
scroll to position [399, 0]
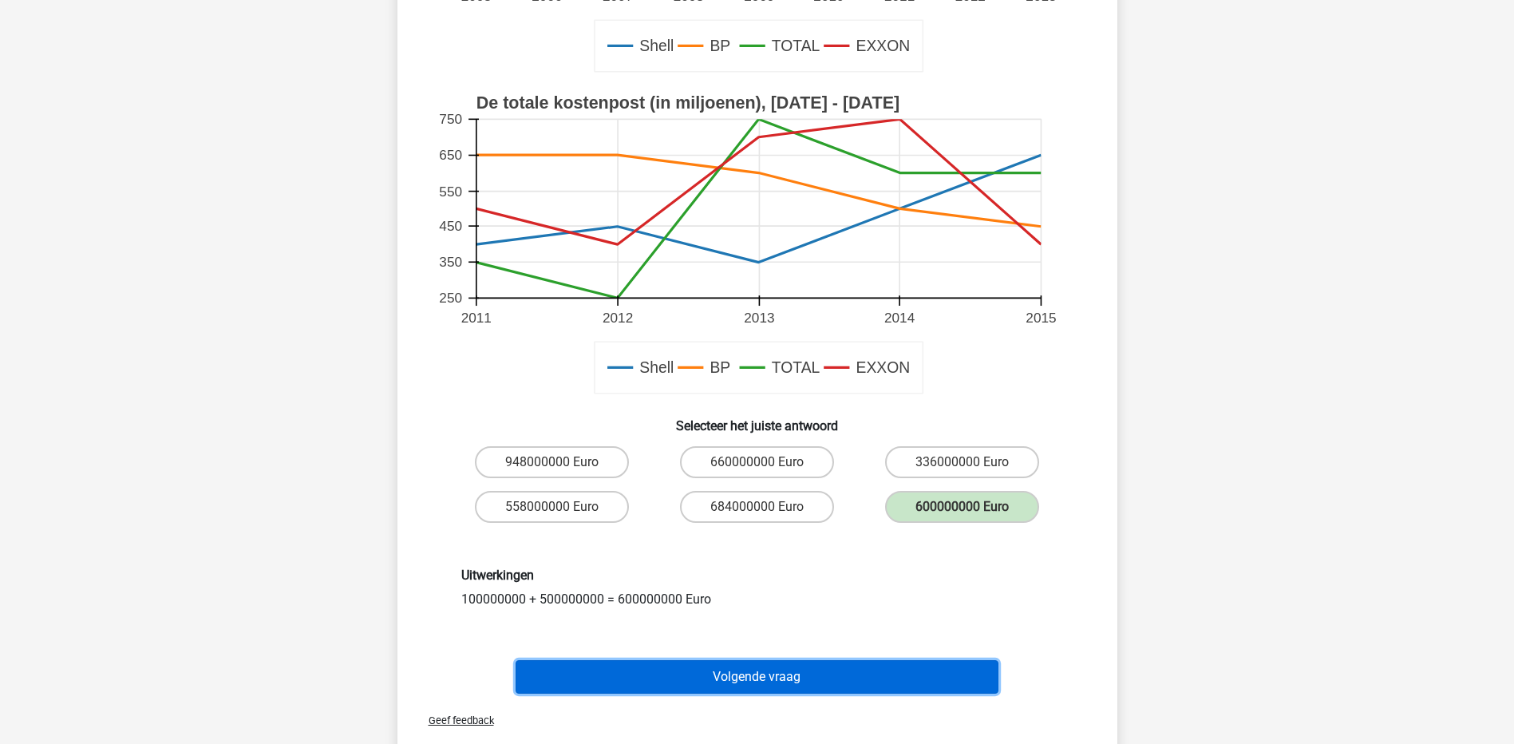
click at [862, 681] on button "Volgende vraag" at bounding box center [757, 677] width 483 height 34
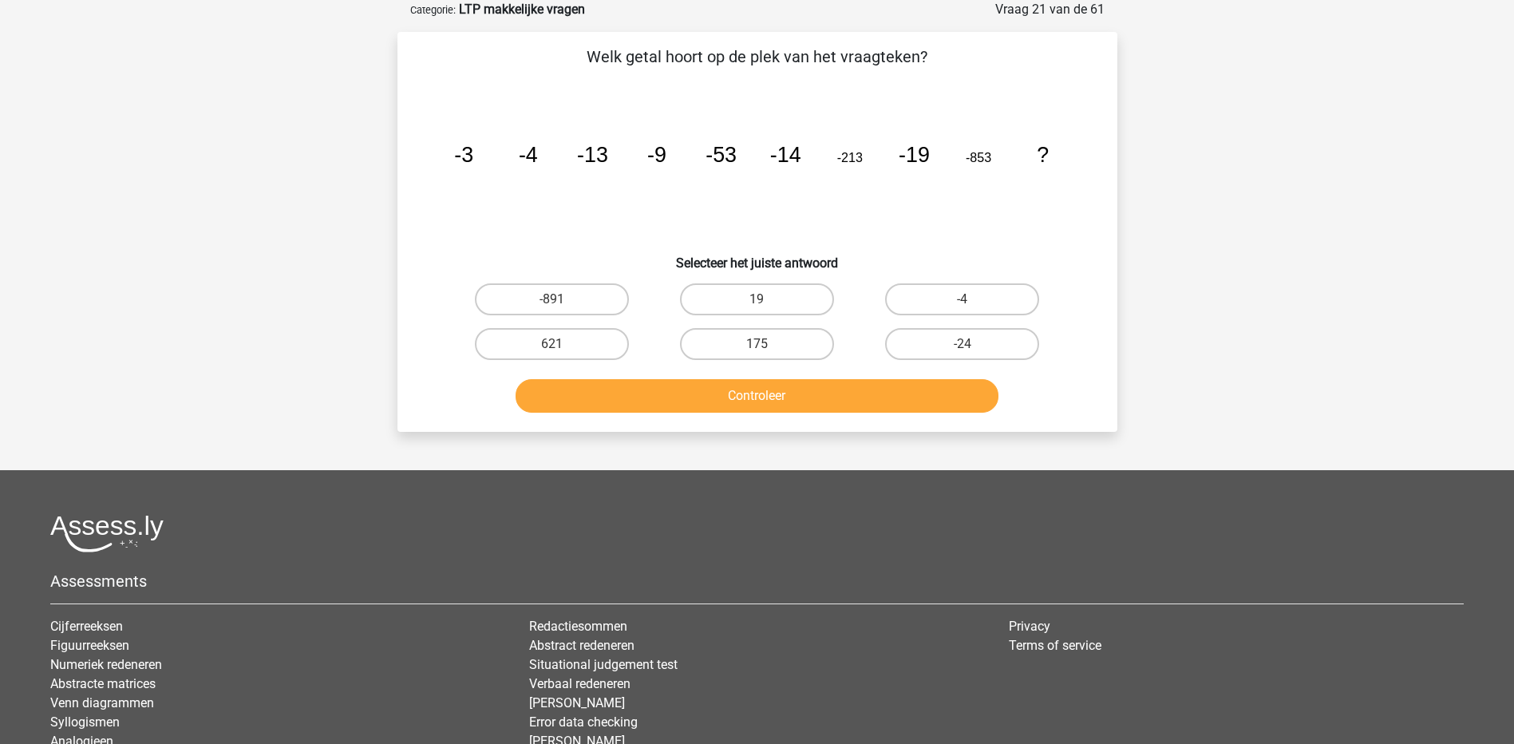
scroll to position [0, 0]
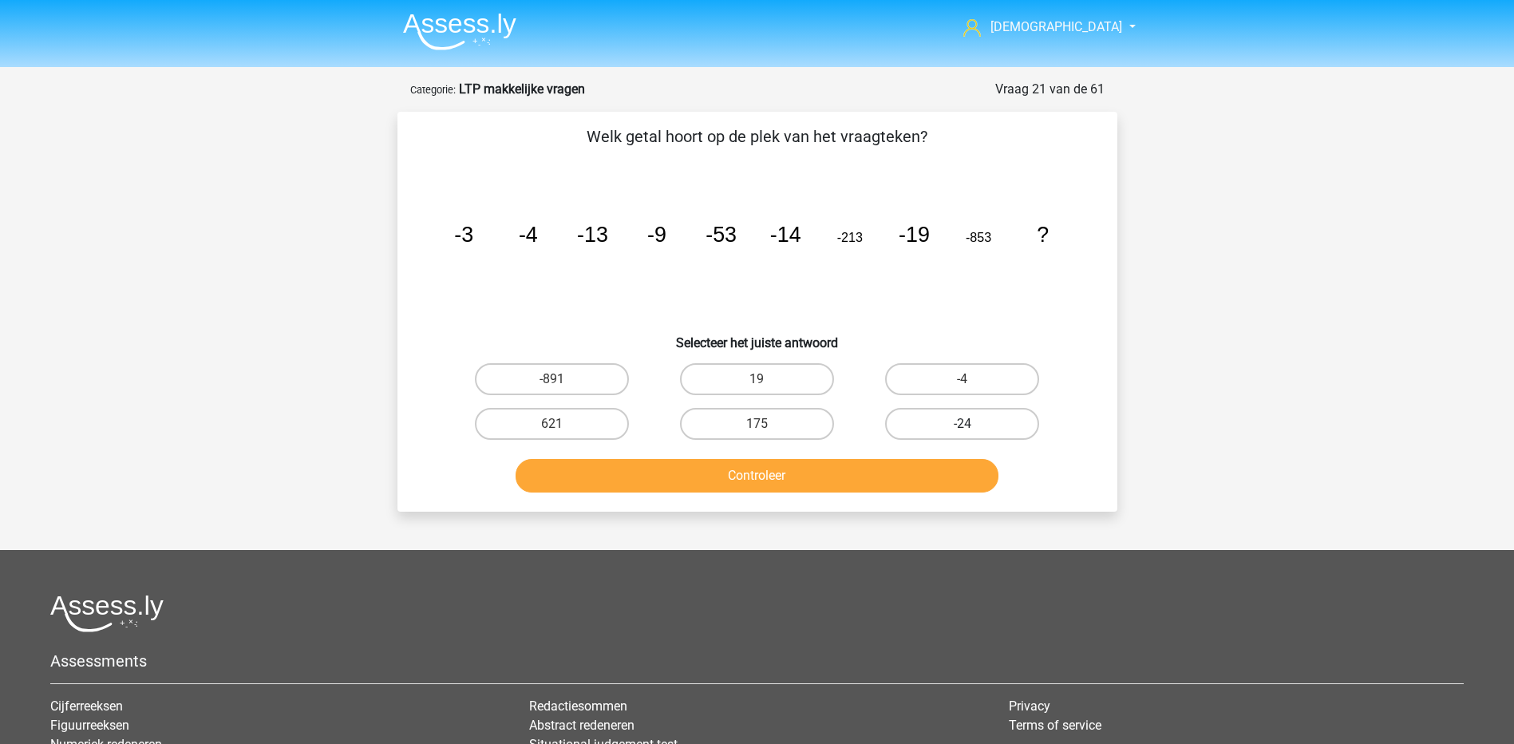
click at [948, 415] on label "-24" at bounding box center [962, 424] width 154 height 32
click at [962, 424] on input "-24" at bounding box center [967, 429] width 10 height 10
radio input "true"
click at [923, 488] on button "Controleer" at bounding box center [757, 476] width 483 height 34
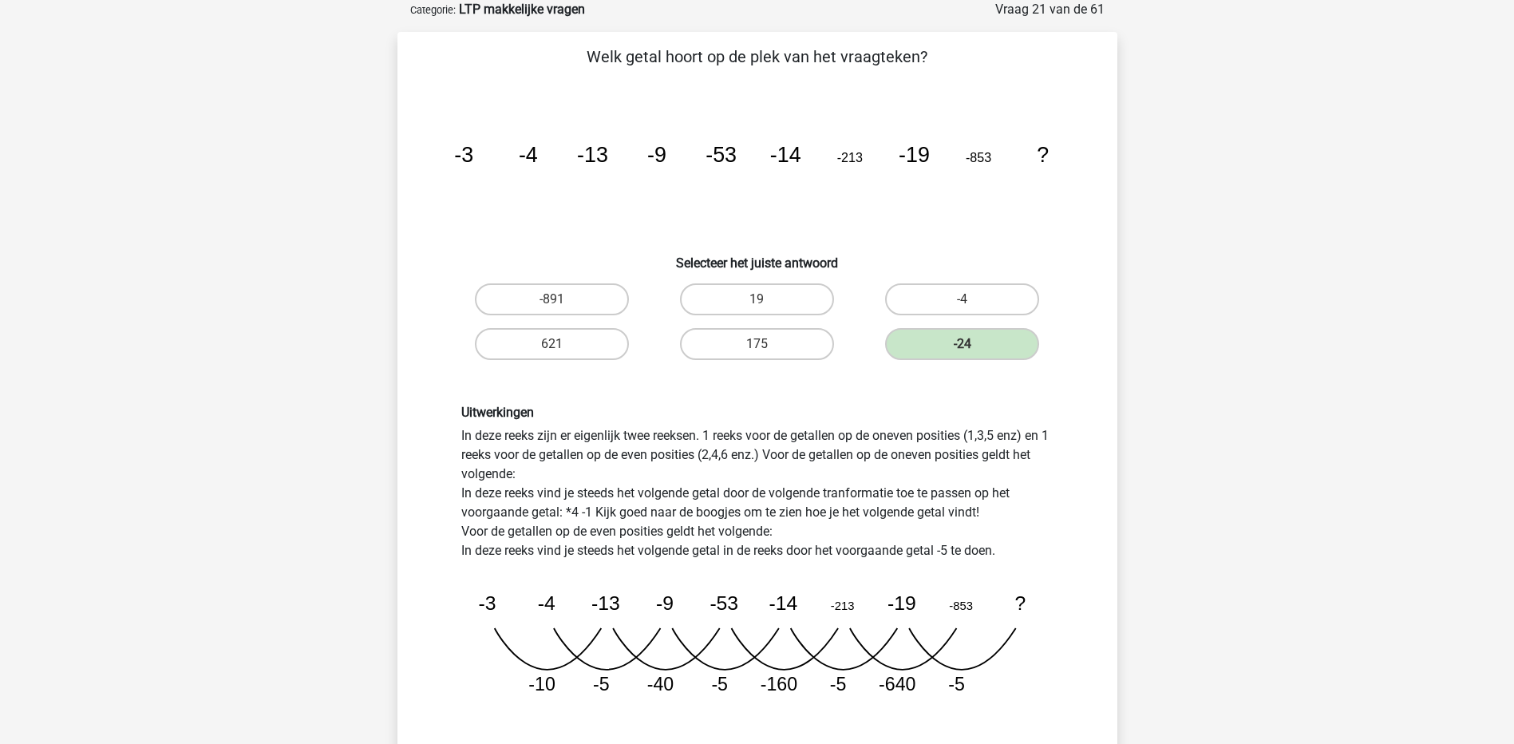
scroll to position [239, 0]
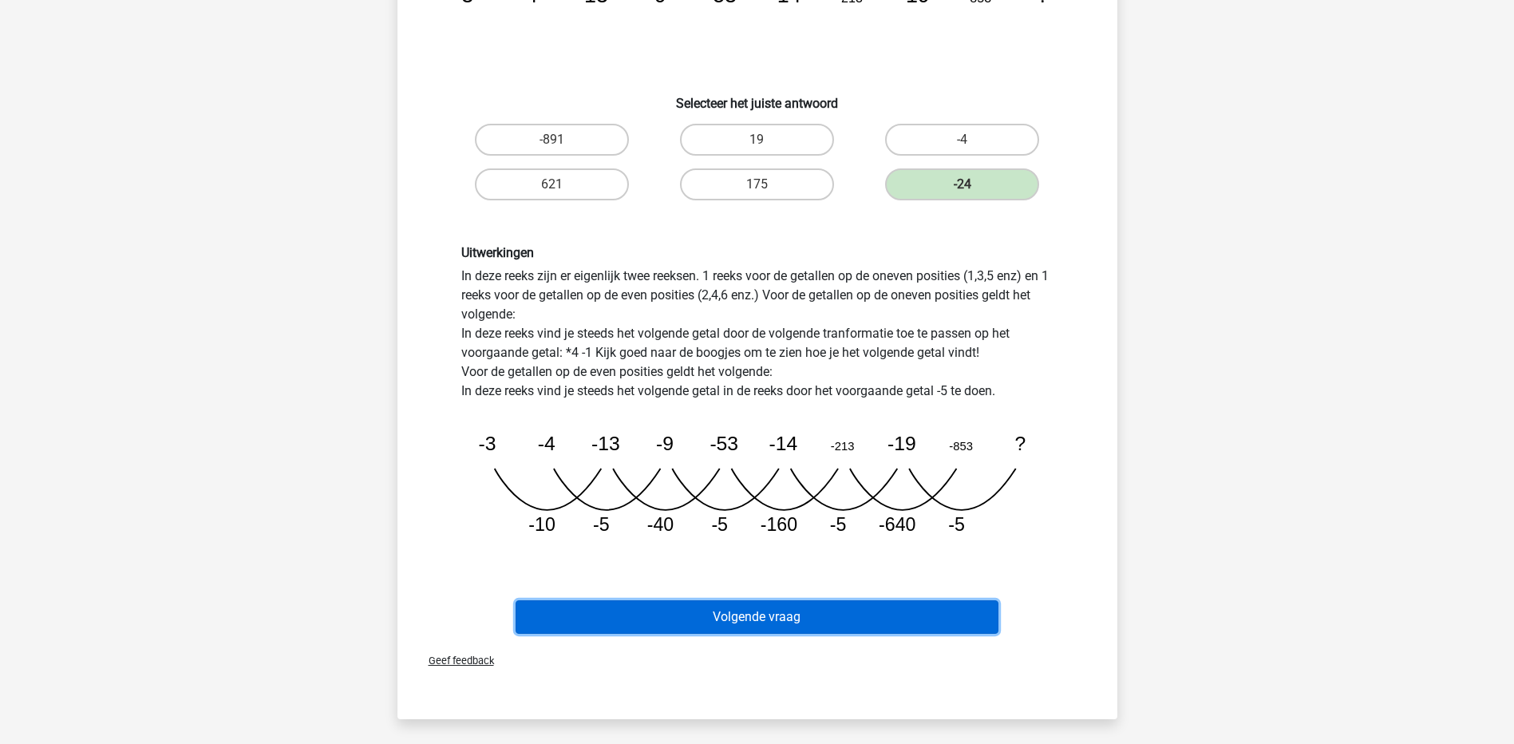
click at [842, 617] on button "Volgende vraag" at bounding box center [757, 617] width 483 height 34
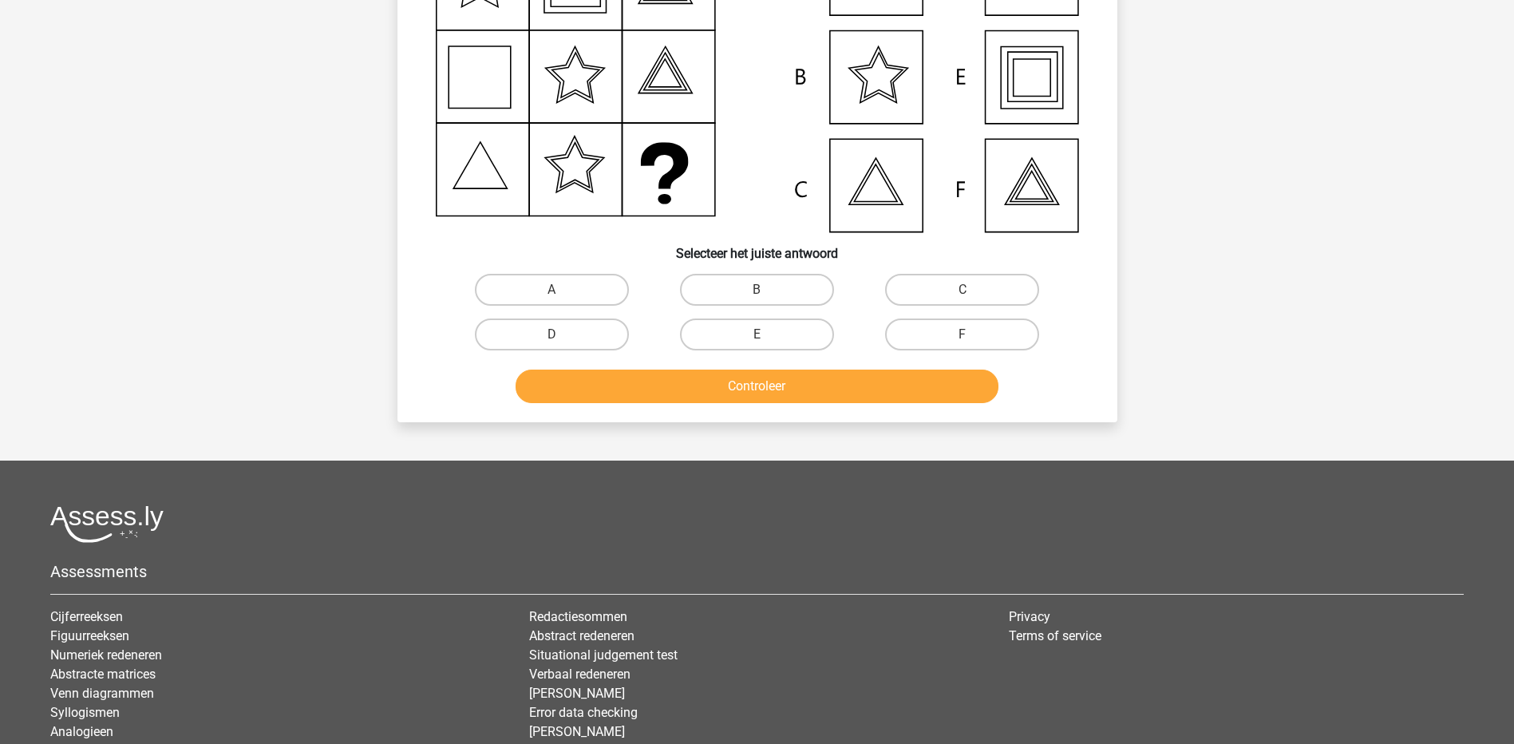
scroll to position [80, 0]
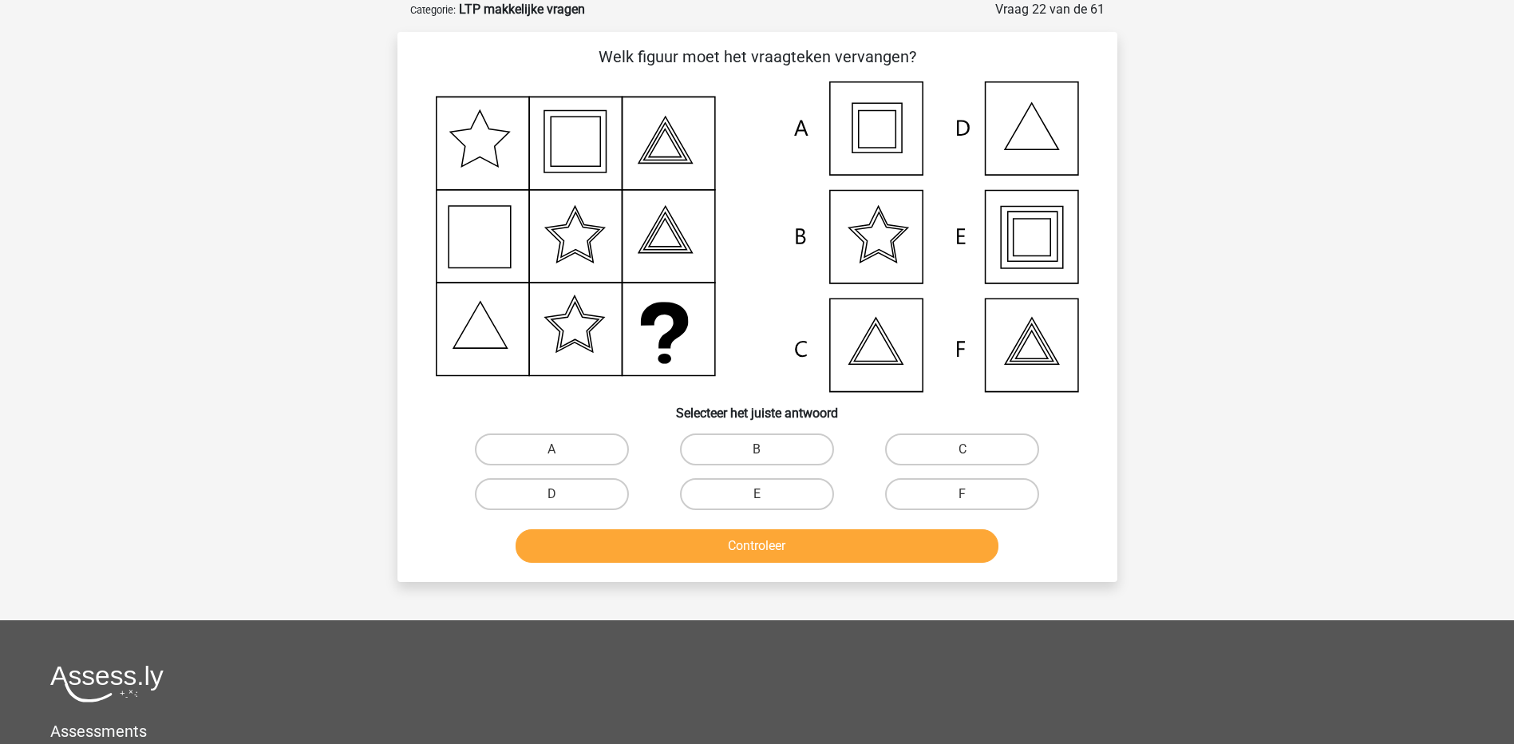
click at [1048, 251] on icon at bounding box center [757, 236] width 643 height 310
click at [788, 493] on label "E" at bounding box center [757, 494] width 154 height 32
click at [767, 494] on input "E" at bounding box center [762, 499] width 10 height 10
radio input "true"
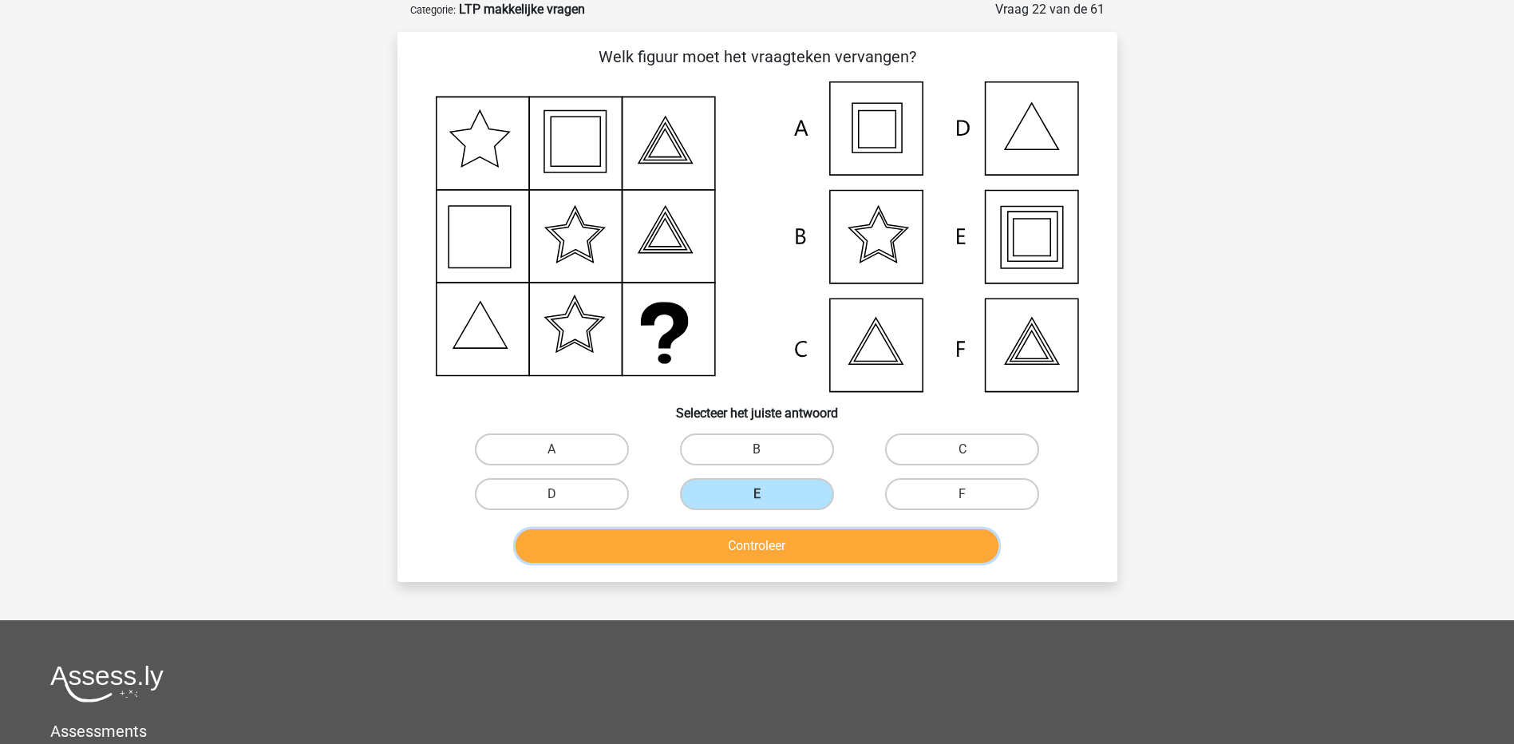
click at [785, 555] on button "Controleer" at bounding box center [757, 546] width 483 height 34
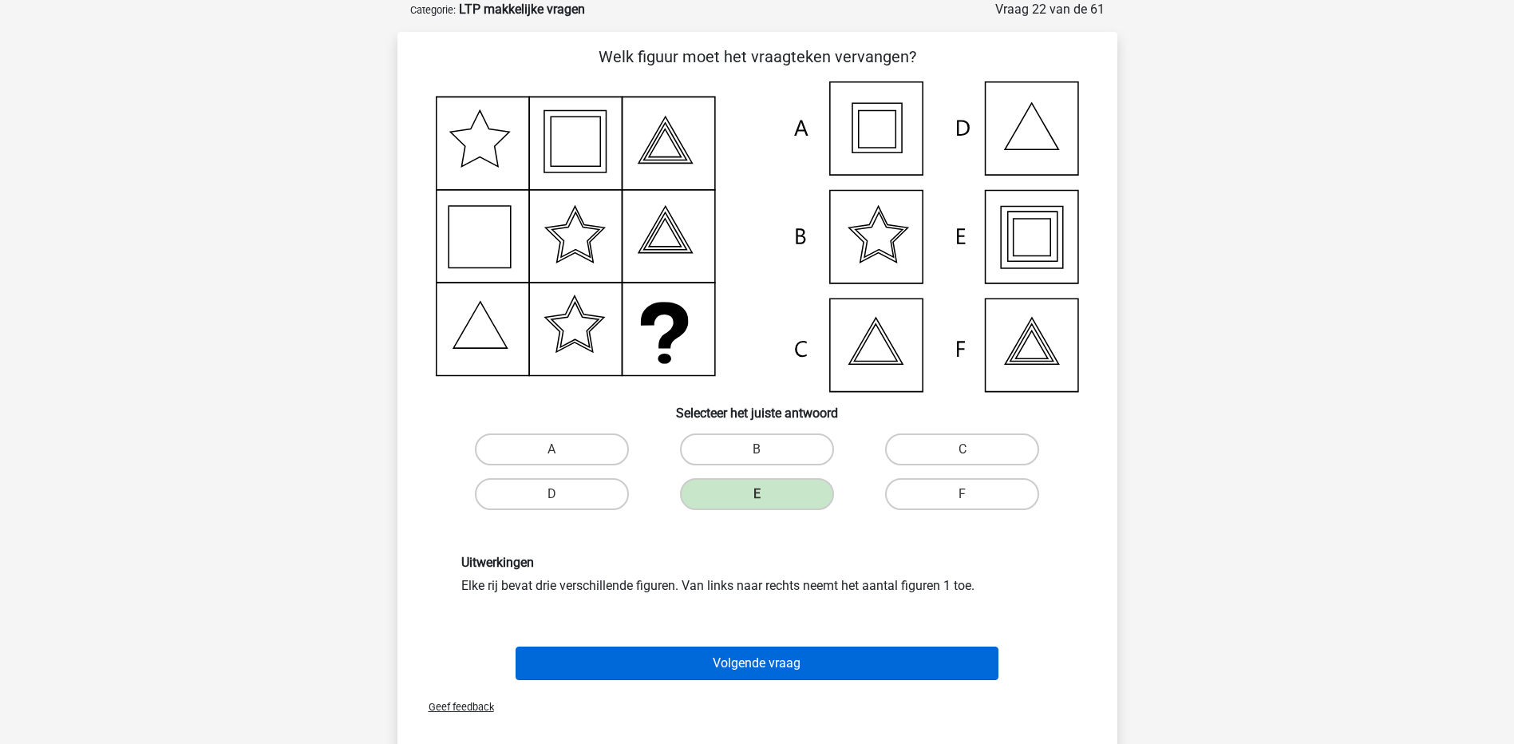
scroll to position [160, 0]
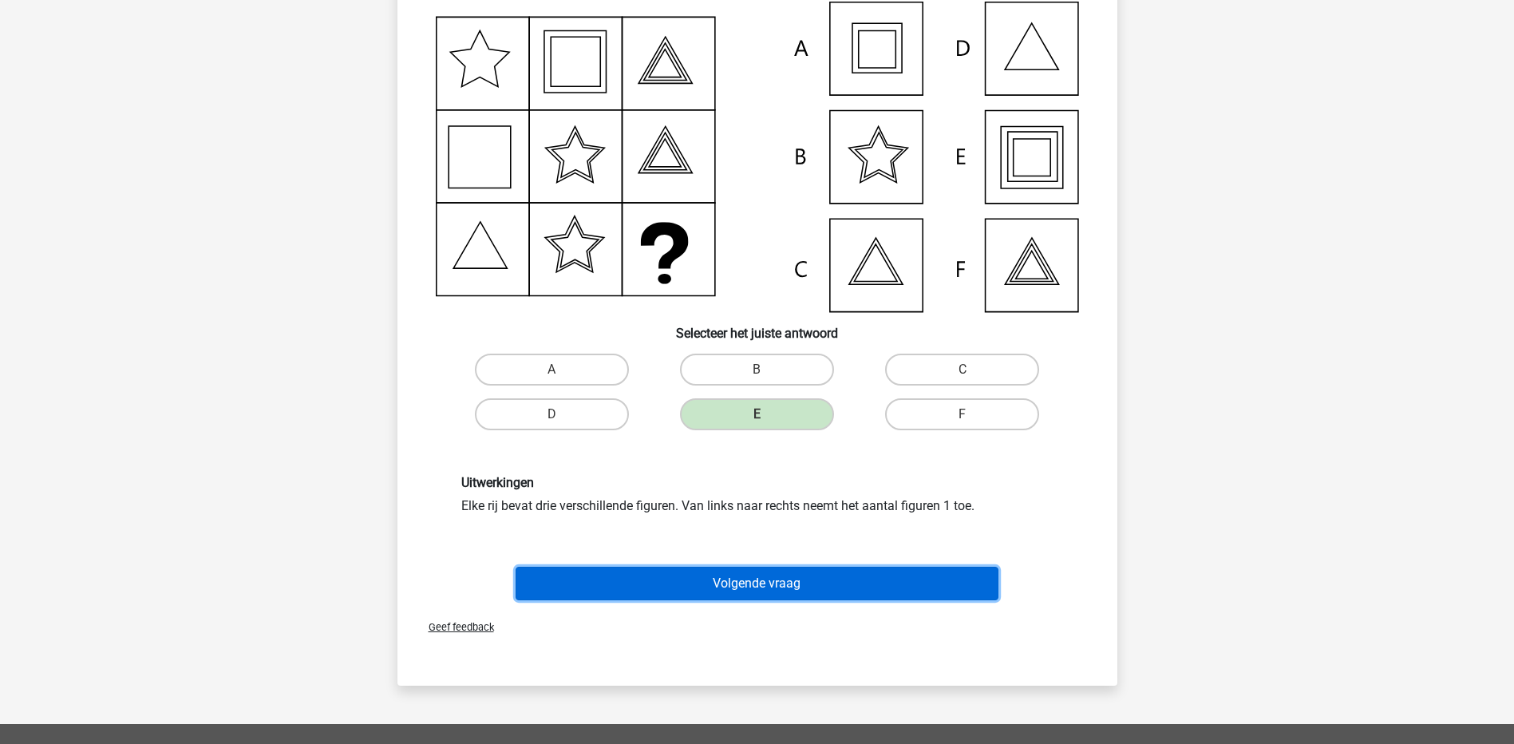
click at [795, 583] on button "Volgende vraag" at bounding box center [757, 584] width 483 height 34
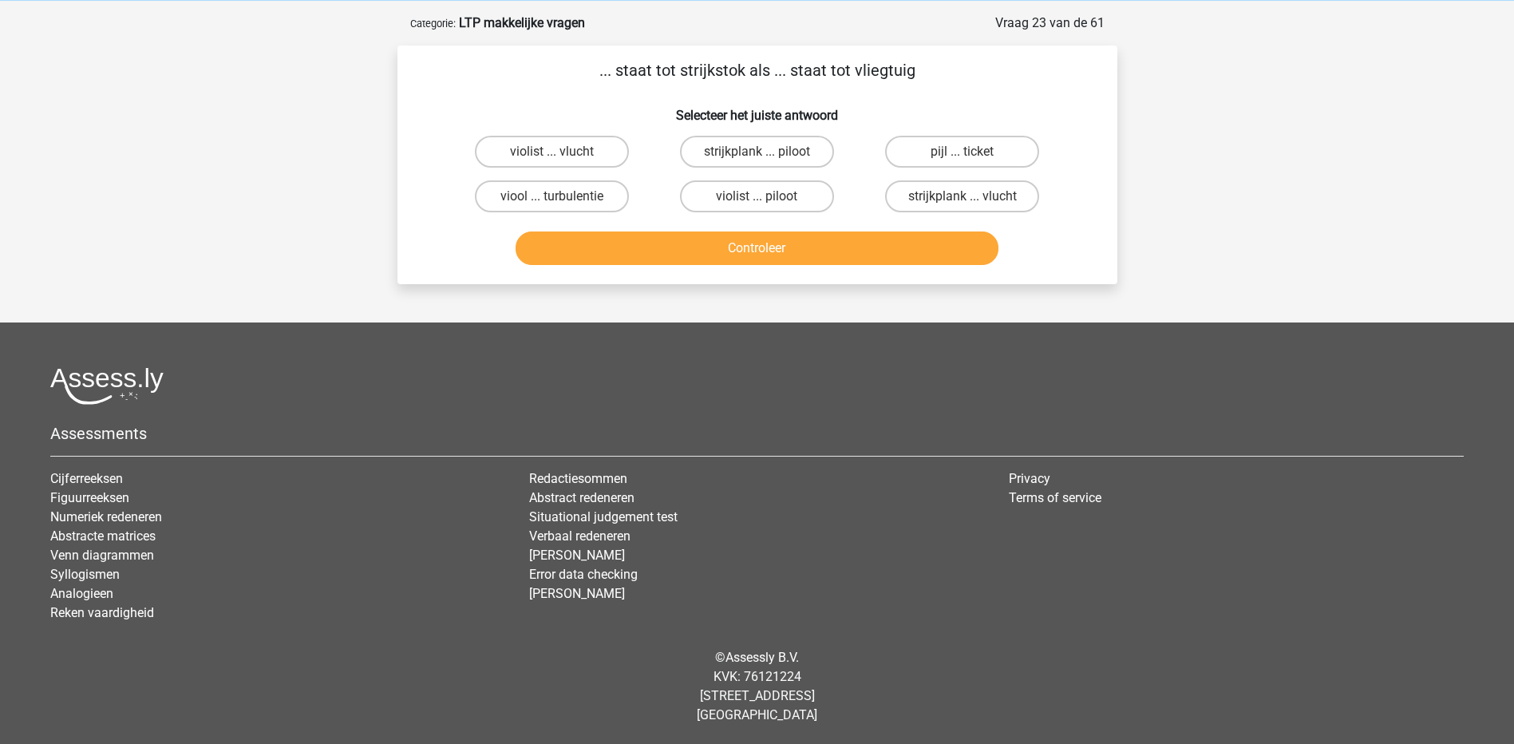
scroll to position [66, 0]
click at [759, 196] on label "violist ... piloot" at bounding box center [757, 196] width 154 height 32
click at [759, 196] on input "violist ... piloot" at bounding box center [762, 201] width 10 height 10
radio input "true"
click at [768, 249] on button "Controleer" at bounding box center [757, 248] width 483 height 34
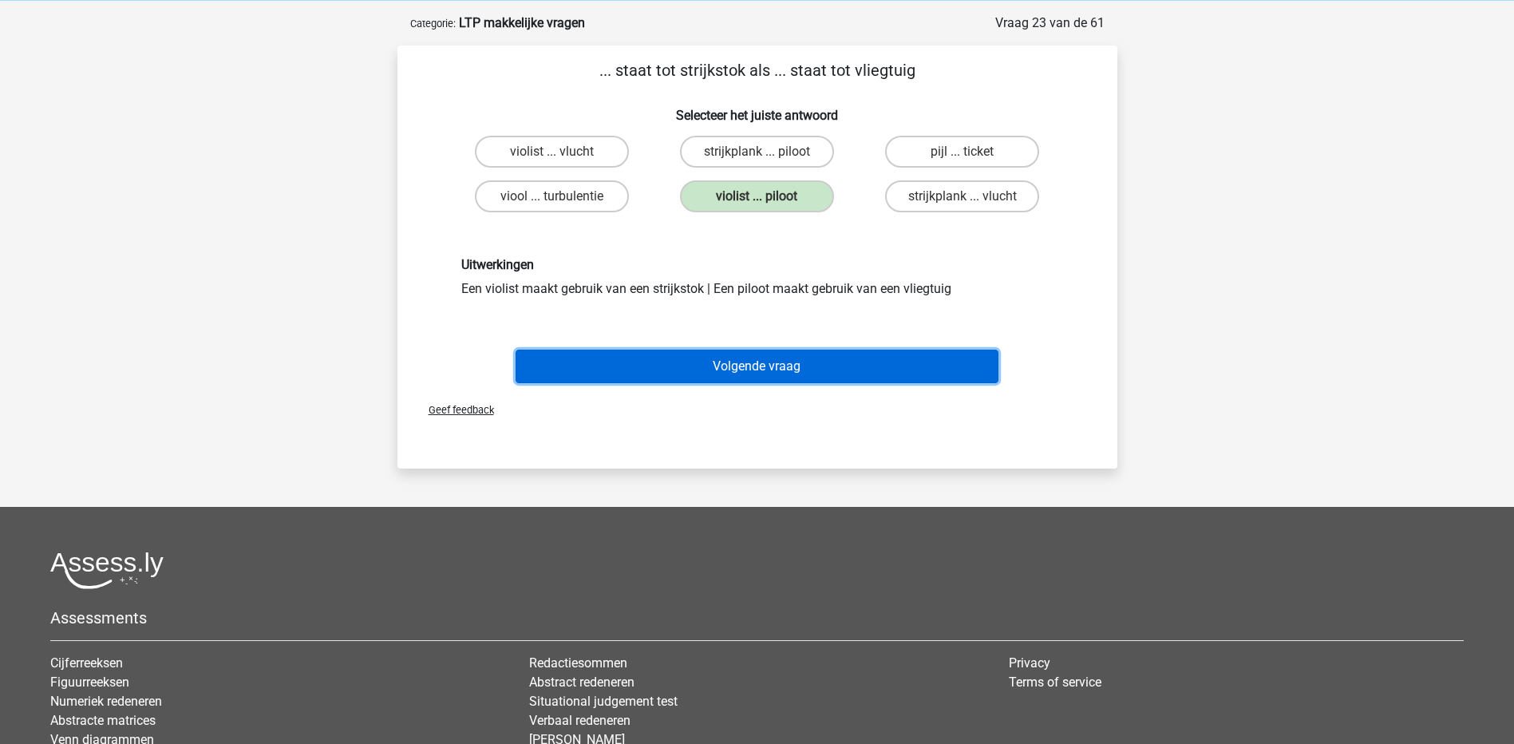
click at [820, 353] on button "Volgende vraag" at bounding box center [757, 367] width 483 height 34
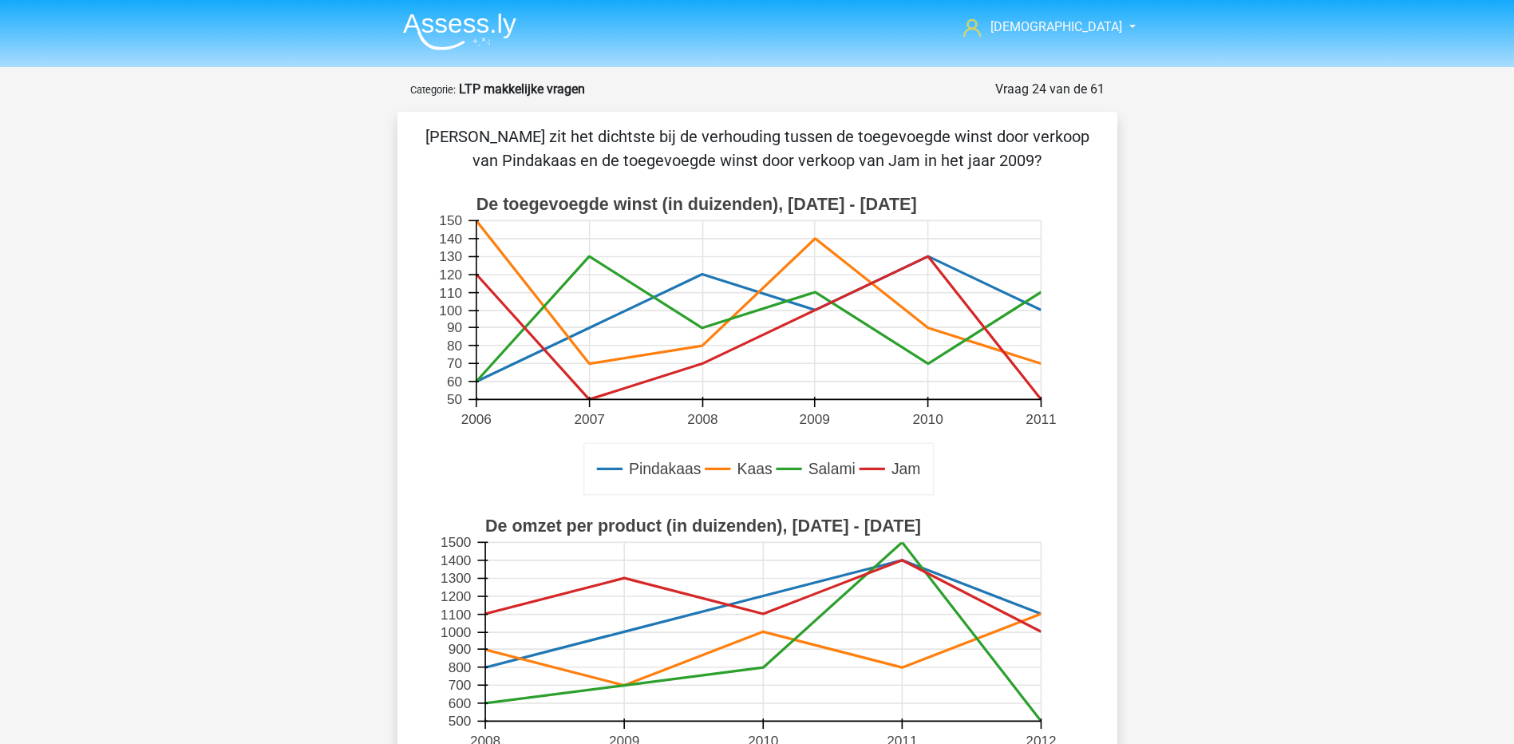
scroll to position [80, 0]
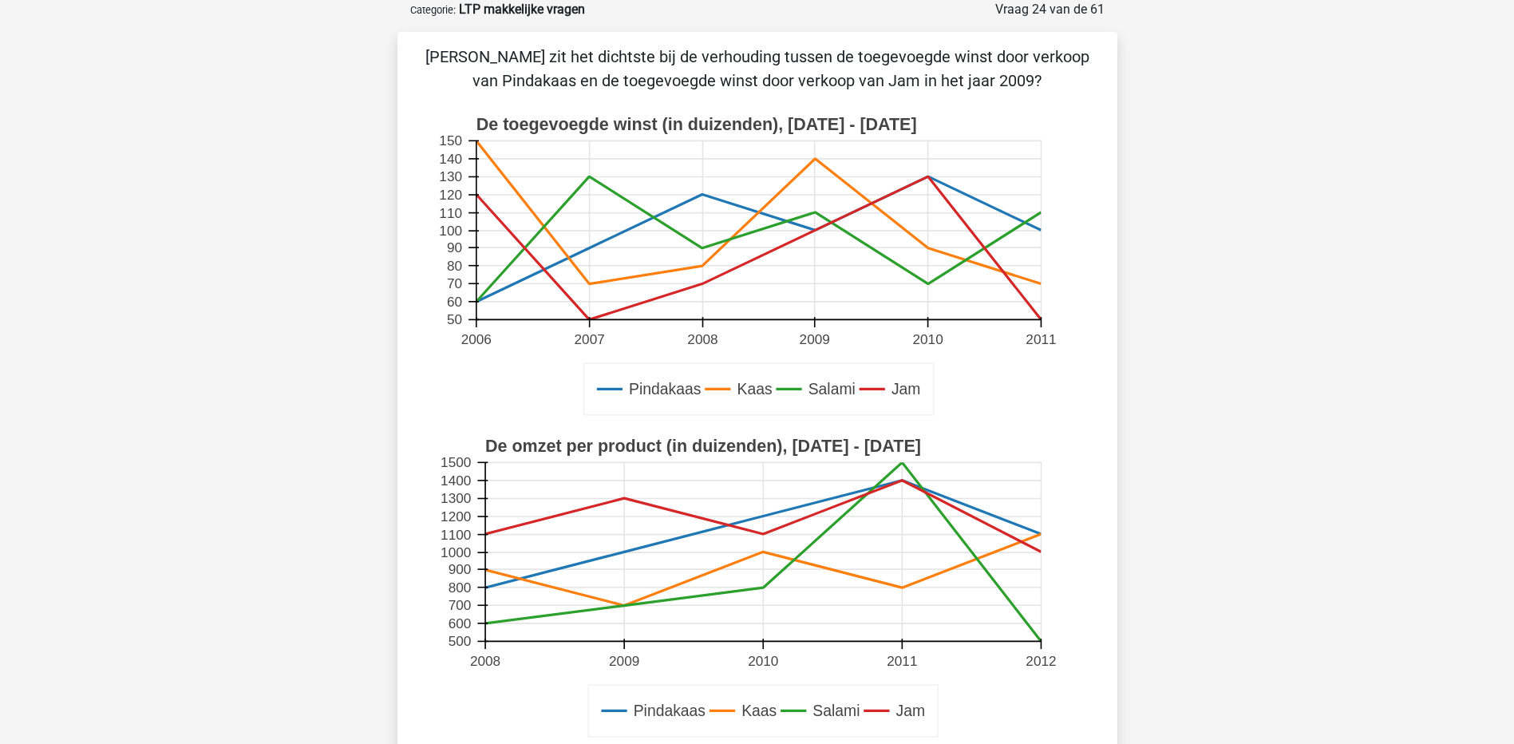
drag, startPoint x: 986, startPoint y: 81, endPoint x: 1022, endPoint y: 80, distance: 35.2
click at [1022, 80] on p "[PERSON_NAME] zit het dichtste bij de verhouding tussen de toegevoegde winst do…" at bounding box center [757, 69] width 669 height 48
click at [816, 231] on icon at bounding box center [758, 247] width 565 height 143
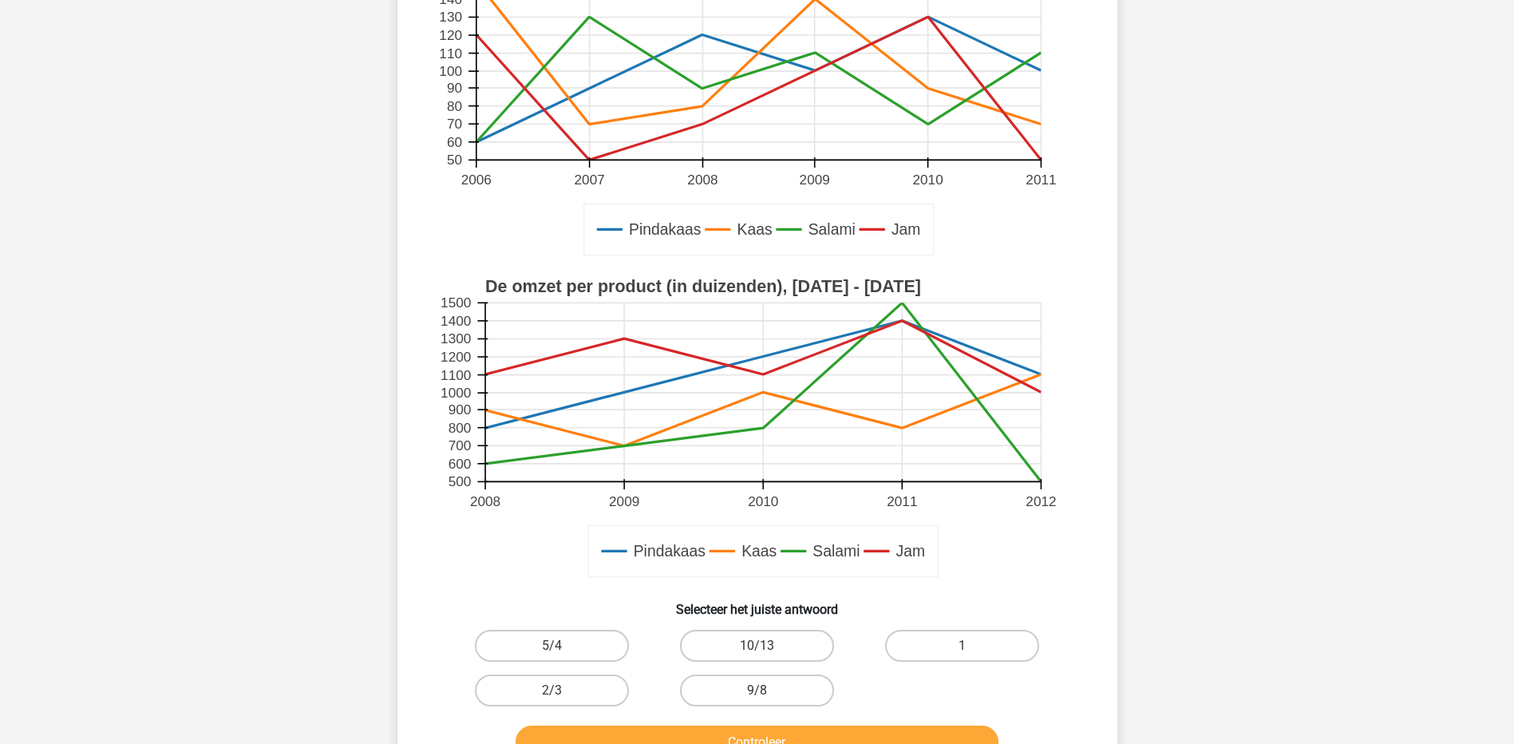
scroll to position [319, 0]
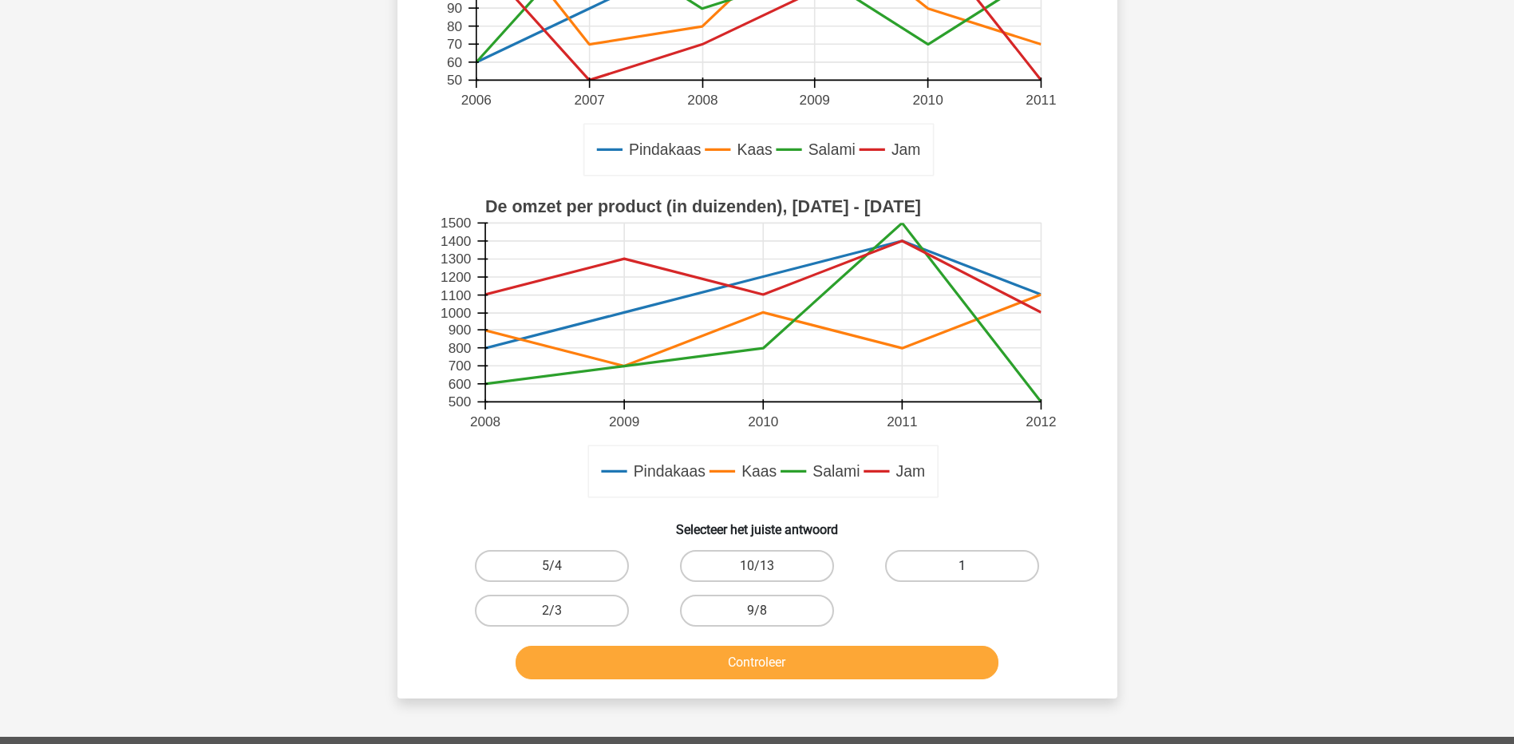
click at [947, 559] on label "1" at bounding box center [962, 566] width 154 height 32
click at [962, 566] on input "1" at bounding box center [967, 571] width 10 height 10
radio input "true"
click at [805, 664] on button "Controleer" at bounding box center [757, 663] width 483 height 34
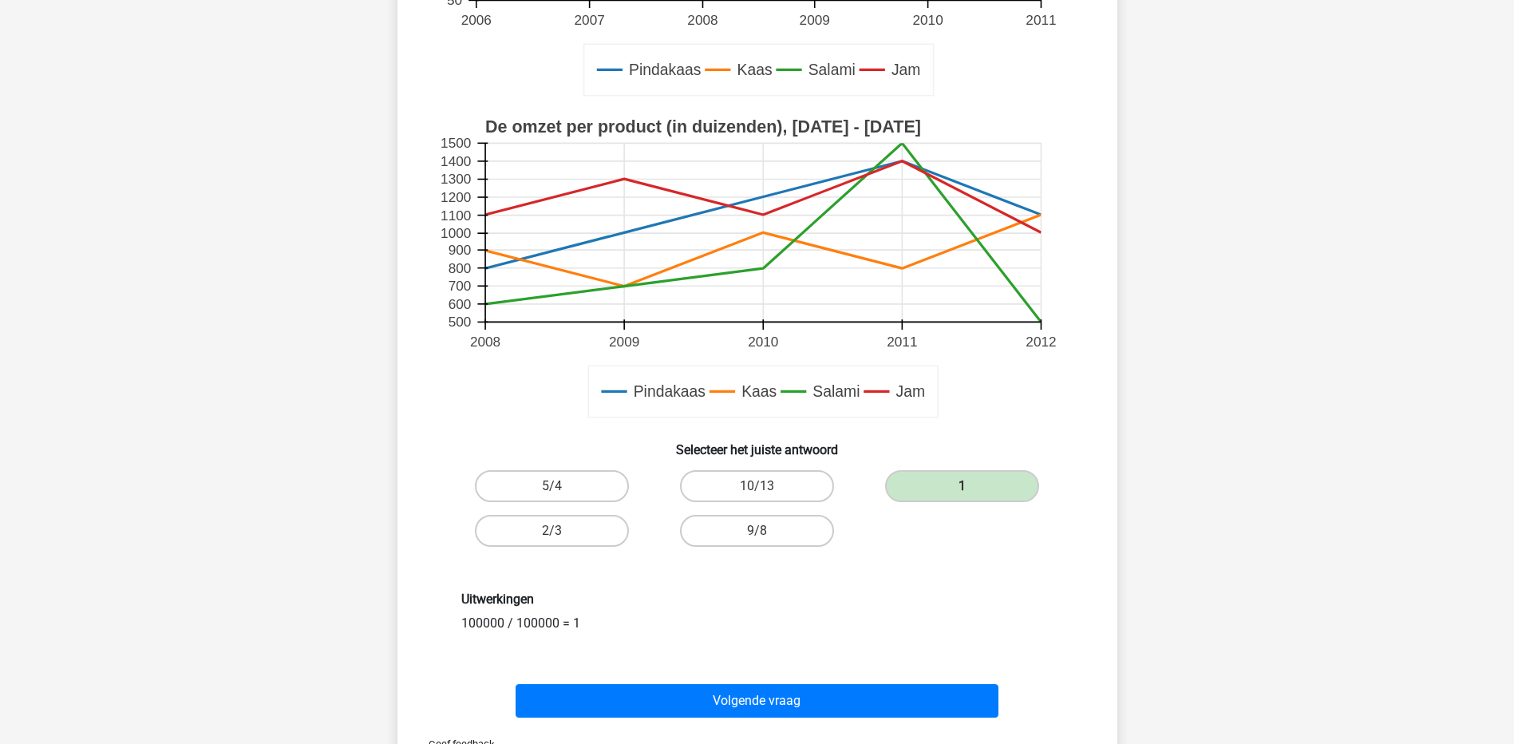
scroll to position [479, 0]
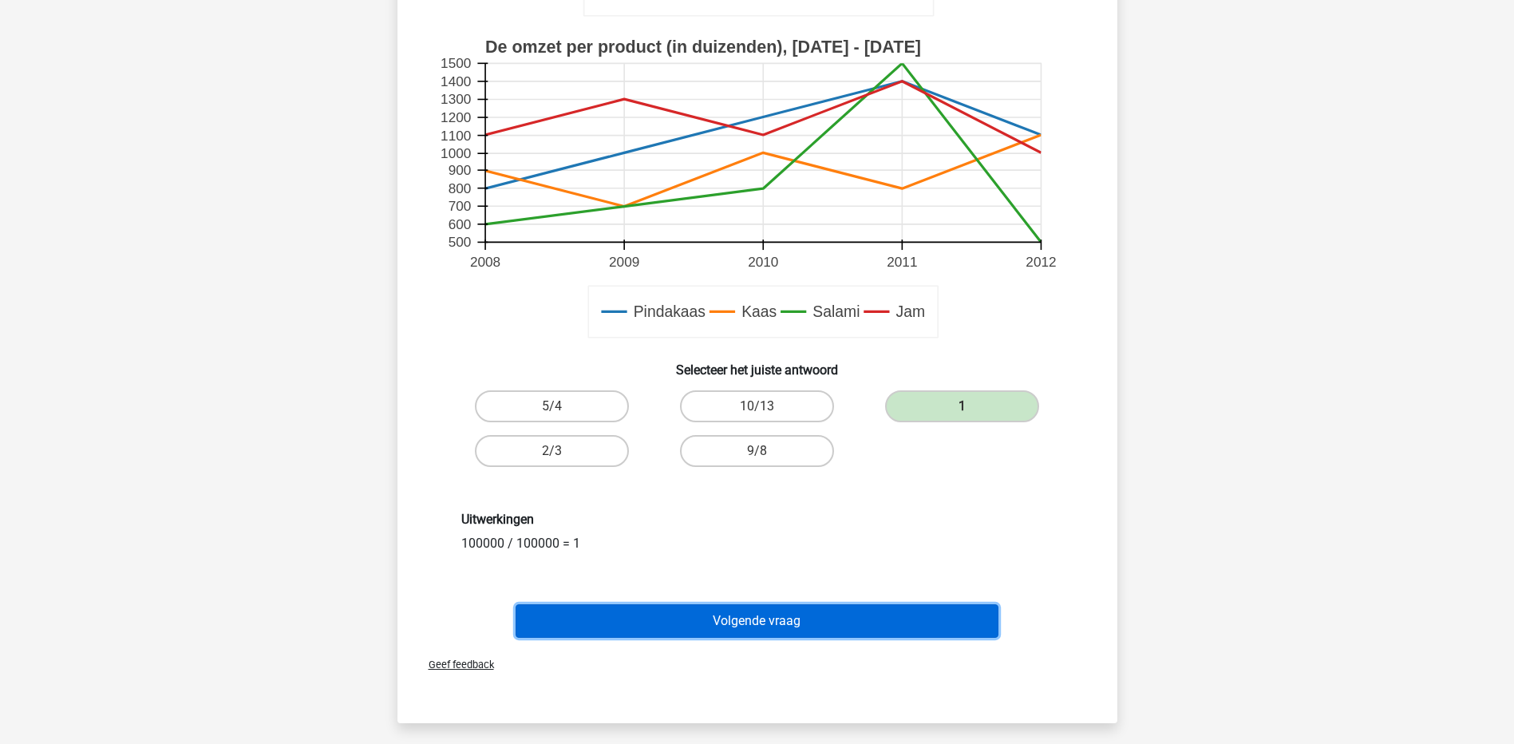
click at [815, 625] on button "Volgende vraag" at bounding box center [757, 621] width 483 height 34
